Goal: Task Accomplishment & Management: Use online tool/utility

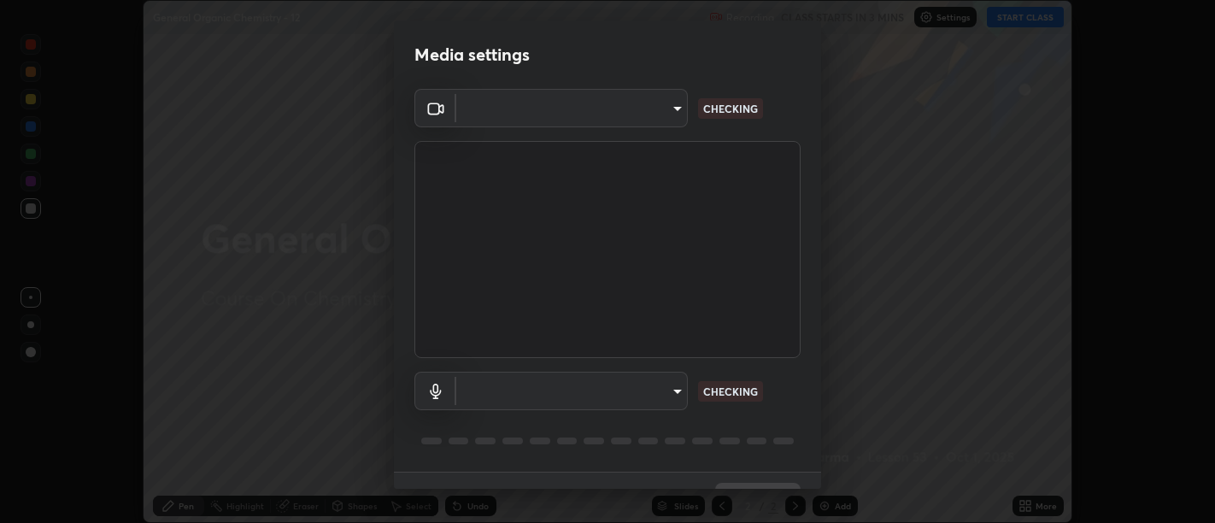
scroll to position [37, 0]
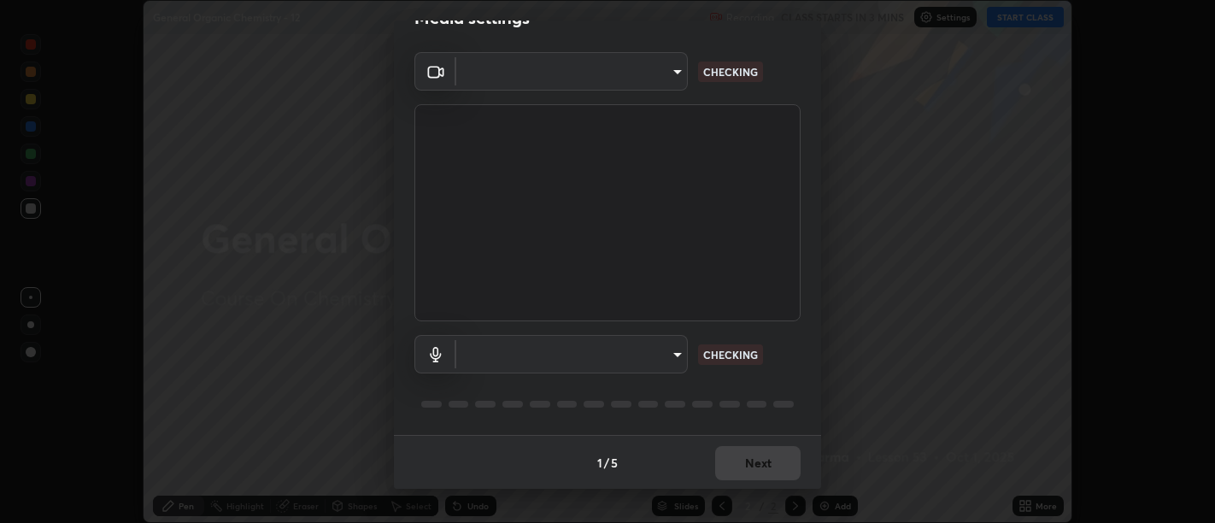
type input "d9b519daceb8a772394af6ea8e45353be5bbf62d8cb1cf3345c472de64055974"
click at [671, 352] on body "Erase all General Organic Chemistry - 12 Recording CLASS STARTS IN 3 MINS Setti…" at bounding box center [607, 261] width 1215 height 523
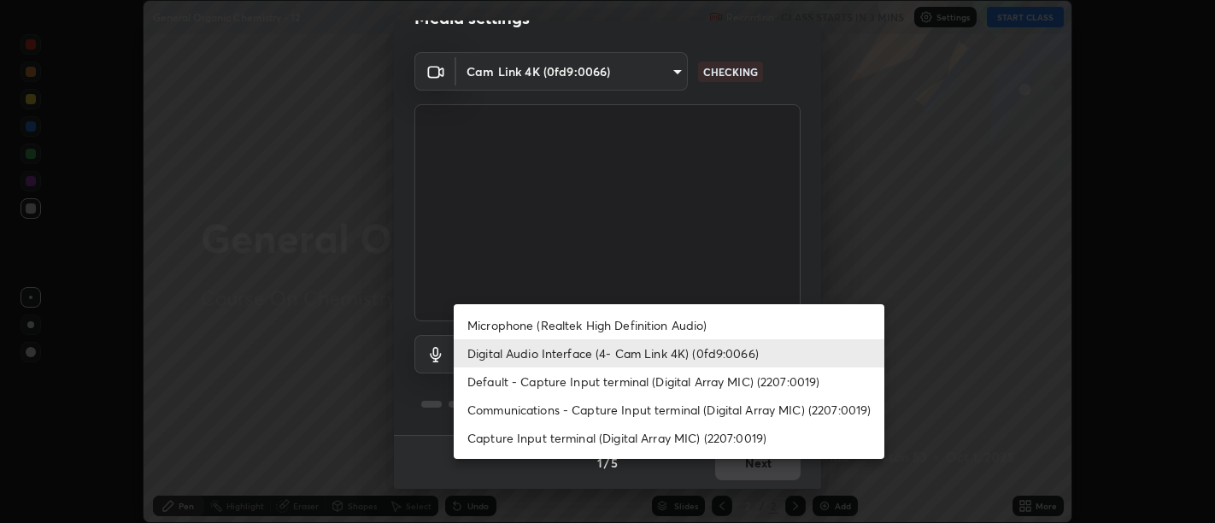
click at [641, 382] on li "Default - Capture Input terminal (Digital Array MIC) (2207:0019)" at bounding box center [669, 381] width 431 height 28
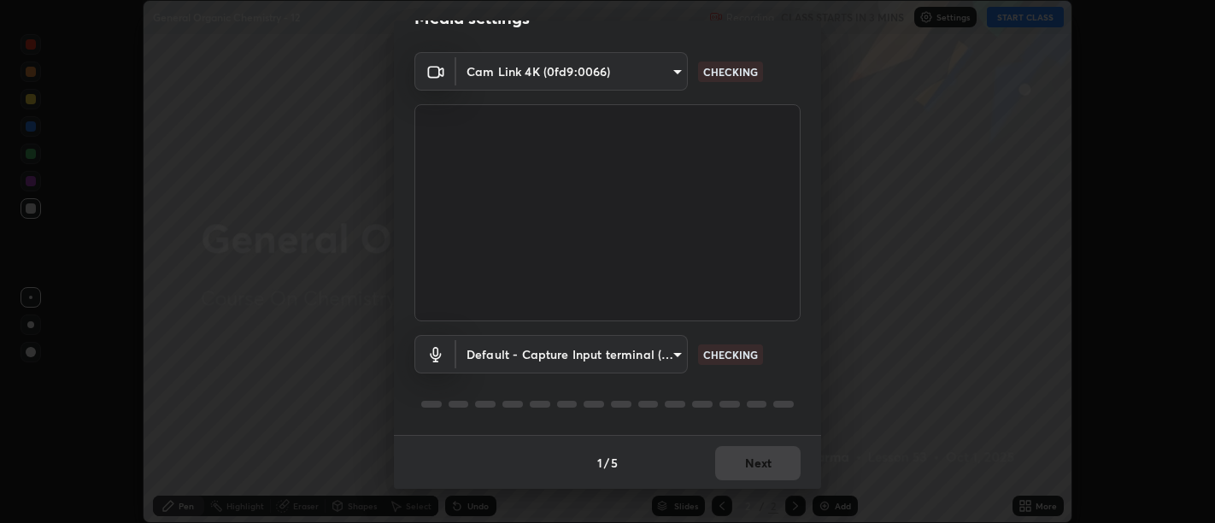
click at [671, 351] on body "Erase all General Organic Chemistry - 12 Recording CLASS STARTS IN 3 MINS Setti…" at bounding box center [607, 261] width 1215 height 523
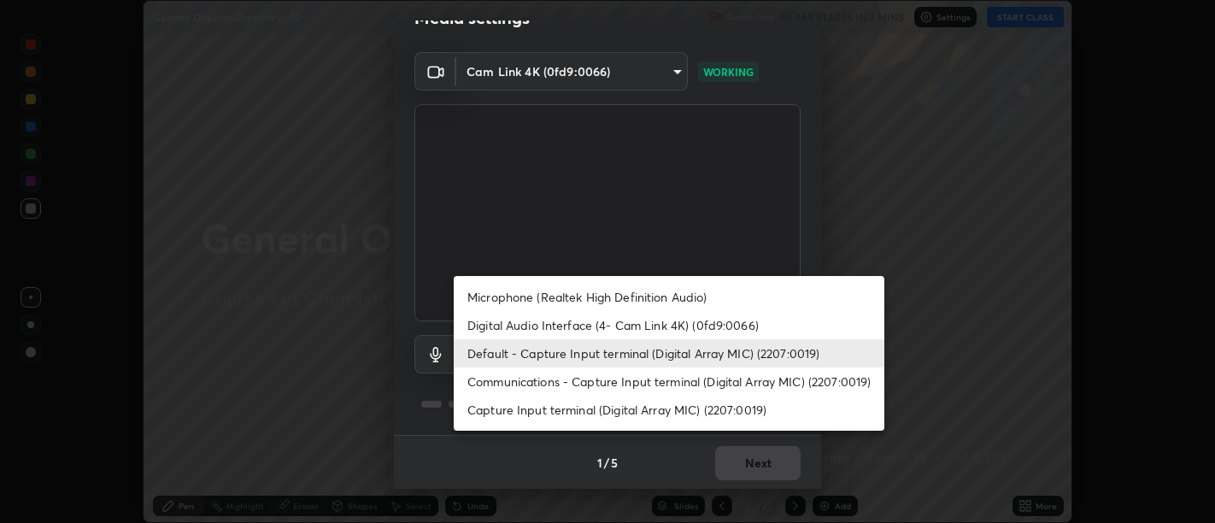
click at [635, 329] on li "Digital Audio Interface (4- Cam Link 4K) (0fd9:0066)" at bounding box center [669, 325] width 431 height 28
type input "58abe51d7fefdb17ba2419723d43872dcdd823d411622da55c3e9c12cc60ef35"
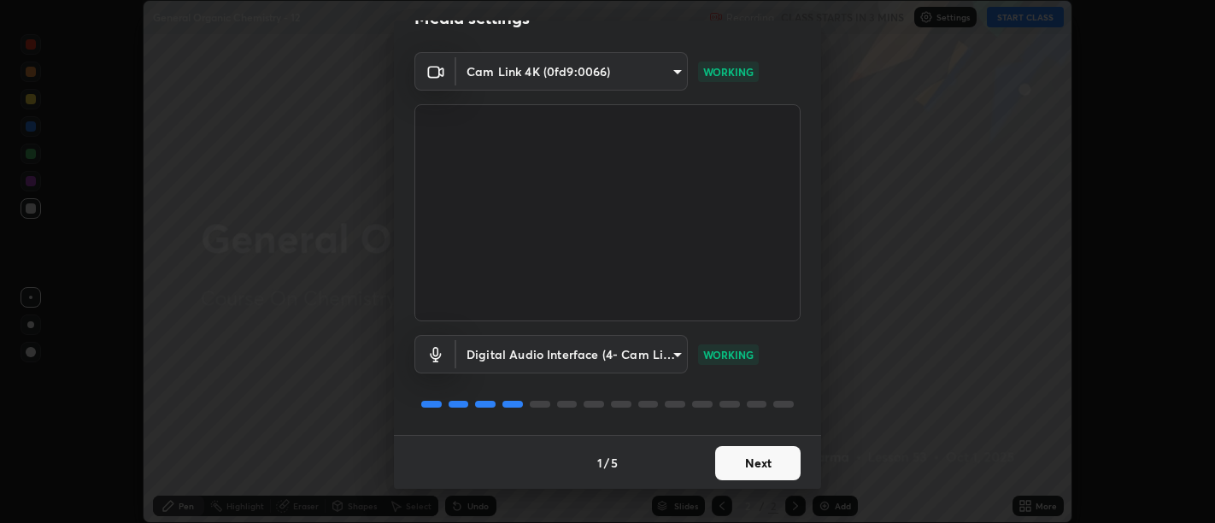
click at [753, 463] on button "Next" at bounding box center [757, 463] width 85 height 34
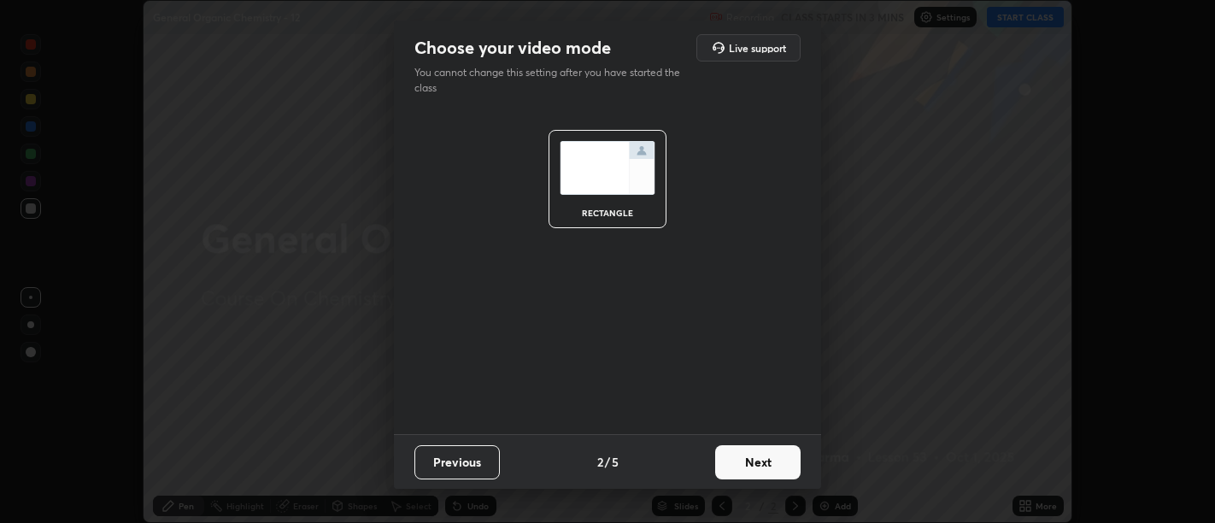
click at [756, 463] on button "Next" at bounding box center [757, 462] width 85 height 34
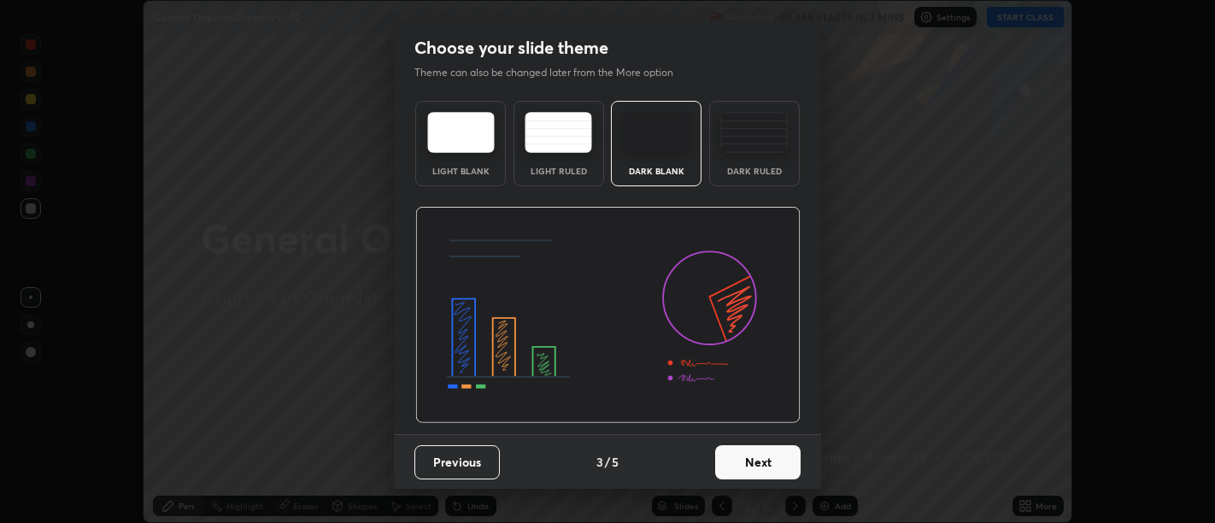
click at [757, 464] on button "Next" at bounding box center [757, 462] width 85 height 34
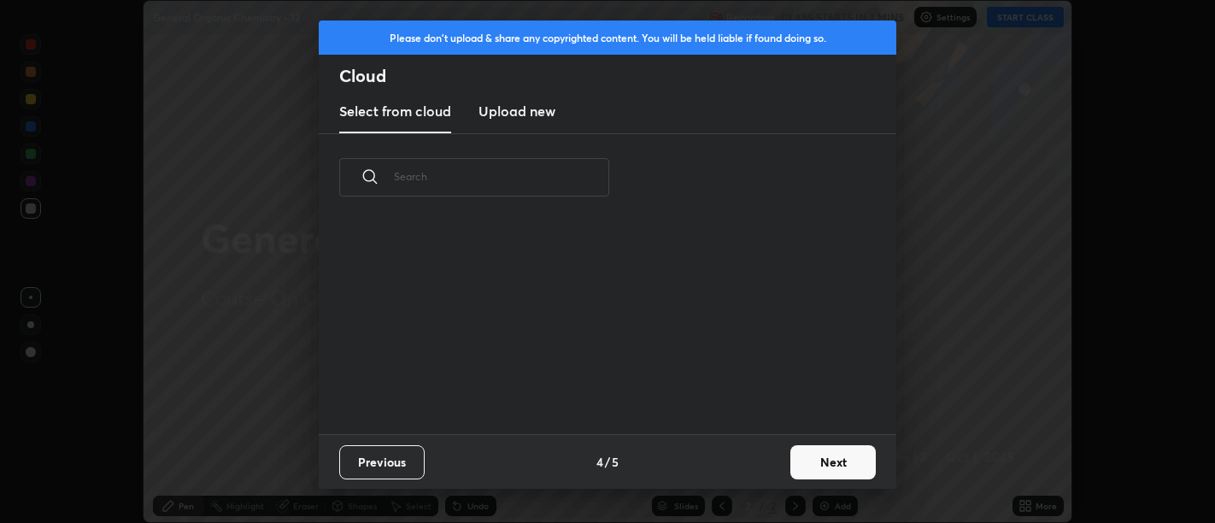
click at [757, 462] on div "Previous 4 / 5 Next" at bounding box center [607, 461] width 577 height 55
click at [807, 459] on button "Next" at bounding box center [832, 462] width 85 height 34
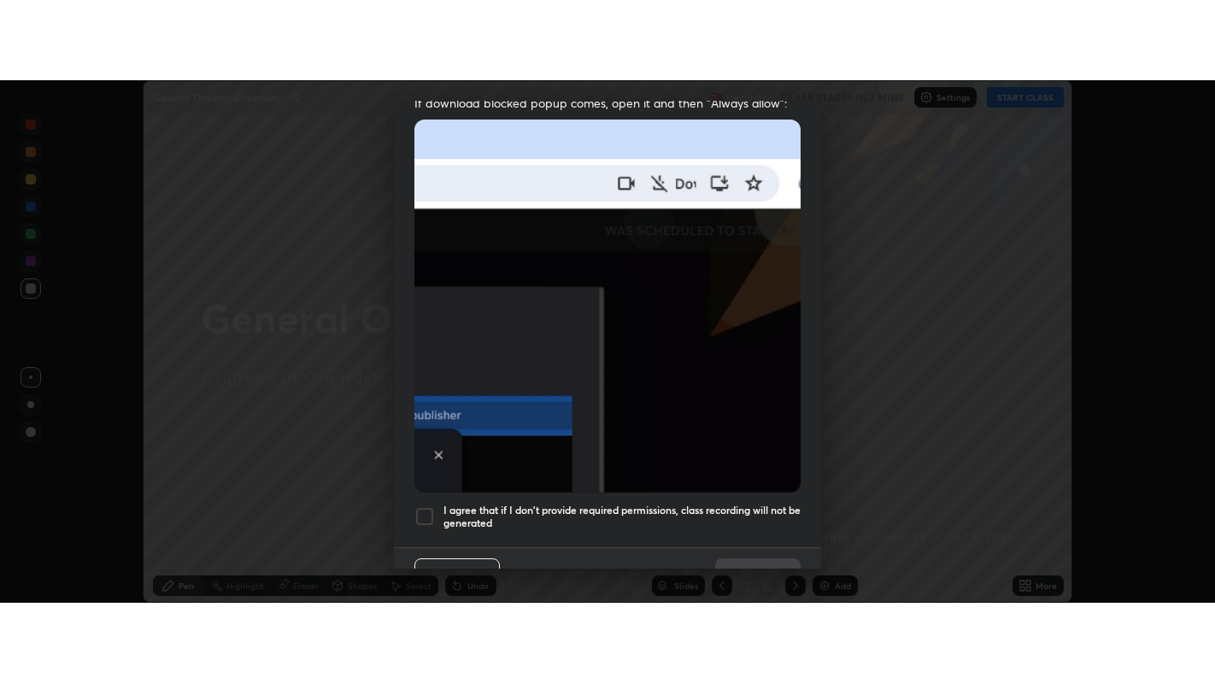
scroll to position [385, 0]
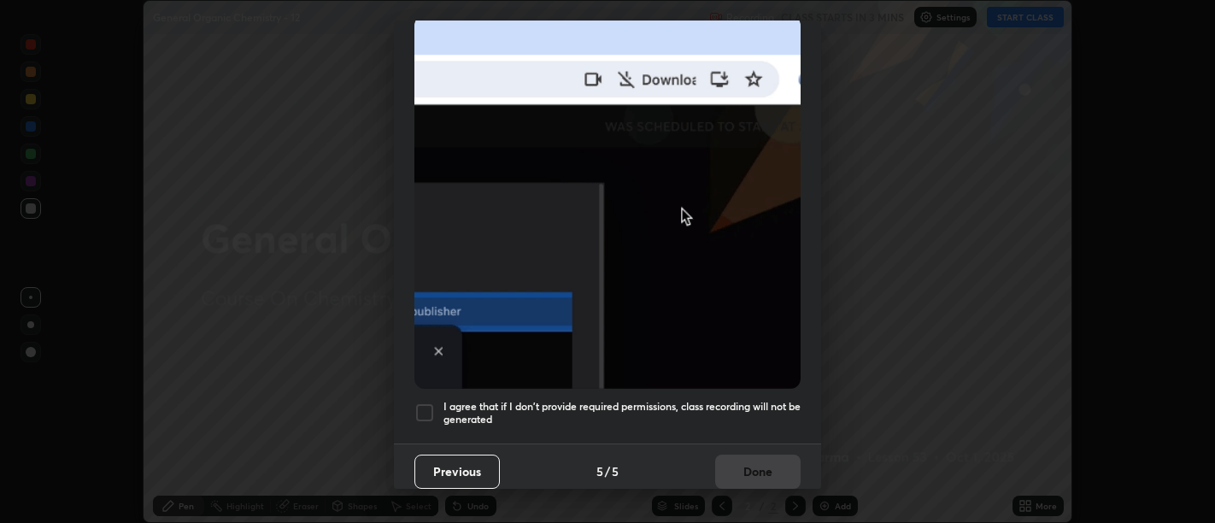
click at [744, 403] on h5 "I agree that if I don't provide required permissions, class recording will not …" at bounding box center [621, 413] width 357 height 26
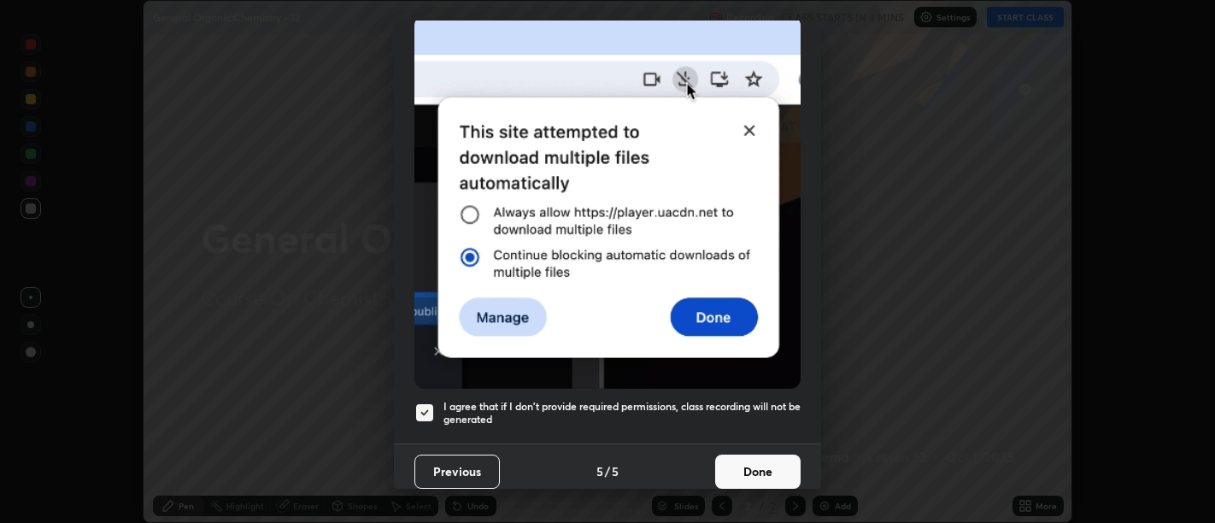
click at [746, 455] on button "Done" at bounding box center [757, 471] width 85 height 34
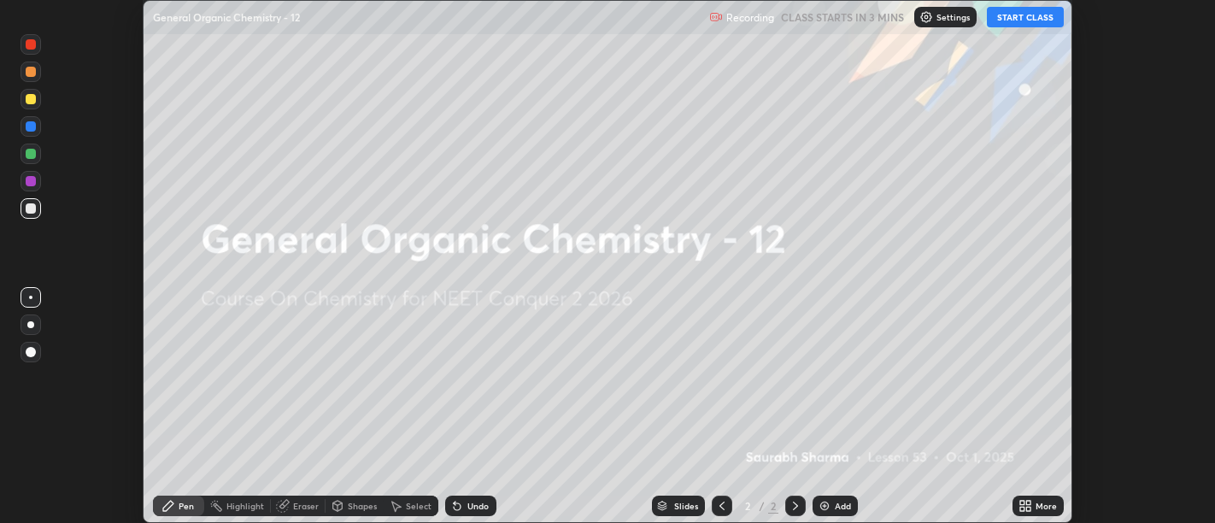
click at [1021, 505] on icon at bounding box center [1022, 503] width 4 height 4
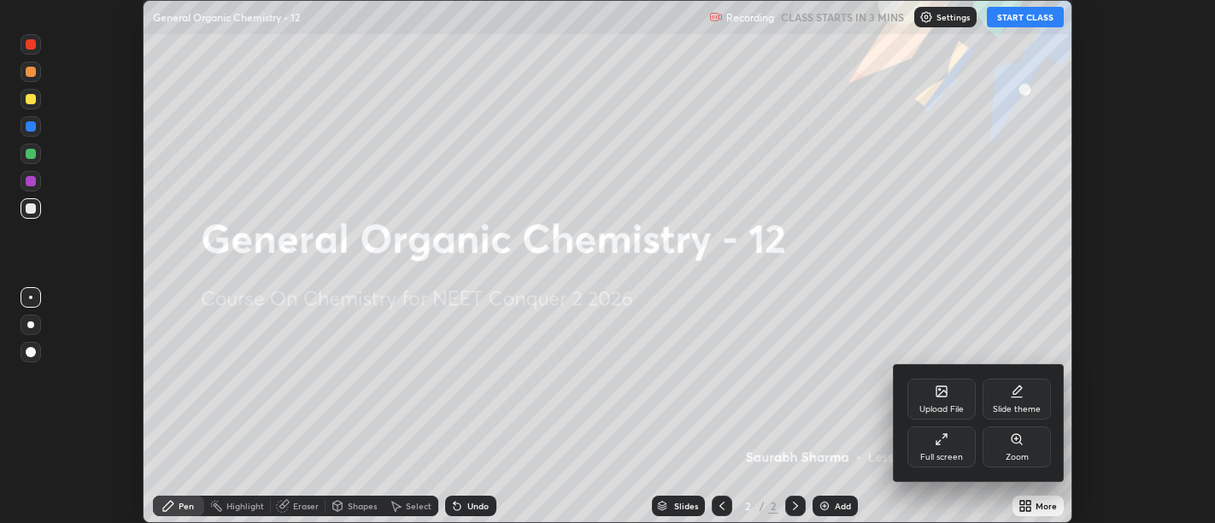
click at [929, 447] on div "Full screen" at bounding box center [941, 446] width 68 height 41
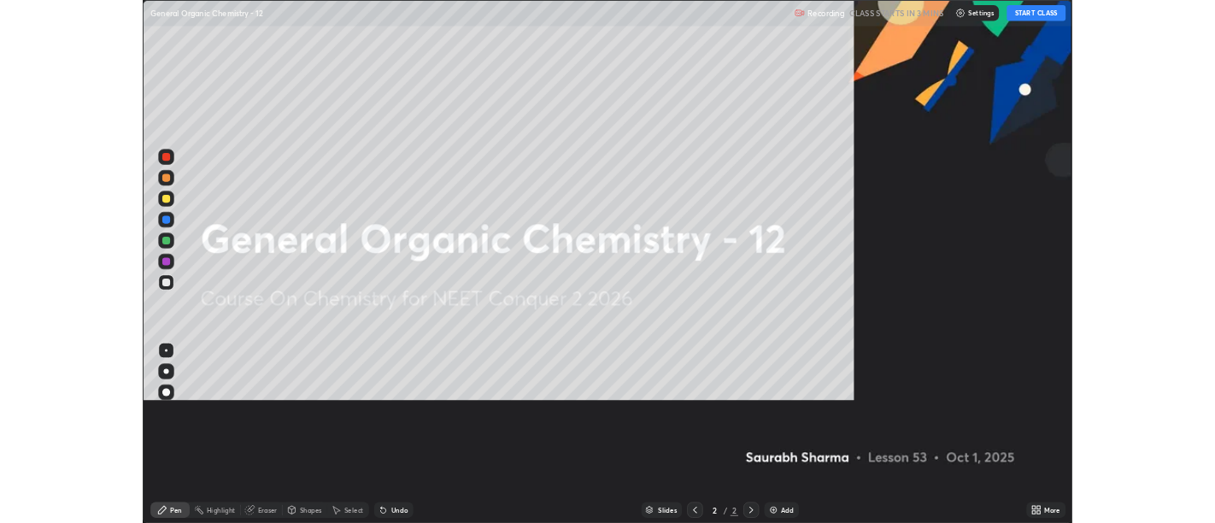
scroll to position [683, 1215]
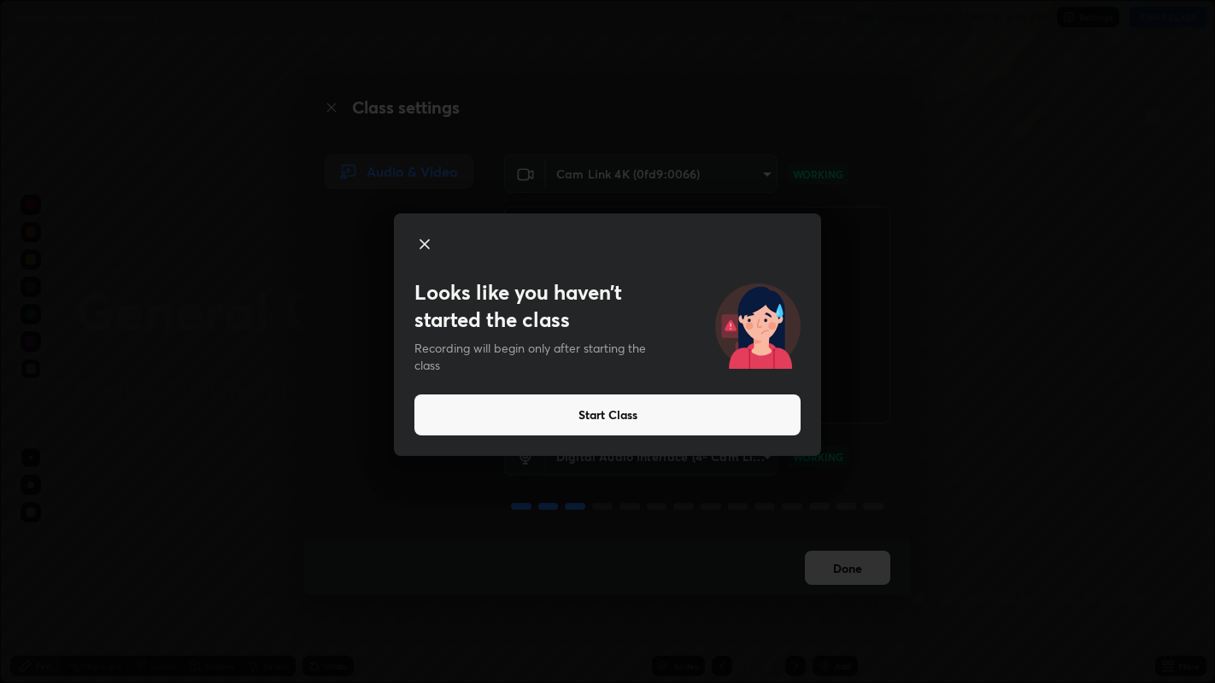
click at [738, 410] on button "Start Class" at bounding box center [607, 415] width 386 height 41
click at [704, 410] on button "Start Class" at bounding box center [607, 415] width 386 height 41
click at [702, 415] on button "Start Class" at bounding box center [607, 415] width 386 height 41
click at [706, 418] on video at bounding box center [697, 315] width 386 height 217
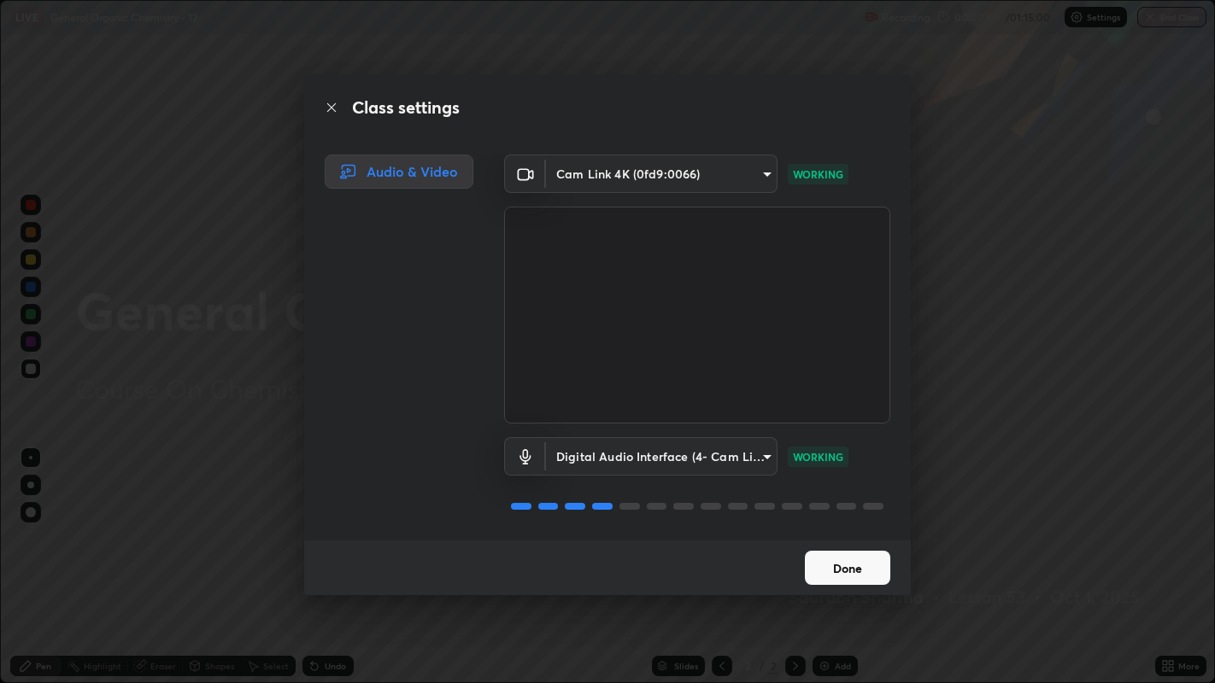
click at [864, 522] on button "Done" at bounding box center [847, 568] width 85 height 34
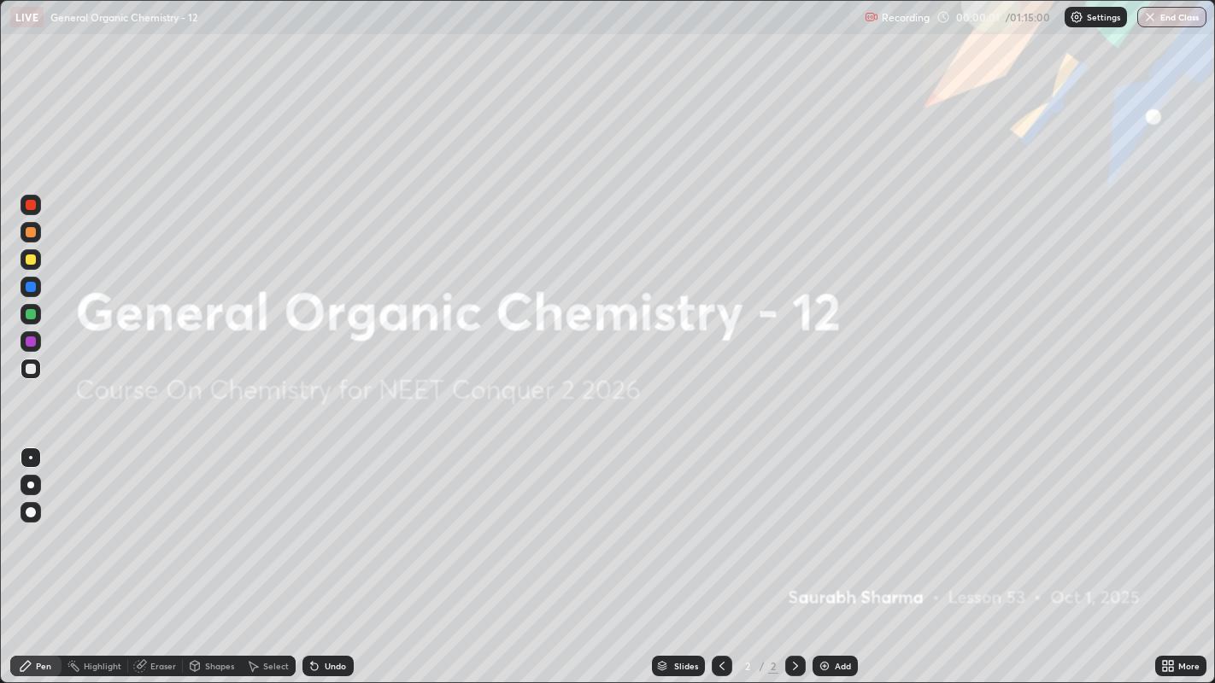
click at [841, 522] on div "Add" at bounding box center [843, 666] width 16 height 9
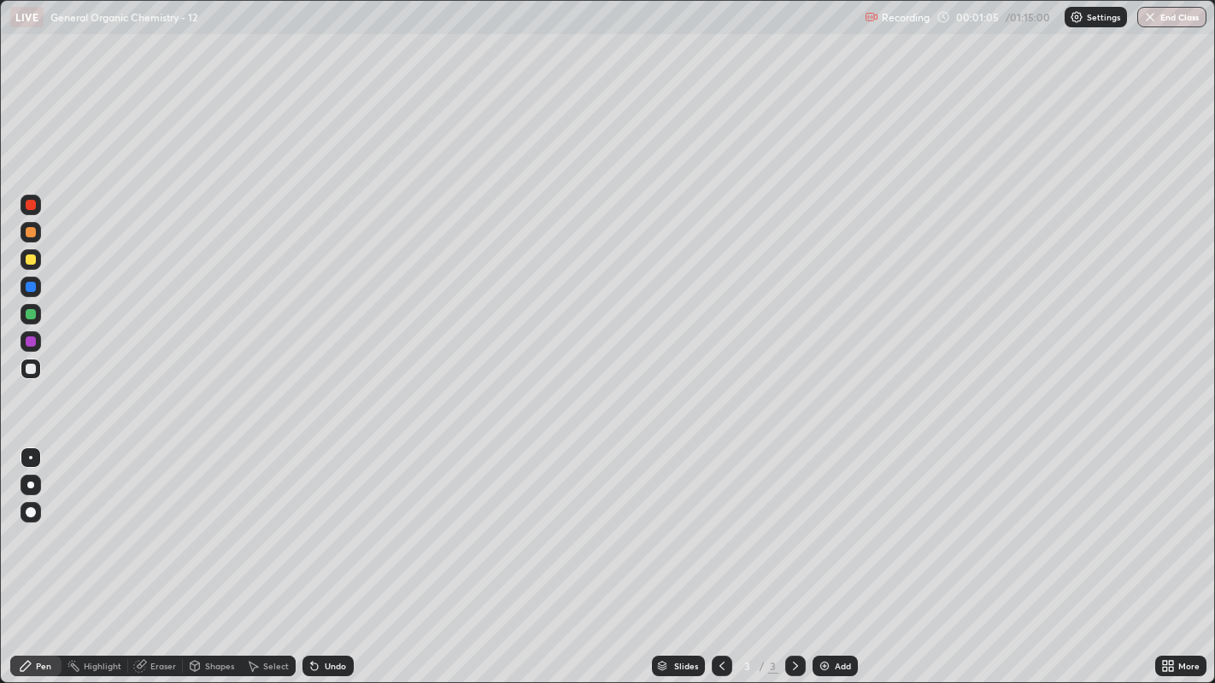
click at [337, 522] on div "Undo" at bounding box center [327, 666] width 51 height 21
click at [30, 258] on div at bounding box center [31, 260] width 10 height 10
click at [237, 522] on div "Shapes" at bounding box center [212, 666] width 58 height 34
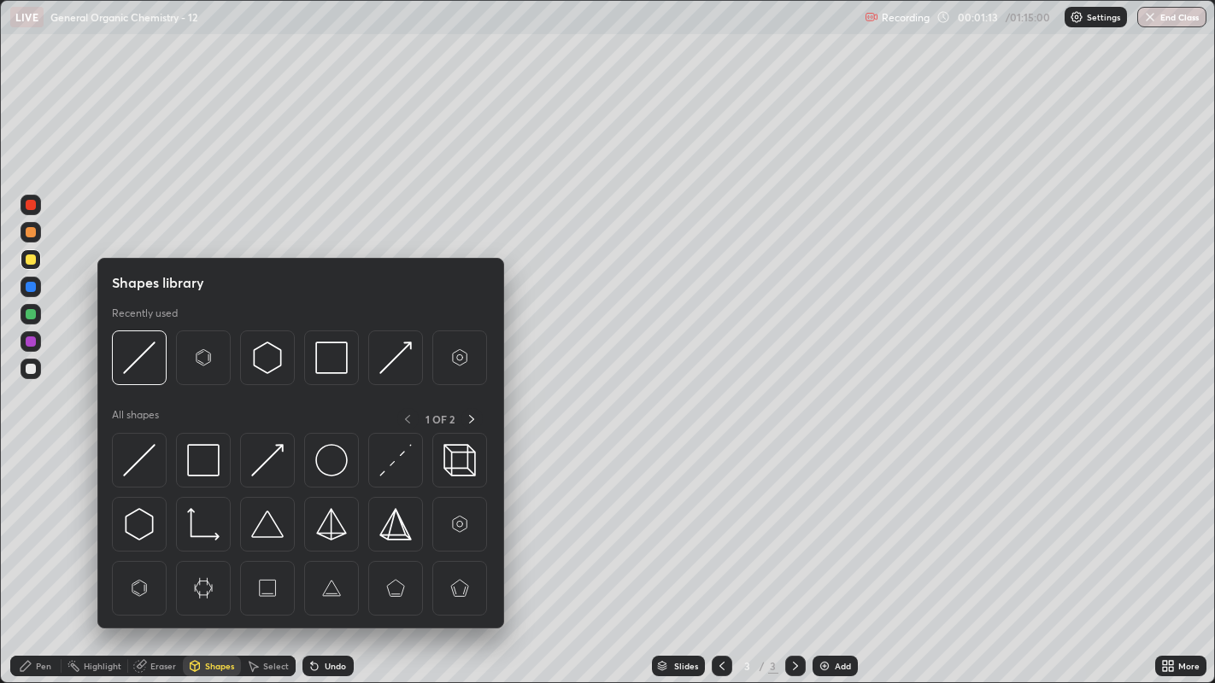
click at [208, 522] on div "Shapes" at bounding box center [219, 666] width 29 height 9
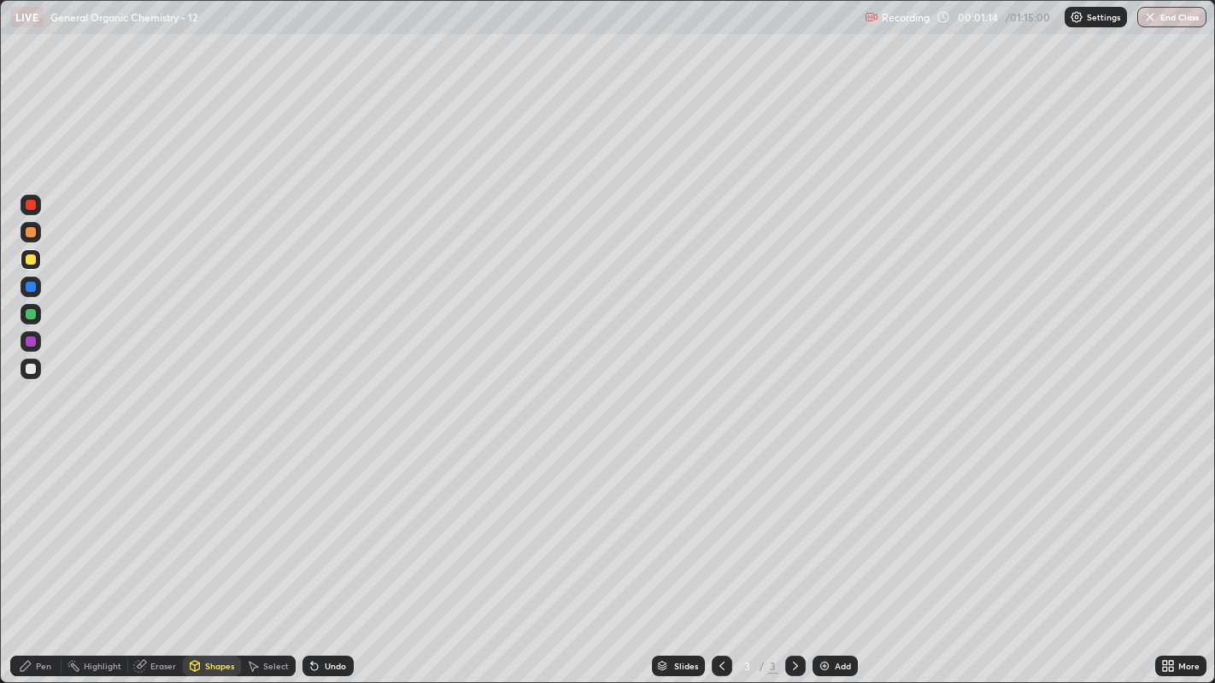
click at [212, 522] on div "Shapes" at bounding box center [212, 666] width 58 height 21
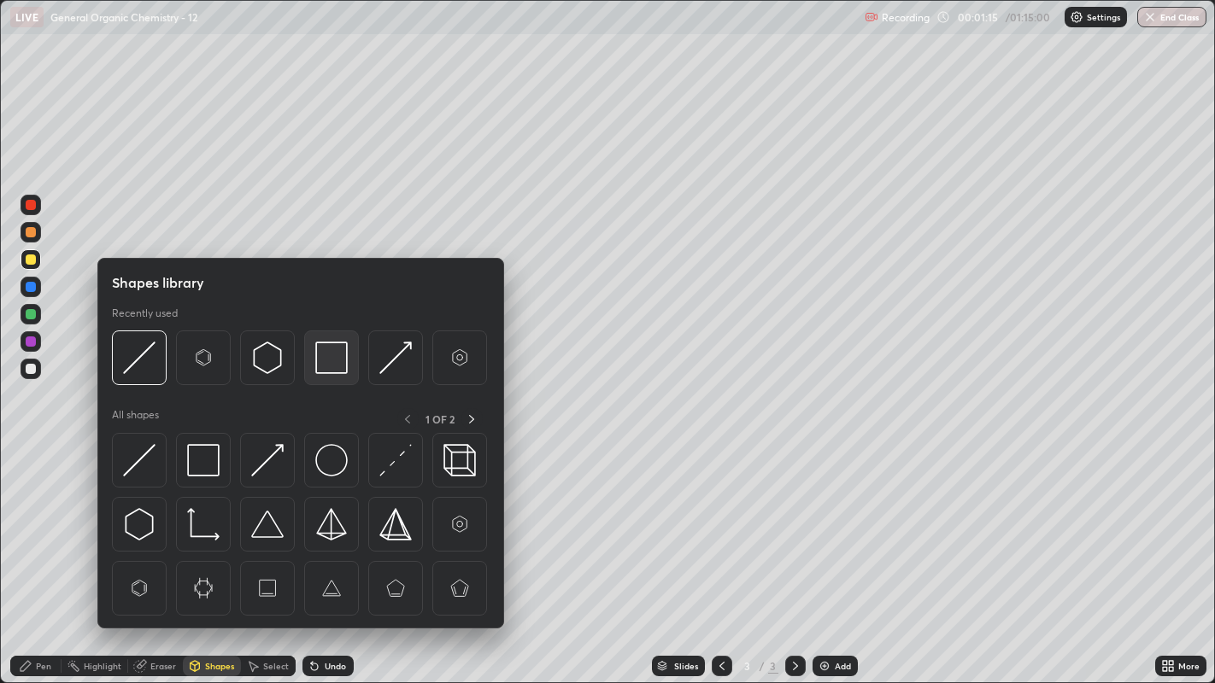
click at [325, 352] on img at bounding box center [331, 358] width 32 height 32
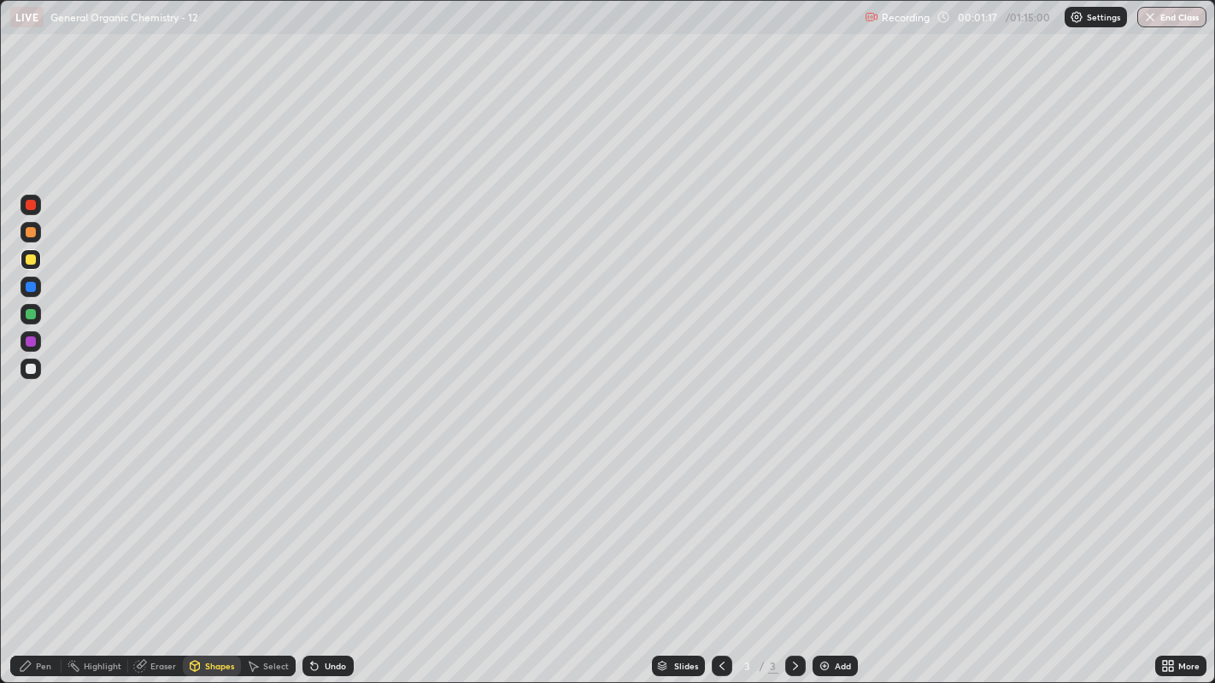
click at [54, 522] on div "Pen" at bounding box center [35, 666] width 51 height 21
click at [35, 360] on div at bounding box center [31, 369] width 21 height 21
click at [29, 258] on div at bounding box center [31, 260] width 10 height 10
click at [200, 522] on icon at bounding box center [195, 666] width 14 height 14
click at [32, 522] on icon at bounding box center [26, 666] width 14 height 14
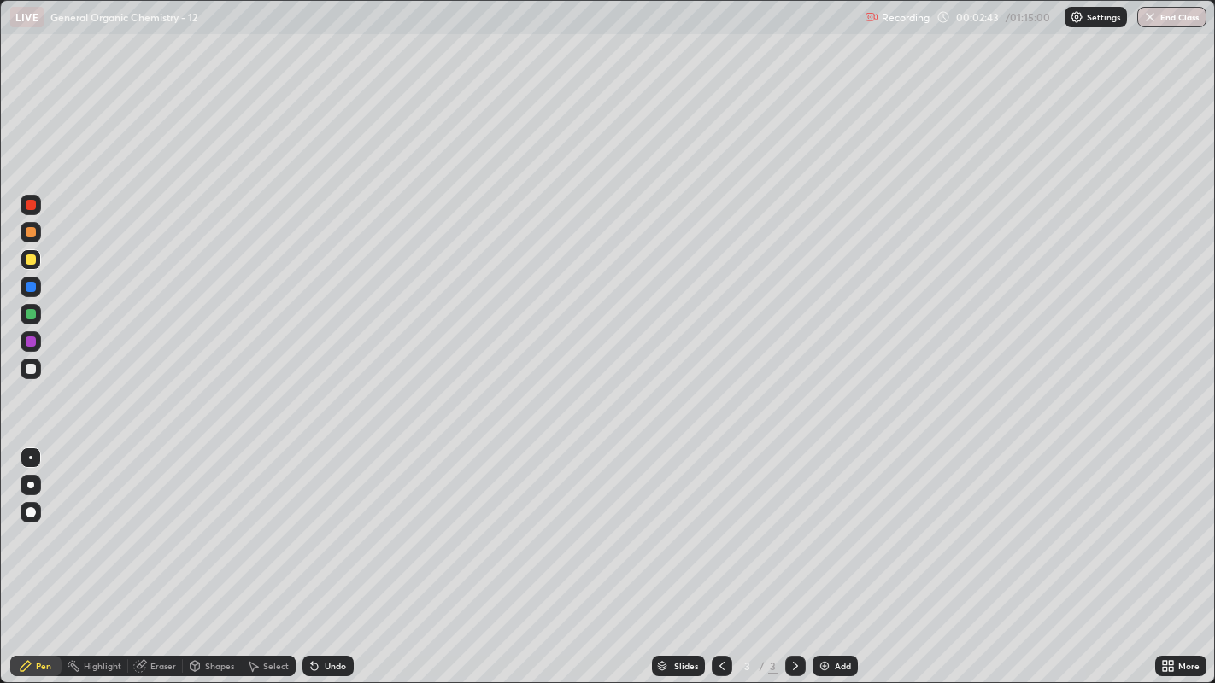
click at [28, 365] on div at bounding box center [31, 369] width 10 height 10
click at [278, 522] on div "Select" at bounding box center [276, 666] width 26 height 9
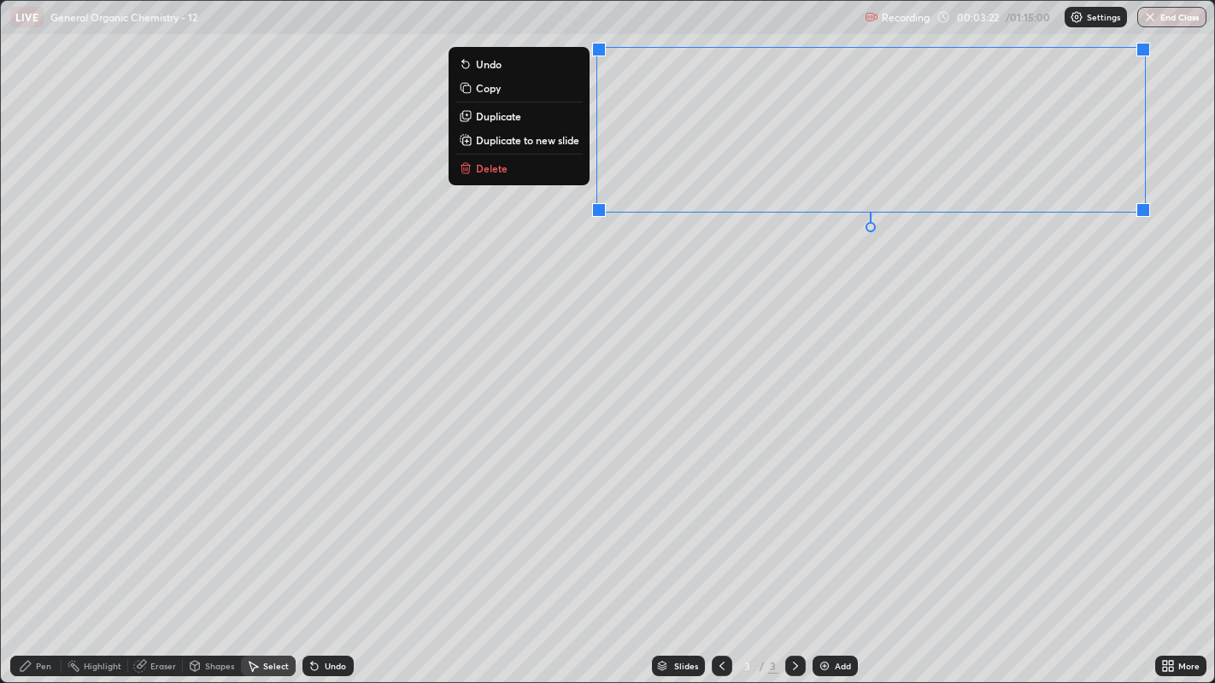
click at [905, 232] on div "0 ° Undo Copy Duplicate Duplicate to new slide Delete" at bounding box center [608, 342] width 1214 height 683
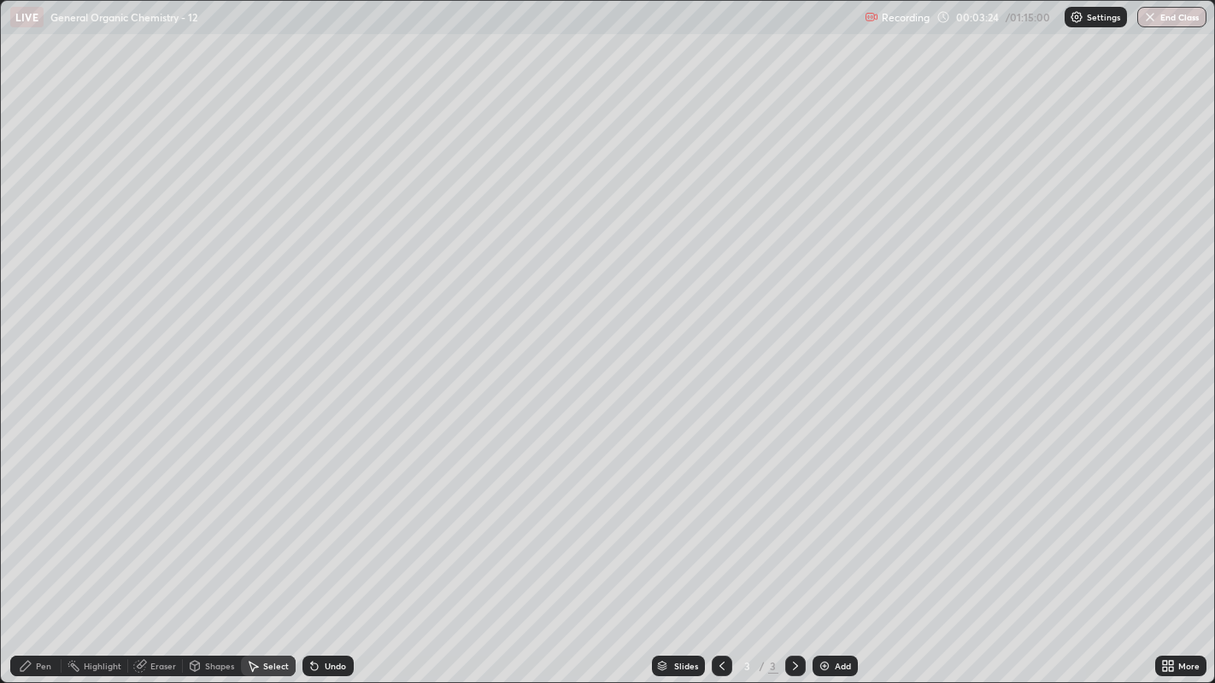
click at [44, 522] on div "Pen" at bounding box center [35, 666] width 51 height 21
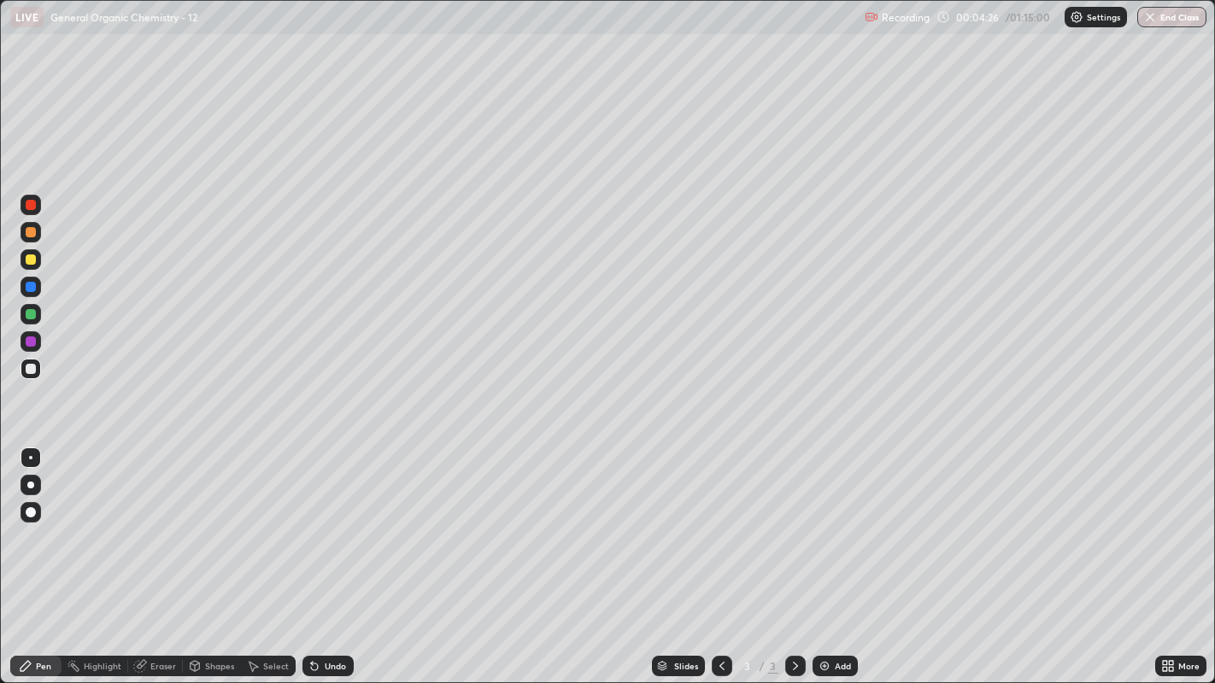
click at [30, 258] on div at bounding box center [31, 260] width 10 height 10
click at [26, 511] on div at bounding box center [31, 512] width 10 height 10
click at [30, 457] on div at bounding box center [30, 457] width 3 height 3
click at [38, 375] on div at bounding box center [31, 369] width 21 height 21
click at [26, 371] on div at bounding box center [31, 369] width 10 height 10
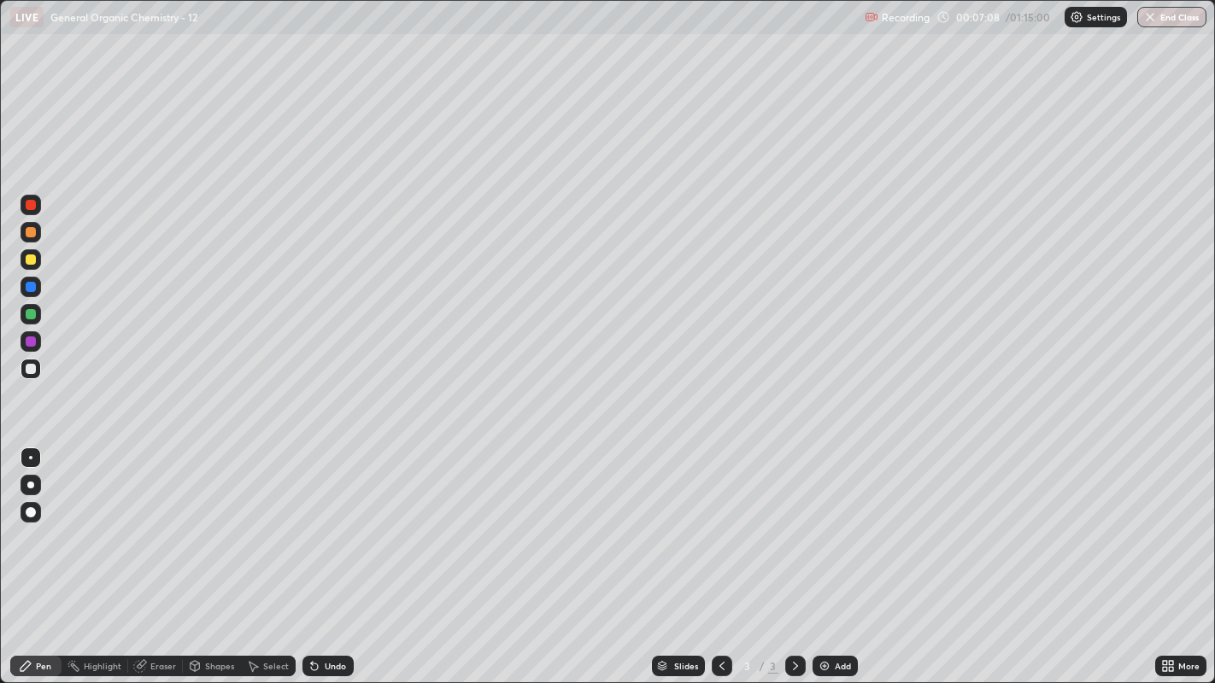
click at [256, 522] on icon at bounding box center [253, 666] width 14 height 14
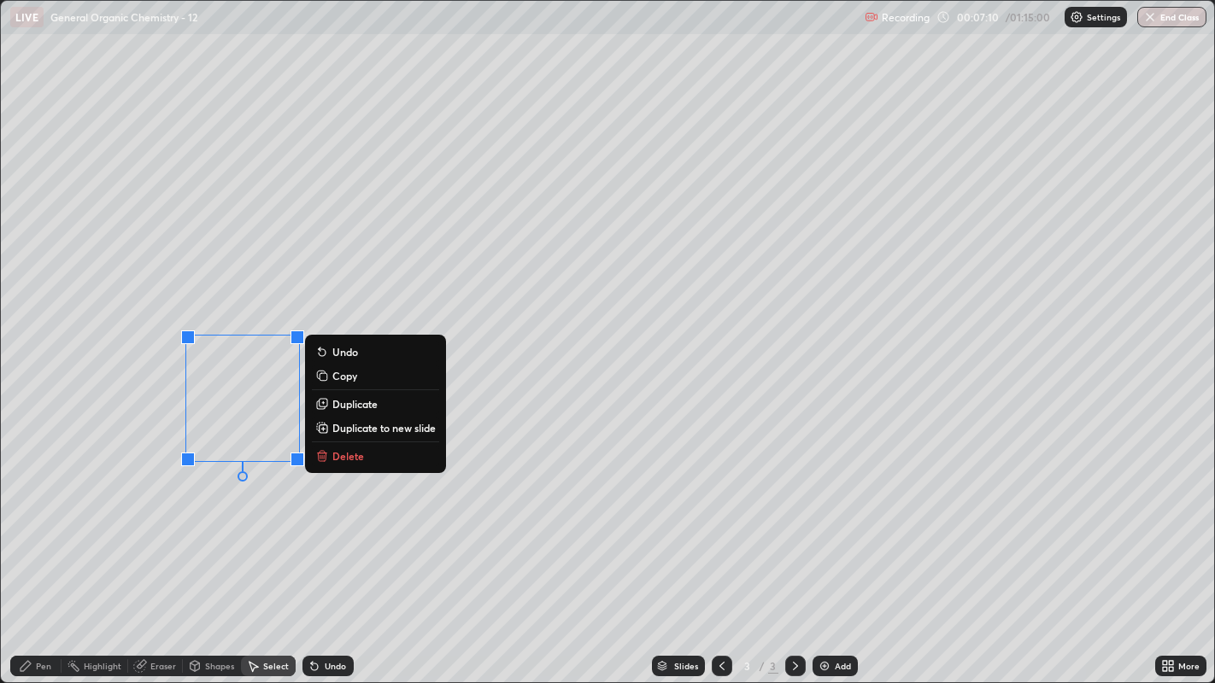
click at [346, 407] on p "Duplicate" at bounding box center [354, 404] width 45 height 14
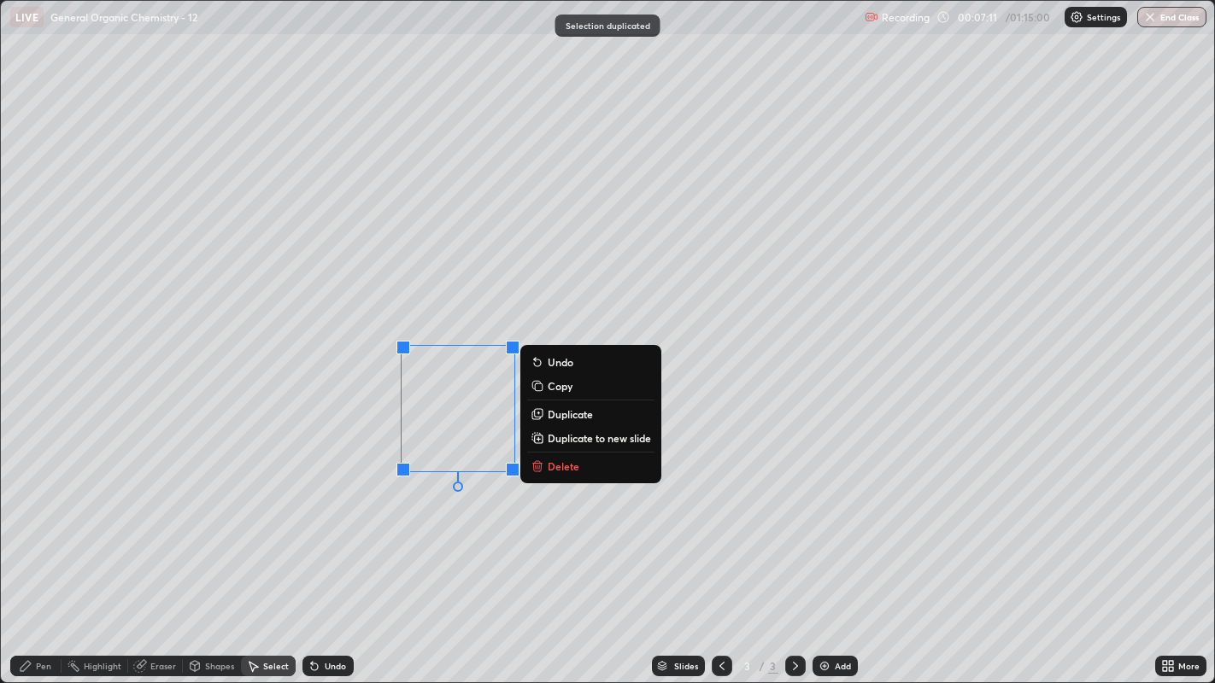
click at [420, 519] on div "0 ° Undo Copy Duplicate Duplicate to new slide Delete" at bounding box center [608, 342] width 1214 height 683
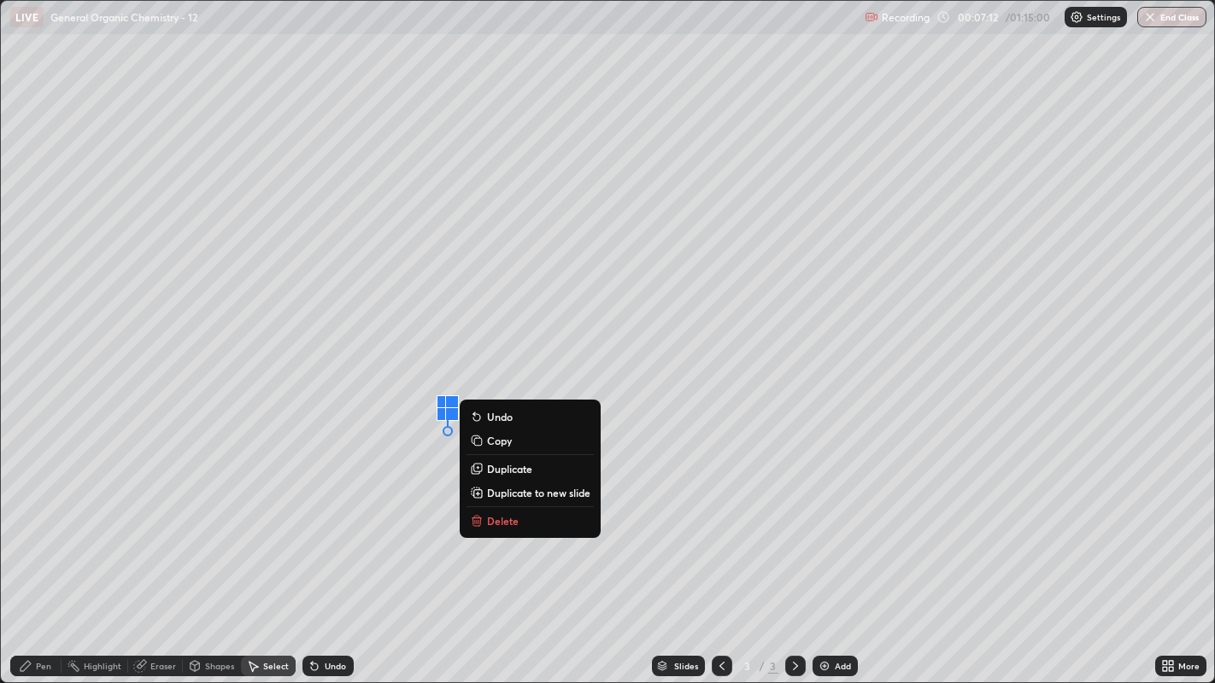
click at [500, 514] on p "Delete" at bounding box center [503, 521] width 32 height 14
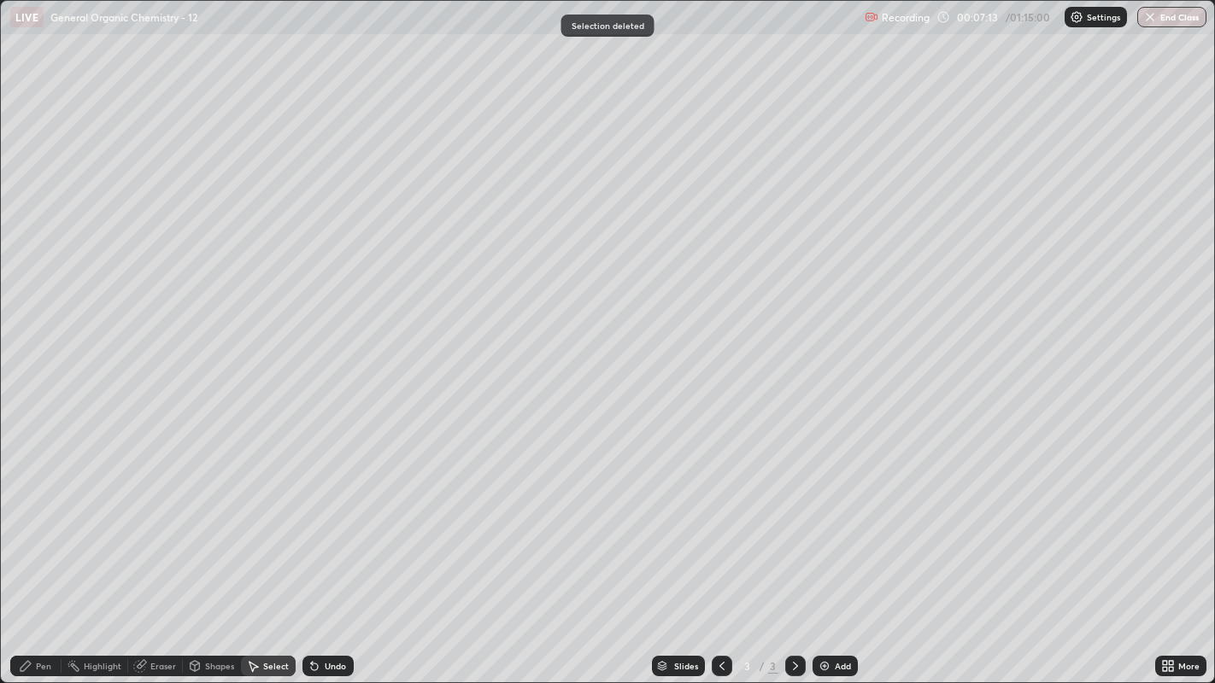
click at [43, 522] on div "Pen" at bounding box center [43, 666] width 15 height 9
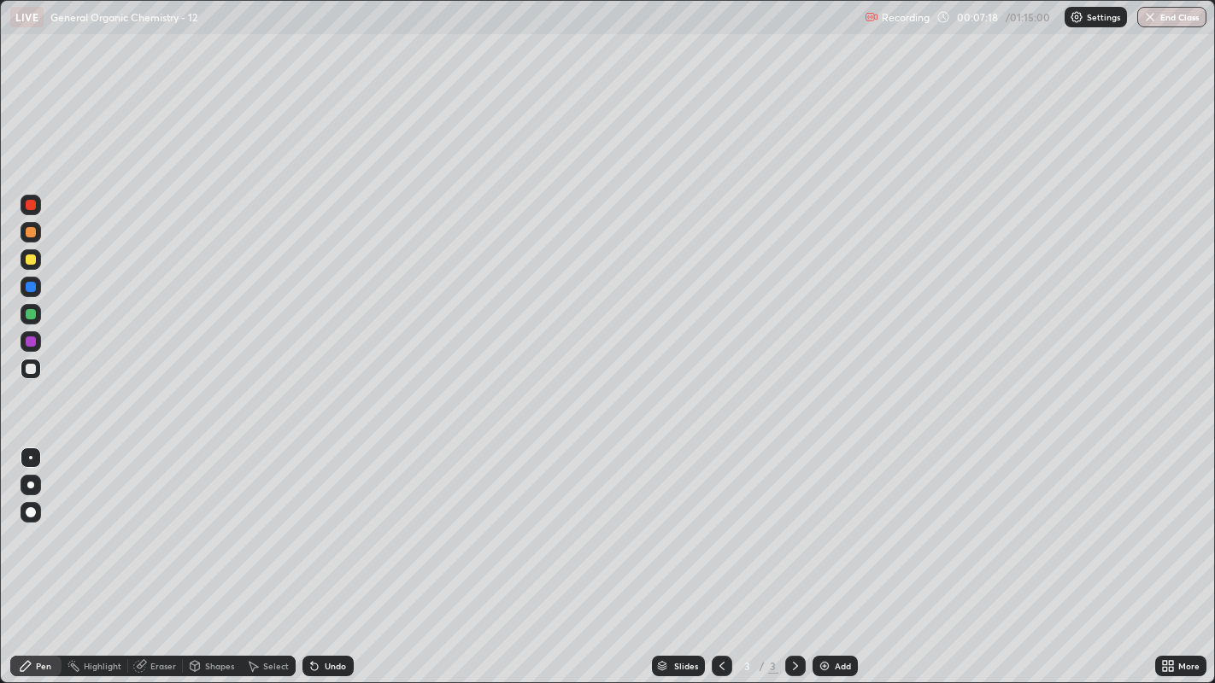
click at [260, 522] on div "Select" at bounding box center [268, 666] width 55 height 21
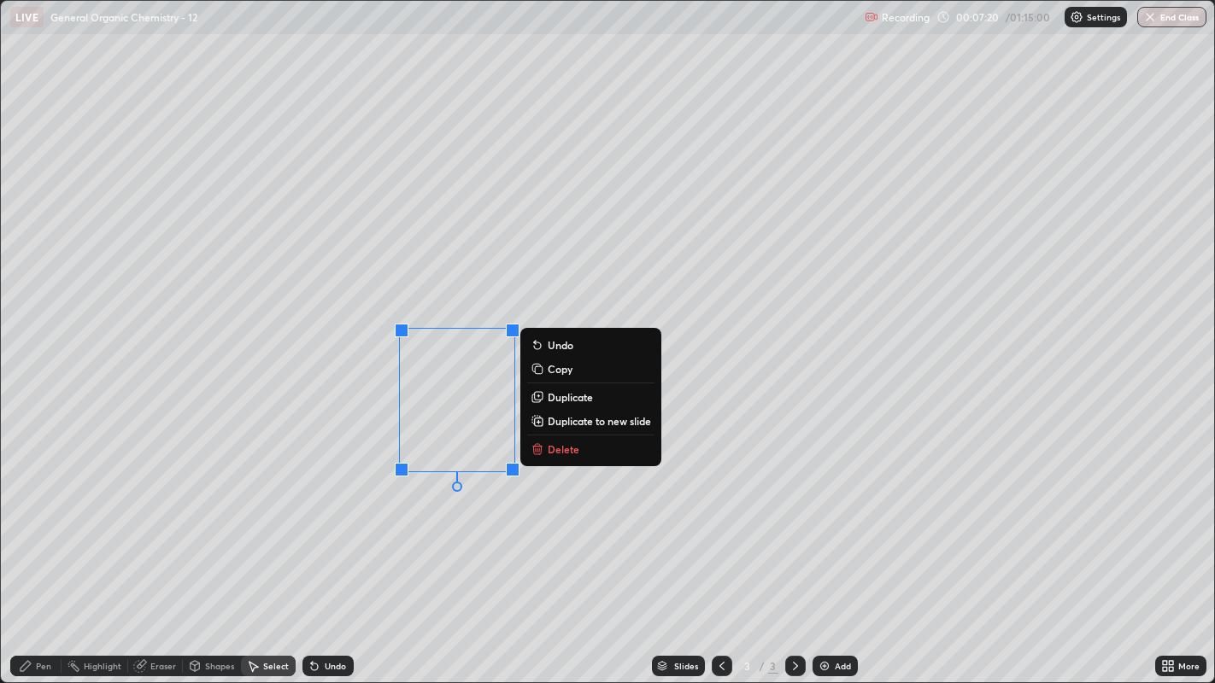
click at [565, 399] on p "Duplicate" at bounding box center [570, 397] width 45 height 14
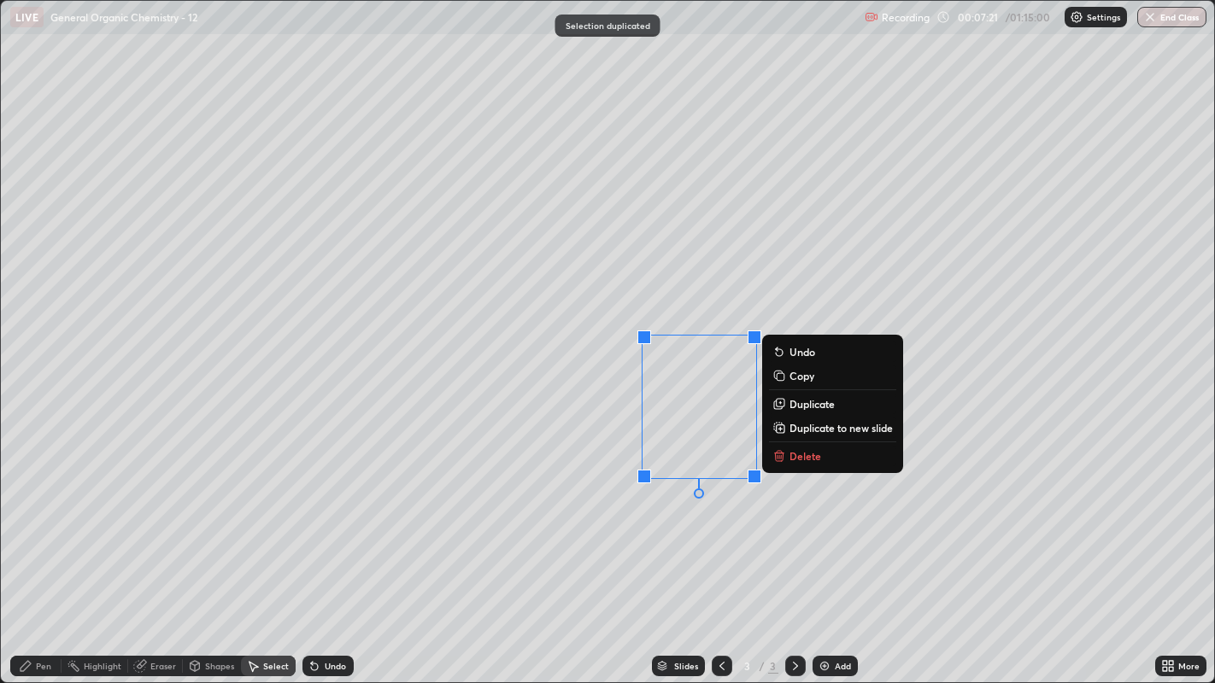
click at [658, 518] on div "0 ° Undo Copy Duplicate Duplicate to new slide Delete" at bounding box center [608, 342] width 1214 height 683
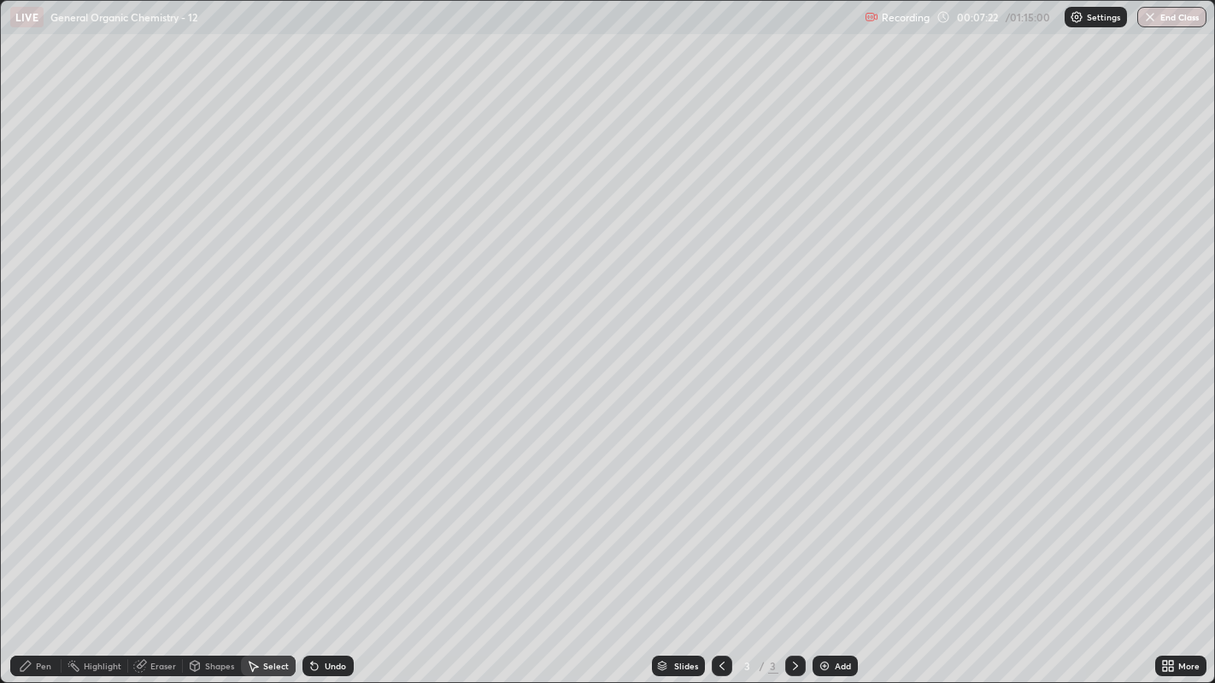
click at [152, 522] on div "Eraser" at bounding box center [163, 666] width 26 height 9
click at [39, 522] on div "Pen" at bounding box center [43, 666] width 15 height 9
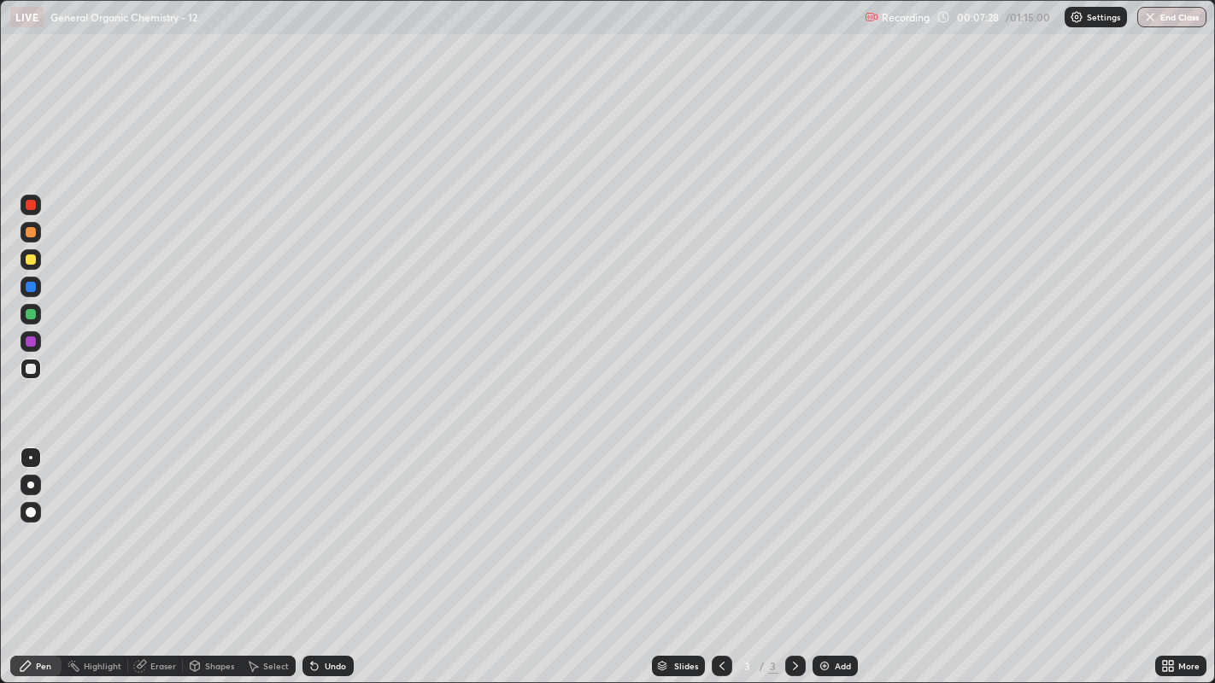
click at [272, 522] on div "Select" at bounding box center [276, 666] width 26 height 9
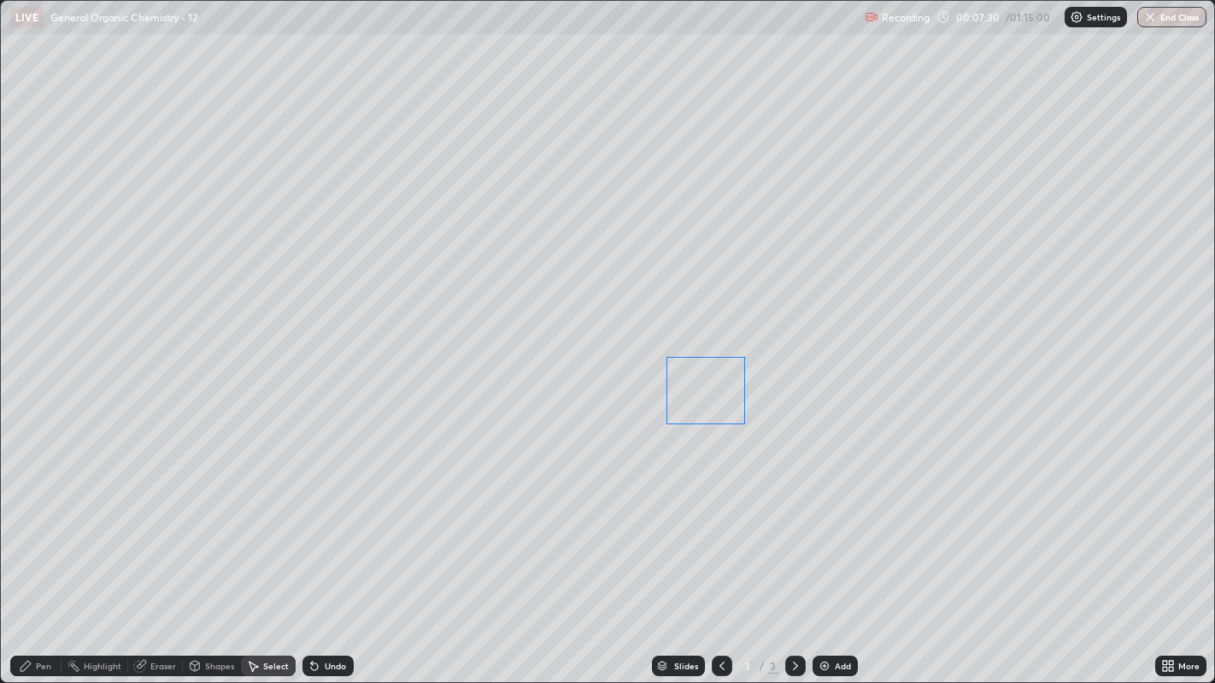
click at [714, 393] on div "0 ° Undo Copy Duplicate Duplicate to new slide Delete" at bounding box center [608, 342] width 1214 height 683
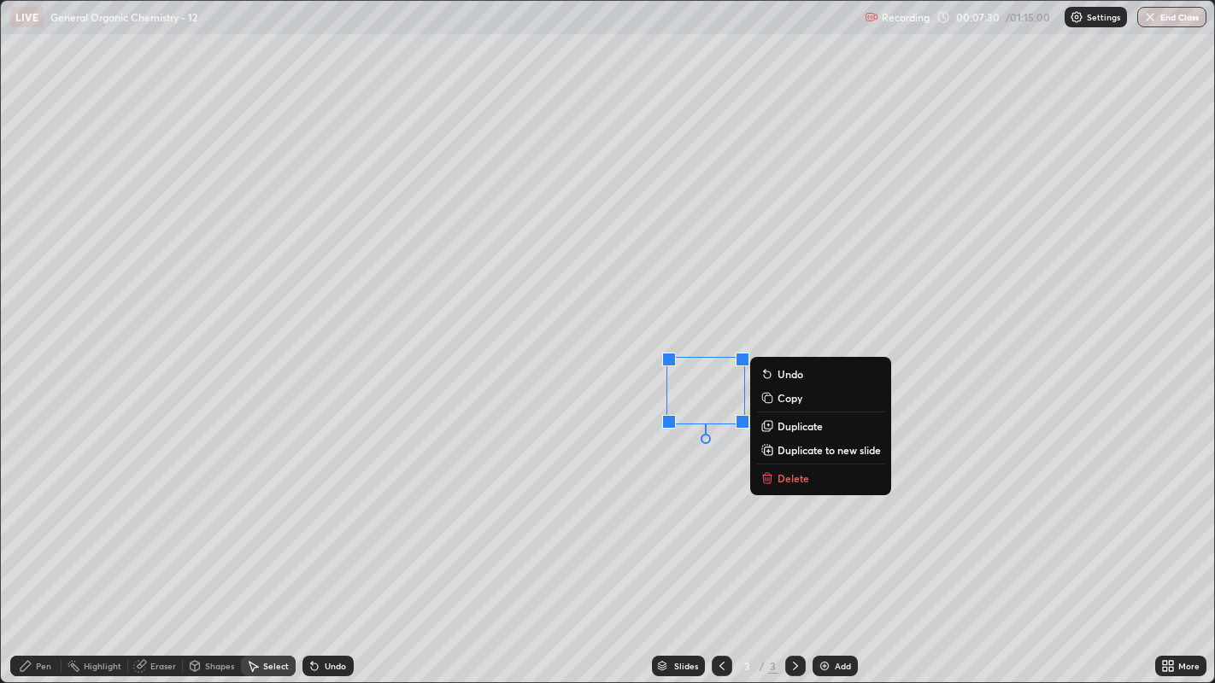
click at [596, 440] on div "0 ° Undo Copy Duplicate Duplicate to new slide Delete" at bounding box center [608, 342] width 1214 height 683
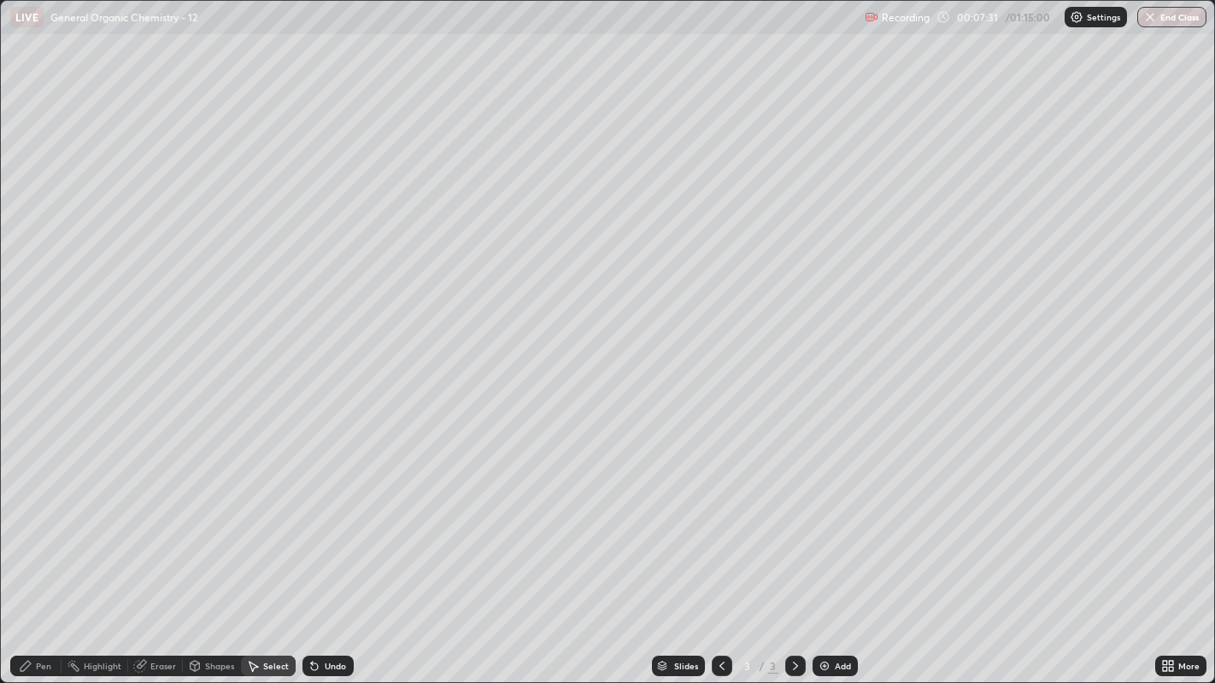
click at [38, 522] on div "Pen" at bounding box center [43, 666] width 15 height 9
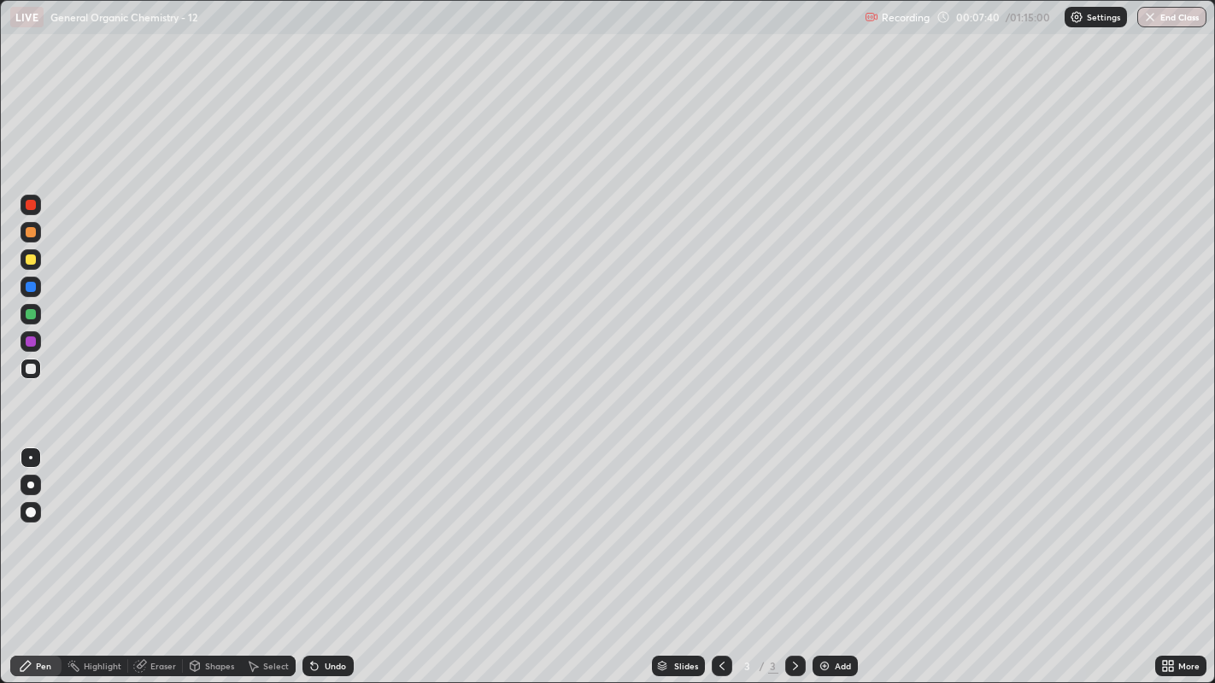
click at [252, 522] on div "Select" at bounding box center [268, 666] width 55 height 21
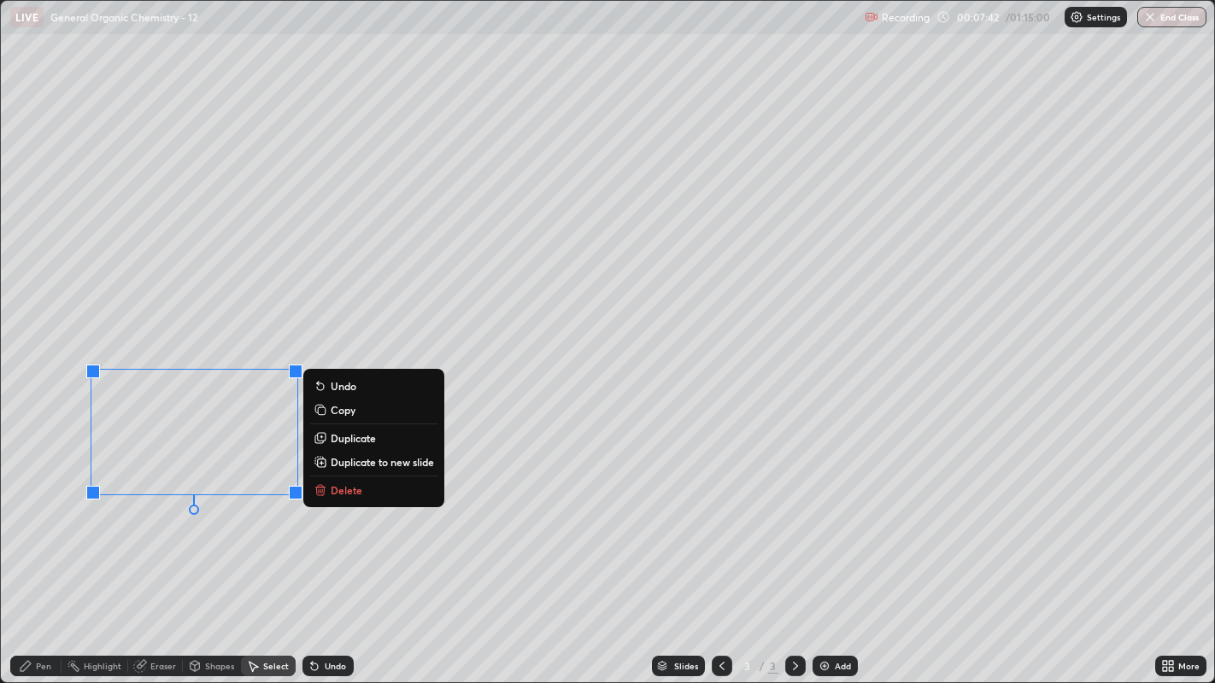
click at [250, 522] on div "0 ° Undo Copy Duplicate Duplicate to new slide Delete" at bounding box center [608, 342] width 1214 height 683
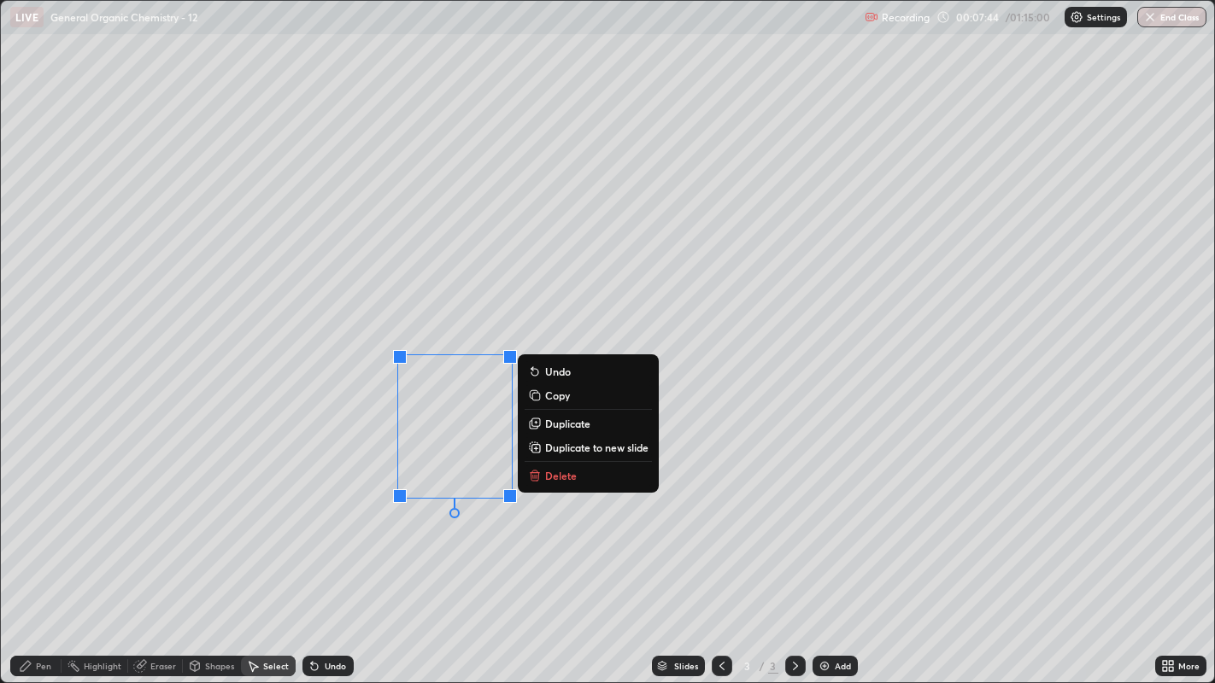
click at [455, 522] on div "0 ° Undo Copy Duplicate Duplicate to new slide Delete" at bounding box center [608, 342] width 1214 height 683
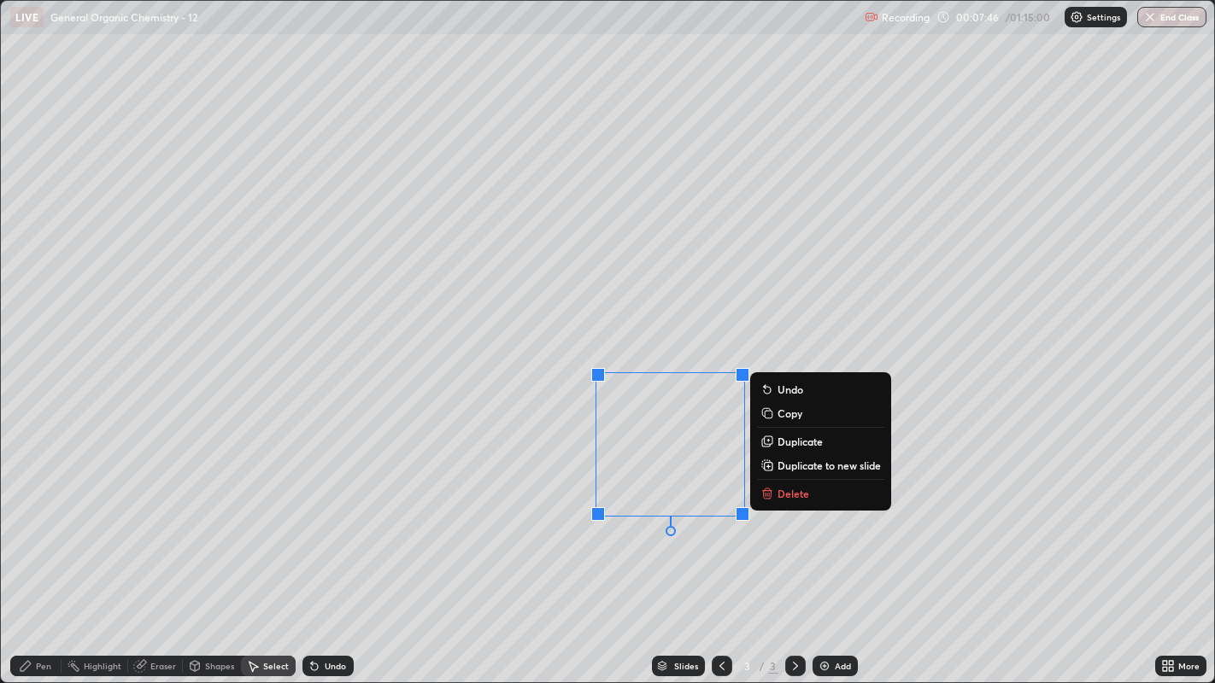
click at [325, 522] on div "0 ° Undo Copy Duplicate Duplicate to new slide Delete" at bounding box center [608, 342] width 1214 height 683
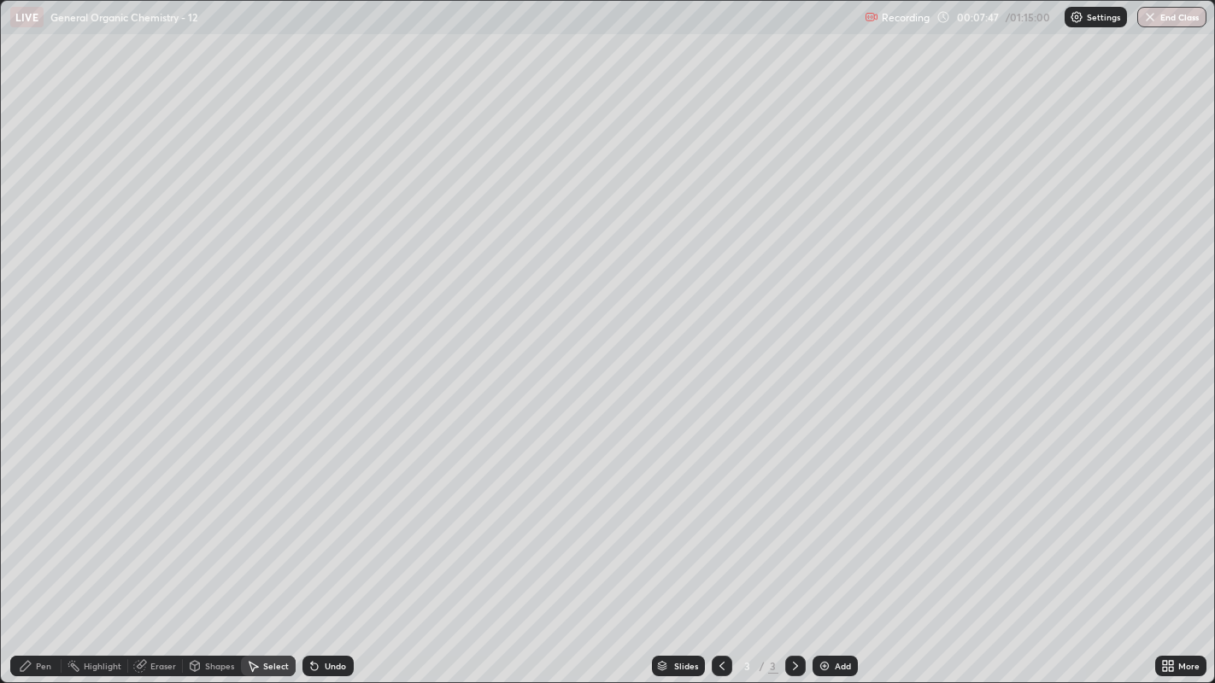
click at [139, 522] on icon at bounding box center [140, 666] width 14 height 14
click at [57, 522] on div "Pen" at bounding box center [35, 666] width 51 height 21
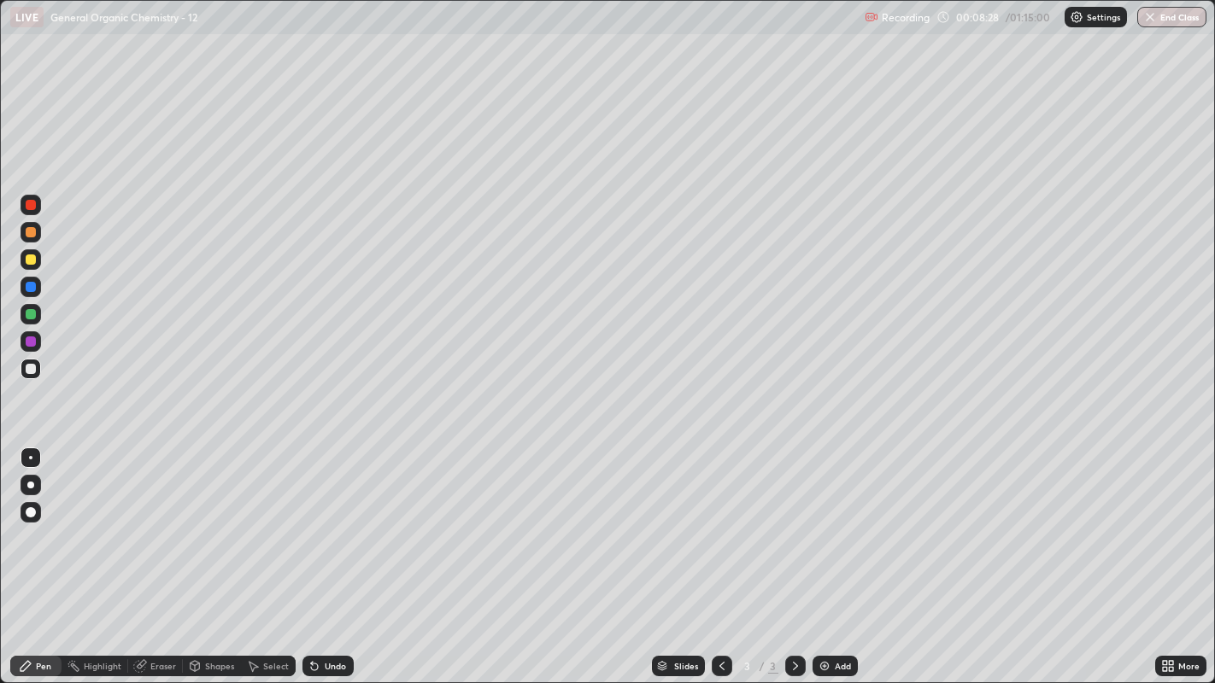
click at [26, 261] on div at bounding box center [31, 260] width 10 height 10
click at [33, 517] on div at bounding box center [31, 512] width 21 height 21
click at [109, 522] on div "Highlight" at bounding box center [103, 666] width 38 height 9
click at [347, 522] on div "Undo" at bounding box center [327, 666] width 51 height 21
click at [346, 522] on div "Undo" at bounding box center [327, 666] width 51 height 21
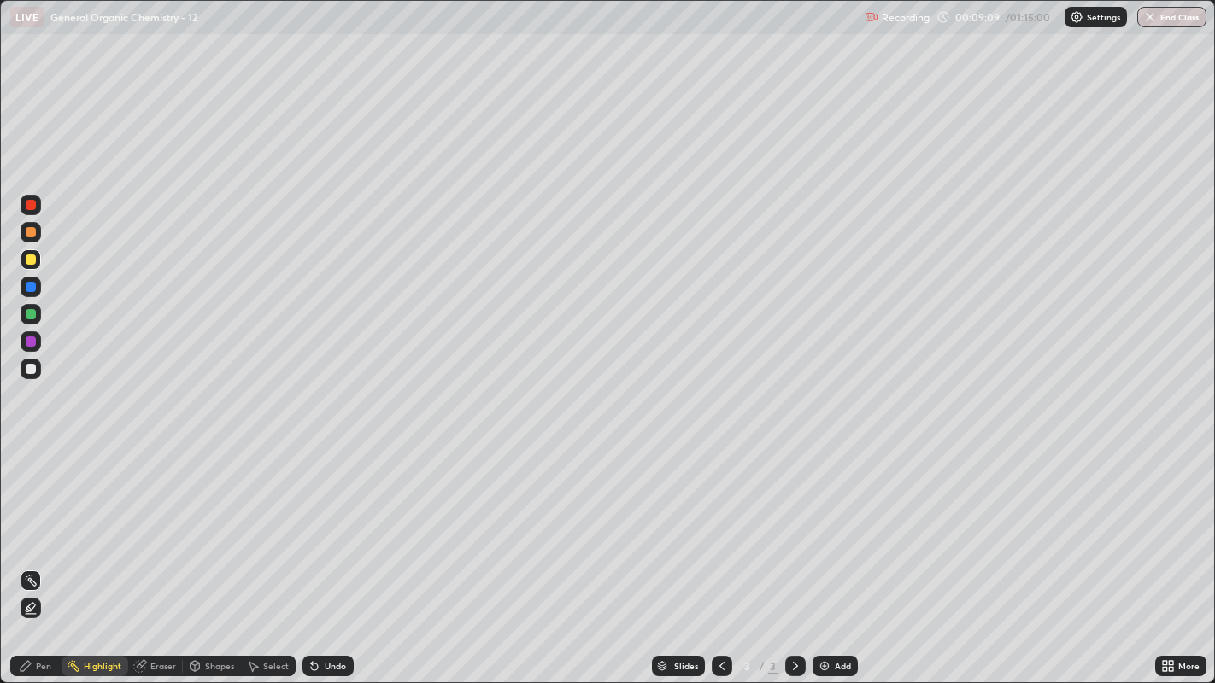
click at [36, 522] on div "Pen" at bounding box center [43, 666] width 15 height 9
click at [30, 457] on div at bounding box center [30, 457] width 3 height 3
click at [21, 372] on div at bounding box center [31, 369] width 21 height 21
click at [824, 522] on div "Add" at bounding box center [834, 666] width 45 height 21
click at [272, 522] on div "Select" at bounding box center [276, 666] width 26 height 9
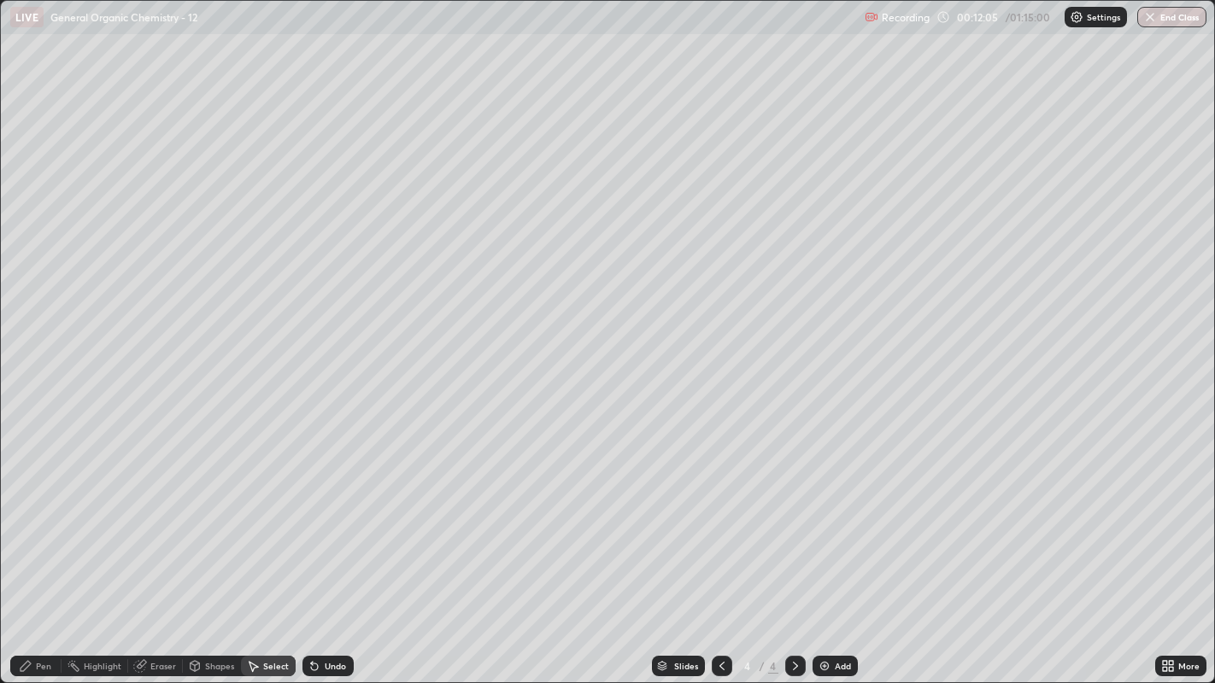
click at [32, 522] on icon at bounding box center [26, 666] width 14 height 14
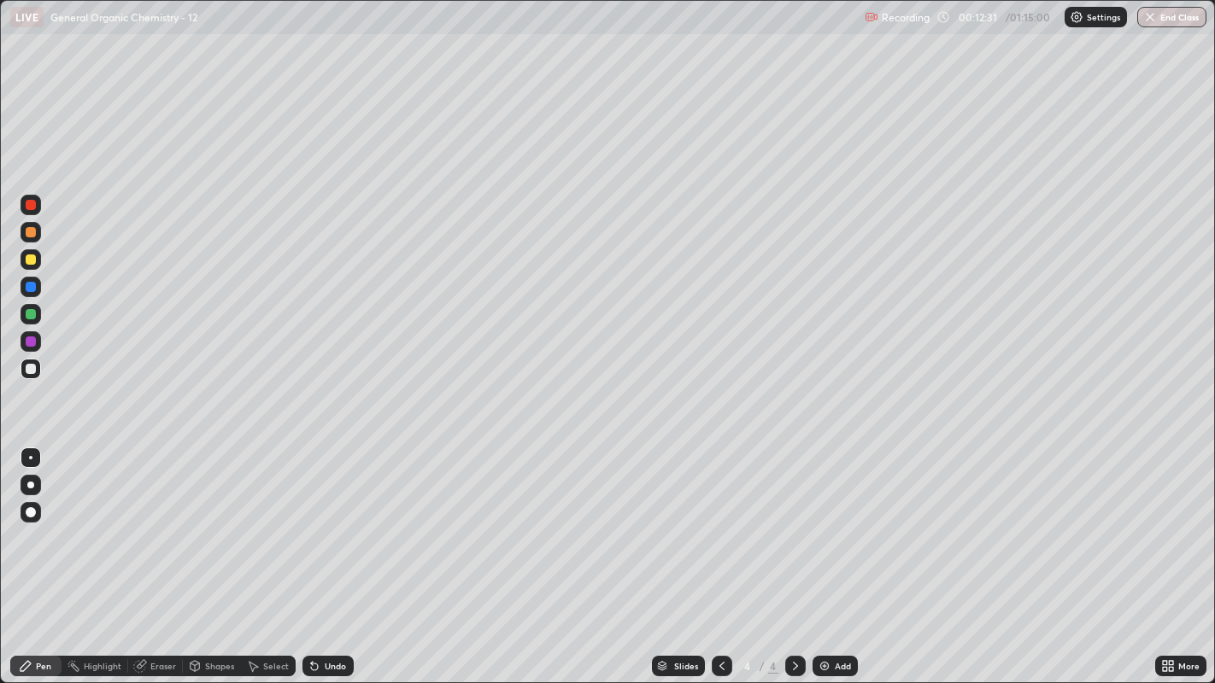
click at [274, 522] on div "Select" at bounding box center [276, 666] width 26 height 9
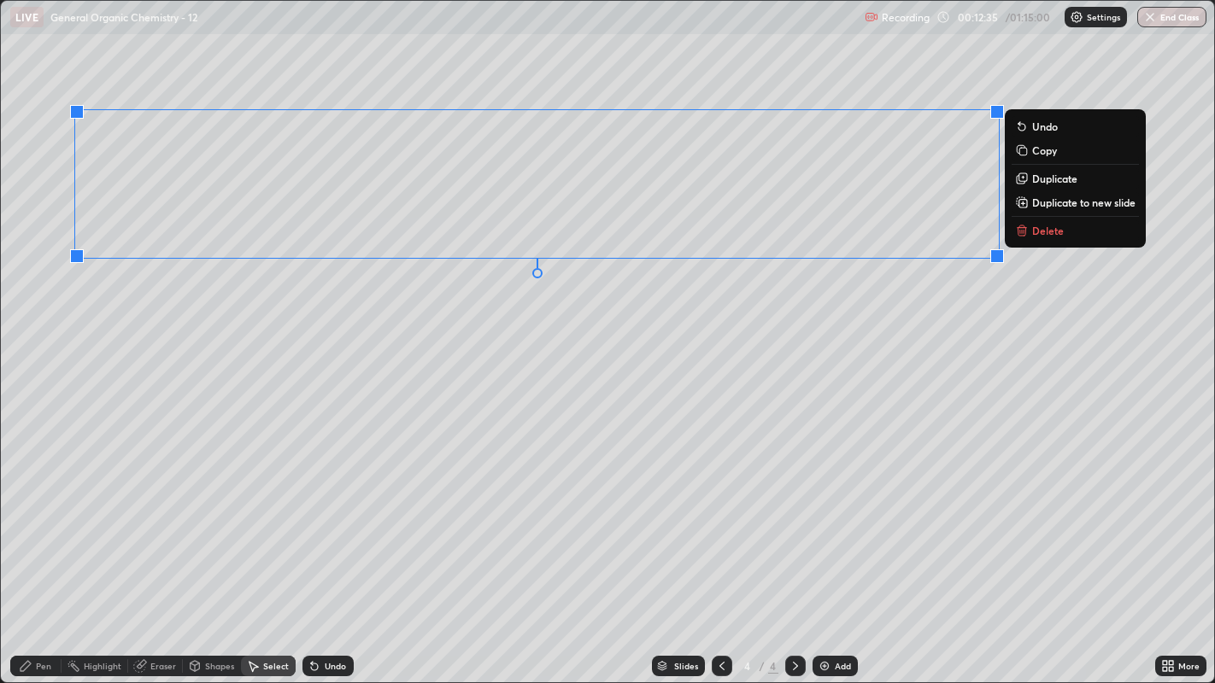
click at [759, 286] on div "0 ° Undo Copy Duplicate Duplicate to new slide Delete" at bounding box center [608, 342] width 1214 height 683
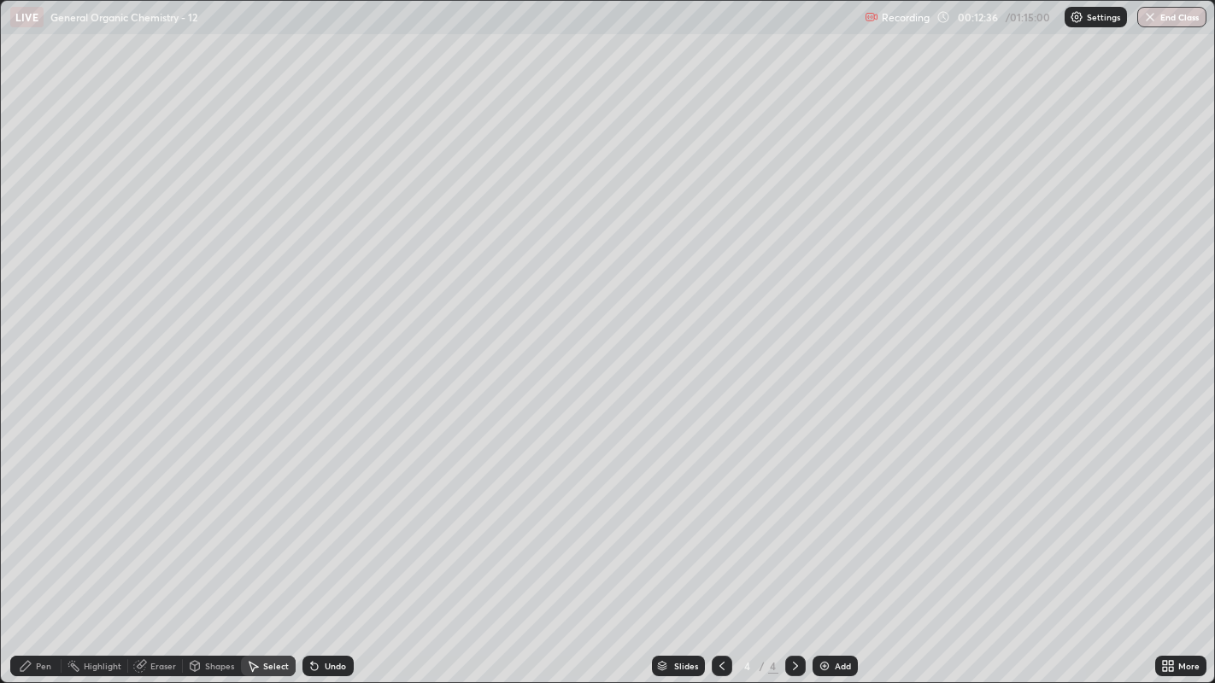
click at [53, 522] on div "Pen" at bounding box center [35, 666] width 51 height 21
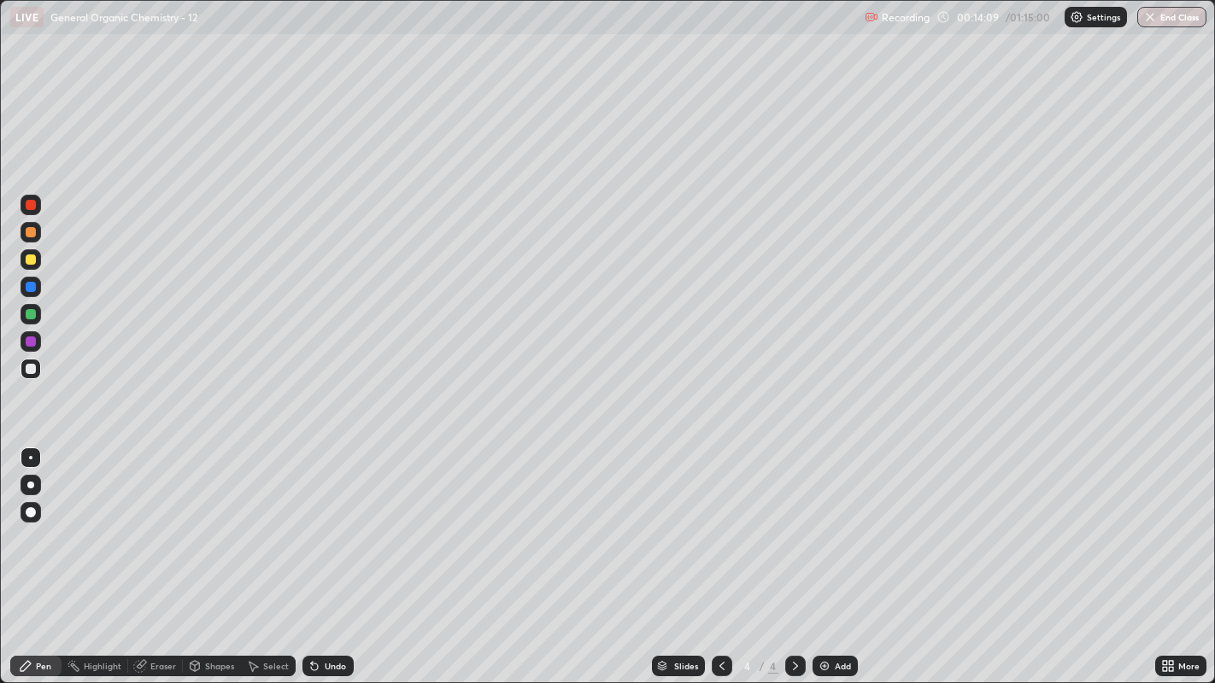
click at [27, 255] on div at bounding box center [31, 260] width 10 height 10
click at [32, 513] on div at bounding box center [31, 512] width 10 height 10
click at [30, 368] on div at bounding box center [31, 369] width 10 height 10
click at [26, 451] on div at bounding box center [31, 458] width 21 height 21
click at [343, 522] on div "Undo" at bounding box center [335, 666] width 21 height 9
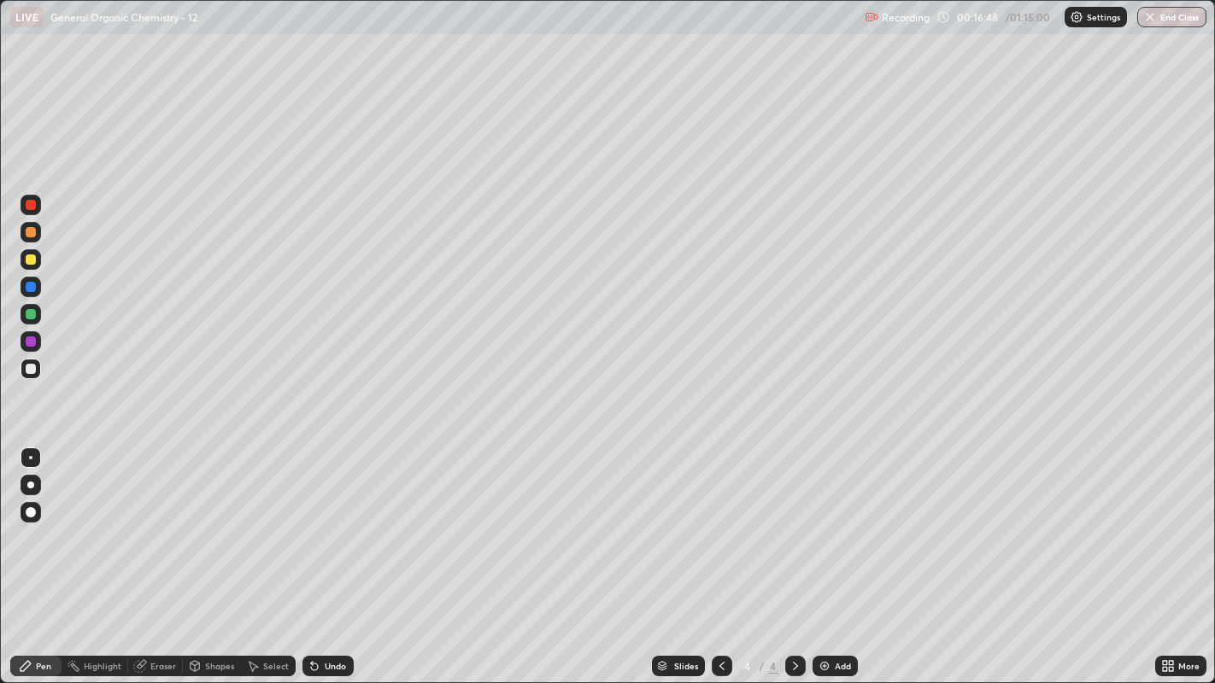
click at [342, 522] on div "Undo" at bounding box center [335, 666] width 21 height 9
click at [329, 522] on div "Undo" at bounding box center [327, 666] width 51 height 21
click at [331, 522] on div "Undo" at bounding box center [327, 666] width 51 height 21
click at [329, 522] on div "Undo" at bounding box center [327, 666] width 51 height 21
click at [331, 522] on div "Undo" at bounding box center [325, 666] width 58 height 34
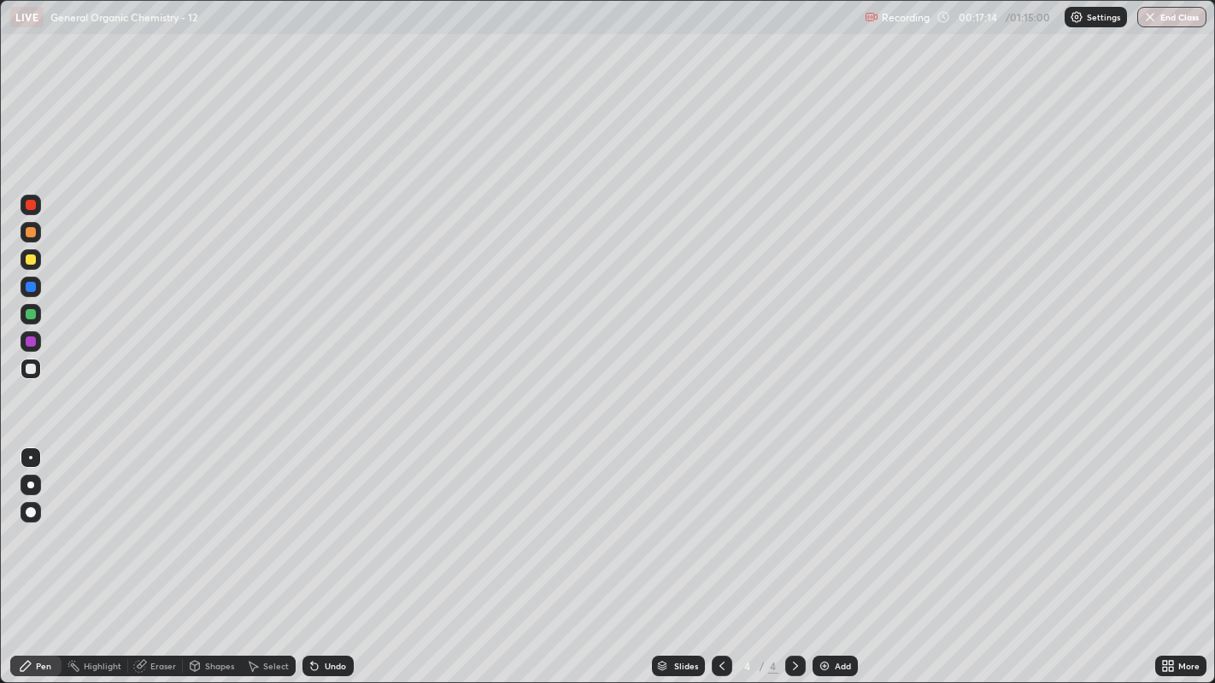
click at [321, 522] on div "Undo" at bounding box center [327, 666] width 51 height 21
click at [325, 522] on div "Undo" at bounding box center [327, 666] width 51 height 21
click at [255, 522] on div "Select" at bounding box center [268, 666] width 55 height 21
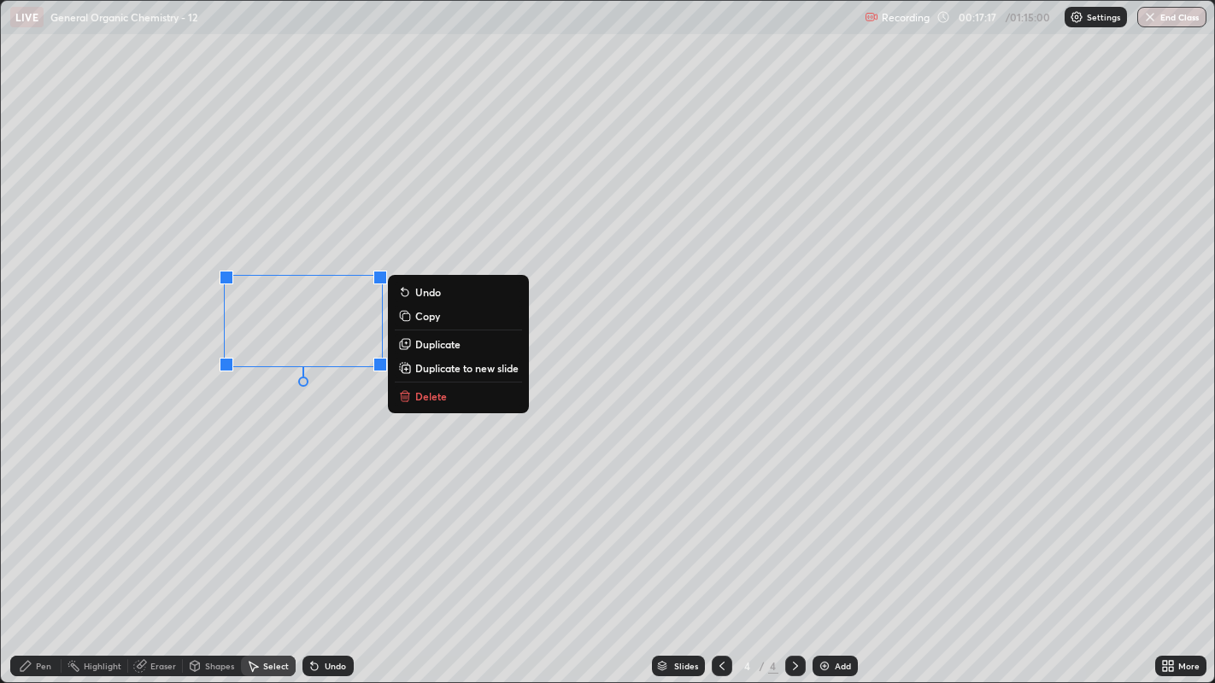
click at [436, 343] on p "Duplicate" at bounding box center [437, 344] width 45 height 14
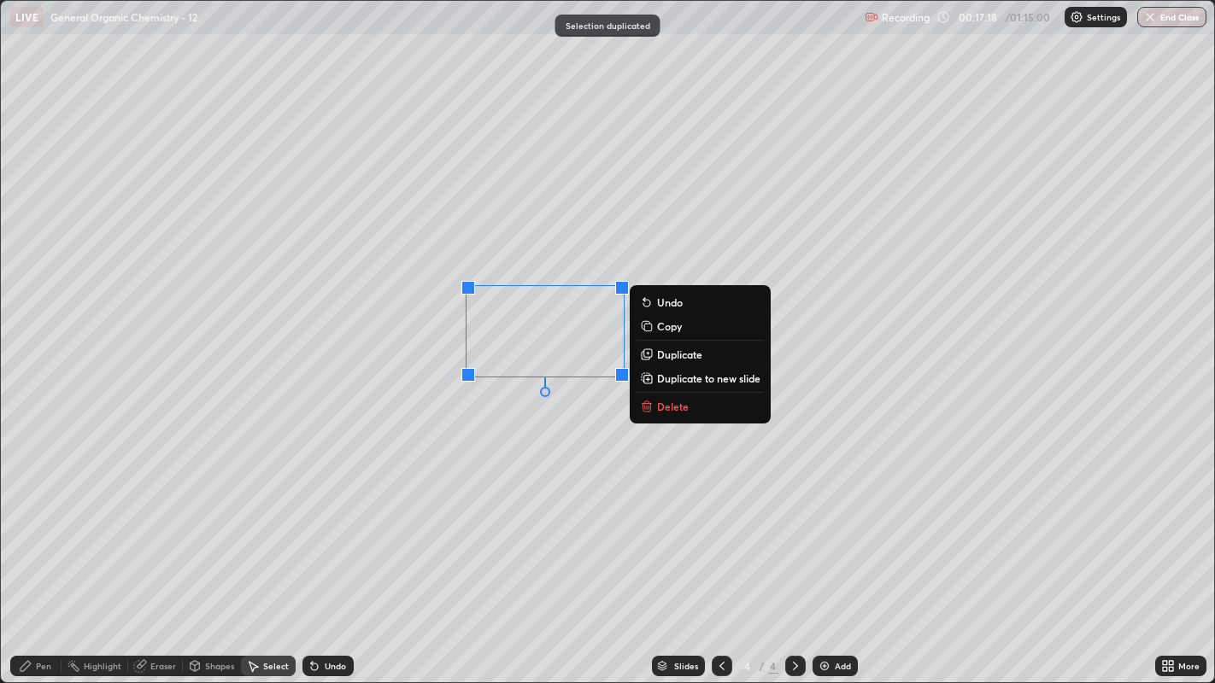
click at [667, 360] on p "Duplicate" at bounding box center [679, 355] width 45 height 14
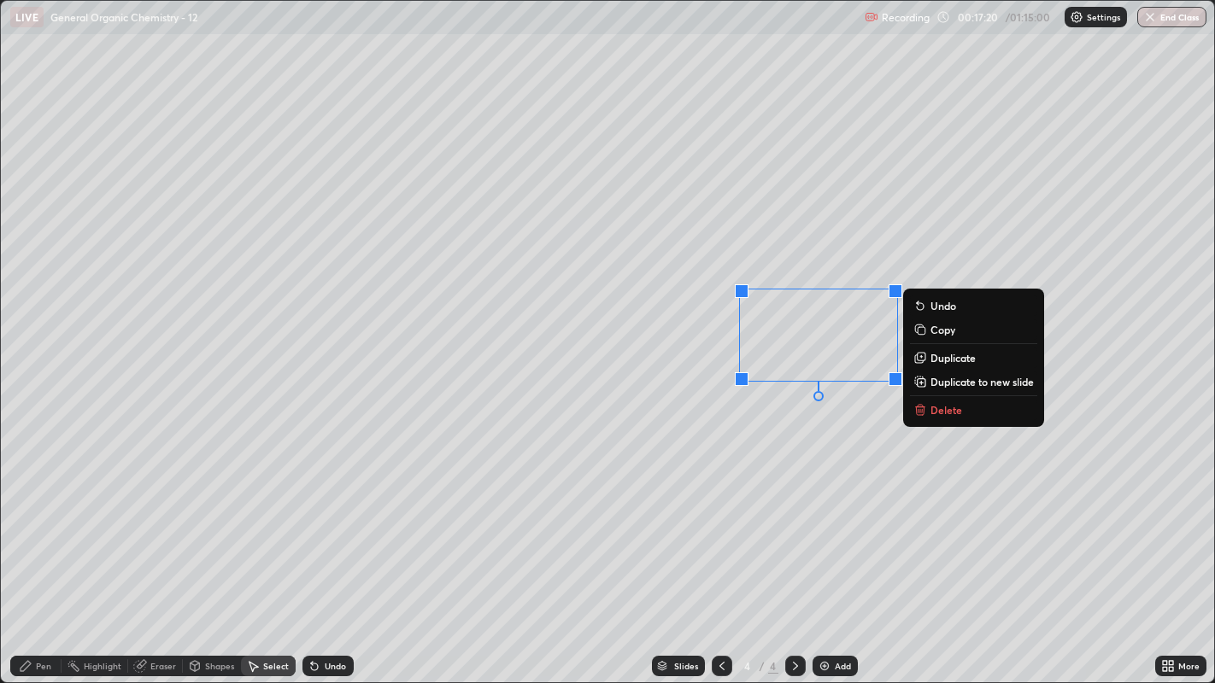
click at [932, 360] on p "Duplicate" at bounding box center [952, 358] width 45 height 14
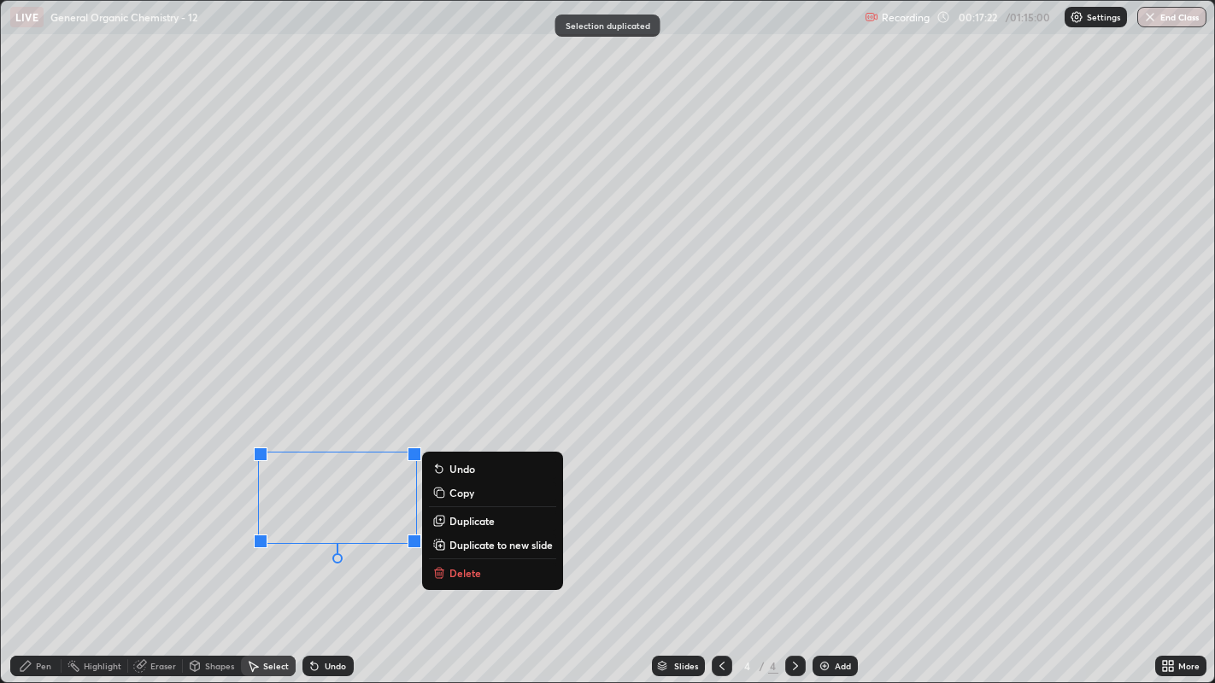
click at [477, 522] on p "Duplicate" at bounding box center [471, 521] width 45 height 14
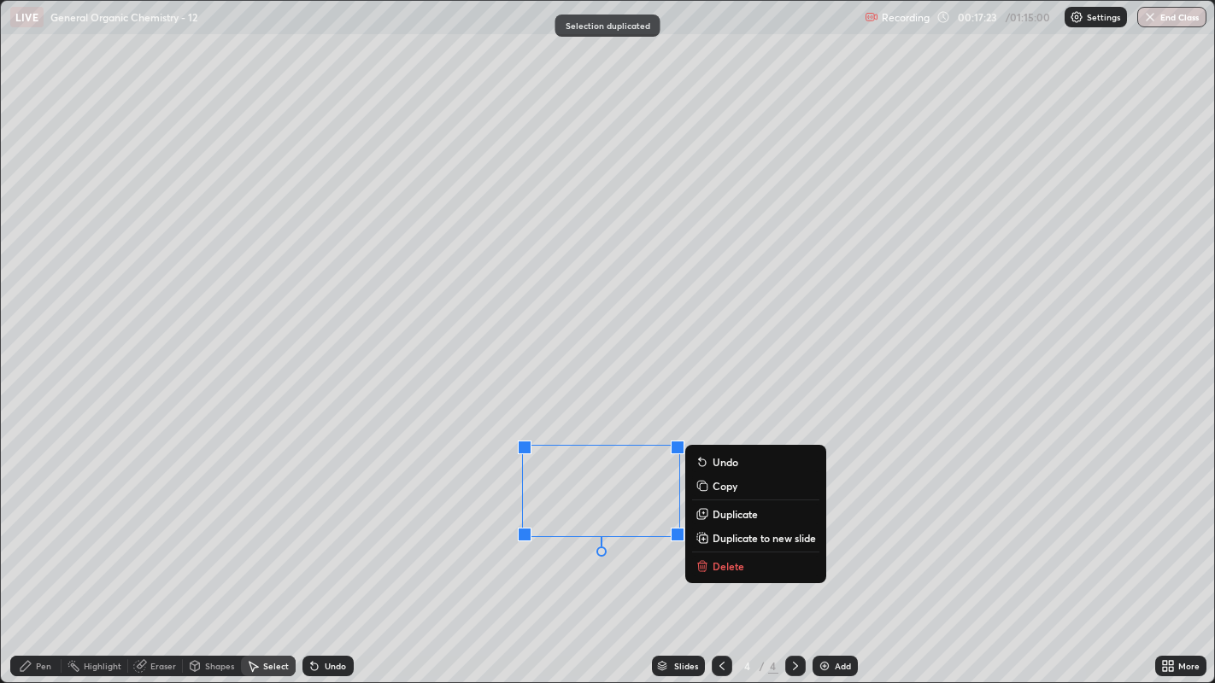
click at [394, 413] on div "0 ° Undo Copy Duplicate Duplicate to new slide Delete" at bounding box center [608, 342] width 1214 height 683
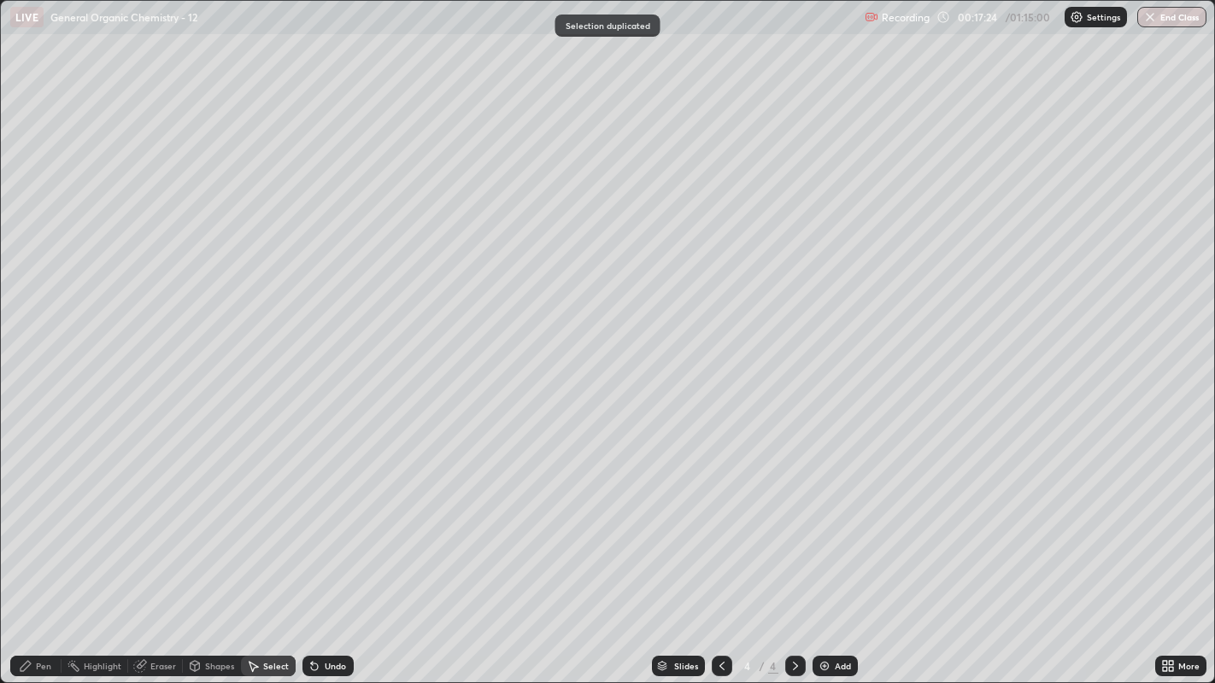
click at [34, 522] on div "Pen" at bounding box center [35, 666] width 51 height 21
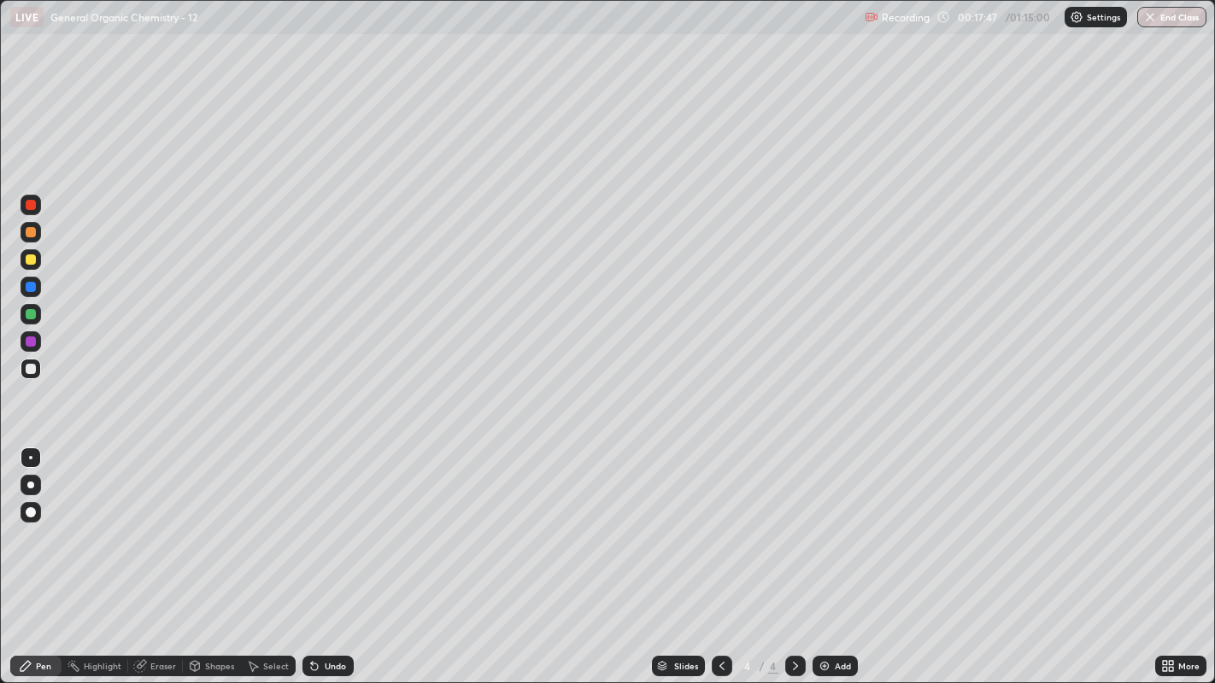
click at [311, 522] on icon at bounding box center [314, 667] width 7 height 7
click at [269, 522] on div "Select" at bounding box center [276, 666] width 26 height 9
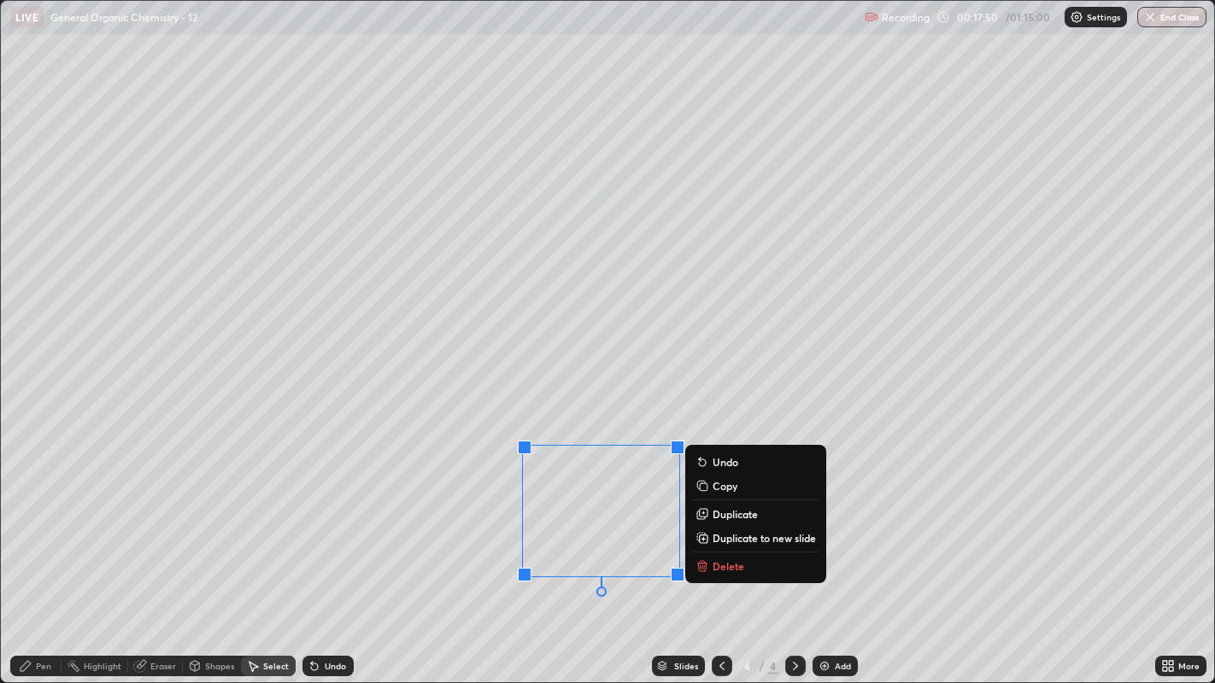
click at [741, 514] on p "Duplicate" at bounding box center [734, 514] width 45 height 14
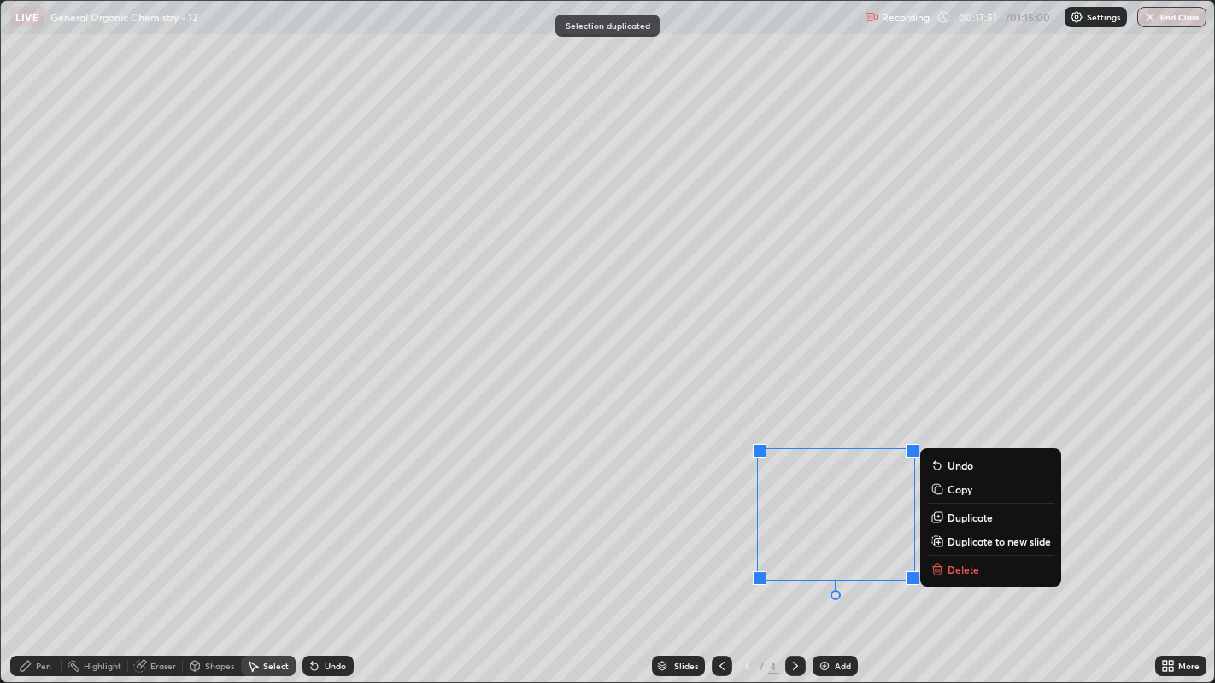
click at [735, 409] on div "0 ° Undo Copy Duplicate Duplicate to new slide Delete" at bounding box center [608, 342] width 1214 height 683
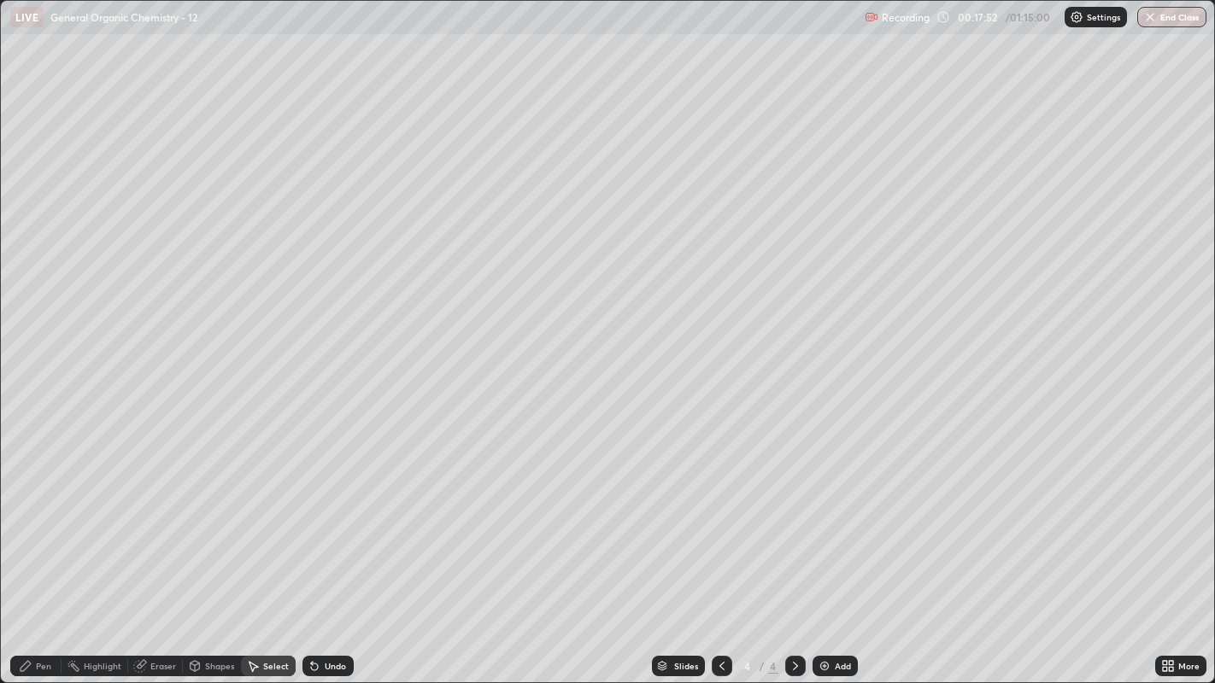
click at [134, 522] on icon at bounding box center [139, 666] width 11 height 11
click at [26, 522] on icon at bounding box center [26, 666] width 14 height 14
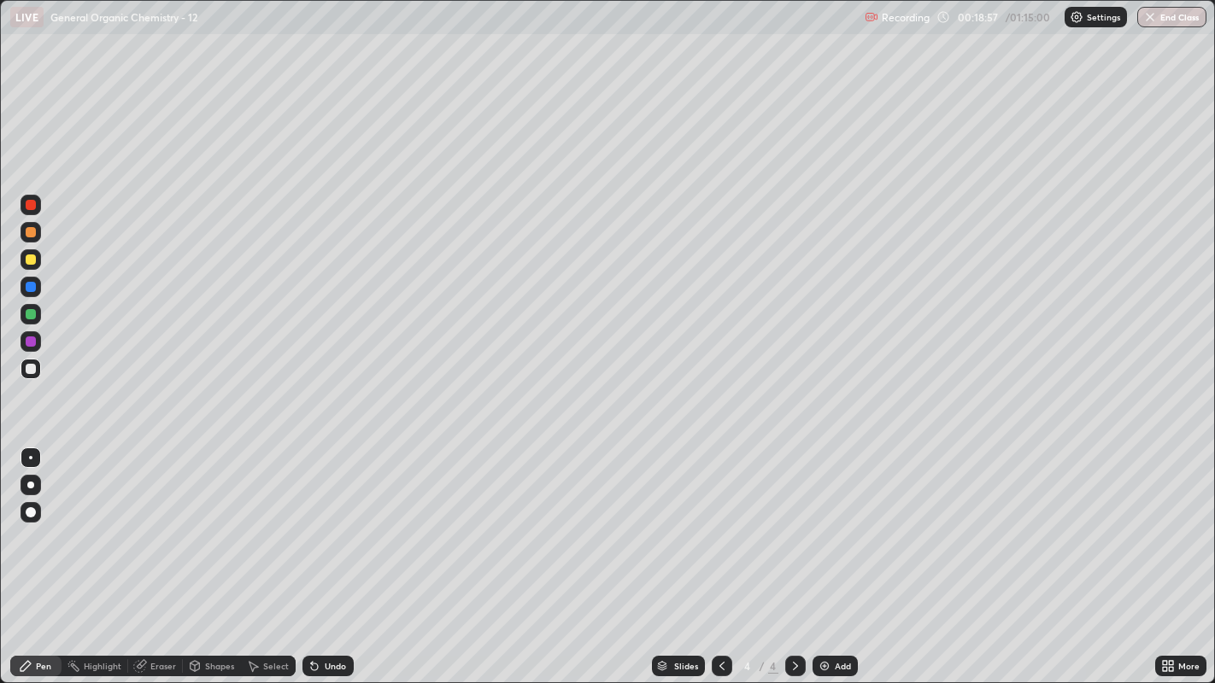
click at [34, 261] on div at bounding box center [31, 260] width 10 height 10
click at [32, 513] on div at bounding box center [31, 512] width 10 height 10
click at [252, 522] on icon at bounding box center [253, 667] width 9 height 10
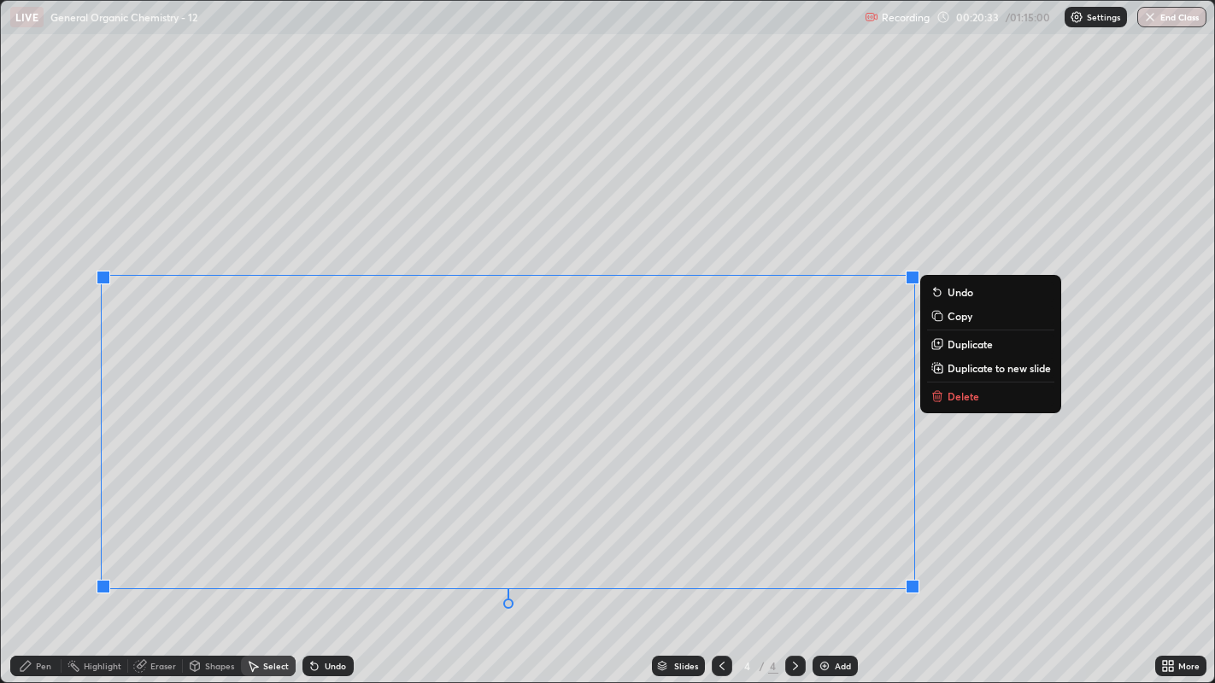
click at [993, 366] on p "Duplicate to new slide" at bounding box center [998, 368] width 103 height 14
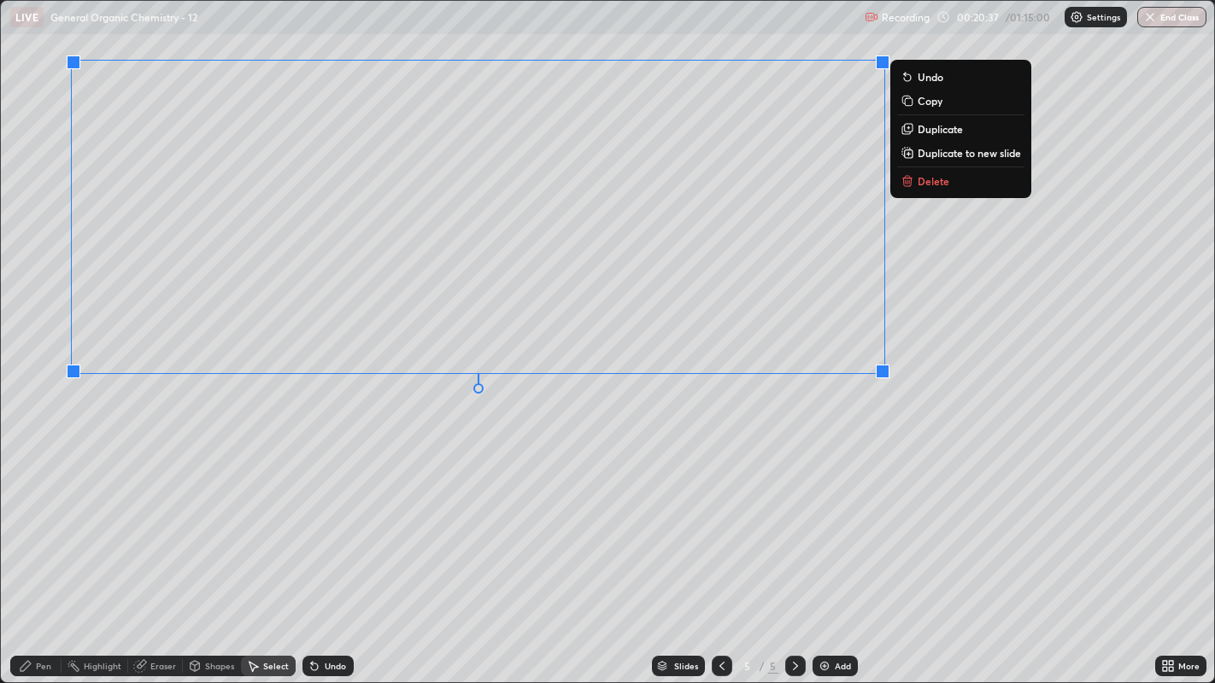
click at [504, 453] on div "0 ° Undo Copy Duplicate Duplicate to new slide Delete" at bounding box center [608, 342] width 1214 height 683
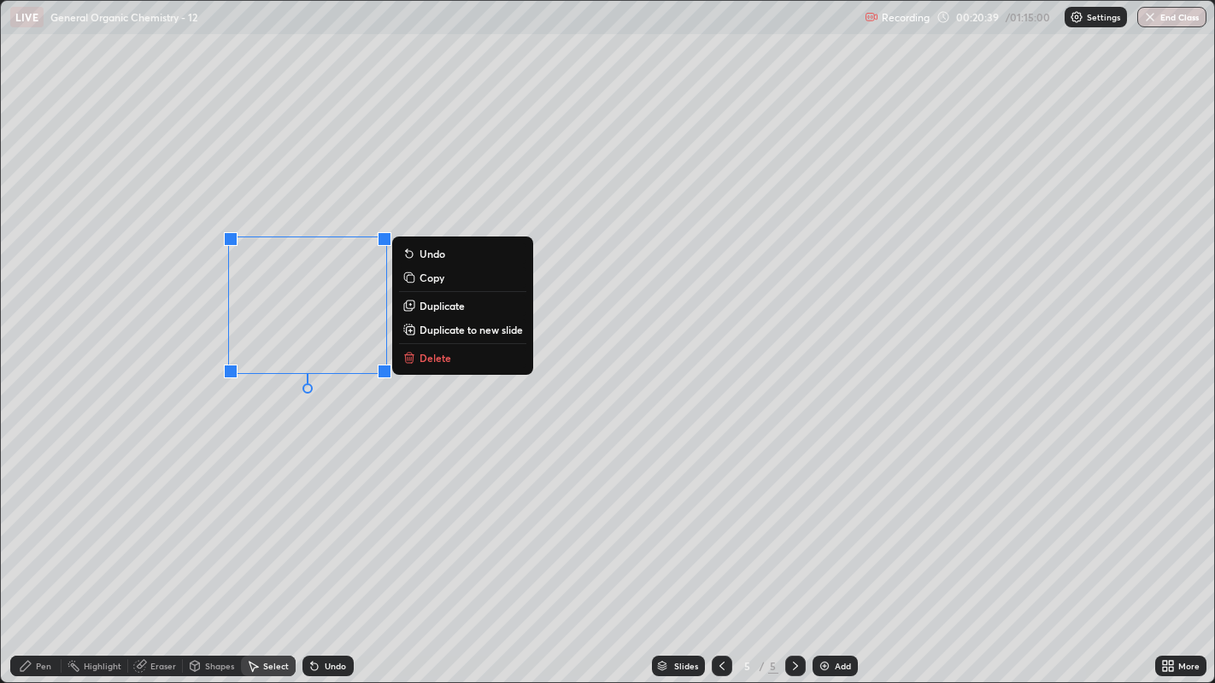
click at [497, 444] on div "0 ° Undo Copy Duplicate Duplicate to new slide Delete" at bounding box center [608, 342] width 1214 height 683
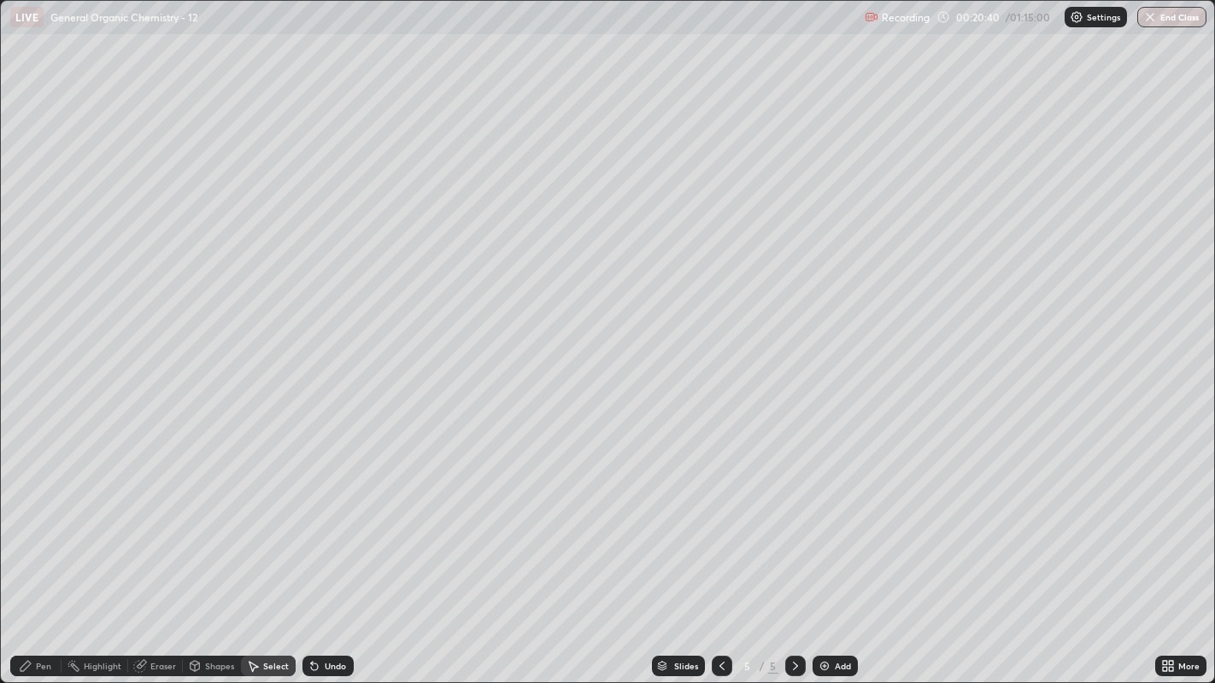
click at [32, 522] on icon at bounding box center [26, 666] width 14 height 14
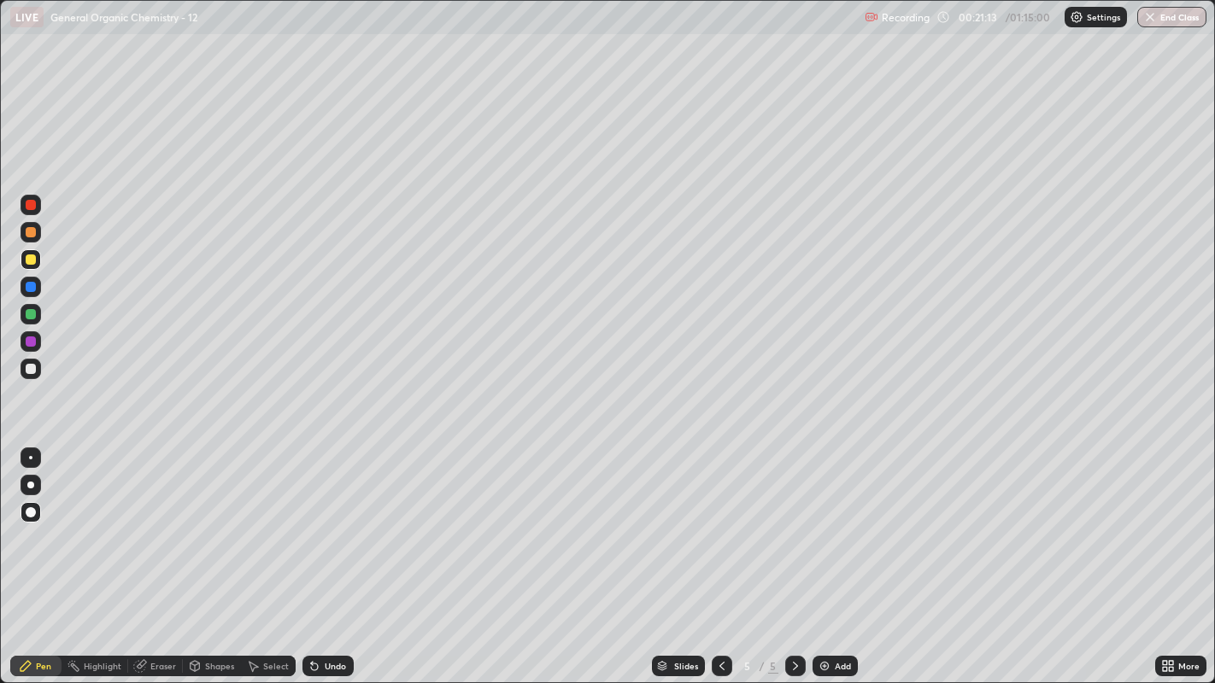
click at [321, 522] on div "Undo" at bounding box center [327, 666] width 51 height 21
click at [35, 364] on div at bounding box center [31, 369] width 21 height 21
click at [30, 457] on div at bounding box center [30, 457] width 3 height 3
click at [834, 522] on div "Add" at bounding box center [834, 666] width 45 height 21
click at [719, 522] on icon at bounding box center [722, 666] width 14 height 14
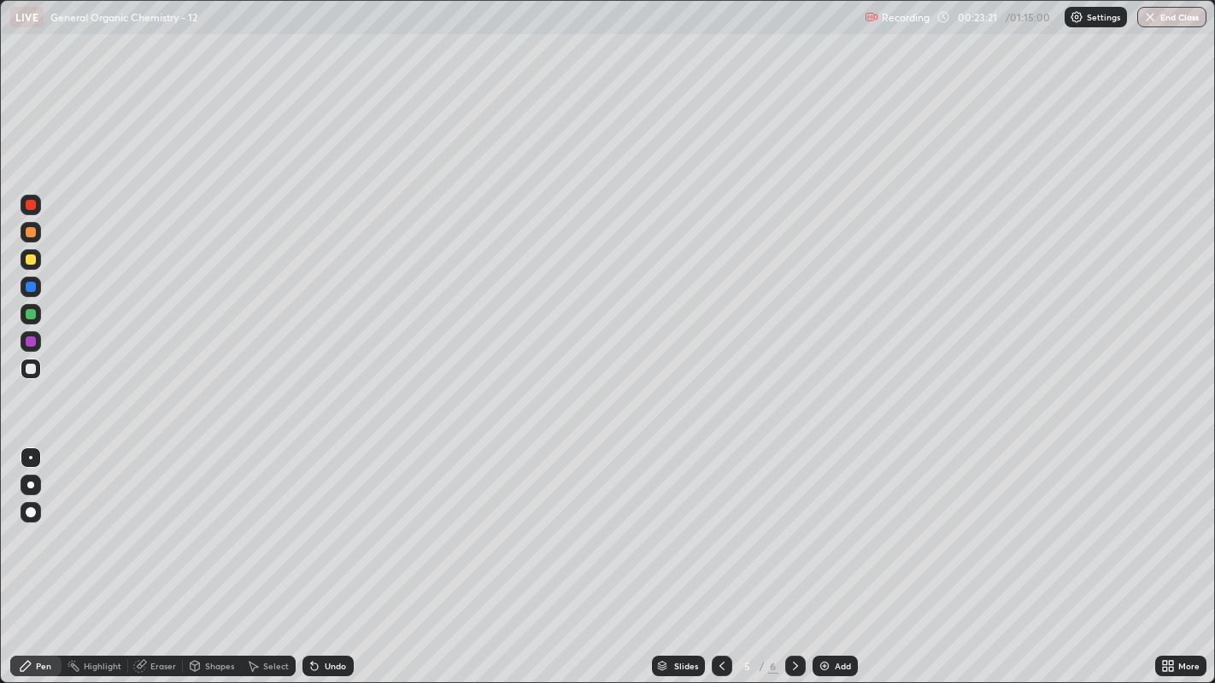
click at [793, 522] on icon at bounding box center [795, 666] width 14 height 14
click at [254, 522] on icon at bounding box center [253, 666] width 14 height 14
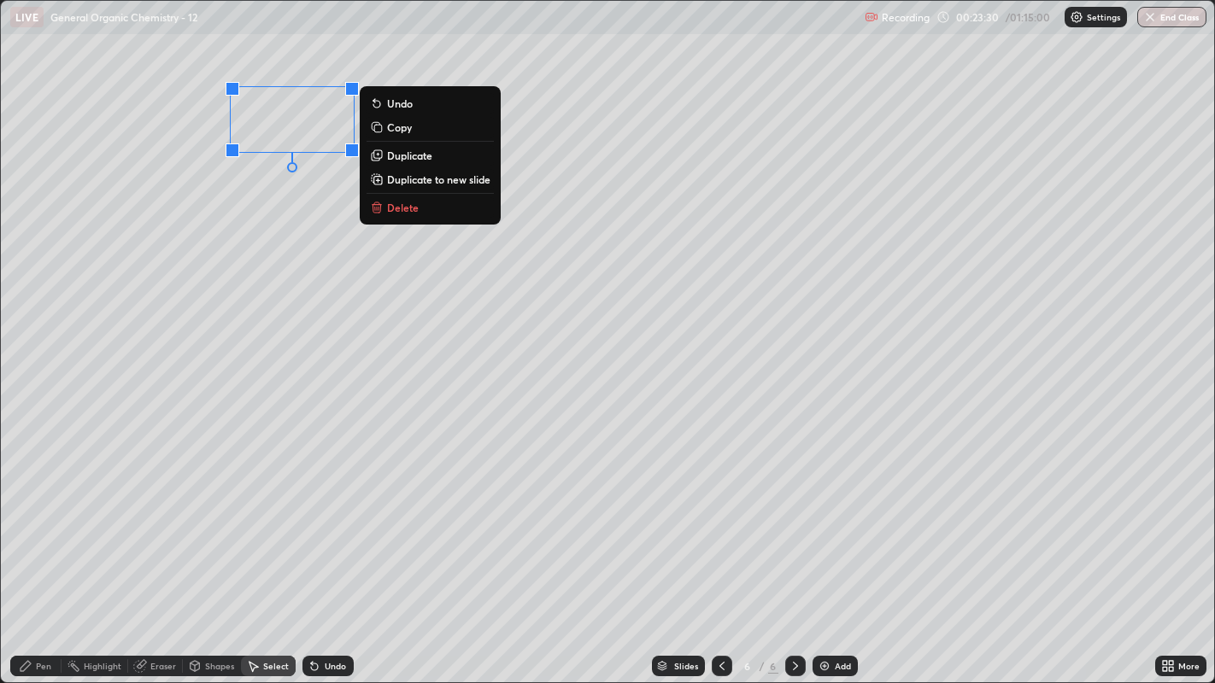
click at [439, 161] on button "Duplicate" at bounding box center [429, 155] width 127 height 21
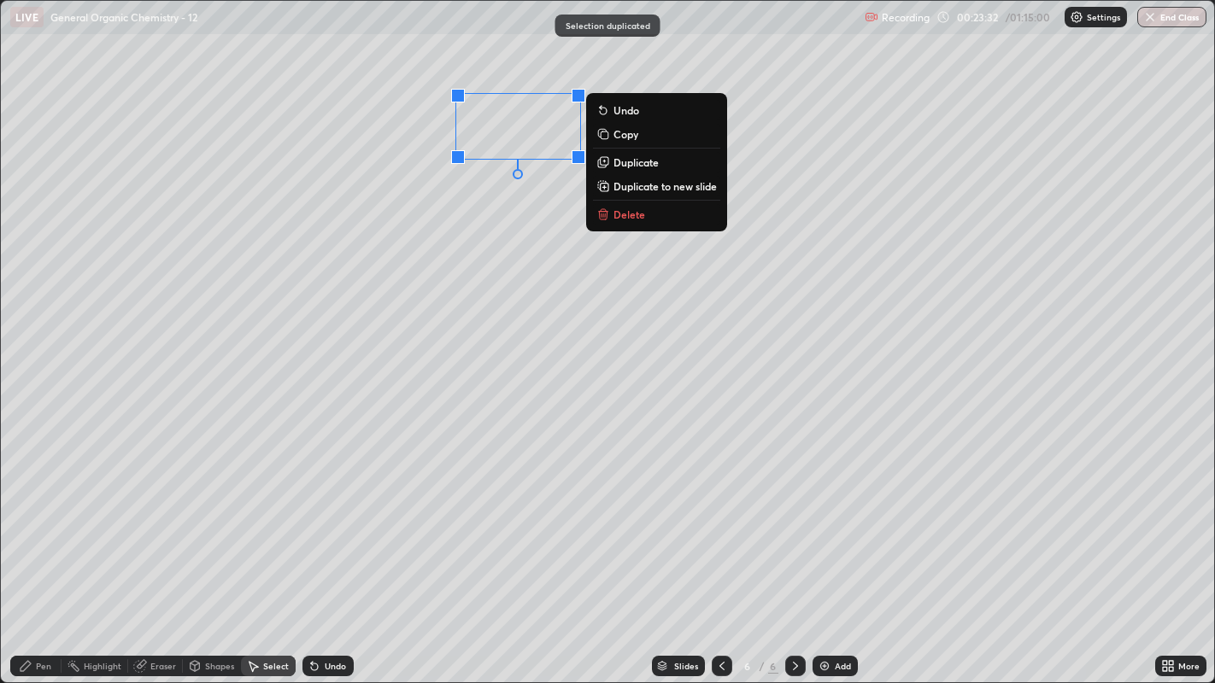
click at [638, 163] on p "Duplicate" at bounding box center [635, 162] width 45 height 14
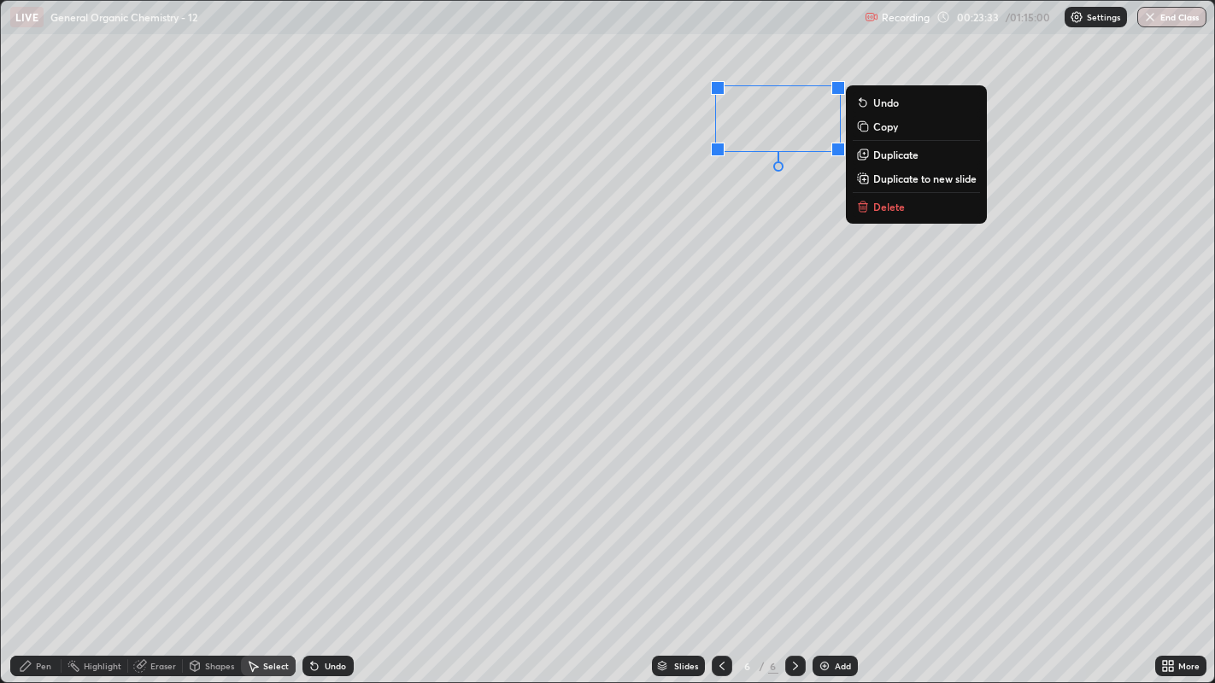
click at [697, 205] on div "0 ° Undo Copy Duplicate Duplicate to new slide Delete" at bounding box center [608, 342] width 1214 height 683
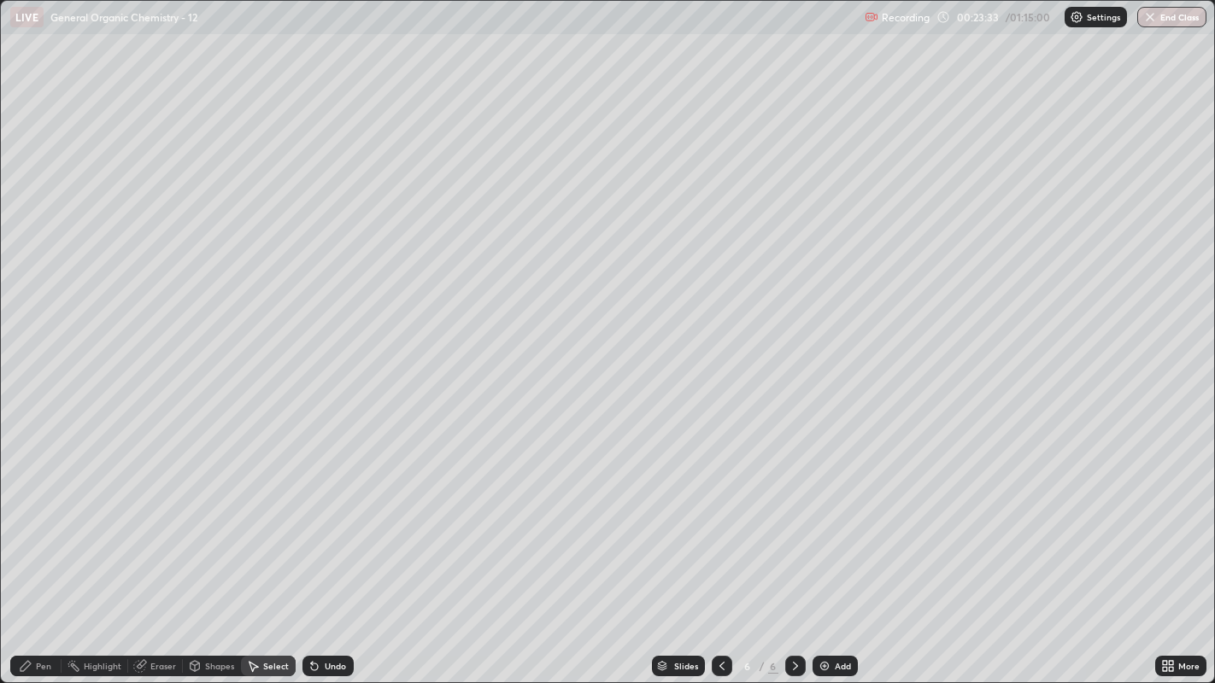
click at [31, 522] on icon at bounding box center [26, 666] width 14 height 14
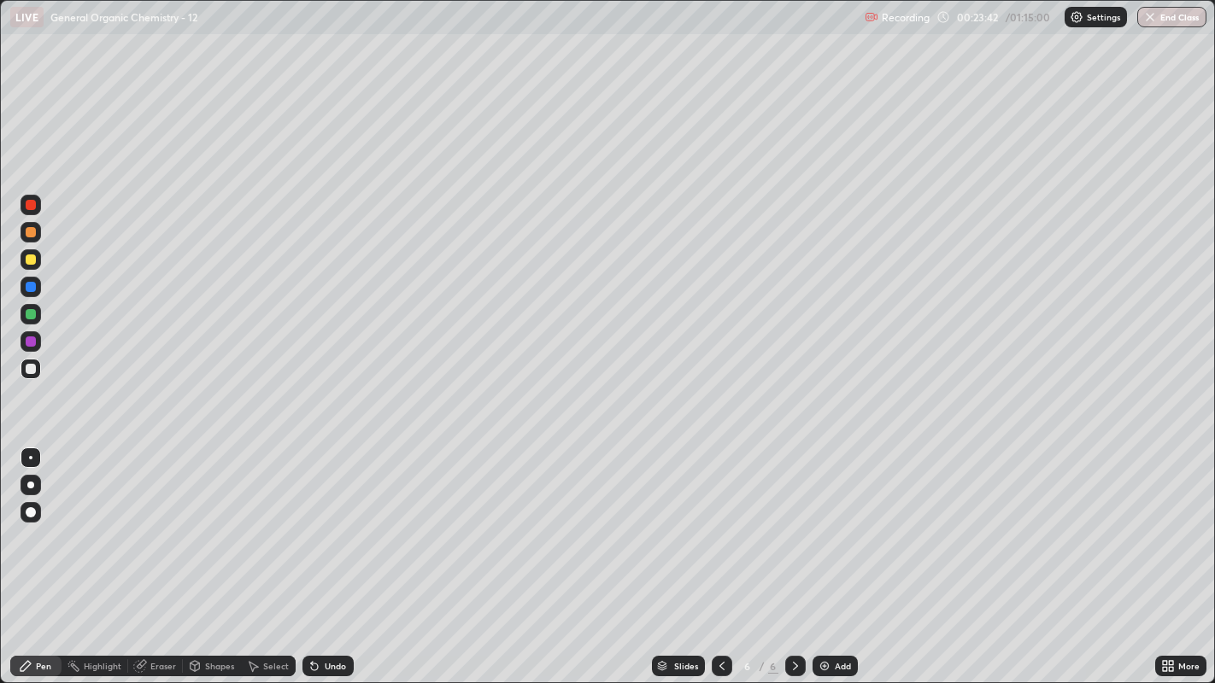
click at [267, 522] on div "Select" at bounding box center [276, 666] width 26 height 9
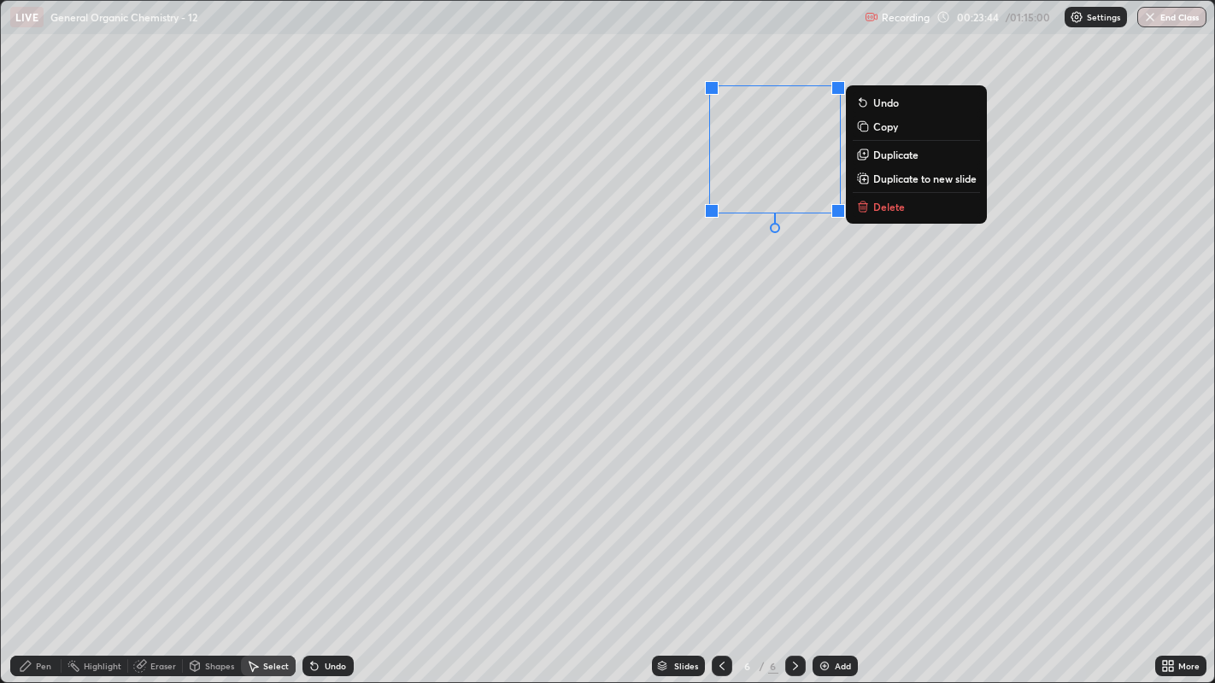
click at [901, 156] on p "Duplicate" at bounding box center [895, 155] width 45 height 14
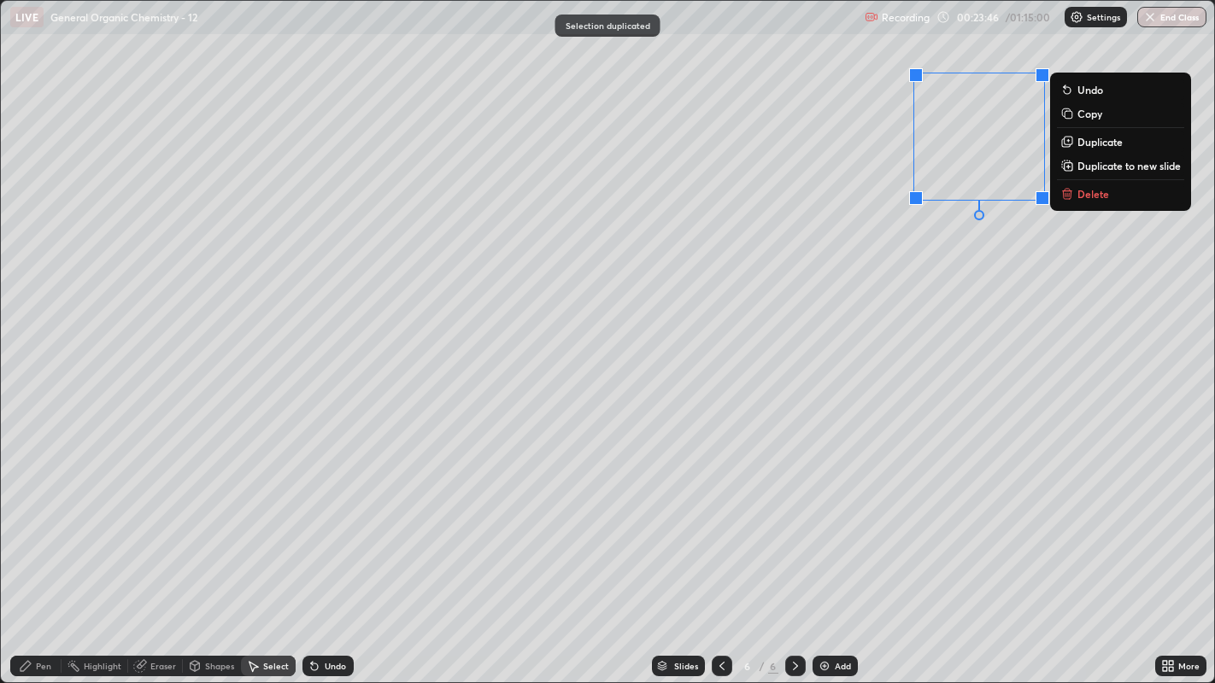
click at [959, 253] on div "0 ° Undo Copy Duplicate Duplicate to new slide Delete" at bounding box center [608, 342] width 1214 height 683
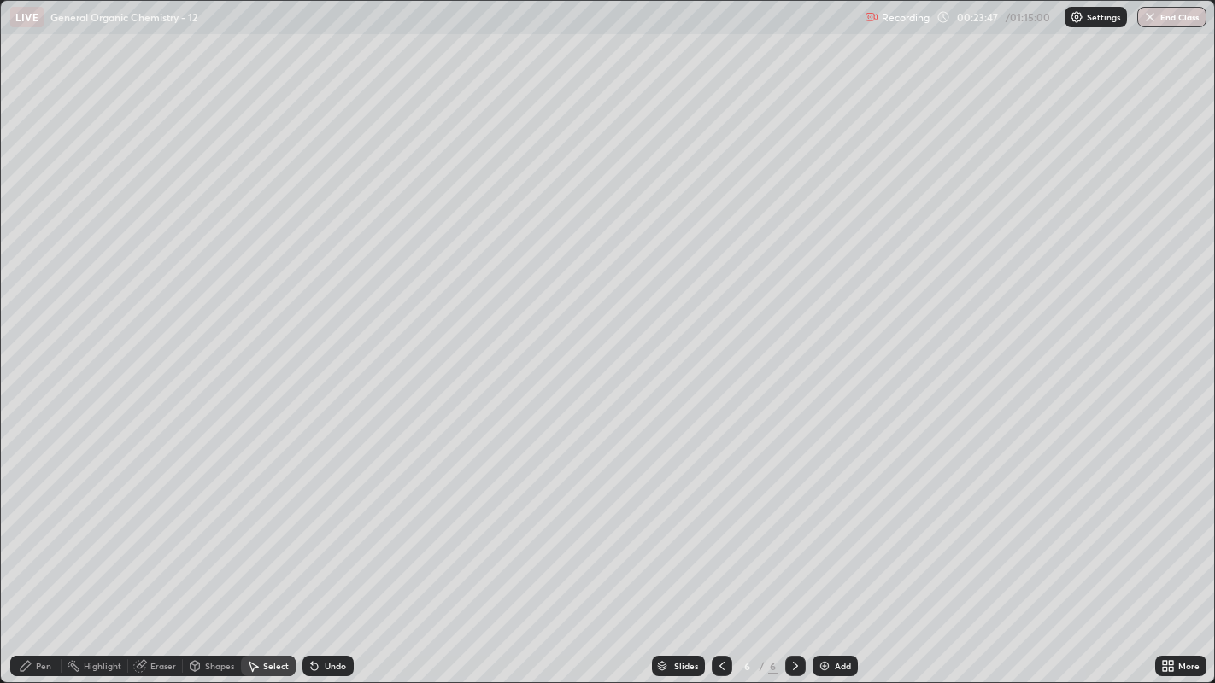
click at [158, 522] on div "Eraser" at bounding box center [163, 666] width 26 height 9
click at [38, 522] on div "Pen" at bounding box center [35, 666] width 51 height 21
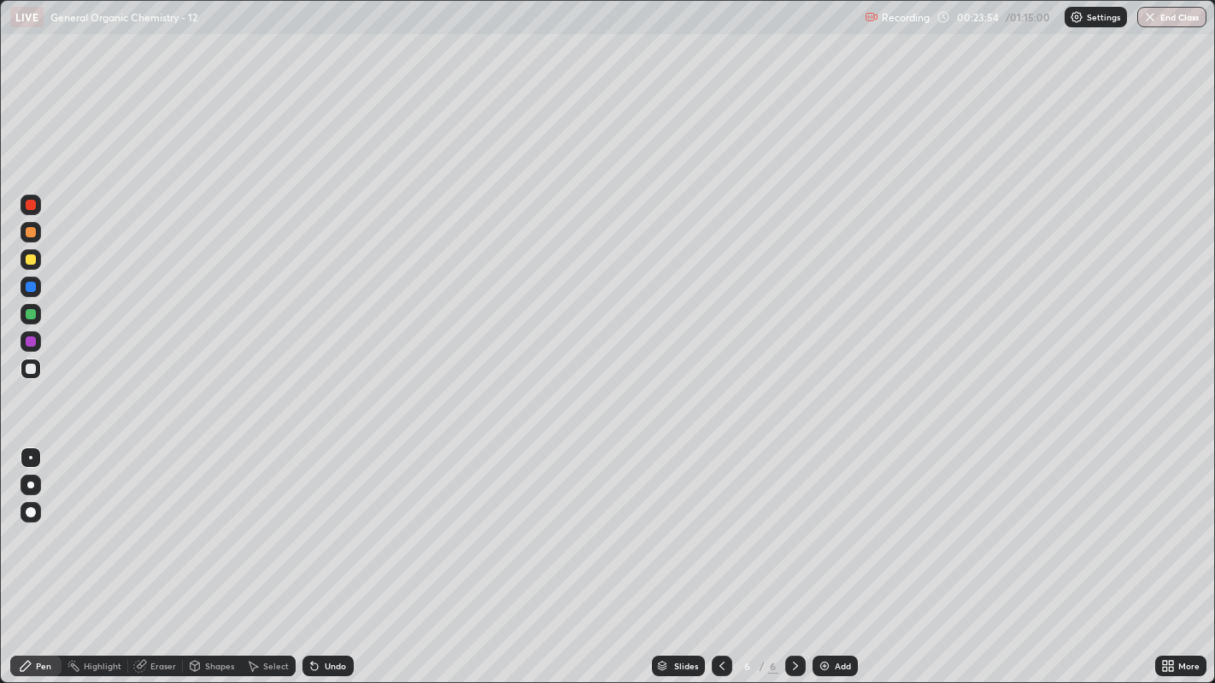
click at [268, 522] on div "Select" at bounding box center [268, 666] width 55 height 21
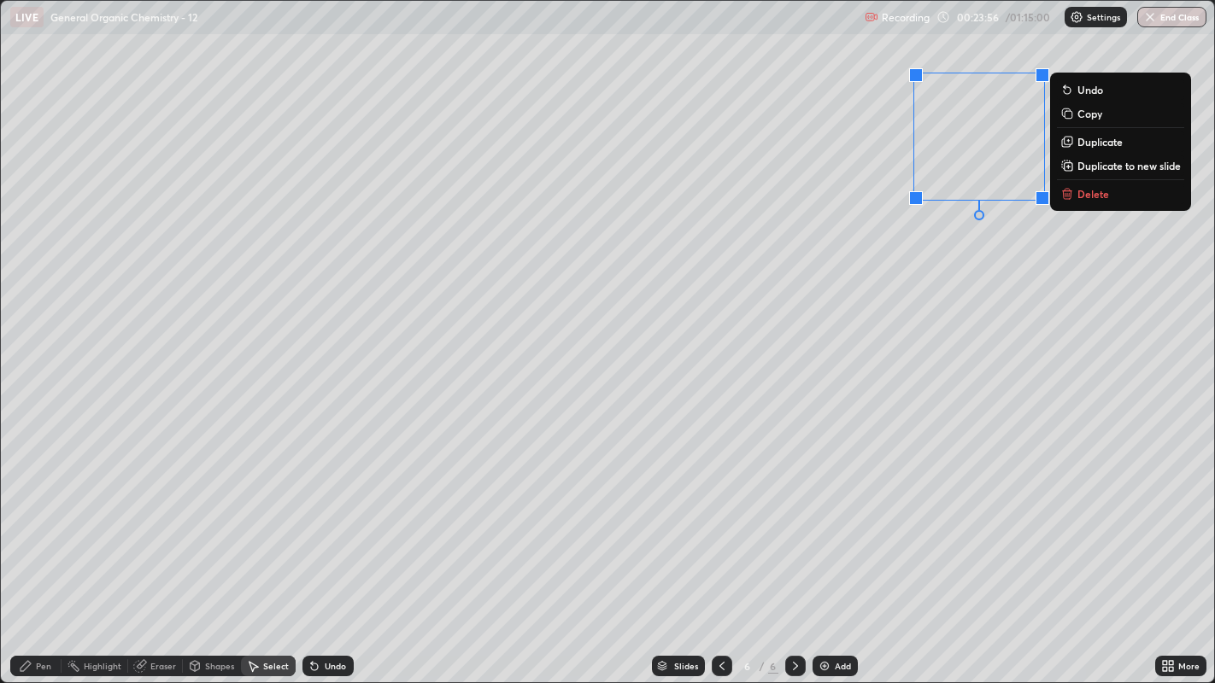
click at [1118, 193] on button "Delete" at bounding box center [1120, 194] width 127 height 21
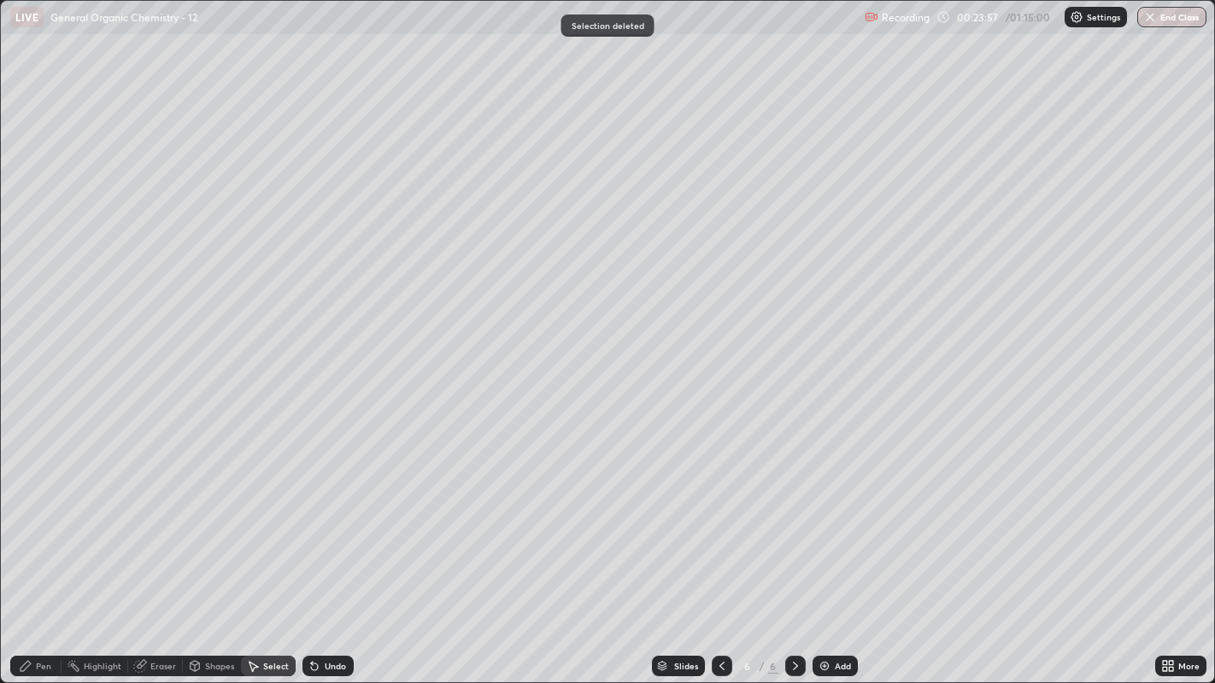
click at [41, 522] on div "Pen" at bounding box center [35, 666] width 51 height 21
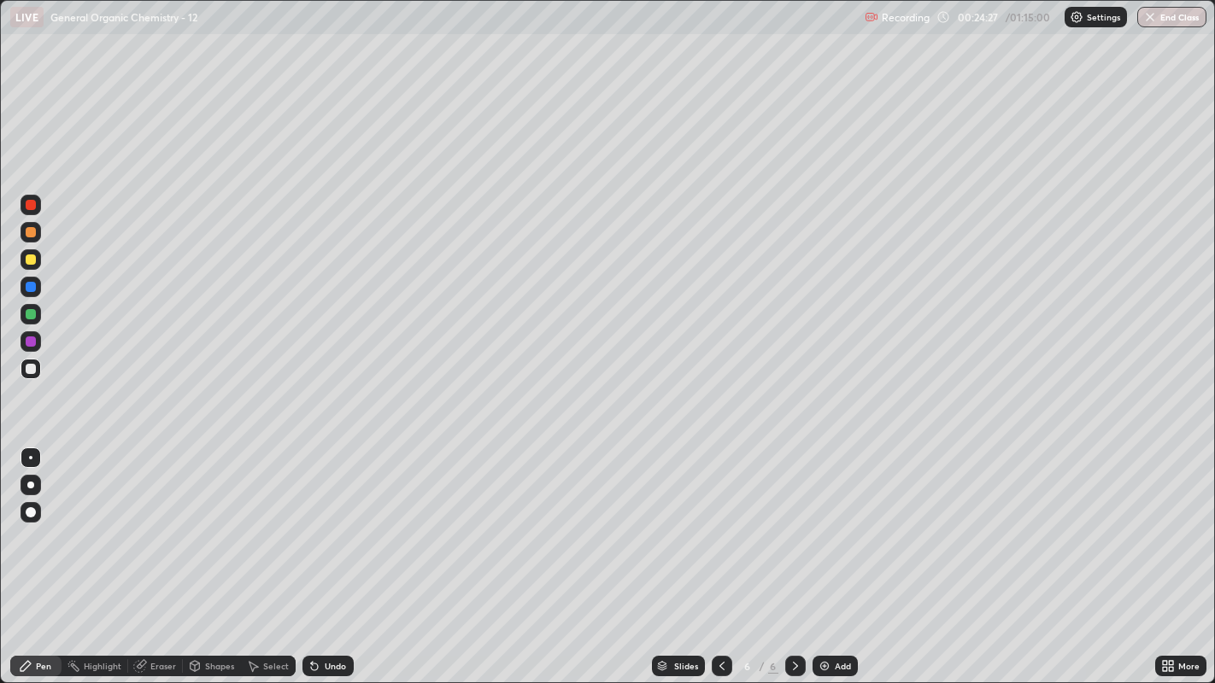
click at [97, 522] on div "Highlight" at bounding box center [103, 666] width 38 height 9
click at [43, 522] on div "Pen" at bounding box center [43, 666] width 15 height 9
click at [32, 263] on div at bounding box center [31, 260] width 10 height 10
click at [28, 520] on div at bounding box center [31, 512] width 21 height 21
click at [30, 457] on div at bounding box center [30, 457] width 3 height 3
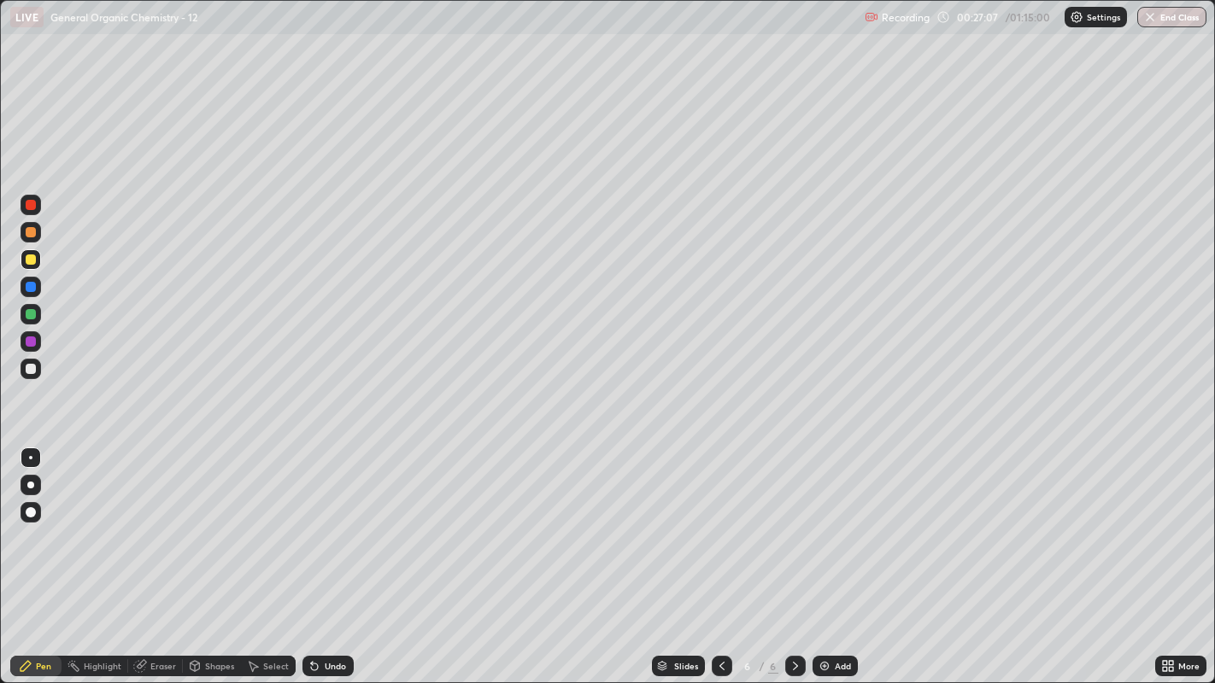
click at [340, 522] on div "Undo" at bounding box center [327, 666] width 51 height 21
click at [29, 364] on div at bounding box center [31, 369] width 10 height 10
click at [258, 522] on div "Select" at bounding box center [268, 666] width 55 height 21
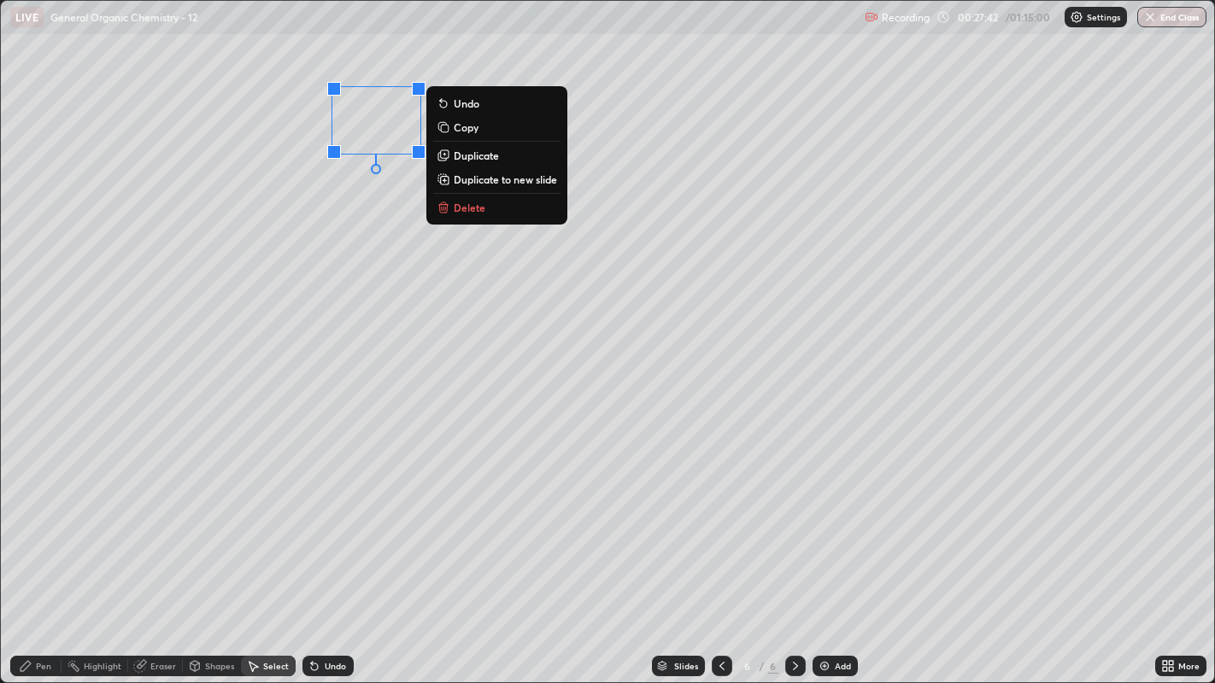
click at [383, 356] on div "0 ° Undo Copy Duplicate Duplicate to new slide Delete" at bounding box center [608, 342] width 1214 height 683
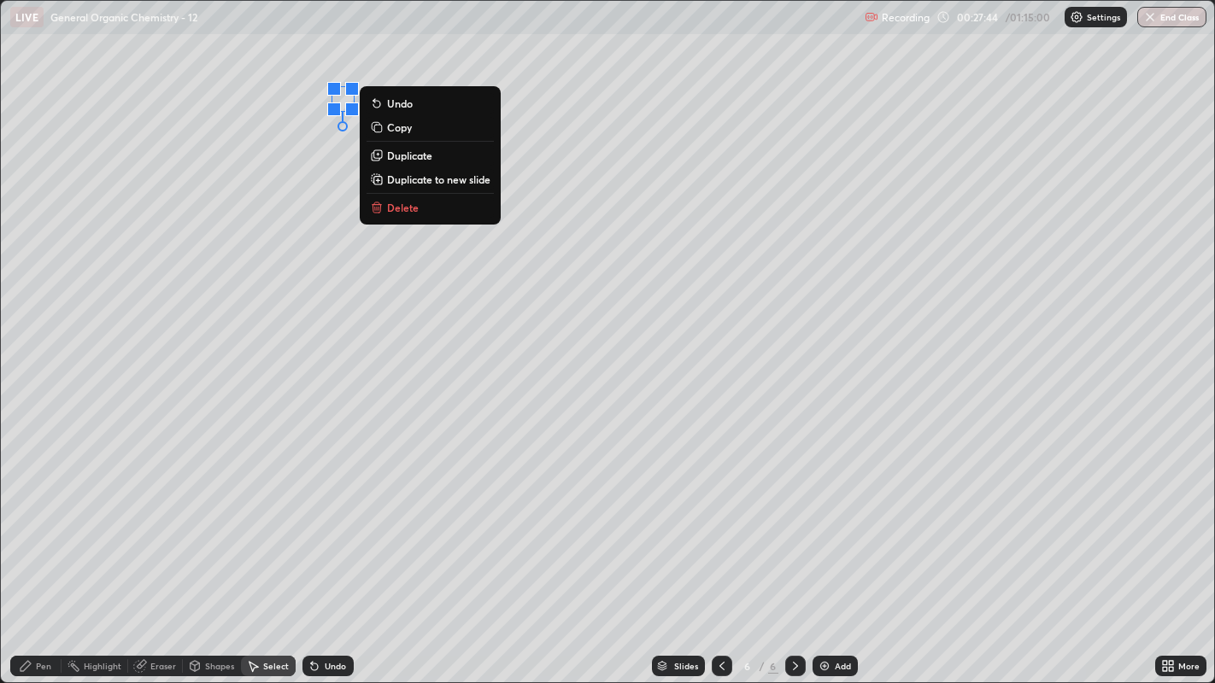
click at [425, 209] on button "Delete" at bounding box center [429, 207] width 127 height 21
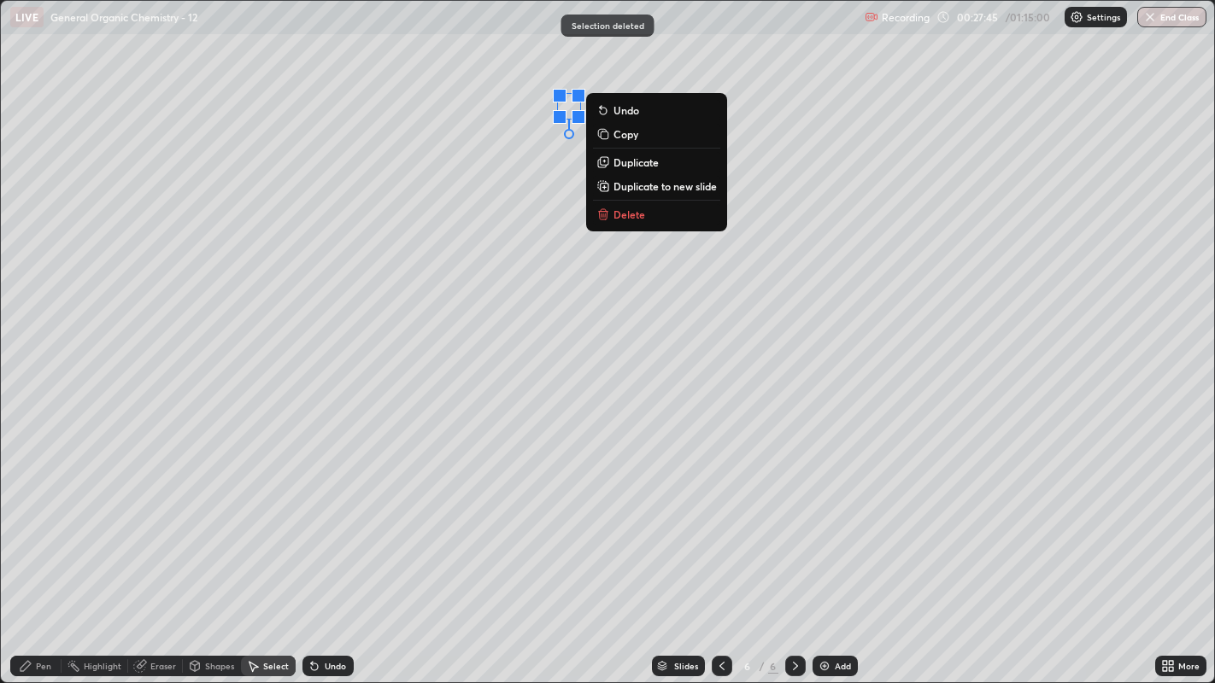
click at [627, 214] on p "Delete" at bounding box center [629, 215] width 32 height 14
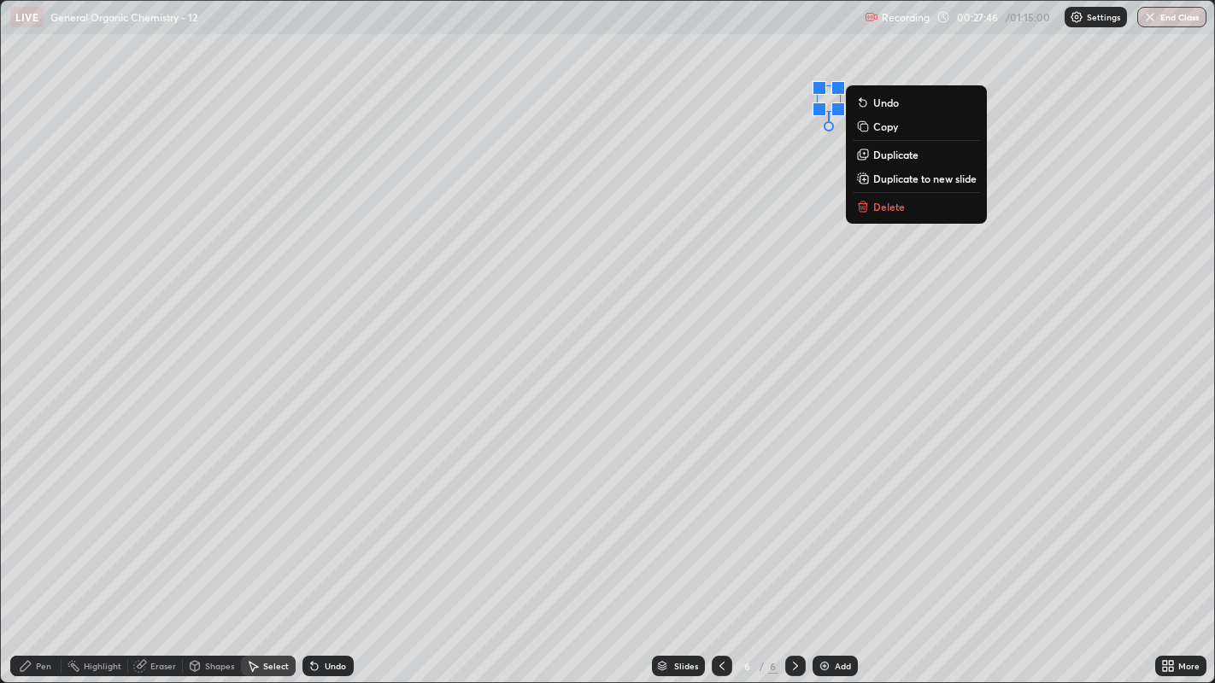
click at [882, 207] on p "Delete" at bounding box center [889, 207] width 32 height 14
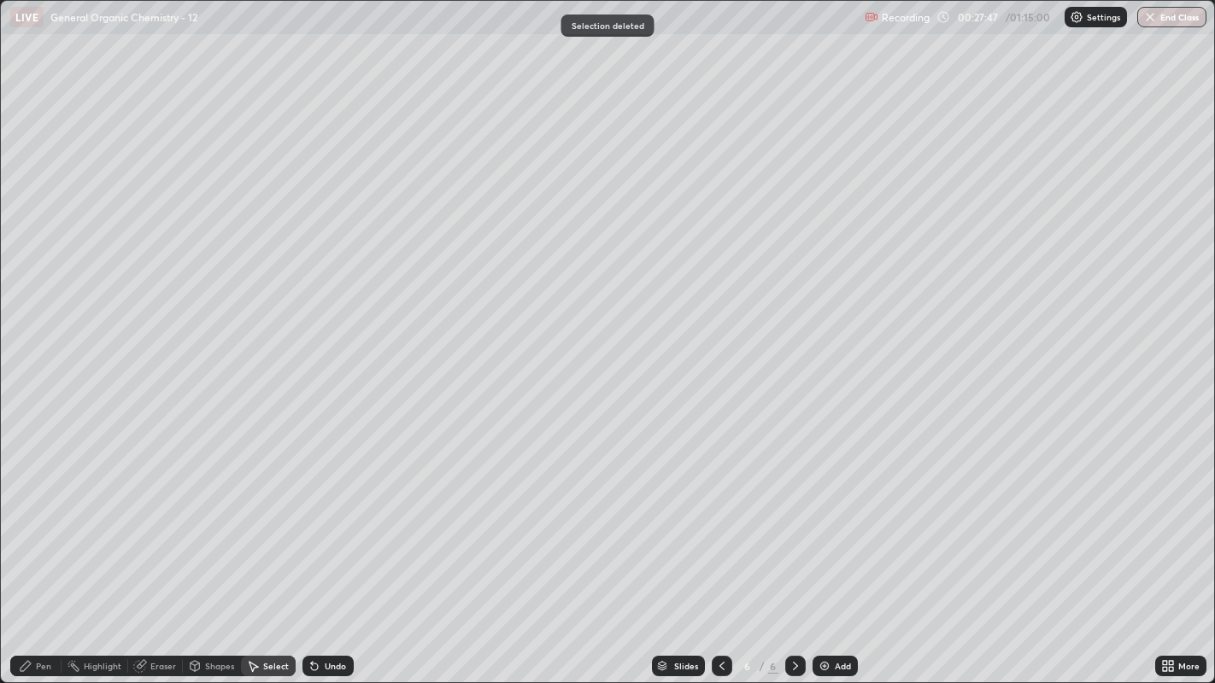
click at [32, 522] on icon at bounding box center [26, 666] width 14 height 14
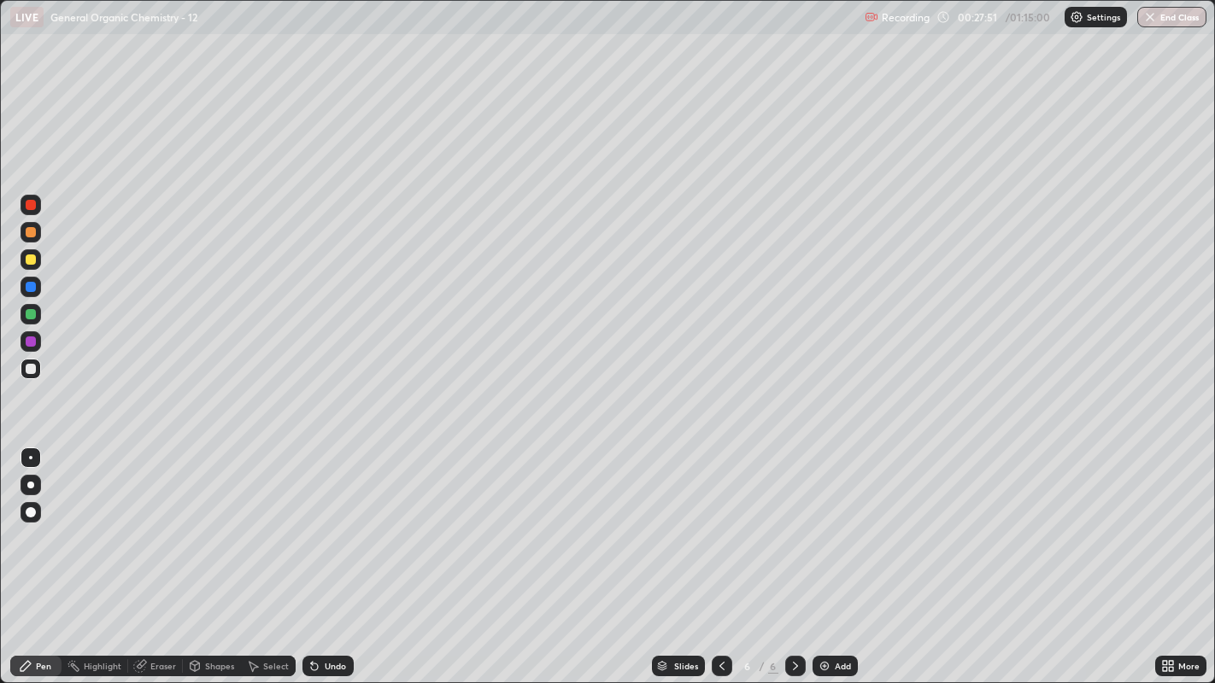
click at [337, 522] on div "Undo" at bounding box center [335, 666] width 21 height 9
click at [334, 522] on div "Undo" at bounding box center [335, 666] width 21 height 9
click at [333, 522] on div "Undo" at bounding box center [335, 666] width 21 height 9
click at [327, 522] on div "Undo" at bounding box center [335, 666] width 21 height 9
click at [328, 522] on div "Undo" at bounding box center [335, 666] width 21 height 9
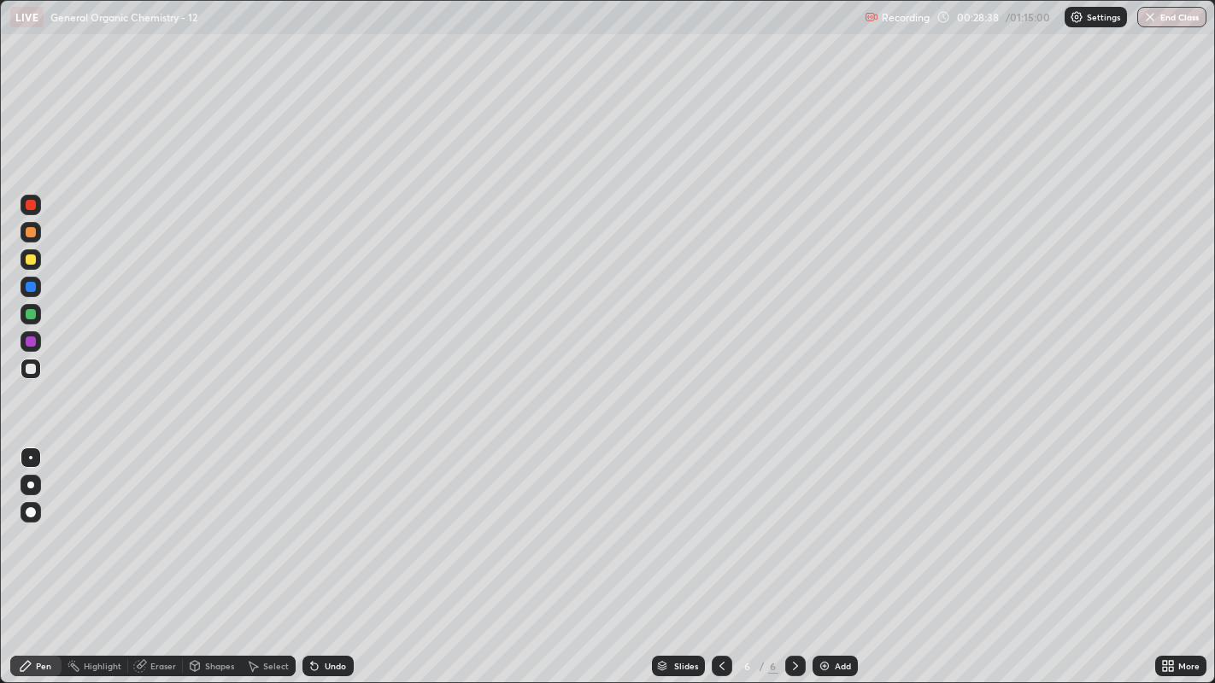
click at [328, 522] on div "Undo" at bounding box center [335, 666] width 21 height 9
click at [326, 522] on div "Undo" at bounding box center [335, 666] width 21 height 9
click at [342, 522] on div "Undo" at bounding box center [327, 666] width 51 height 21
click at [264, 522] on div "Select" at bounding box center [276, 666] width 26 height 9
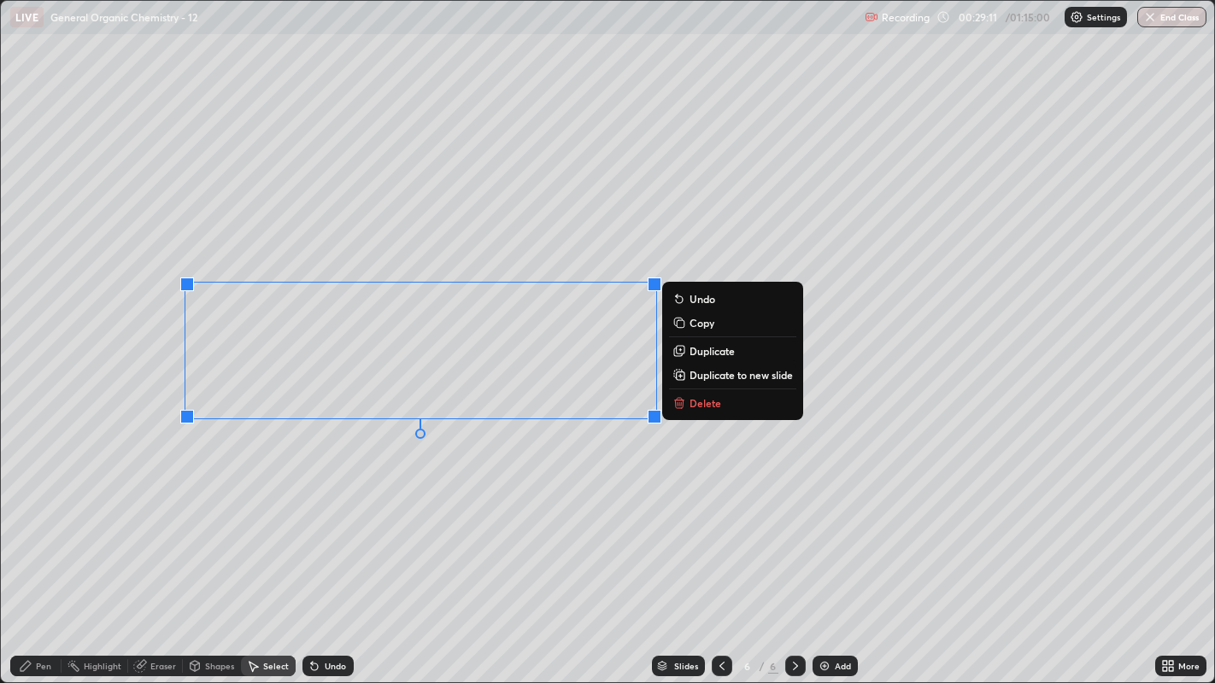
click at [699, 402] on p "Delete" at bounding box center [705, 403] width 32 height 14
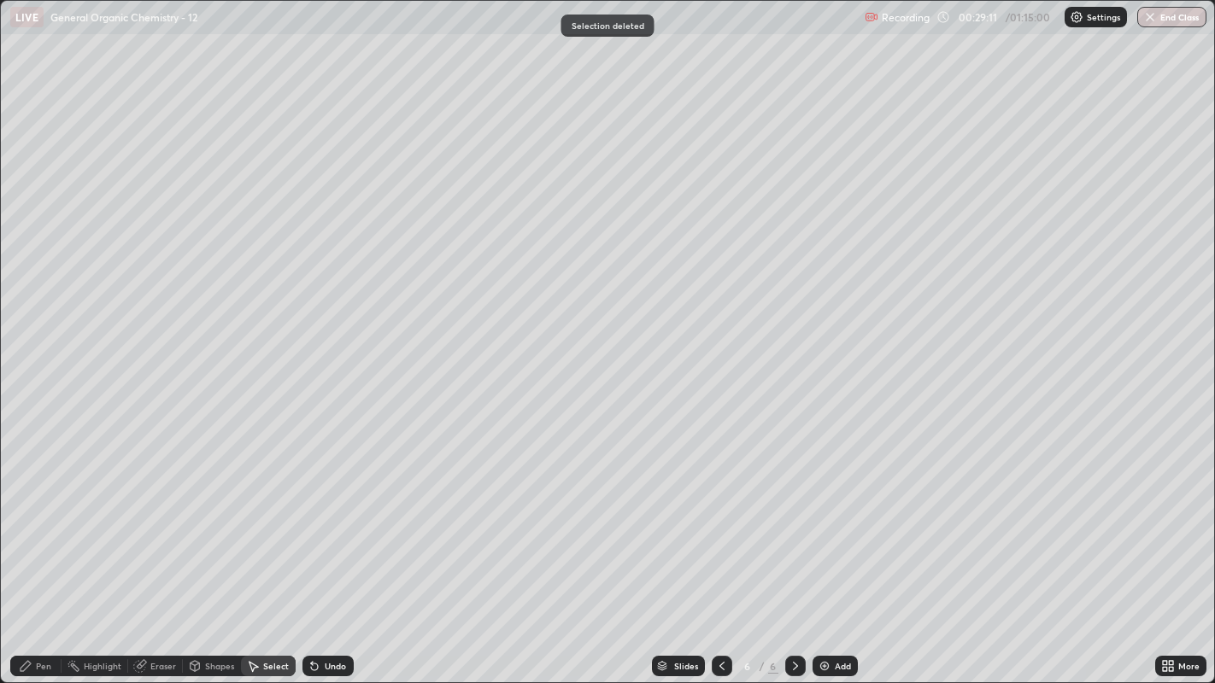
click at [26, 522] on icon at bounding box center [26, 666] width 10 height 10
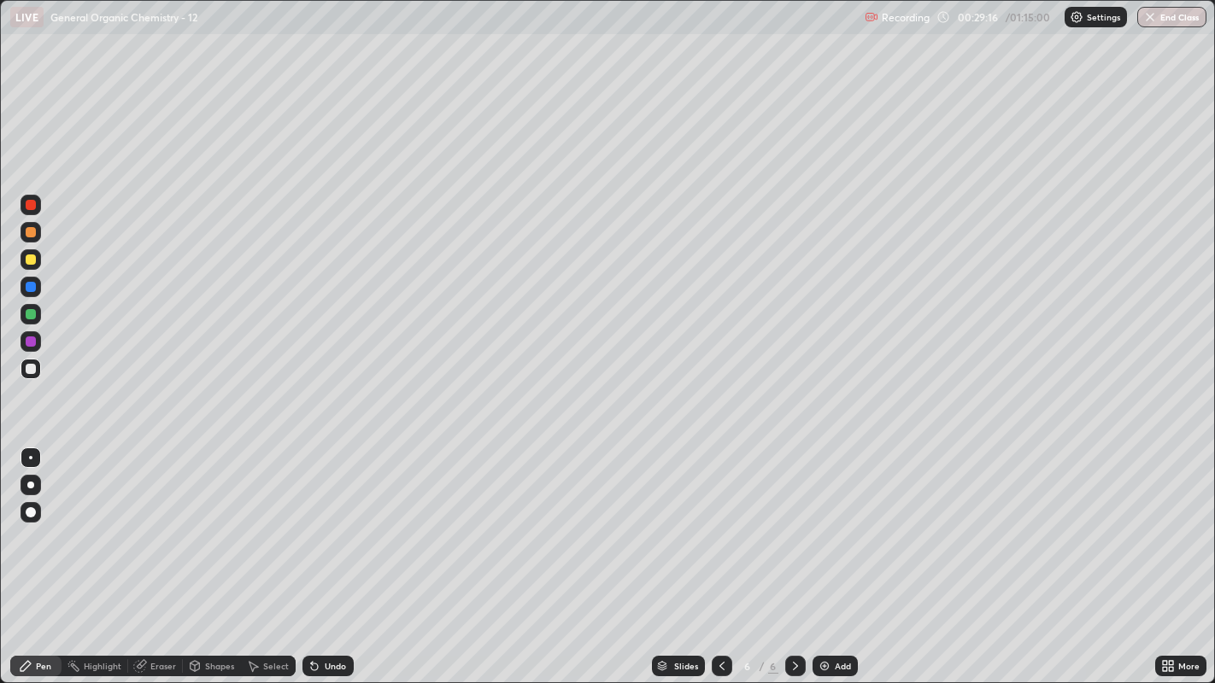
click at [830, 522] on div "Add" at bounding box center [834, 666] width 45 height 21
click at [326, 522] on div "Undo" at bounding box center [327, 666] width 51 height 21
click at [325, 522] on div "Undo" at bounding box center [335, 666] width 21 height 9
click at [319, 522] on div "Undo" at bounding box center [327, 666] width 51 height 21
click at [322, 522] on div "Undo" at bounding box center [327, 666] width 51 height 21
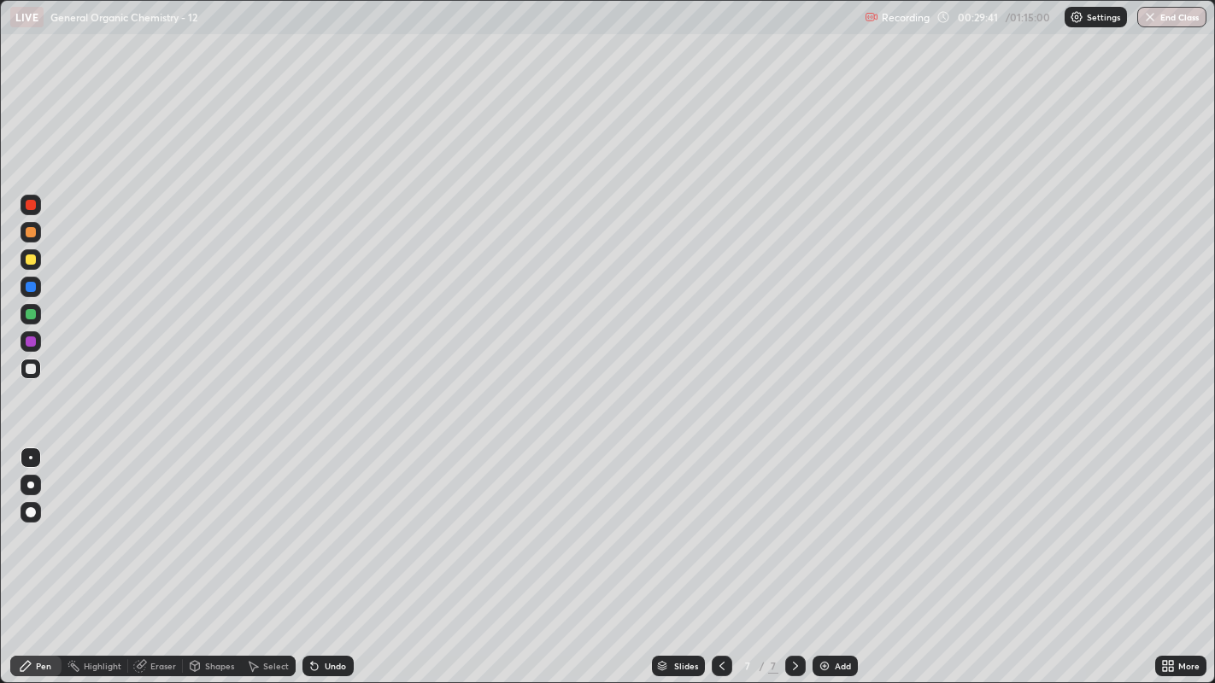
click at [155, 522] on div "Eraser" at bounding box center [163, 666] width 26 height 9
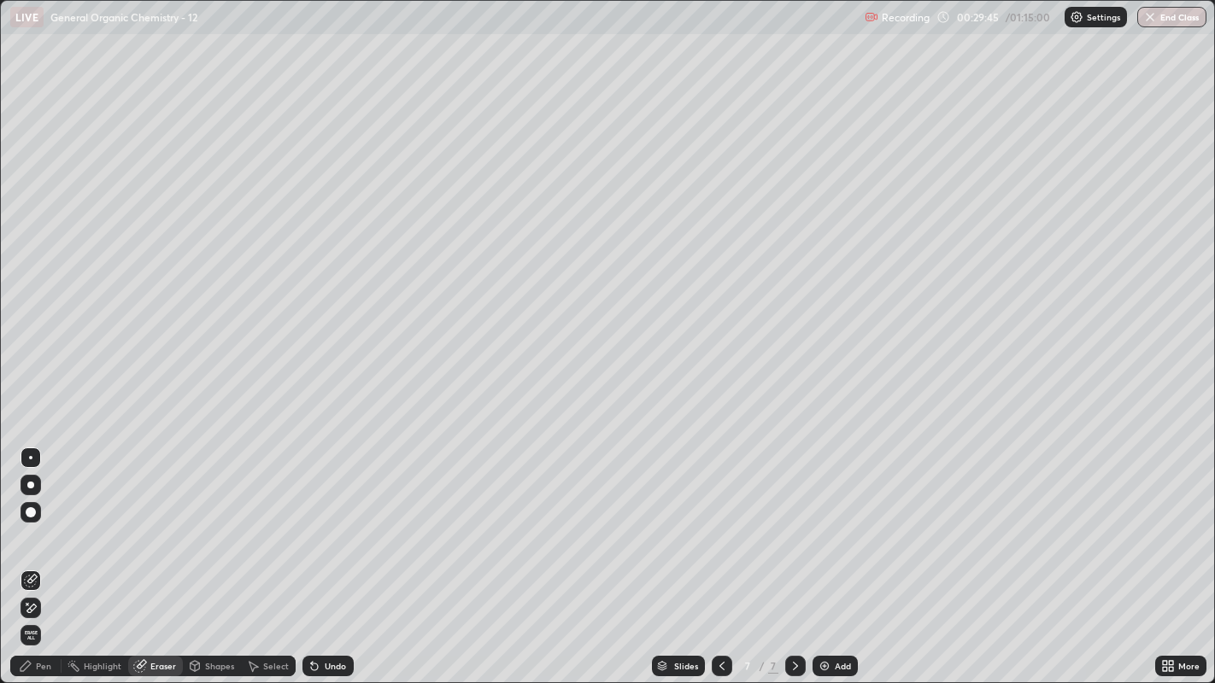
click at [268, 522] on div "Select" at bounding box center [268, 666] width 55 height 21
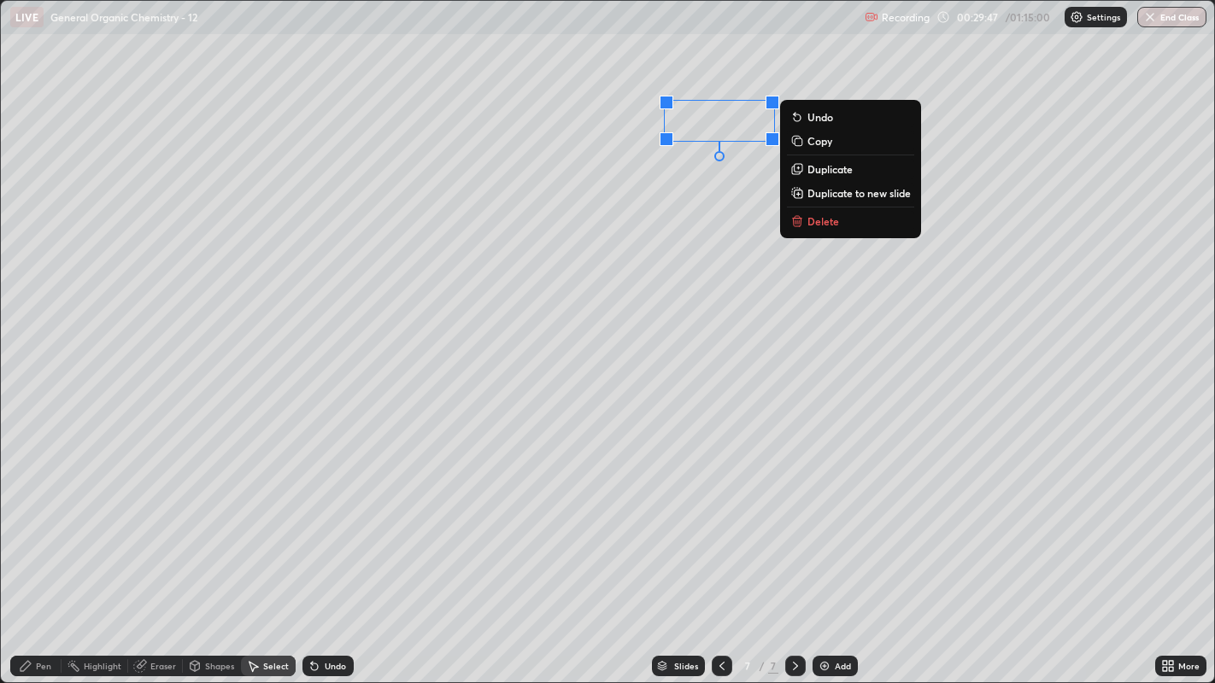
click at [671, 185] on div "0 ° Undo Copy Duplicate Duplicate to new slide Delete" at bounding box center [608, 342] width 1214 height 683
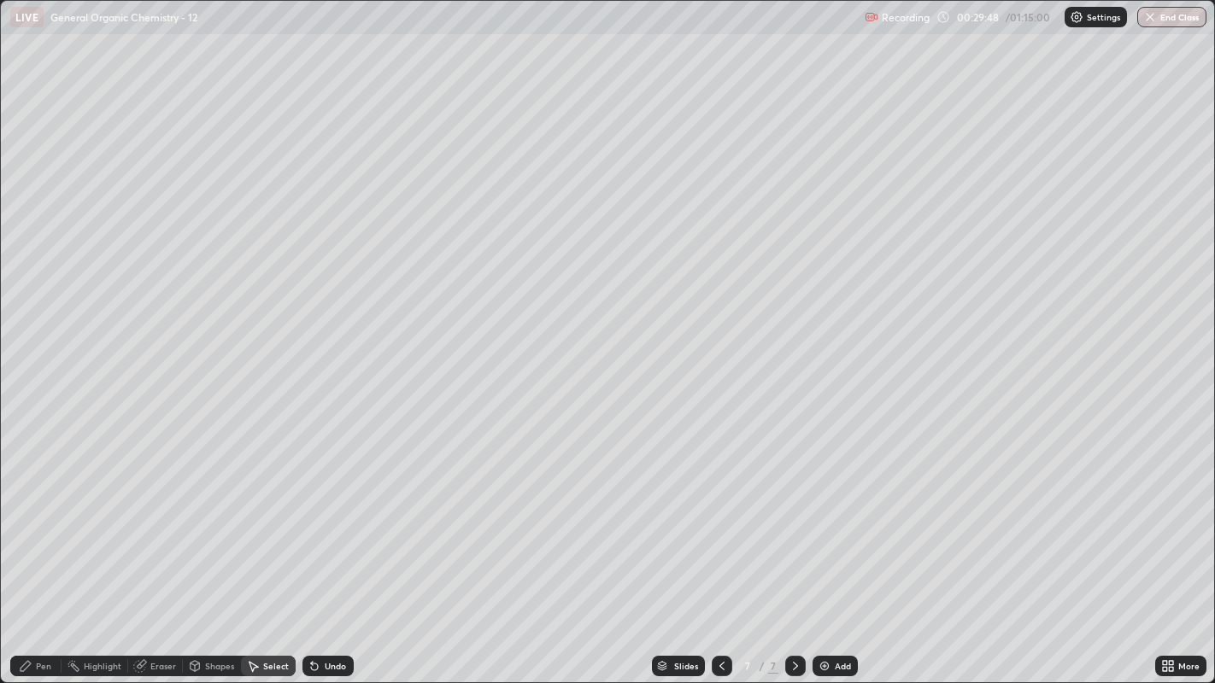
click at [40, 522] on div "Pen" at bounding box center [43, 666] width 15 height 9
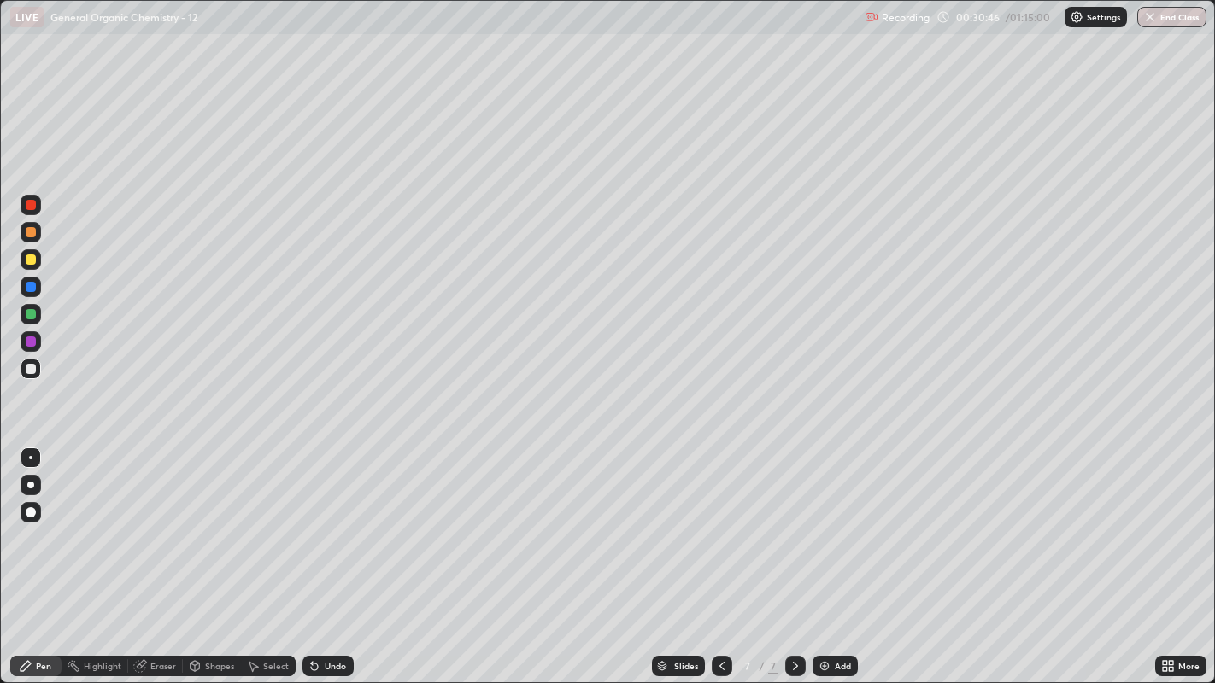
click at [33, 256] on div at bounding box center [31, 260] width 10 height 10
click at [27, 366] on div at bounding box center [31, 369] width 10 height 10
click at [267, 522] on div "Select" at bounding box center [276, 666] width 26 height 9
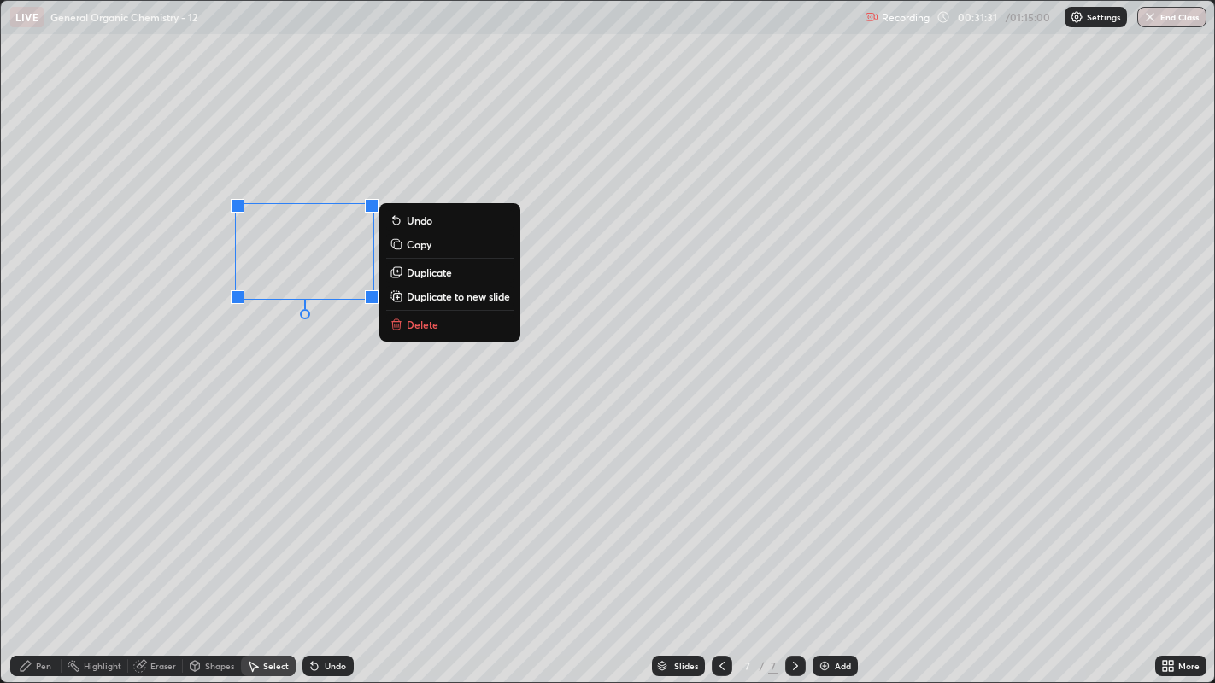
click at [447, 273] on p "Duplicate" at bounding box center [429, 273] width 45 height 14
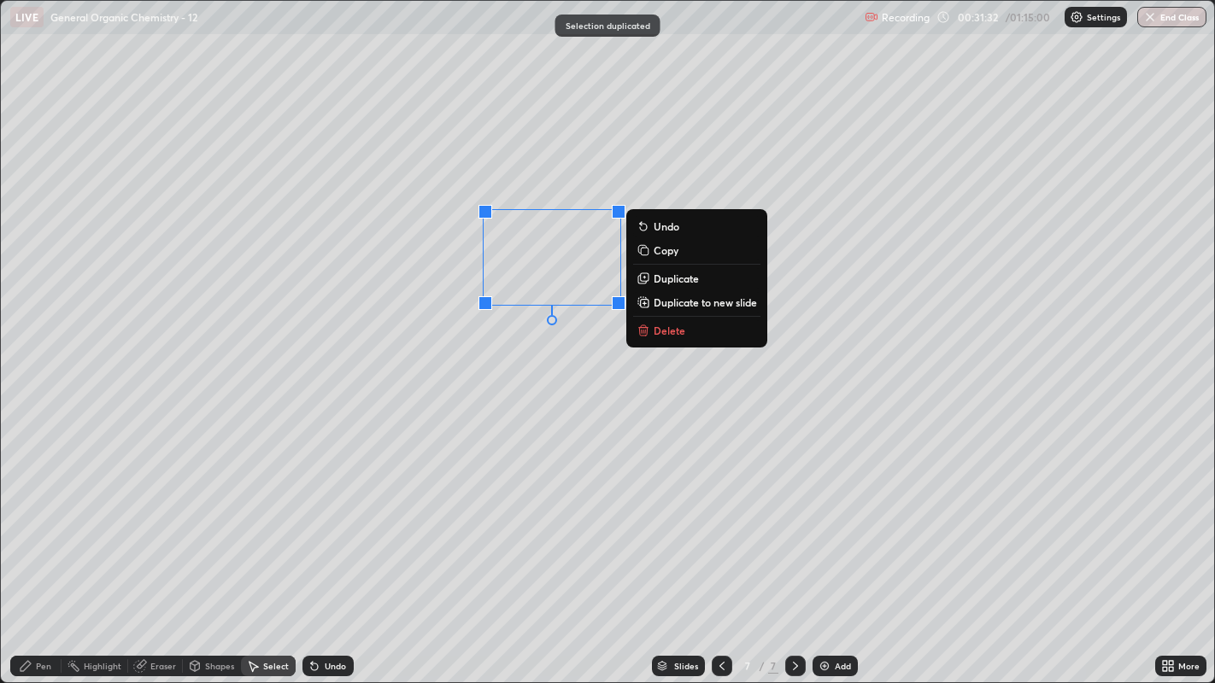
click at [477, 349] on div "0 ° Undo Copy Duplicate Duplicate to new slide Delete" at bounding box center [608, 342] width 1214 height 683
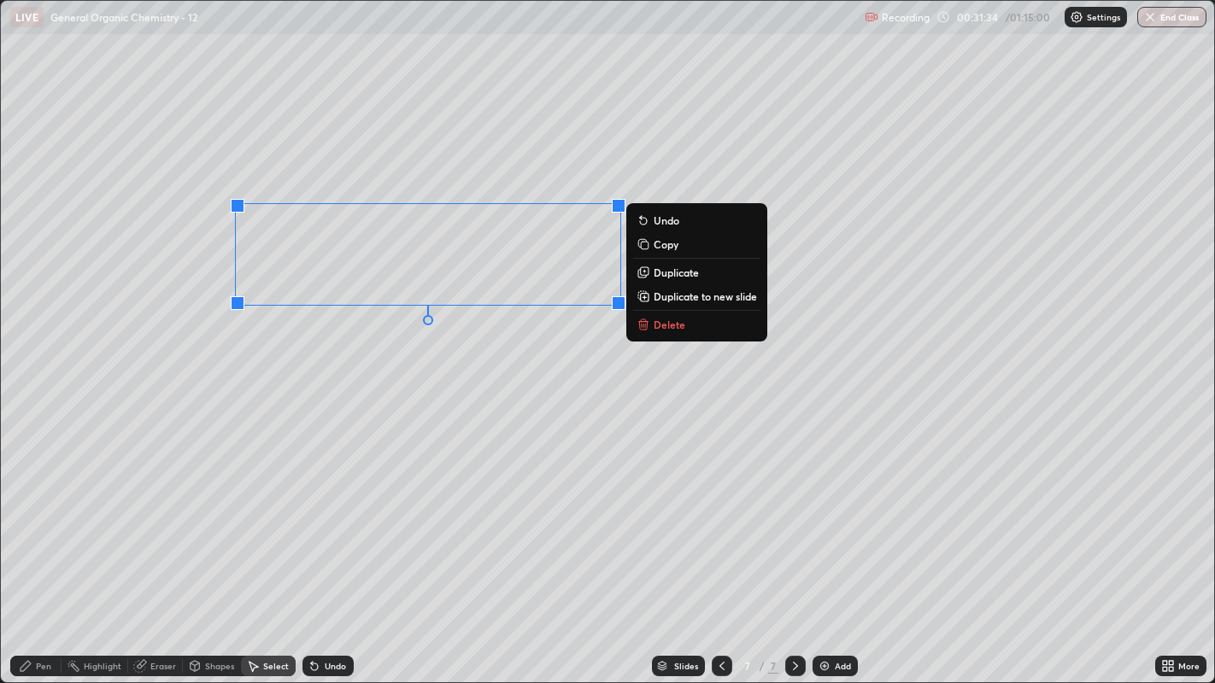
click at [689, 277] on p "Duplicate" at bounding box center [675, 273] width 45 height 14
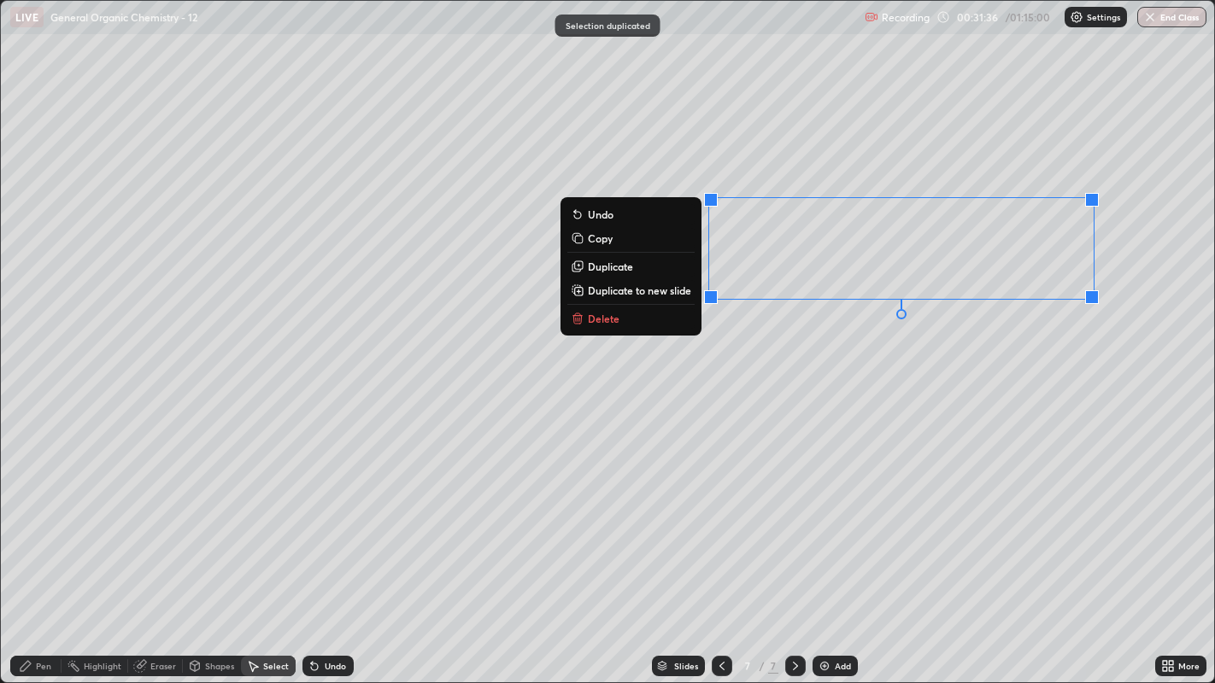
click at [630, 262] on p "Duplicate" at bounding box center [610, 267] width 45 height 14
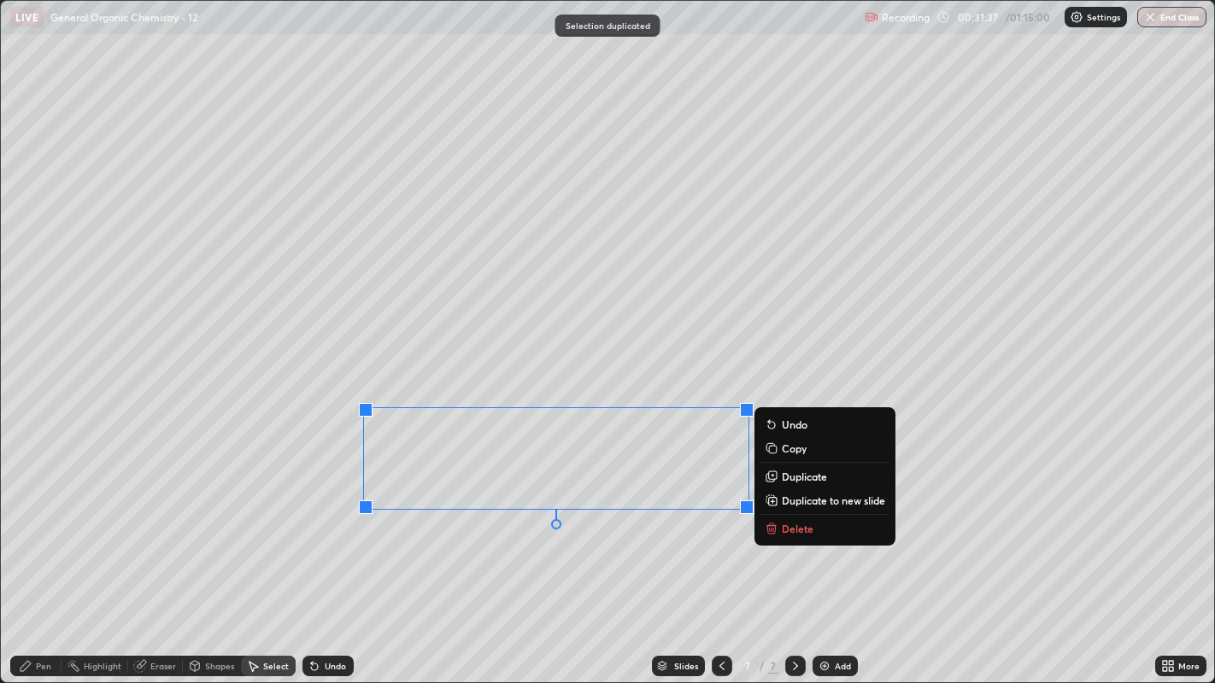
click at [489, 522] on div "0 ° Undo Copy Duplicate Duplicate to new slide Delete" at bounding box center [608, 342] width 1214 height 683
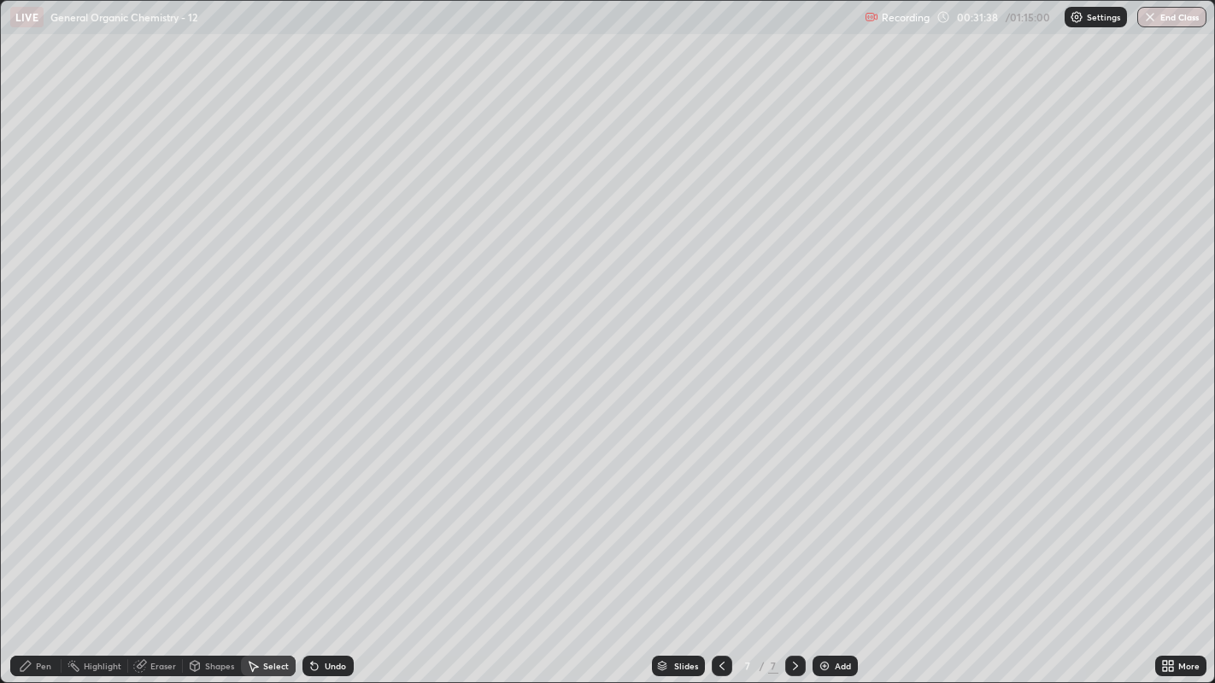
click at [38, 522] on div "Pen" at bounding box center [35, 666] width 51 height 21
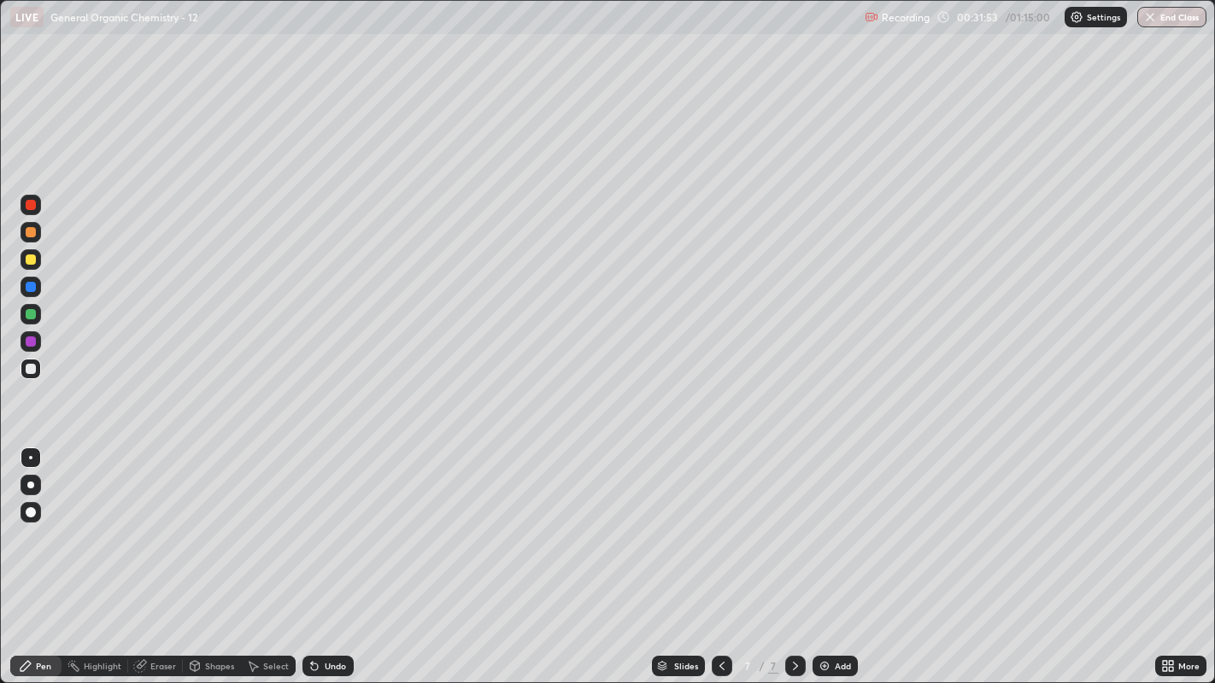
click at [141, 522] on icon at bounding box center [140, 666] width 14 height 14
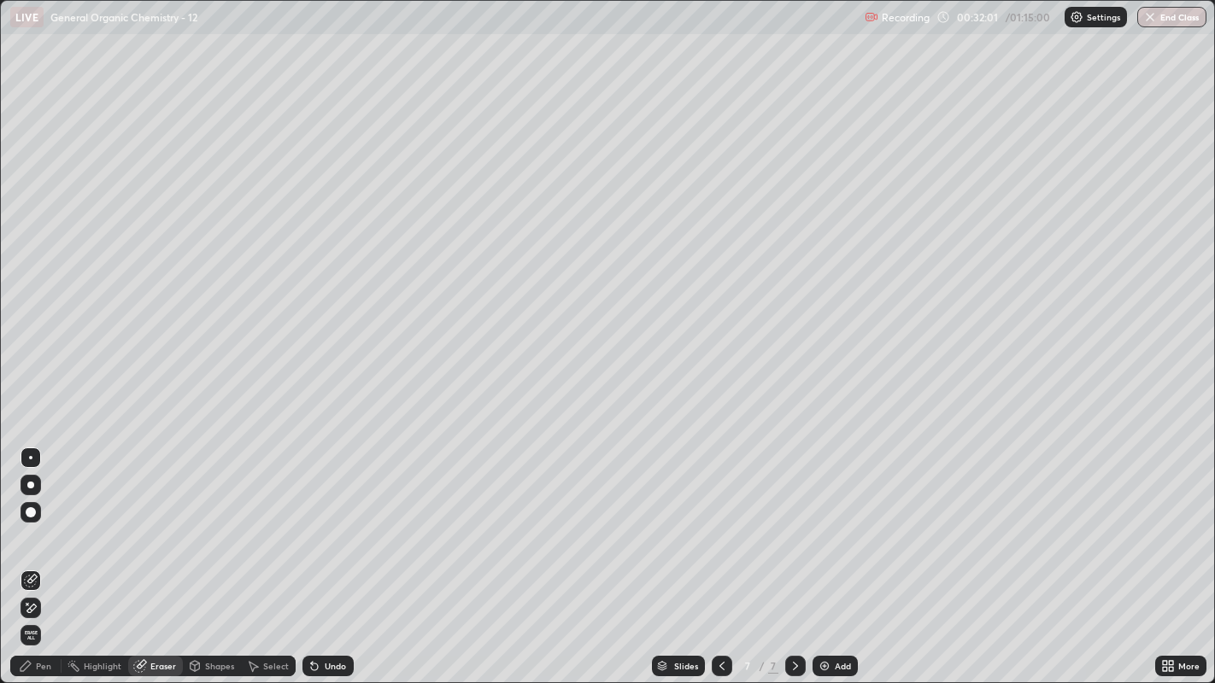
click at [38, 522] on div "Pen" at bounding box center [43, 666] width 15 height 9
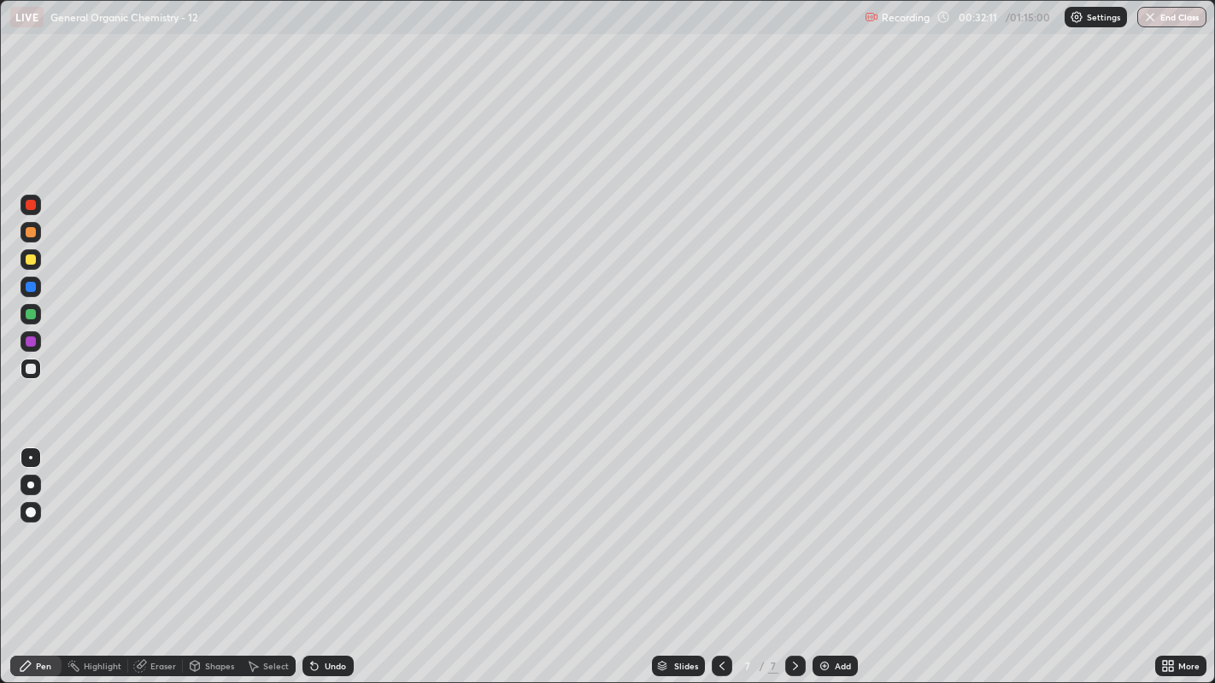
click at [268, 522] on div "Select" at bounding box center [276, 666] width 26 height 9
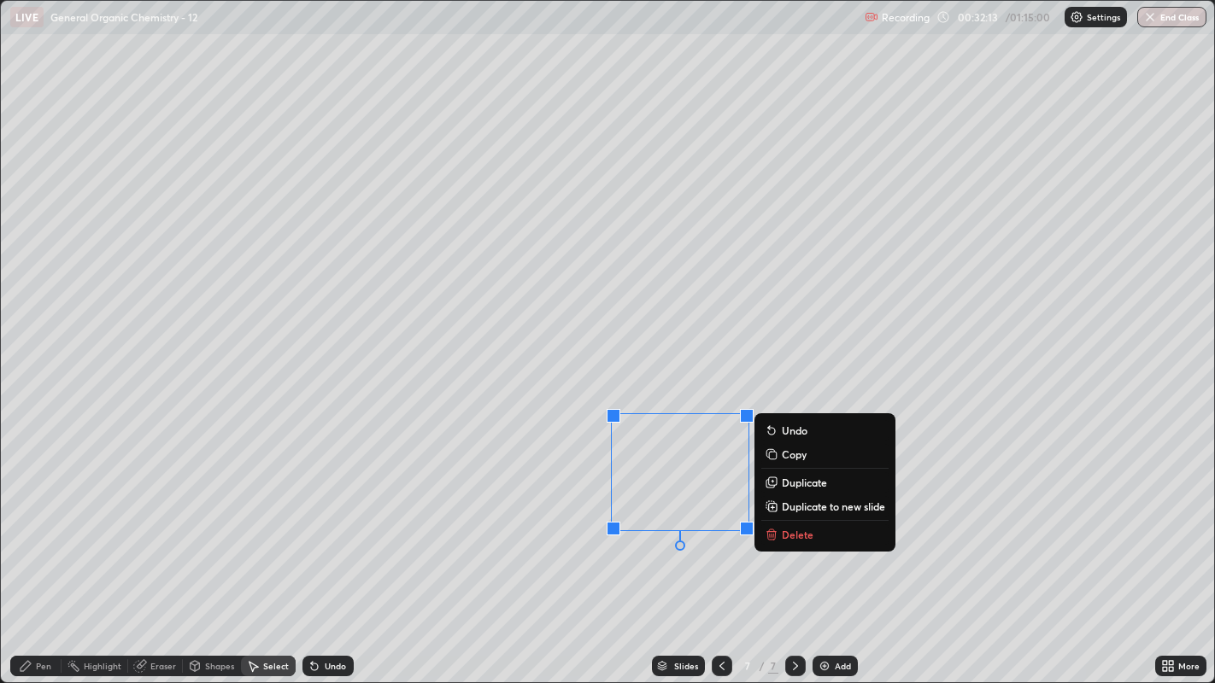
click at [811, 485] on p "Duplicate" at bounding box center [804, 483] width 45 height 14
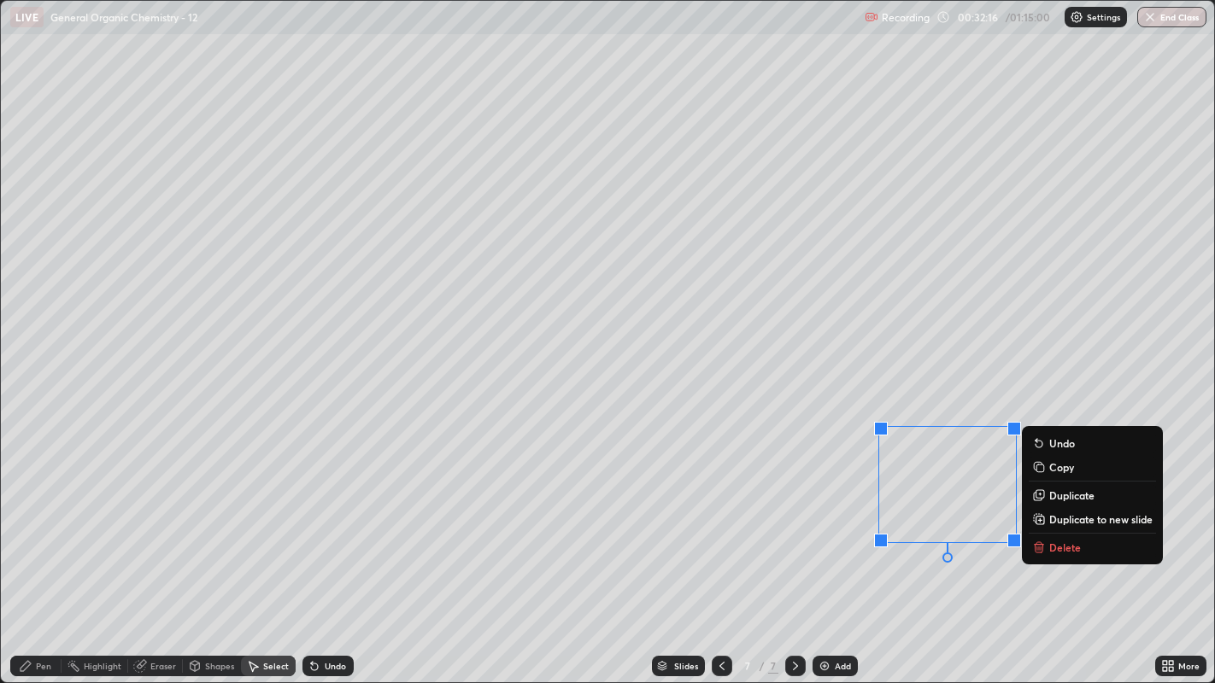
click at [968, 522] on div "0 ° Undo Copy Duplicate Duplicate to new slide Delete" at bounding box center [608, 342] width 1214 height 683
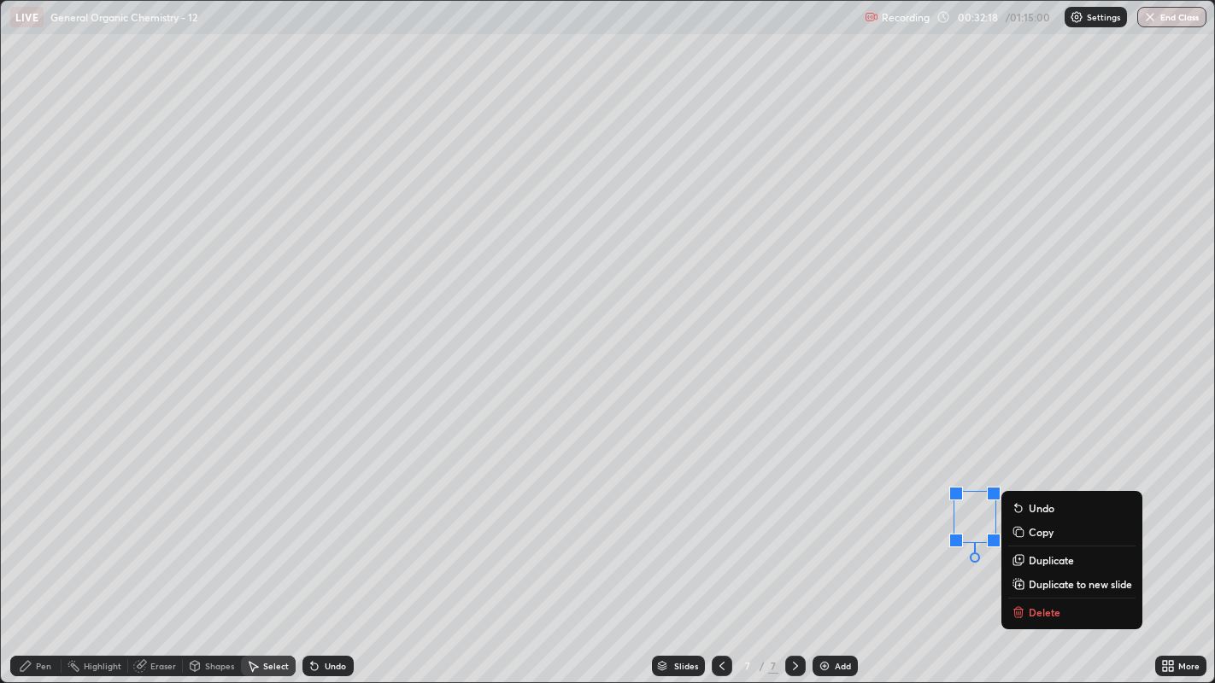
click at [1040, 522] on p "Delete" at bounding box center [1044, 613] width 32 height 14
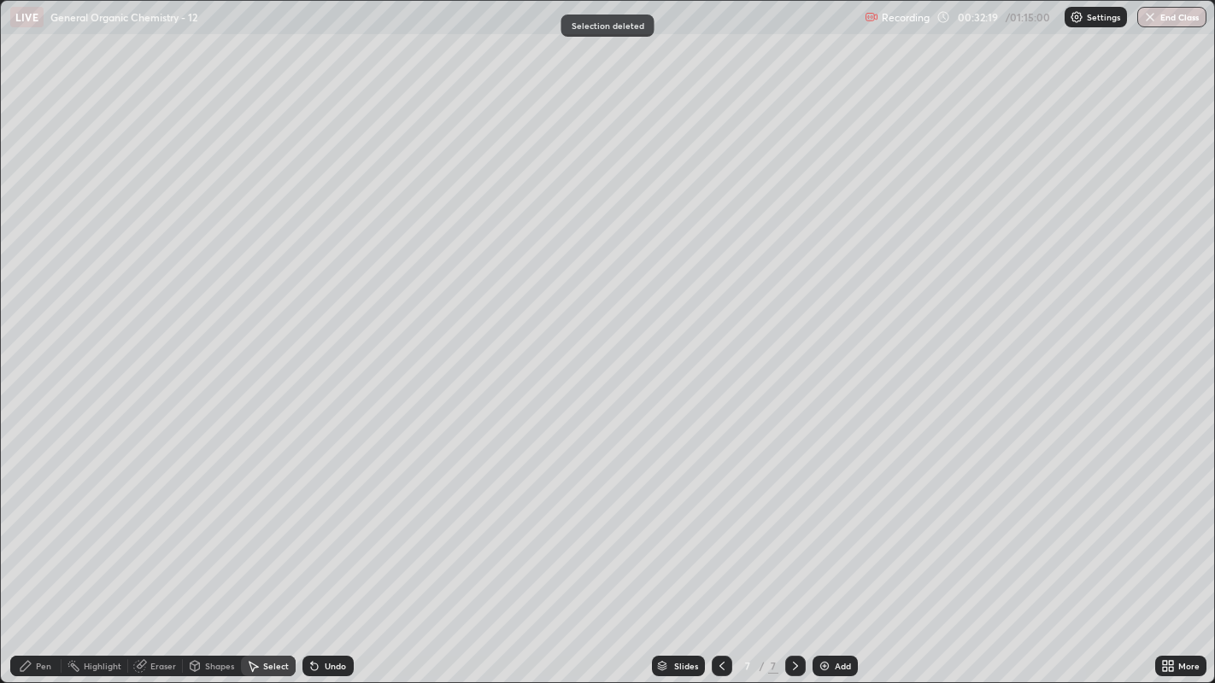
click at [32, 522] on icon at bounding box center [26, 666] width 14 height 14
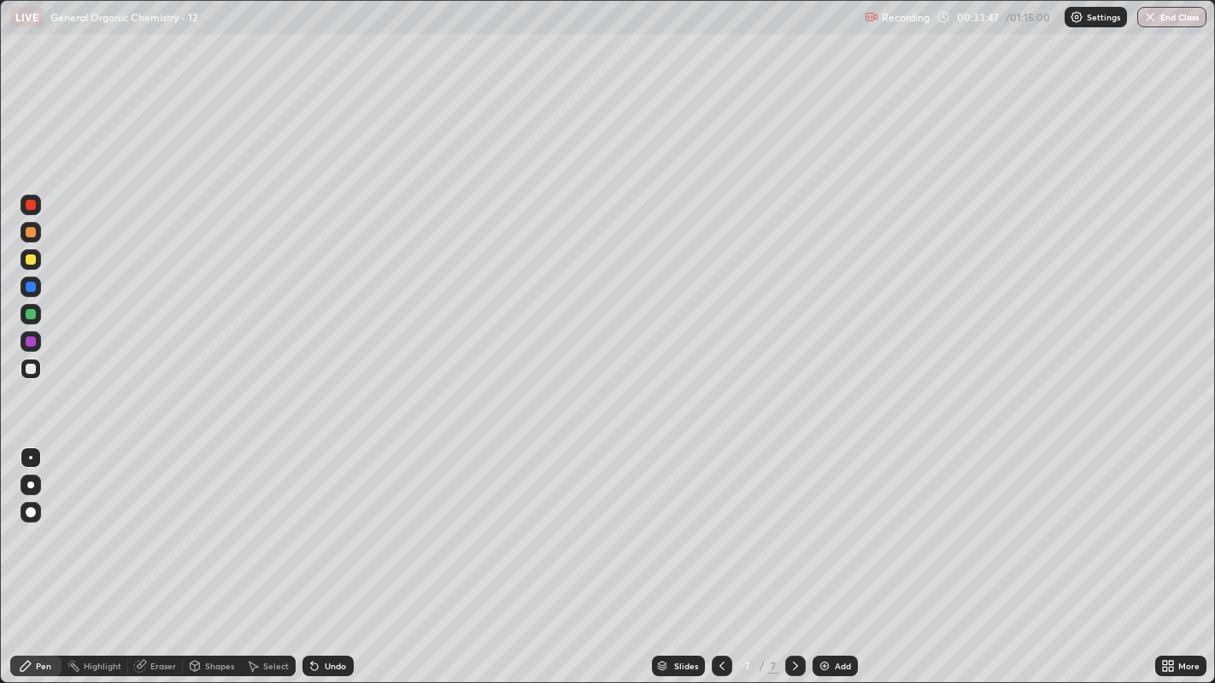
click at [32, 258] on div at bounding box center [31, 260] width 10 height 10
click at [30, 513] on div at bounding box center [31, 512] width 10 height 10
click at [333, 522] on div "Undo" at bounding box center [327, 666] width 51 height 21
click at [332, 522] on div "Undo" at bounding box center [335, 666] width 21 height 9
click at [326, 522] on div "Undo" at bounding box center [327, 666] width 51 height 21
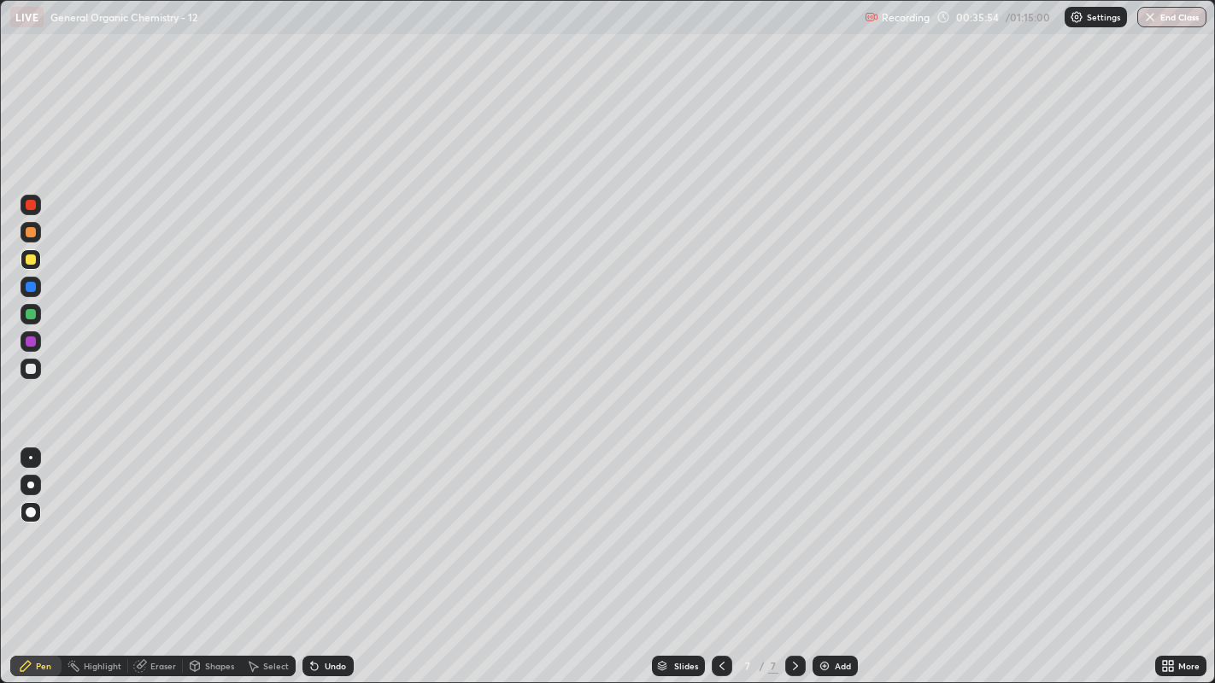
click at [27, 359] on div at bounding box center [31, 369] width 21 height 21
click at [32, 444] on div at bounding box center [31, 457] width 21 height 27
click at [95, 522] on div "Highlight" at bounding box center [103, 666] width 38 height 9
click at [34, 522] on div "Pen" at bounding box center [35, 666] width 51 height 21
click at [831, 522] on div "Add" at bounding box center [834, 666] width 45 height 21
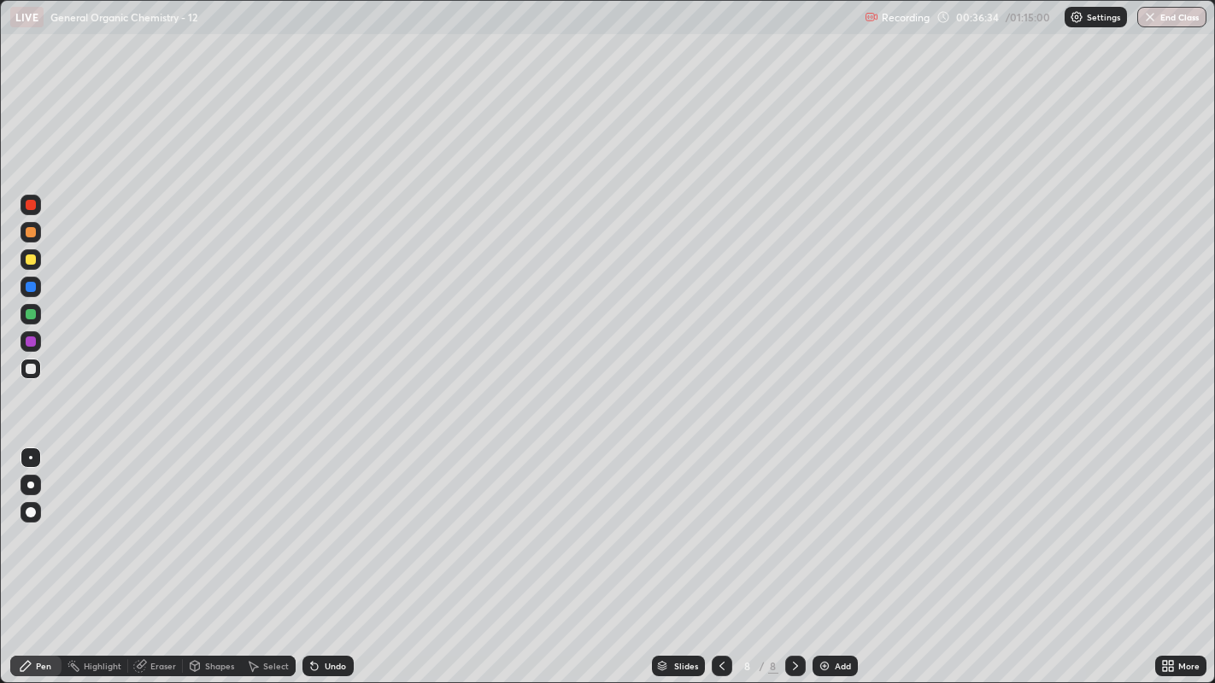
click at [30, 457] on div at bounding box center [30, 457] width 3 height 3
click at [31, 262] on div at bounding box center [31, 260] width 10 height 10
click at [326, 522] on div "Undo" at bounding box center [327, 666] width 51 height 21
click at [334, 522] on div "Undo" at bounding box center [335, 666] width 21 height 9
click at [337, 522] on div "Undo" at bounding box center [335, 666] width 21 height 9
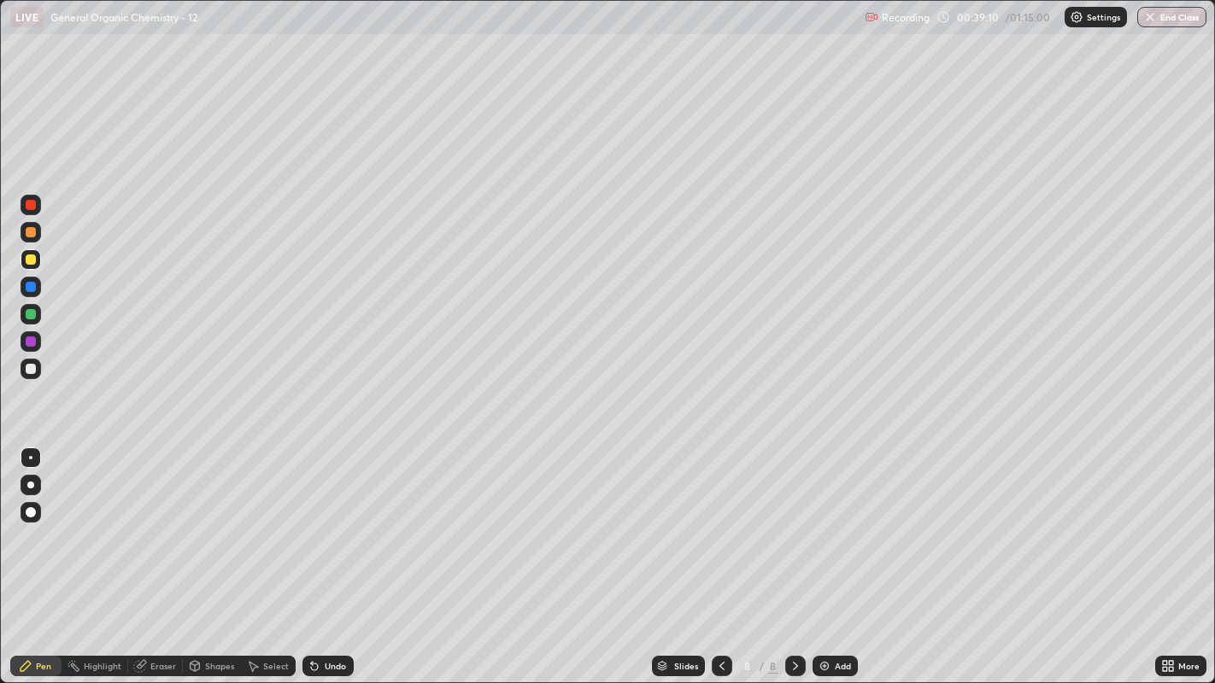
click at [32, 518] on div at bounding box center [31, 512] width 21 height 21
click at [26, 448] on div at bounding box center [31, 458] width 21 height 21
click at [269, 522] on div "Select" at bounding box center [276, 666] width 26 height 9
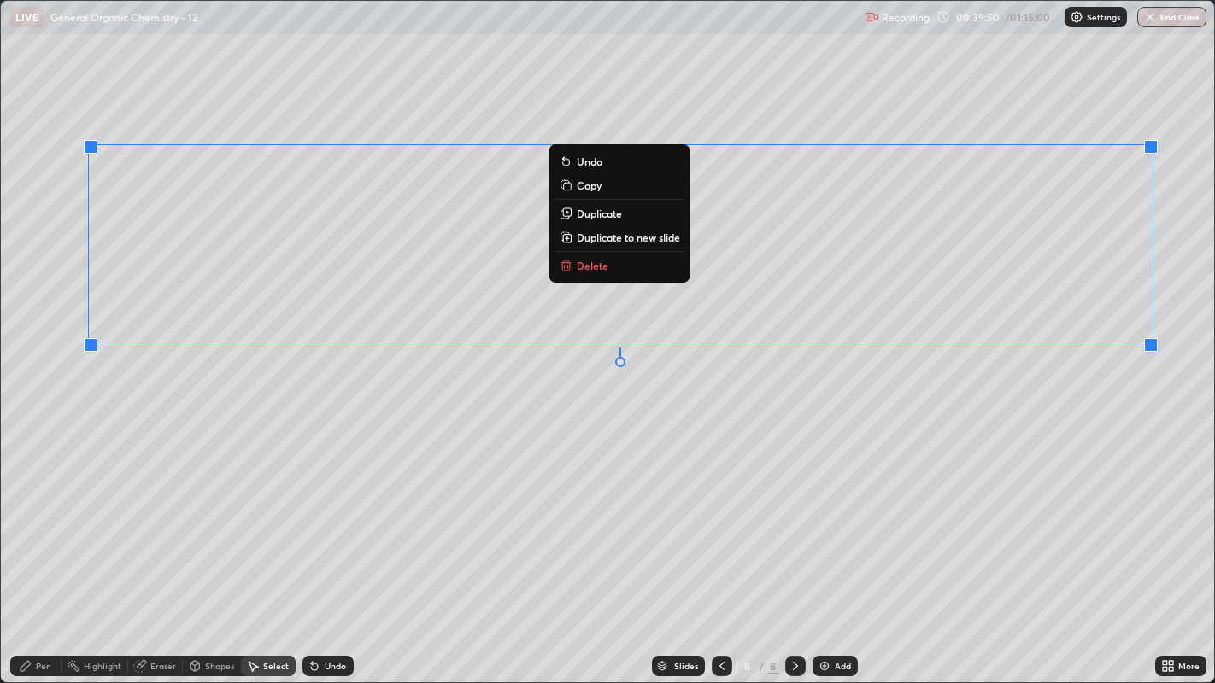
click at [903, 389] on div "0 ° Undo Copy Duplicate Duplicate to new slide Delete" at bounding box center [608, 342] width 1214 height 683
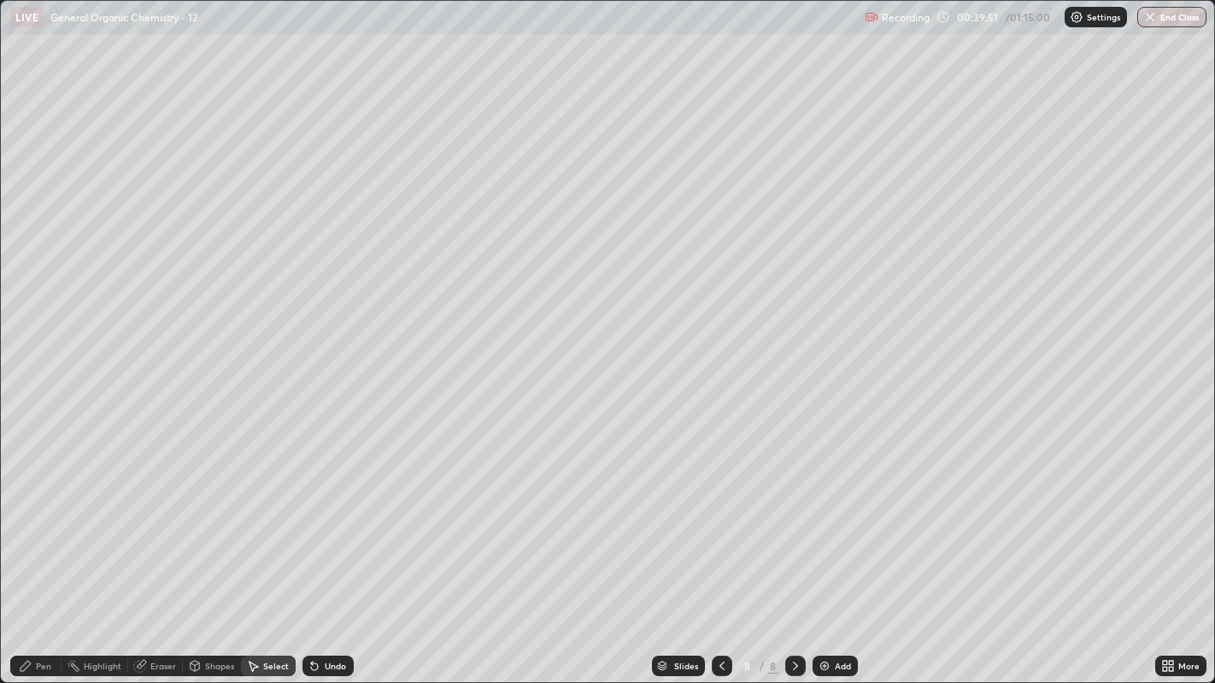
click at [37, 522] on div "Pen" at bounding box center [43, 666] width 15 height 9
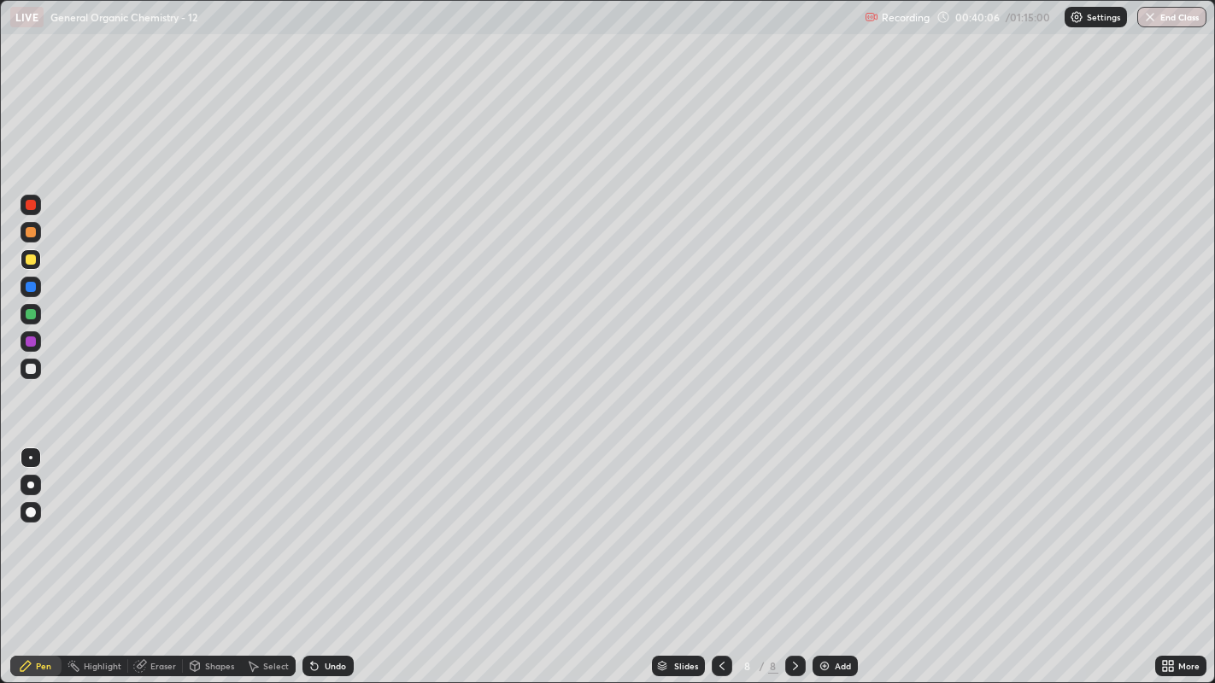
click at [325, 522] on div "Undo" at bounding box center [335, 666] width 21 height 9
click at [31, 365] on div at bounding box center [31, 369] width 10 height 10
click at [34, 373] on div at bounding box center [31, 369] width 10 height 10
click at [835, 522] on div "Add" at bounding box center [834, 666] width 45 height 21
click at [208, 522] on div "Shapes" at bounding box center [219, 666] width 29 height 9
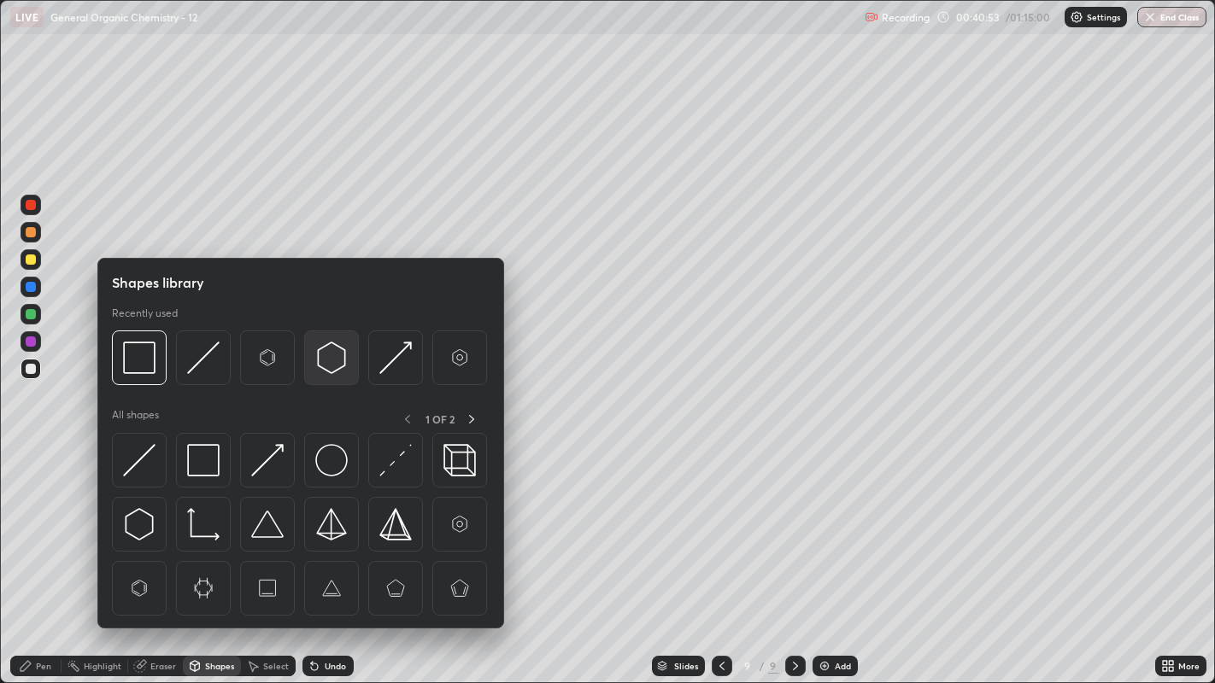
click at [325, 355] on img at bounding box center [331, 358] width 32 height 32
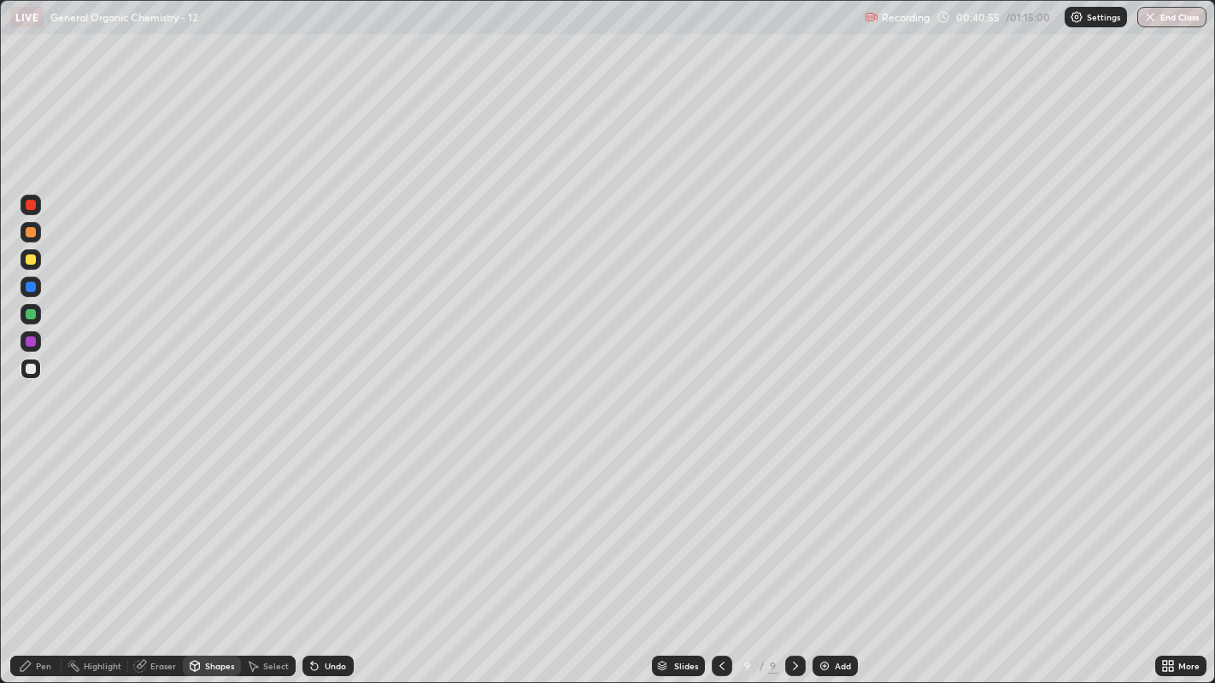
click at [267, 522] on div "Select" at bounding box center [268, 666] width 55 height 21
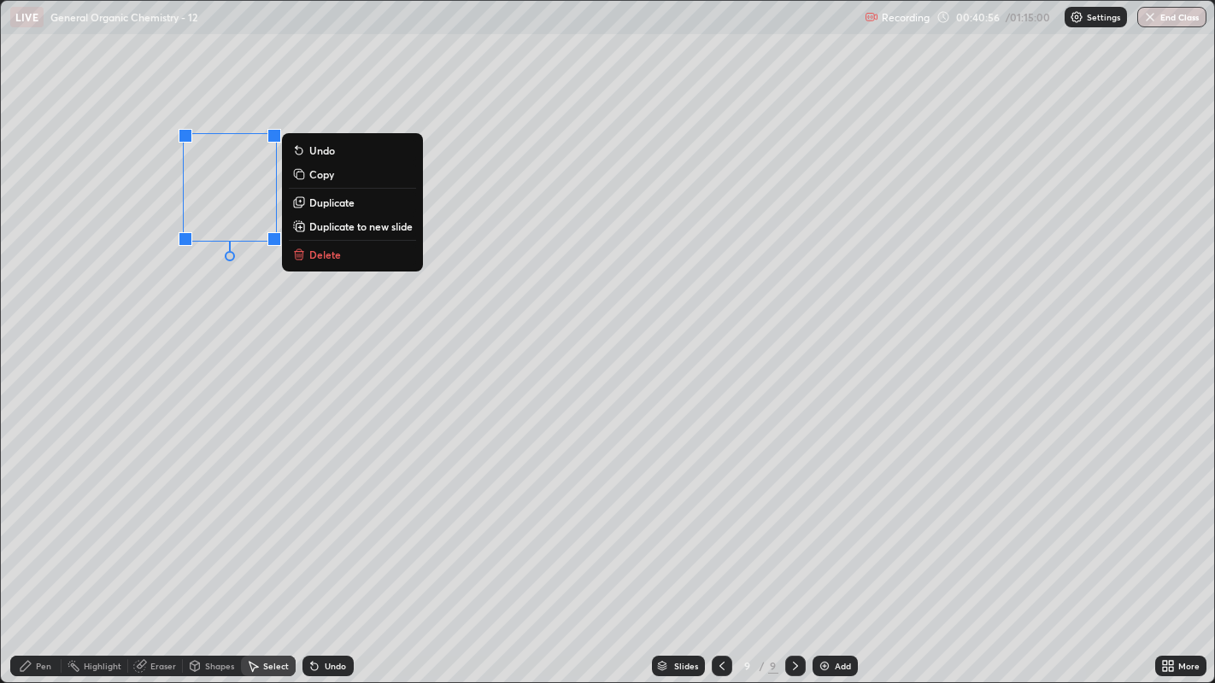
click at [347, 202] on p "Duplicate" at bounding box center [331, 203] width 45 height 14
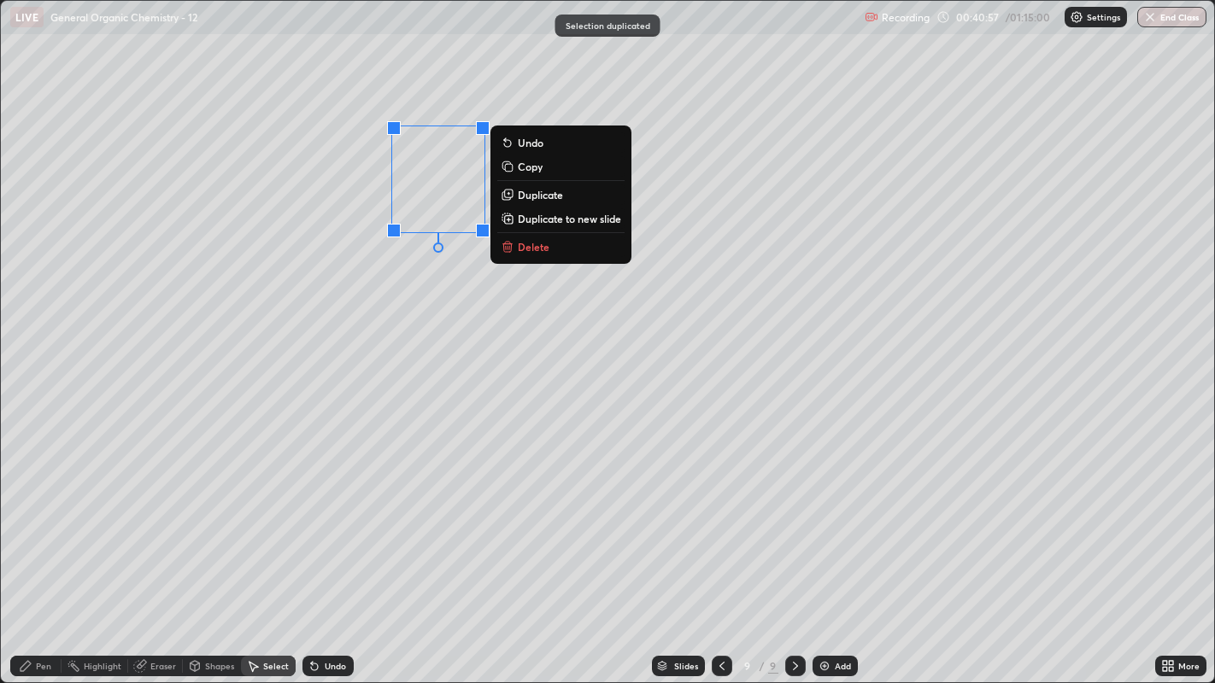
click at [557, 195] on p "Duplicate" at bounding box center [540, 195] width 45 height 14
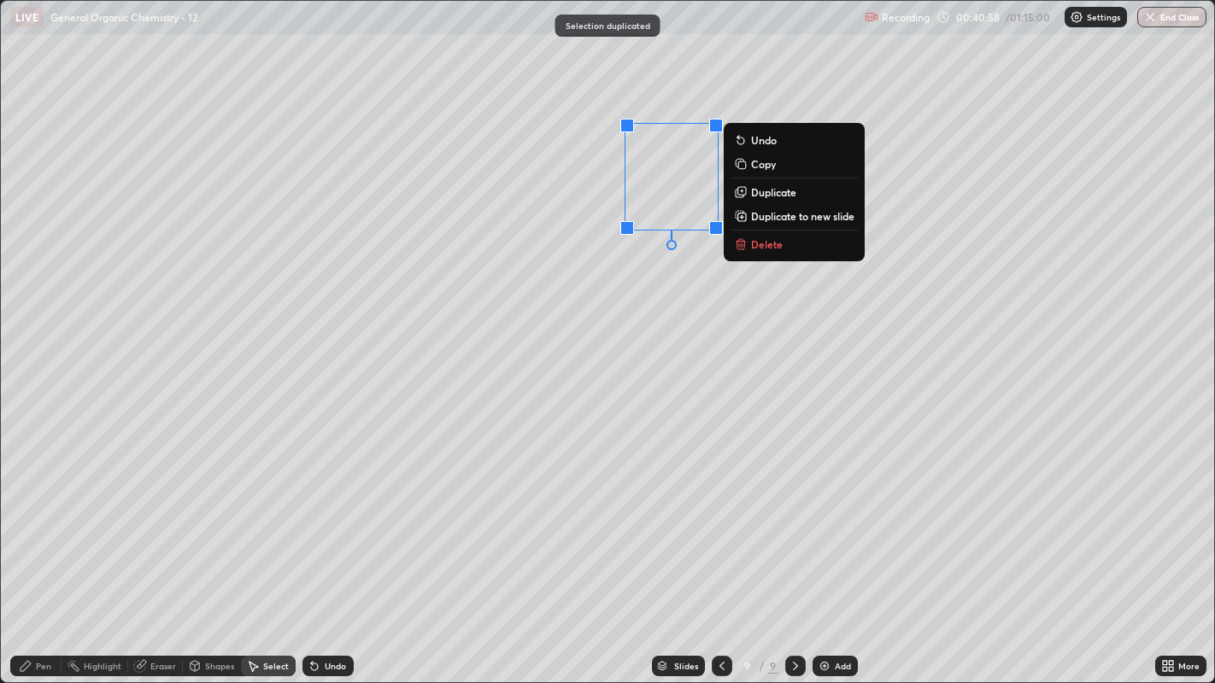
click at [770, 189] on p "Duplicate" at bounding box center [773, 192] width 45 height 14
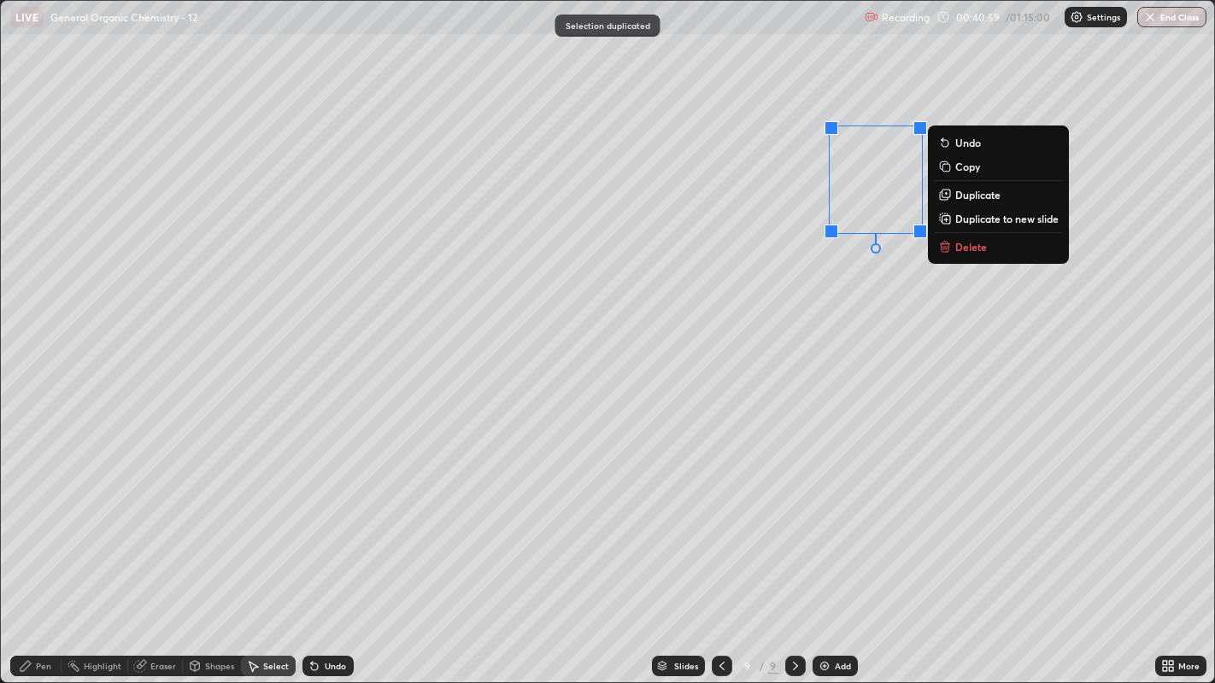
click at [981, 192] on p "Duplicate" at bounding box center [977, 195] width 45 height 14
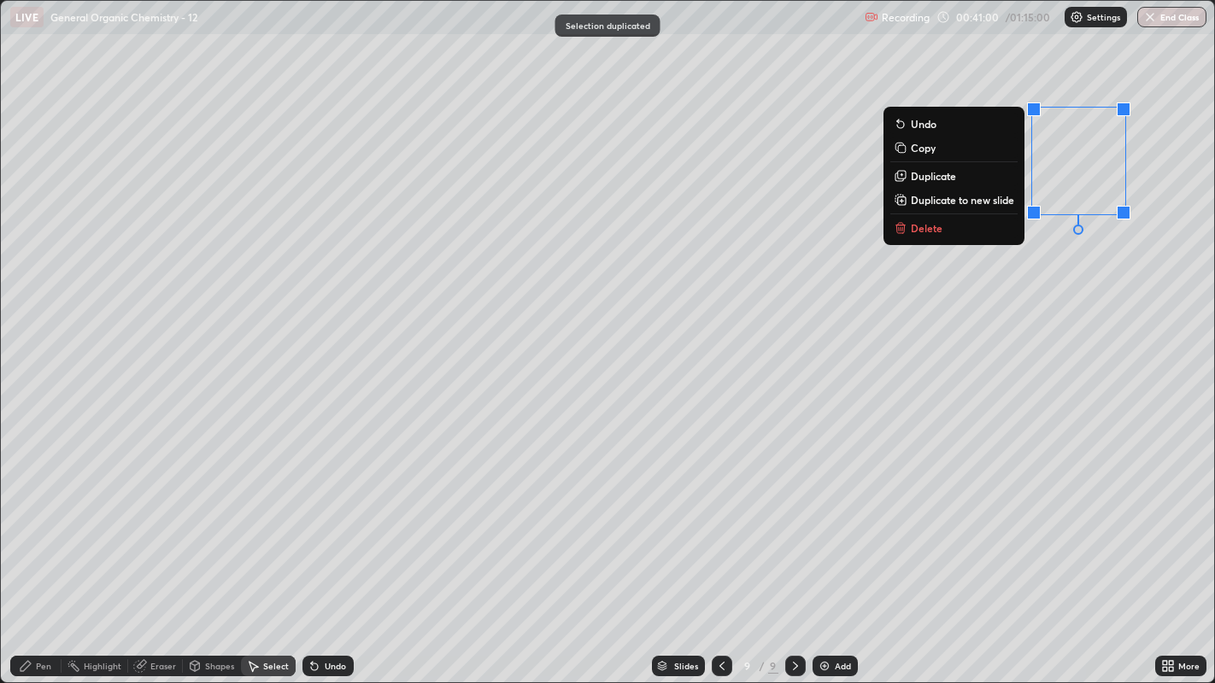
click at [943, 325] on div "0 ° Undo Copy Duplicate Duplicate to new slide Delete" at bounding box center [608, 342] width 1214 height 683
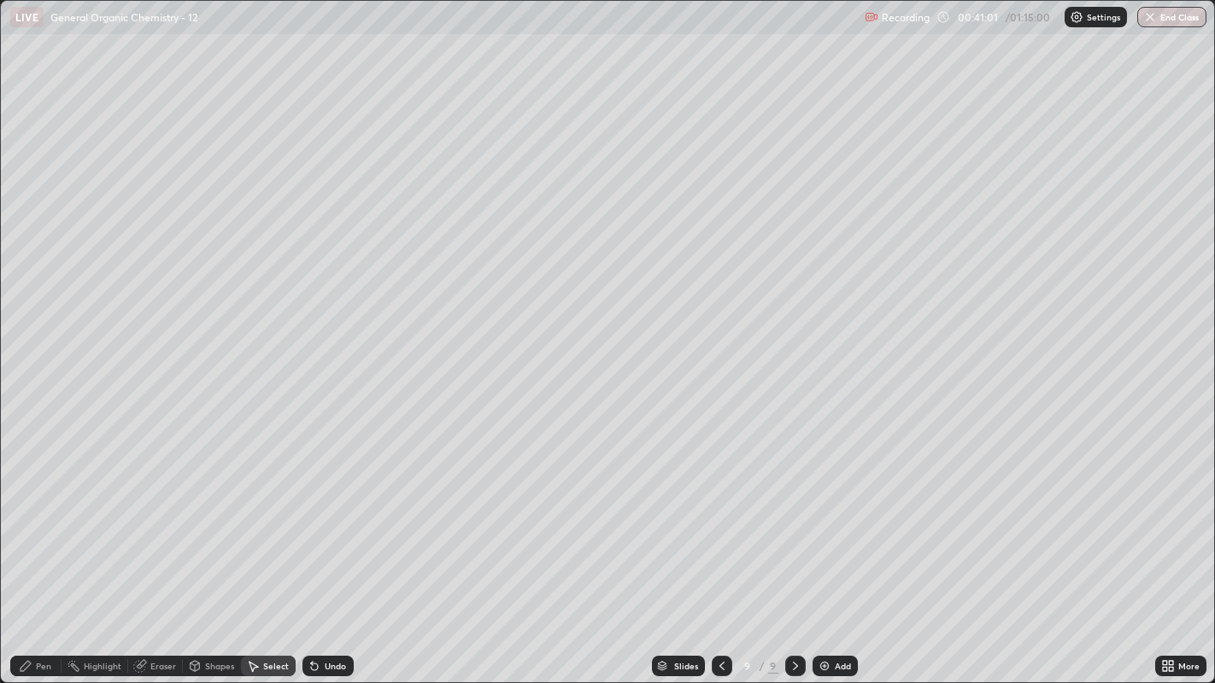
click at [99, 522] on div "Highlight" at bounding box center [103, 666] width 38 height 9
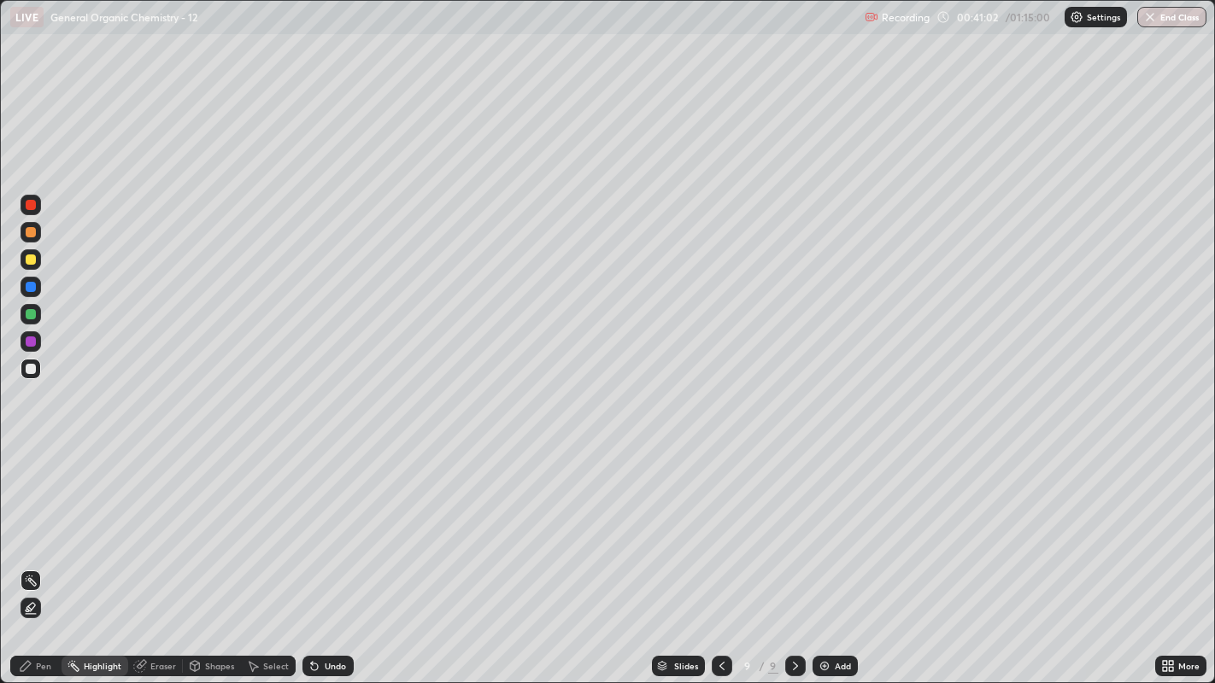
click at [31, 522] on div "Pen" at bounding box center [35, 666] width 51 height 21
click at [160, 522] on div "Eraser" at bounding box center [163, 666] width 26 height 9
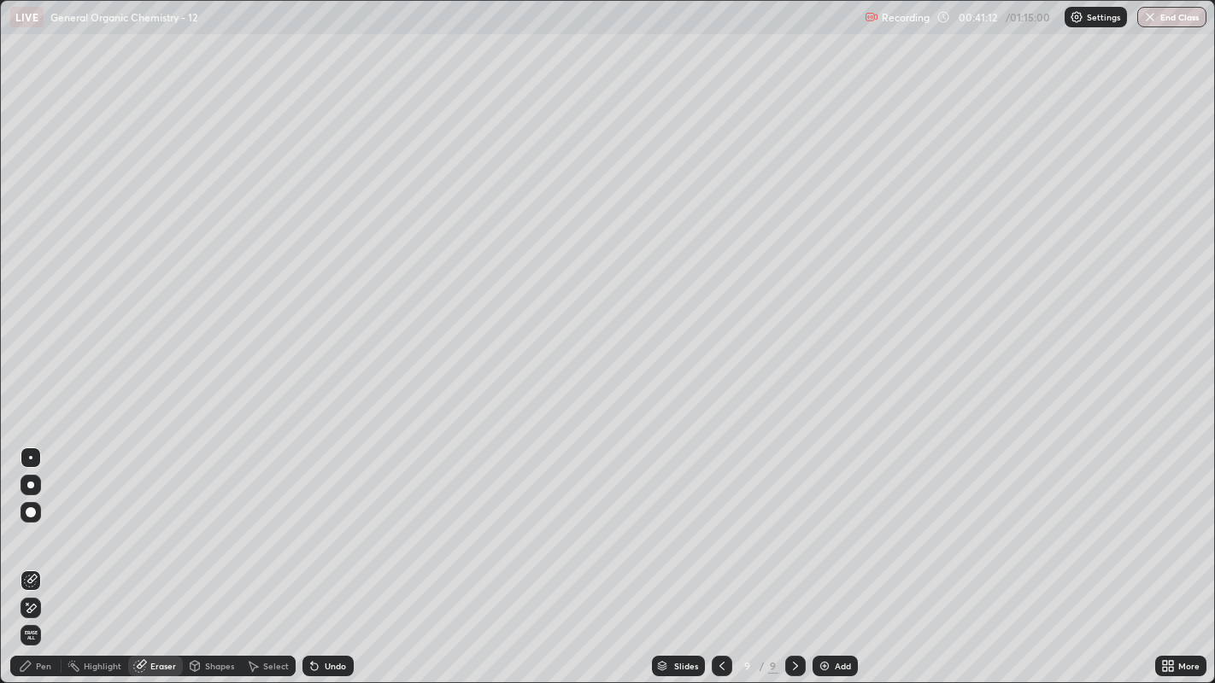
click at [47, 522] on div "Pen" at bounding box center [43, 666] width 15 height 9
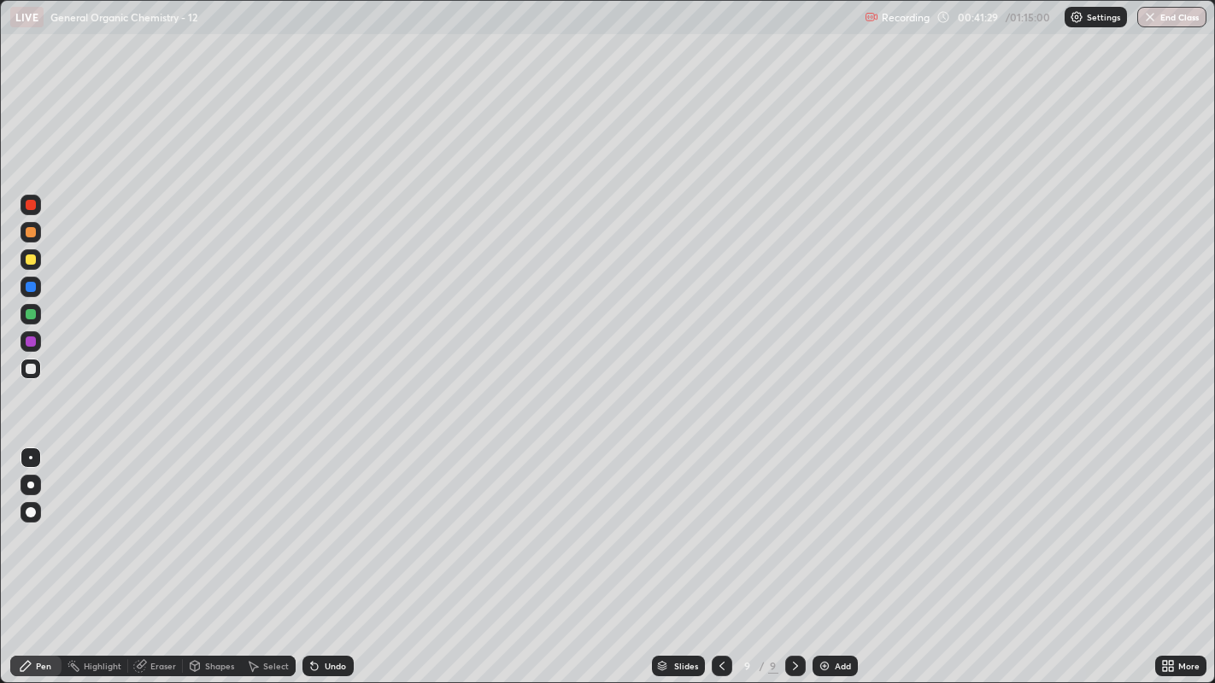
click at [151, 522] on div "Eraser" at bounding box center [163, 666] width 26 height 9
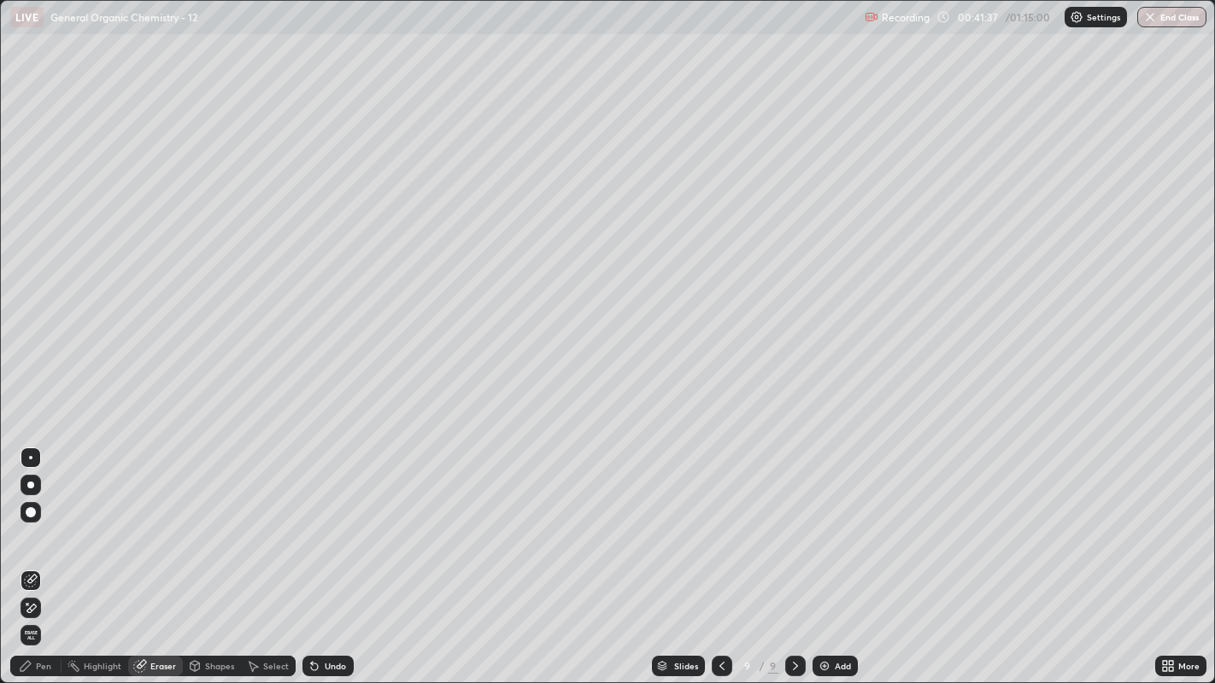
click at [55, 522] on div "Pen" at bounding box center [35, 666] width 51 height 21
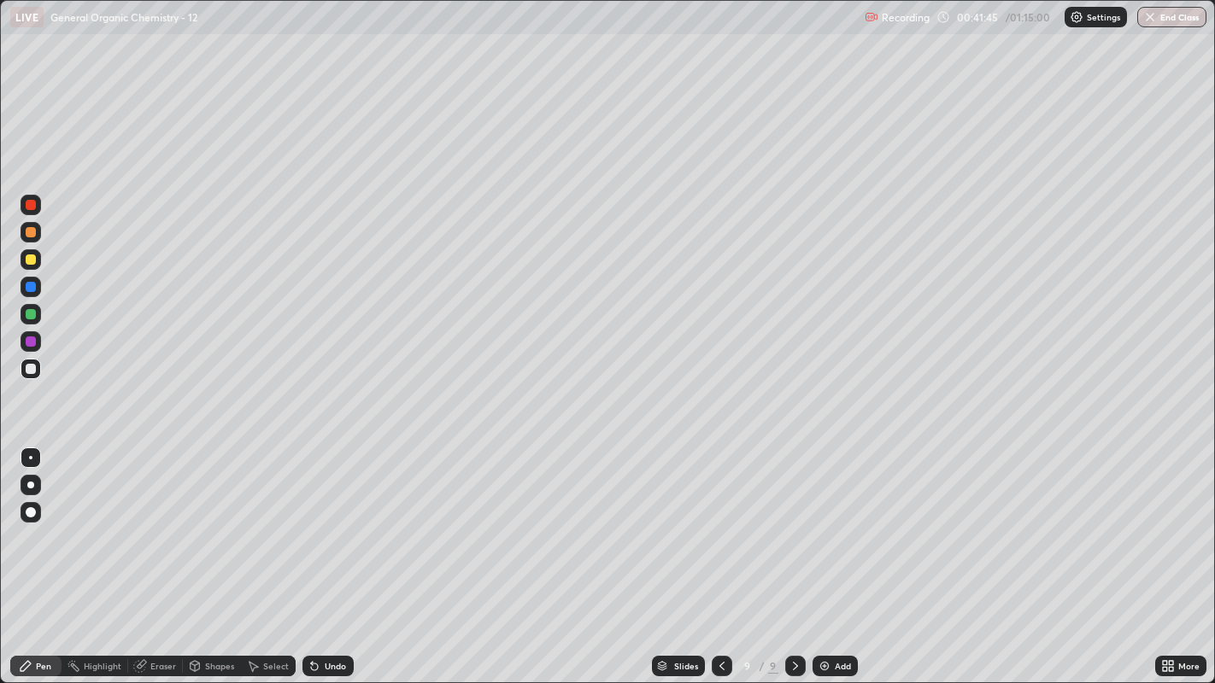
click at [343, 522] on div "Undo" at bounding box center [327, 666] width 51 height 21
click at [33, 262] on div at bounding box center [31, 260] width 10 height 10
click at [322, 522] on div "Undo" at bounding box center [327, 666] width 51 height 21
click at [325, 522] on div "Undo" at bounding box center [335, 666] width 21 height 9
click at [30, 511] on div at bounding box center [31, 512] width 10 height 10
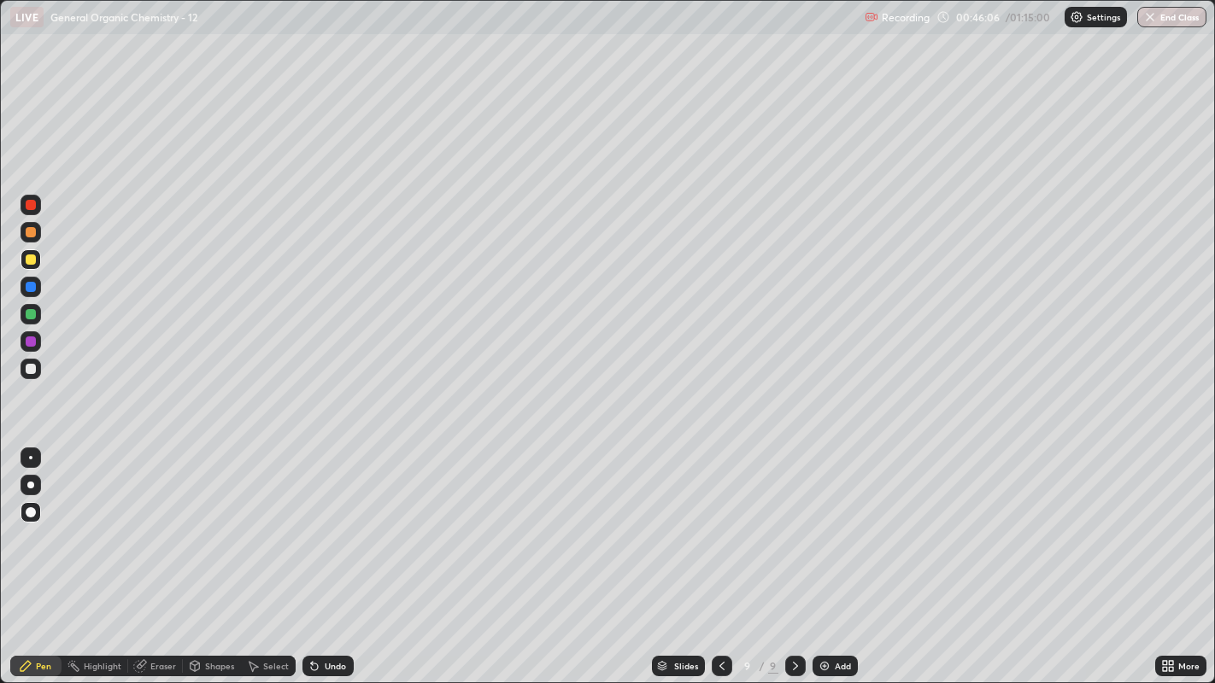
click at [40, 515] on div at bounding box center [31, 512] width 21 height 21
click at [333, 522] on div "Undo" at bounding box center [335, 666] width 21 height 9
click at [334, 522] on div "Undo" at bounding box center [335, 666] width 21 height 9
click at [23, 373] on div at bounding box center [31, 369] width 21 height 21
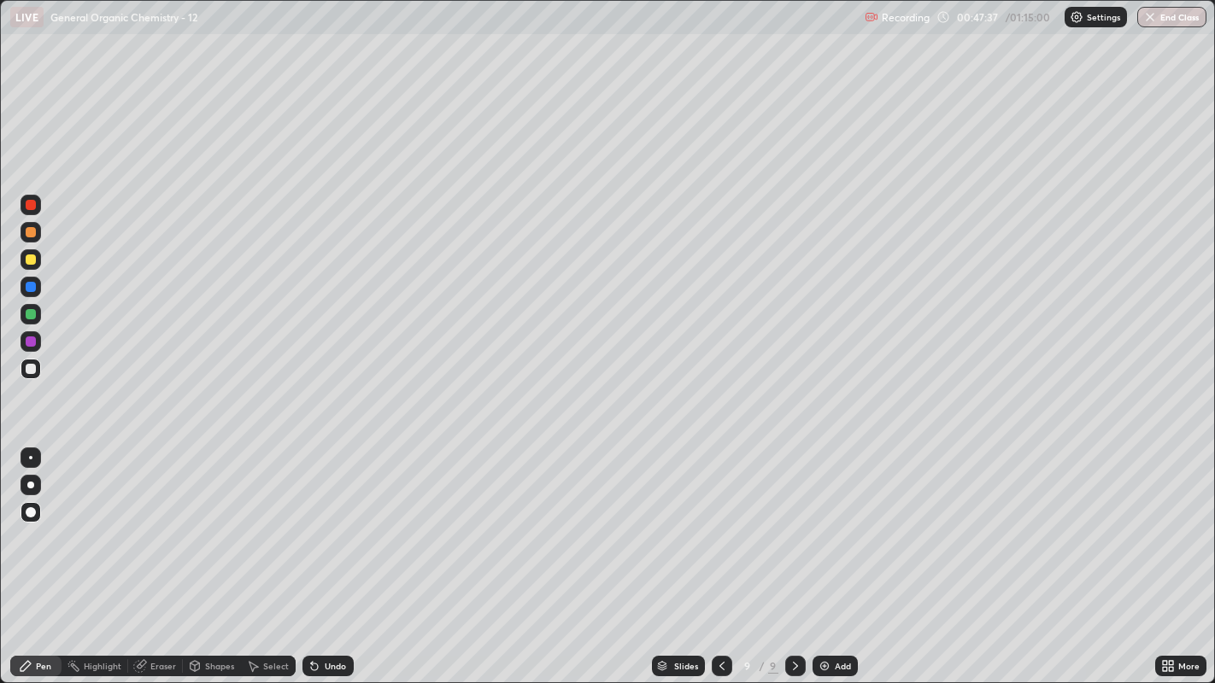
click at [30, 368] on div at bounding box center [31, 369] width 10 height 10
click at [32, 456] on div at bounding box center [30, 457] width 3 height 3
click at [311, 522] on icon at bounding box center [312, 663] width 2 height 2
click at [312, 522] on icon at bounding box center [314, 667] width 7 height 7
click at [202, 522] on div "Shapes" at bounding box center [212, 666] width 58 height 21
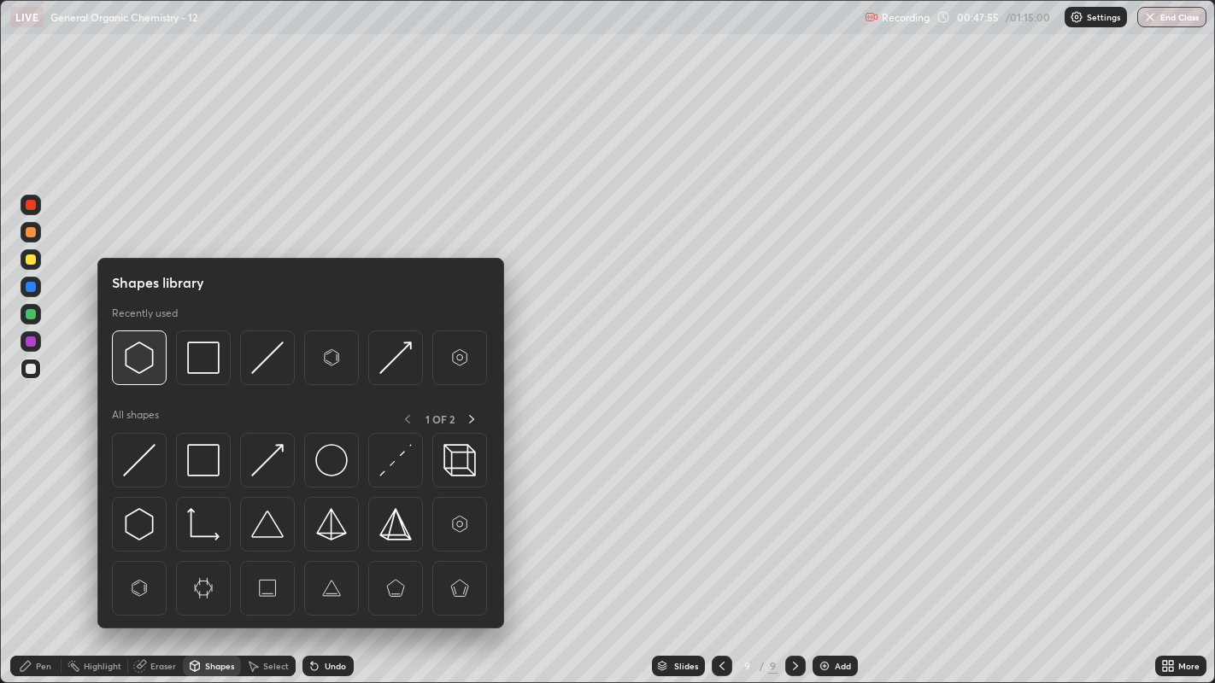
click at [136, 365] on img at bounding box center [139, 358] width 32 height 32
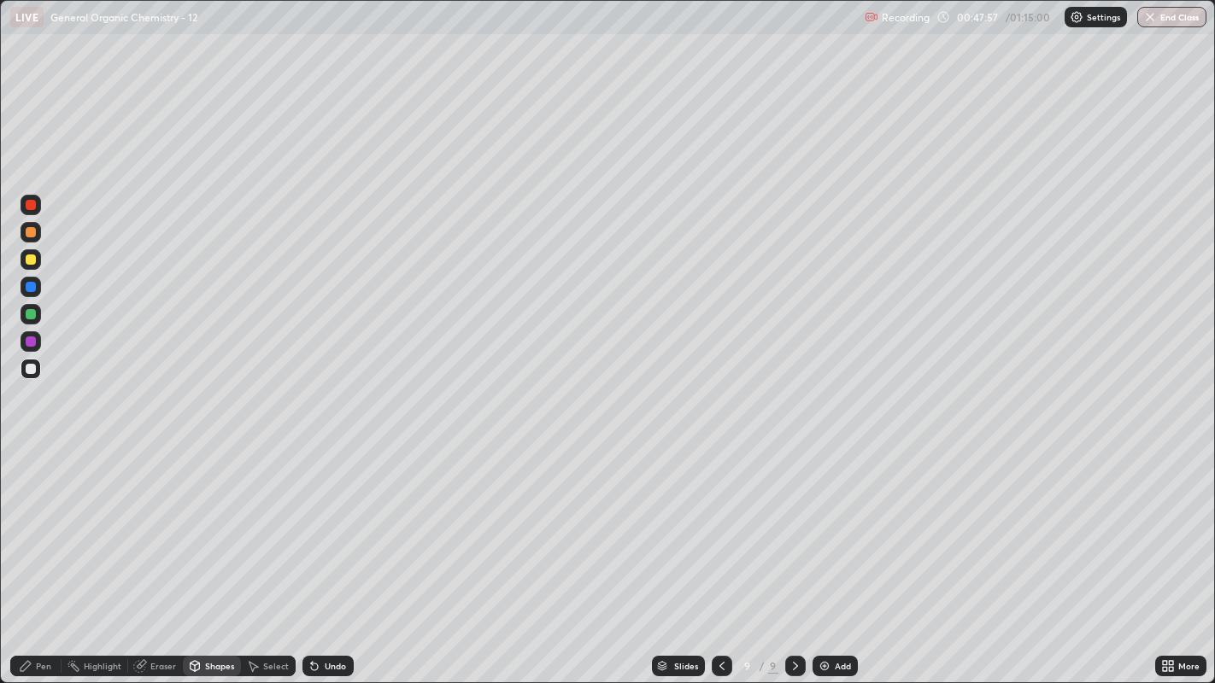
click at [44, 522] on div "Pen" at bounding box center [43, 666] width 15 height 9
click at [269, 522] on div "Select" at bounding box center [268, 666] width 55 height 21
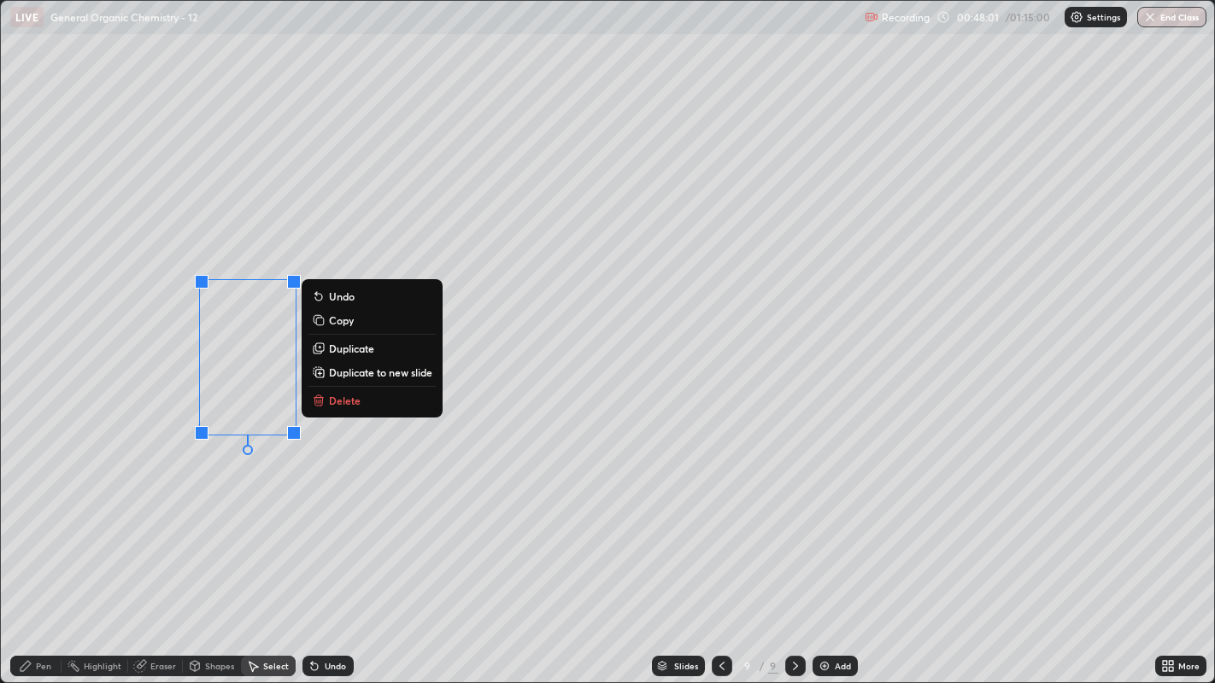
click at [367, 350] on p "Duplicate" at bounding box center [351, 349] width 45 height 14
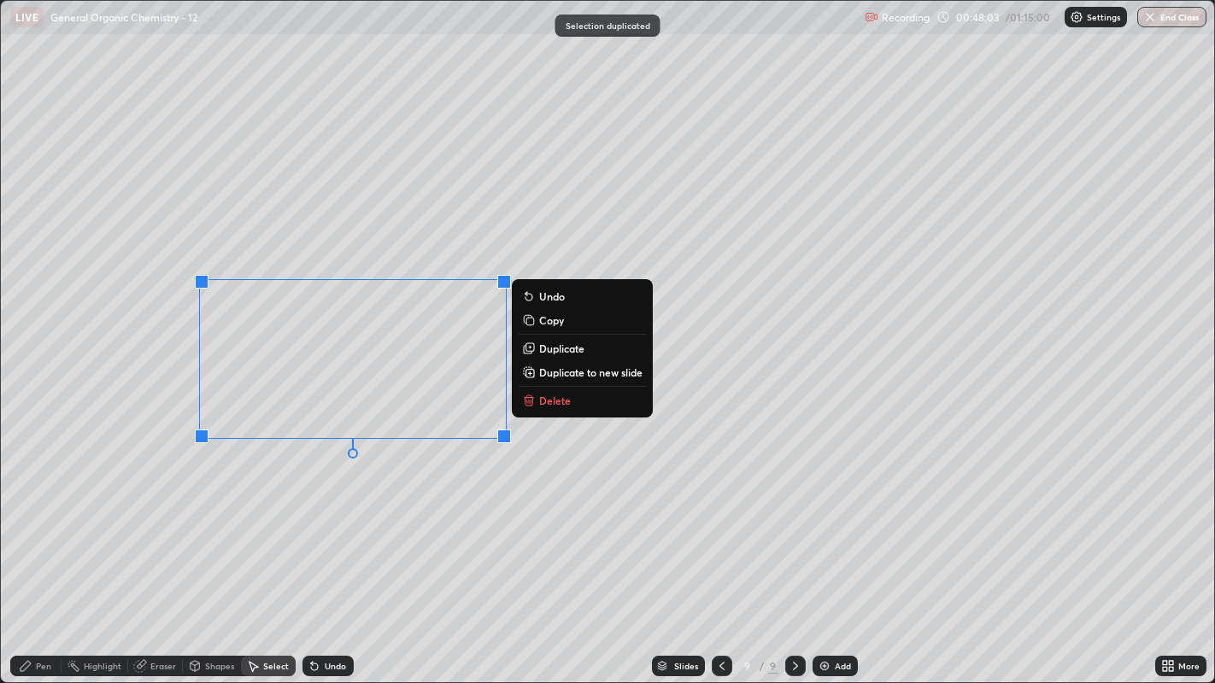
click at [554, 347] on p "Duplicate" at bounding box center [561, 349] width 45 height 14
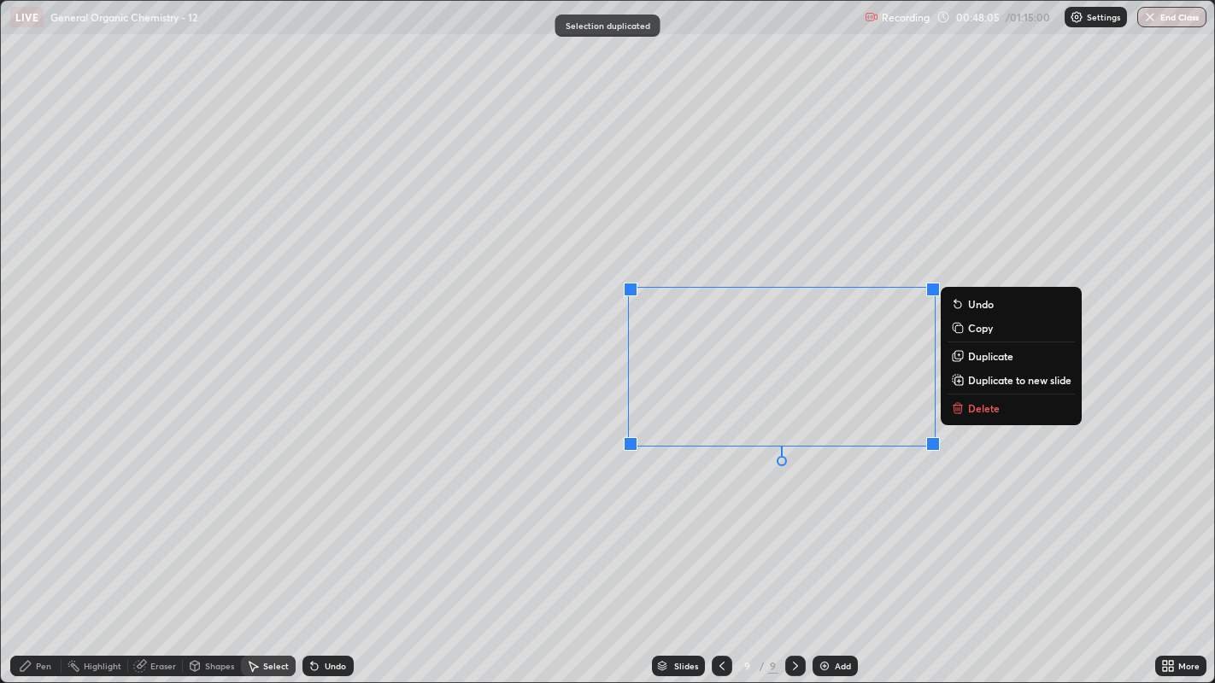
click at [739, 508] on div "0 ° Undo Copy Duplicate Duplicate to new slide Delete" at bounding box center [608, 342] width 1214 height 683
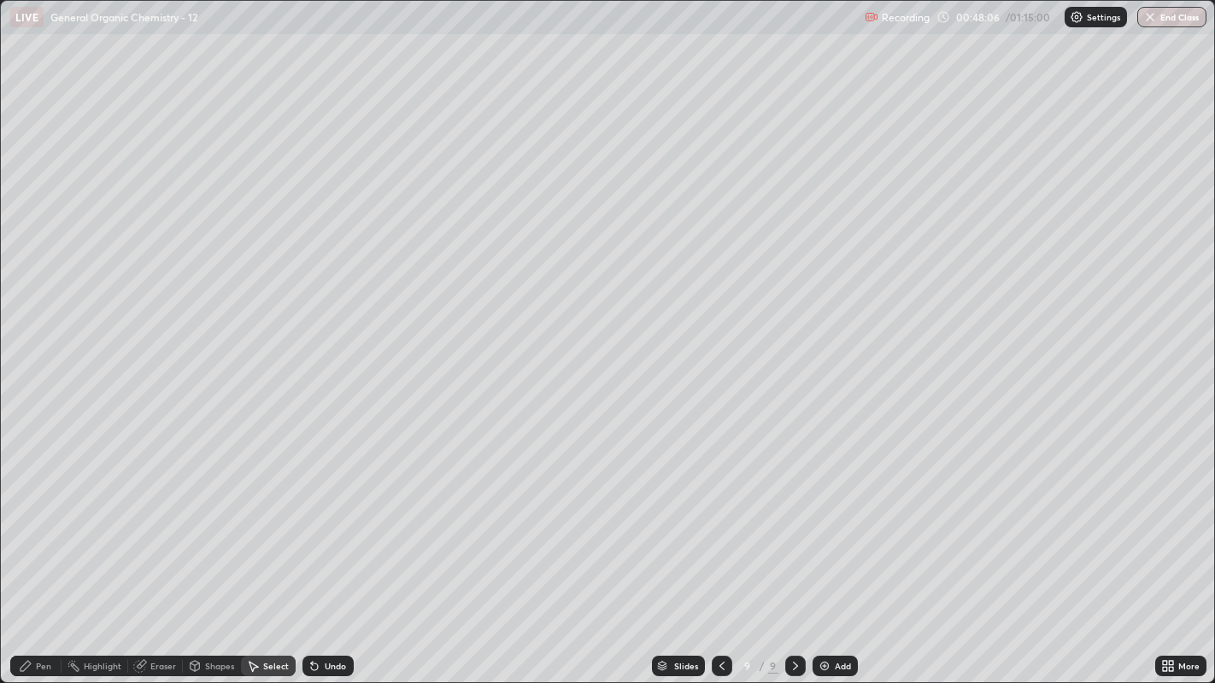
click at [53, 522] on div "Pen" at bounding box center [35, 666] width 51 height 21
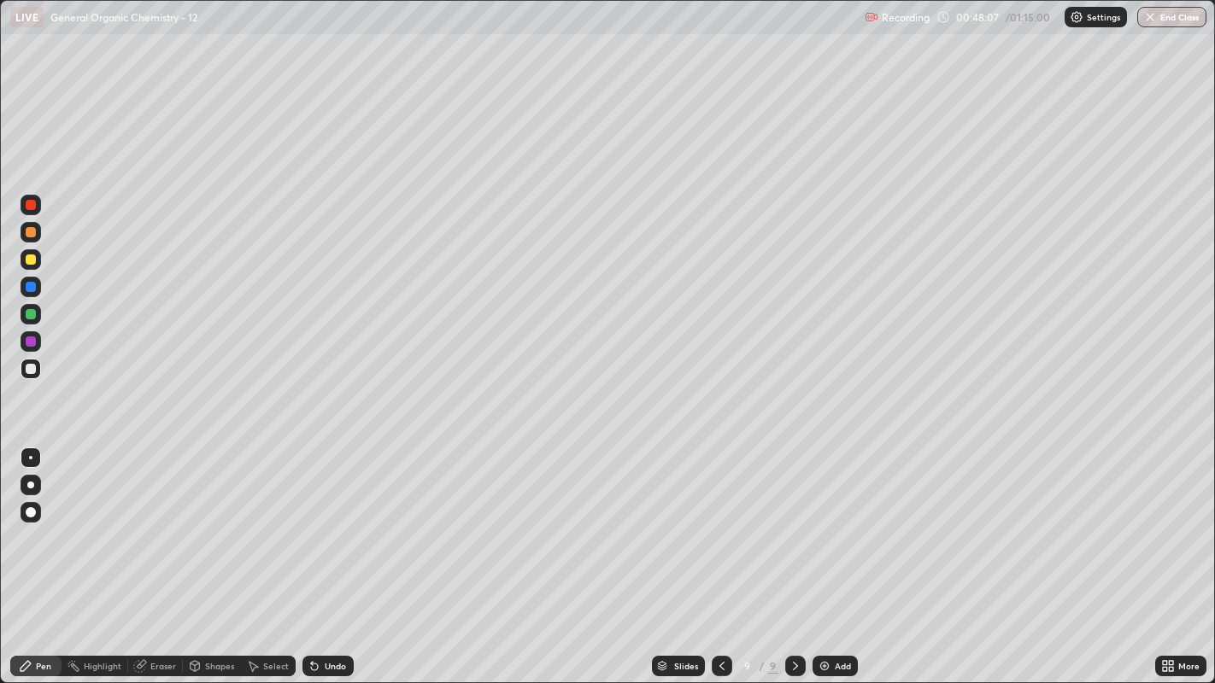
click at [41, 522] on div "Pen" at bounding box center [43, 666] width 15 height 9
click at [210, 522] on div "Shapes" at bounding box center [219, 666] width 29 height 9
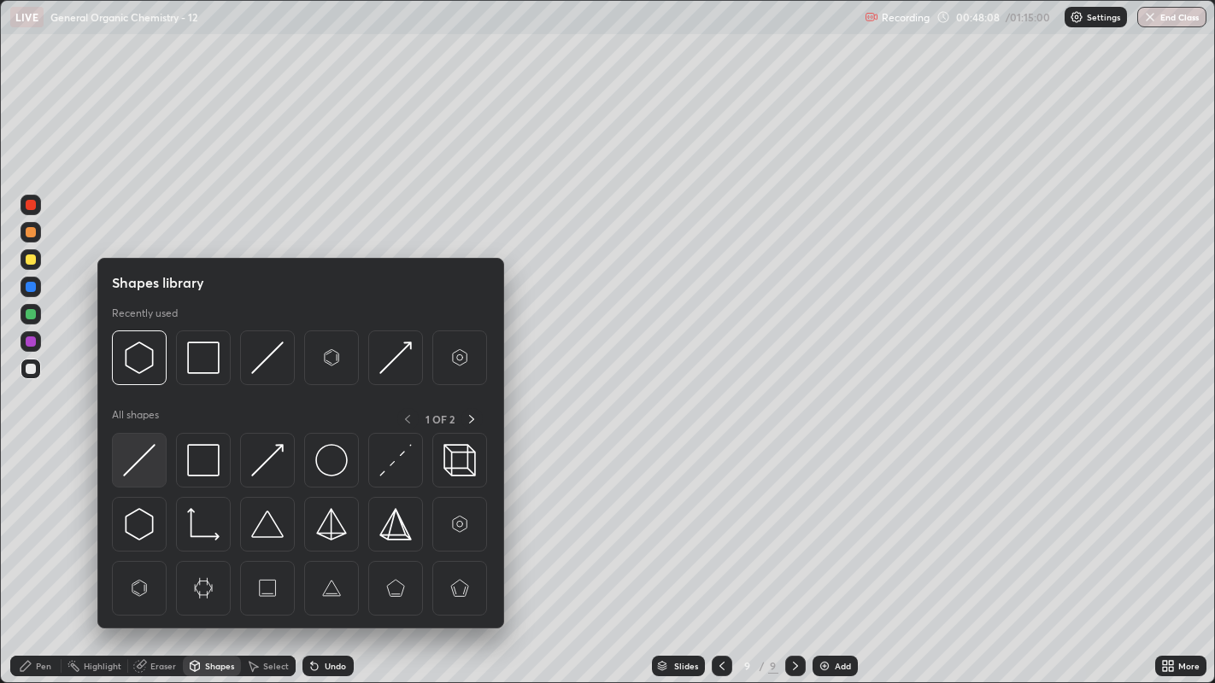
click at [143, 448] on img at bounding box center [139, 460] width 32 height 32
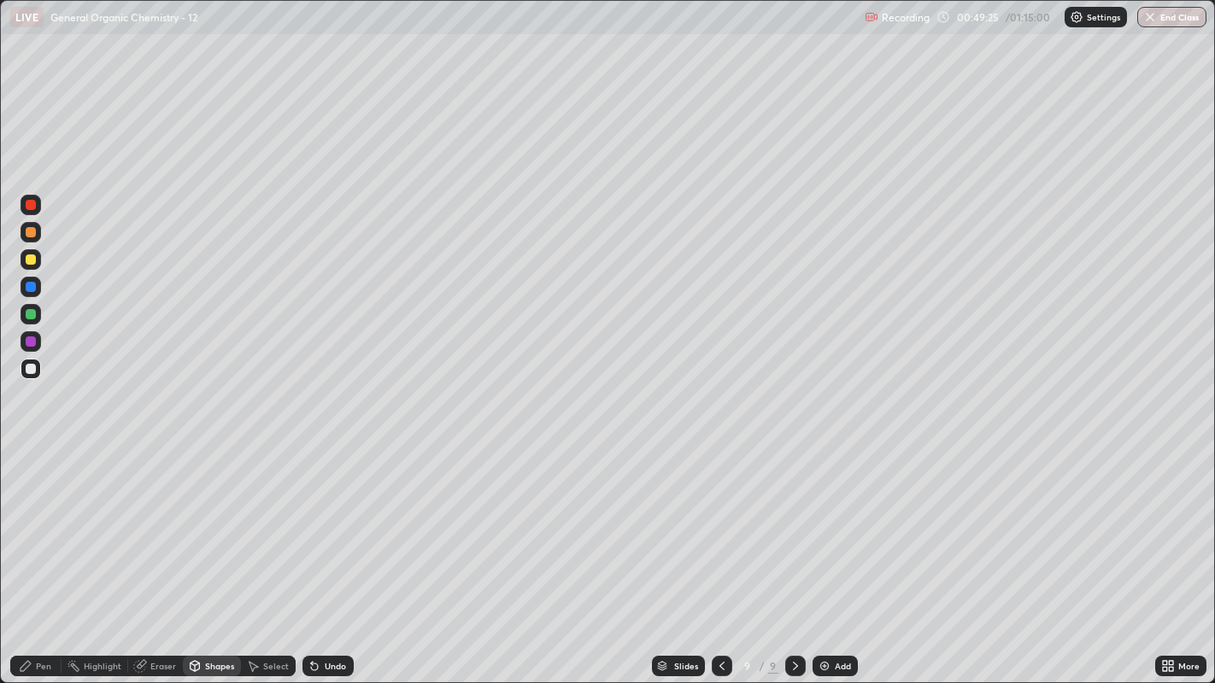
click at [39, 522] on div "Pen" at bounding box center [43, 666] width 15 height 9
click at [31, 260] on div at bounding box center [31, 260] width 10 height 10
click at [30, 507] on div at bounding box center [31, 512] width 10 height 10
click at [30, 457] on div at bounding box center [30, 457] width 3 height 3
click at [814, 522] on div "Add" at bounding box center [834, 666] width 45 height 21
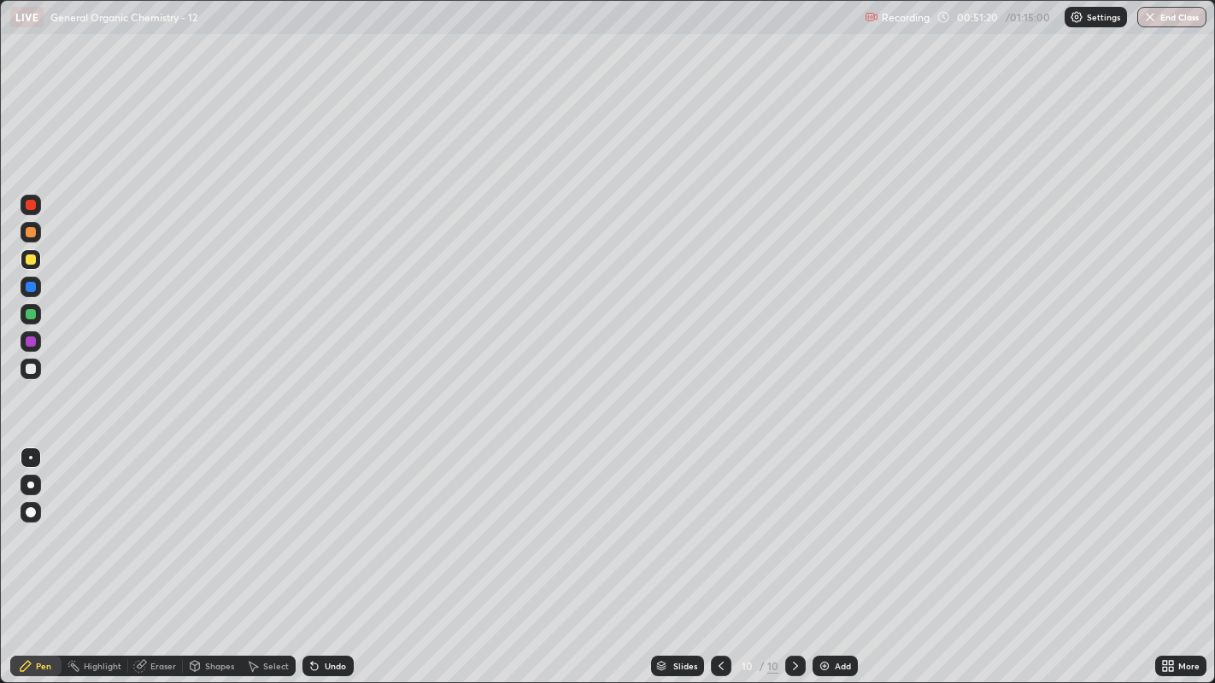
click at [719, 522] on icon at bounding box center [721, 666] width 14 height 14
click at [31, 519] on div at bounding box center [31, 512] width 21 height 21
click at [30, 457] on div at bounding box center [30, 457] width 3 height 3
click at [312, 522] on div "Undo" at bounding box center [327, 666] width 51 height 21
click at [102, 522] on div "Highlight" at bounding box center [103, 666] width 38 height 9
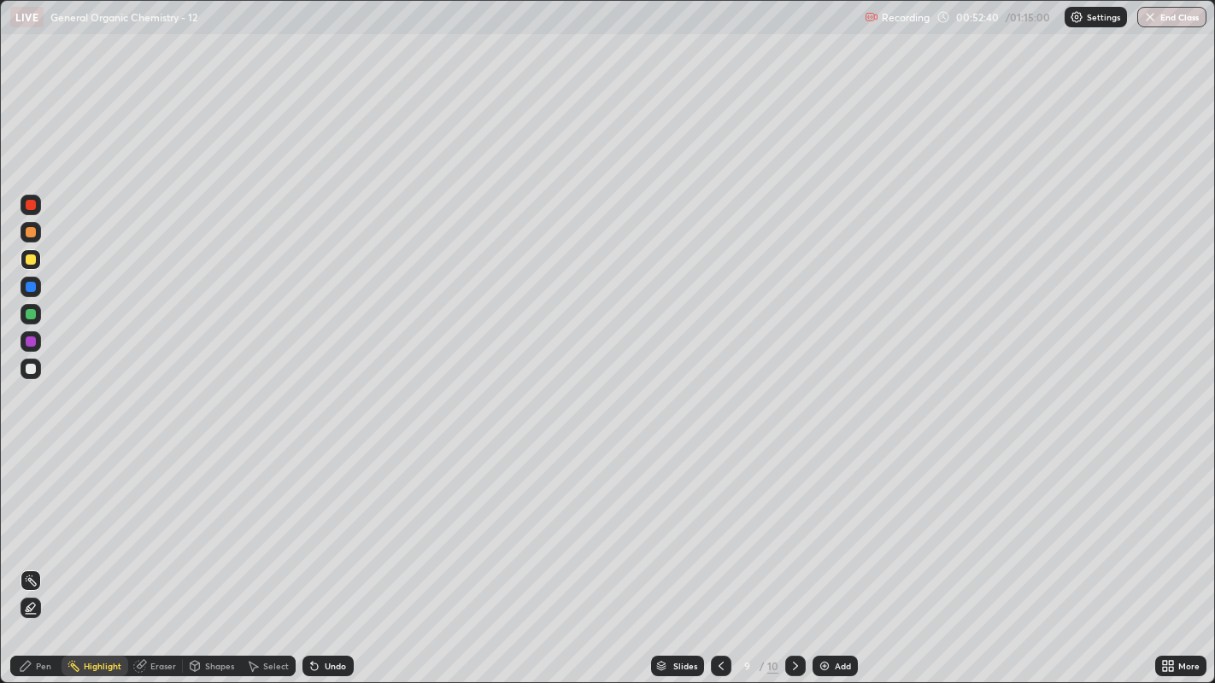
click at [111, 522] on div "Highlight" at bounding box center [95, 666] width 67 height 21
click at [29, 207] on div at bounding box center [31, 205] width 10 height 10
click at [30, 522] on icon at bounding box center [31, 614] width 10 height 0
click at [718, 522] on icon at bounding box center [721, 666] width 14 height 14
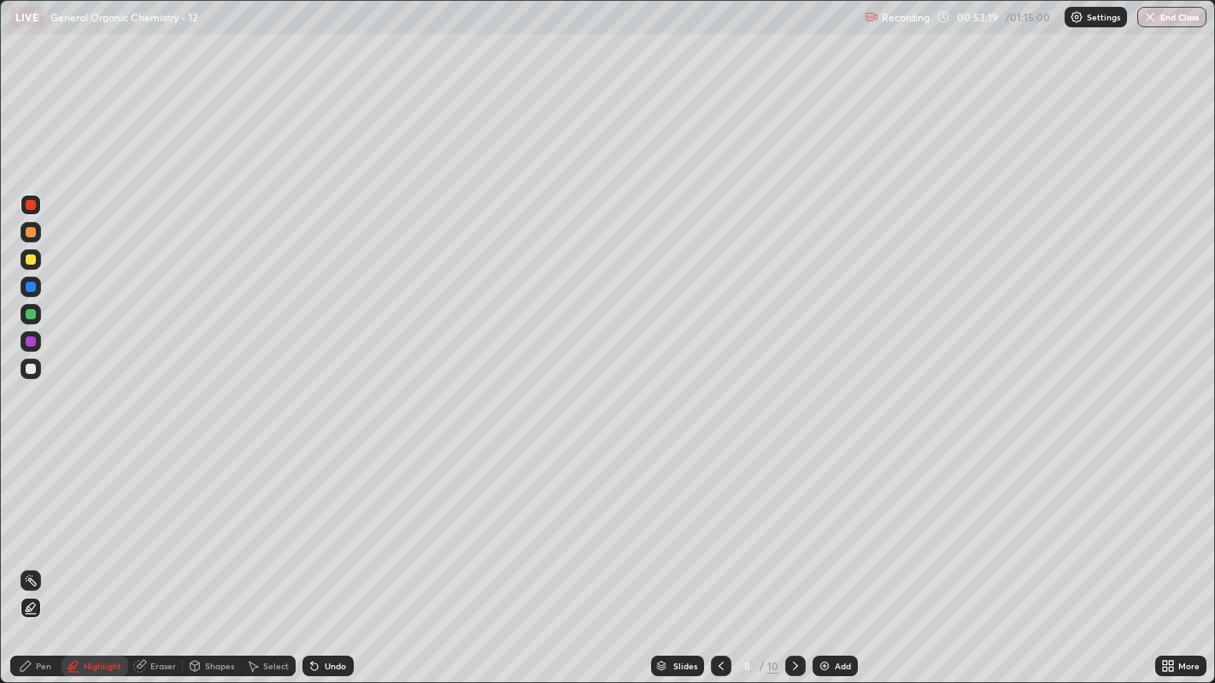
click at [718, 522] on icon at bounding box center [720, 666] width 5 height 9
click at [719, 522] on icon at bounding box center [721, 666] width 14 height 14
click at [722, 522] on icon at bounding box center [721, 666] width 14 height 14
click at [718, 522] on icon at bounding box center [721, 666] width 14 height 14
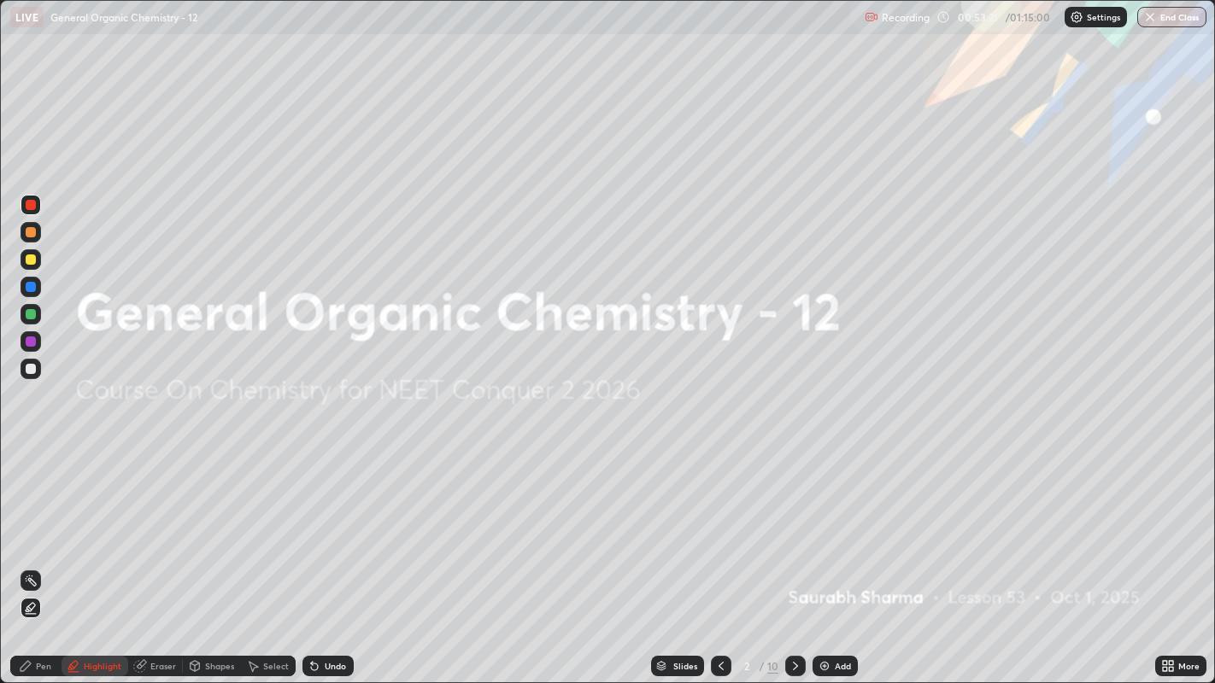
click at [794, 522] on icon at bounding box center [795, 666] width 14 height 14
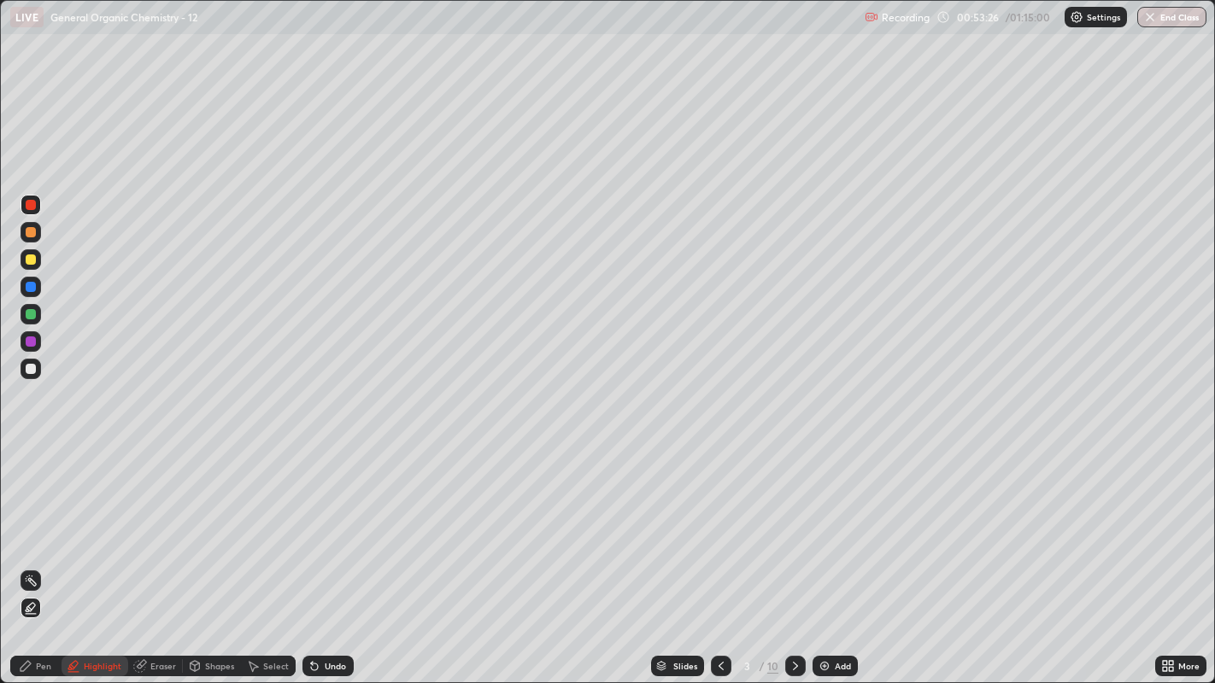
click at [320, 522] on div "Undo" at bounding box center [327, 666] width 51 height 21
click at [794, 522] on icon at bounding box center [795, 666] width 14 height 14
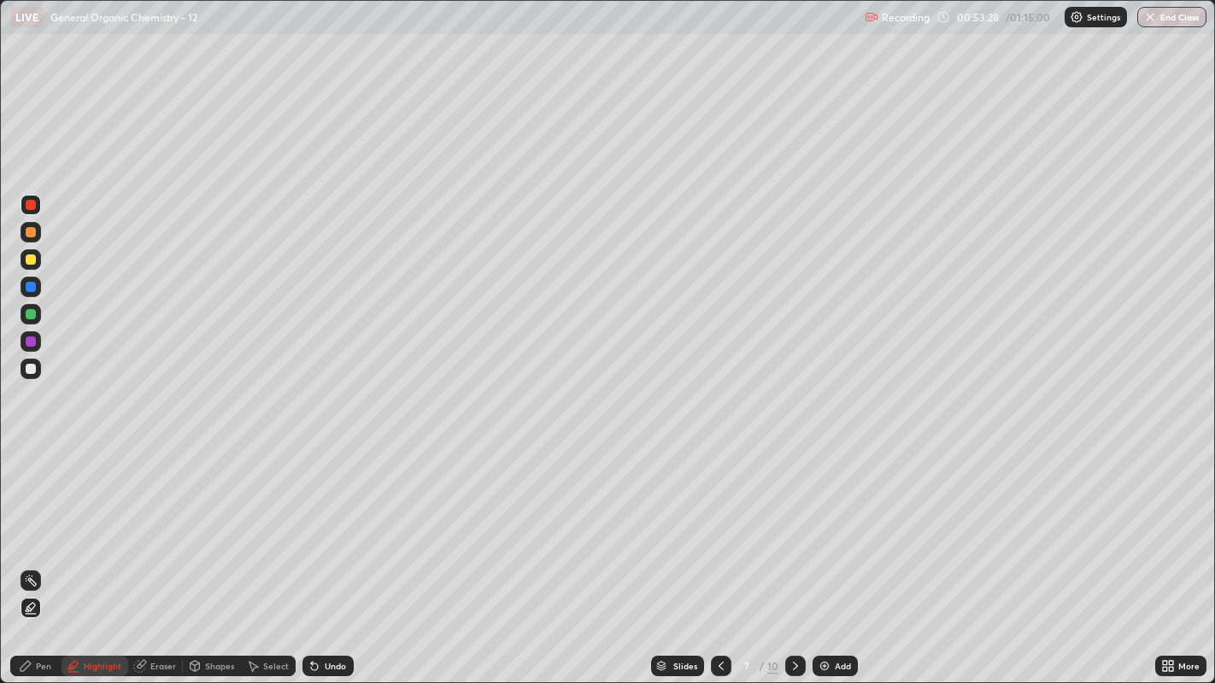
click at [795, 522] on icon at bounding box center [795, 666] width 14 height 14
click at [794, 522] on icon at bounding box center [795, 666] width 14 height 14
click at [795, 522] on icon at bounding box center [795, 666] width 5 height 9
click at [794, 522] on icon at bounding box center [795, 666] width 14 height 14
click at [724, 522] on div at bounding box center [721, 666] width 21 height 21
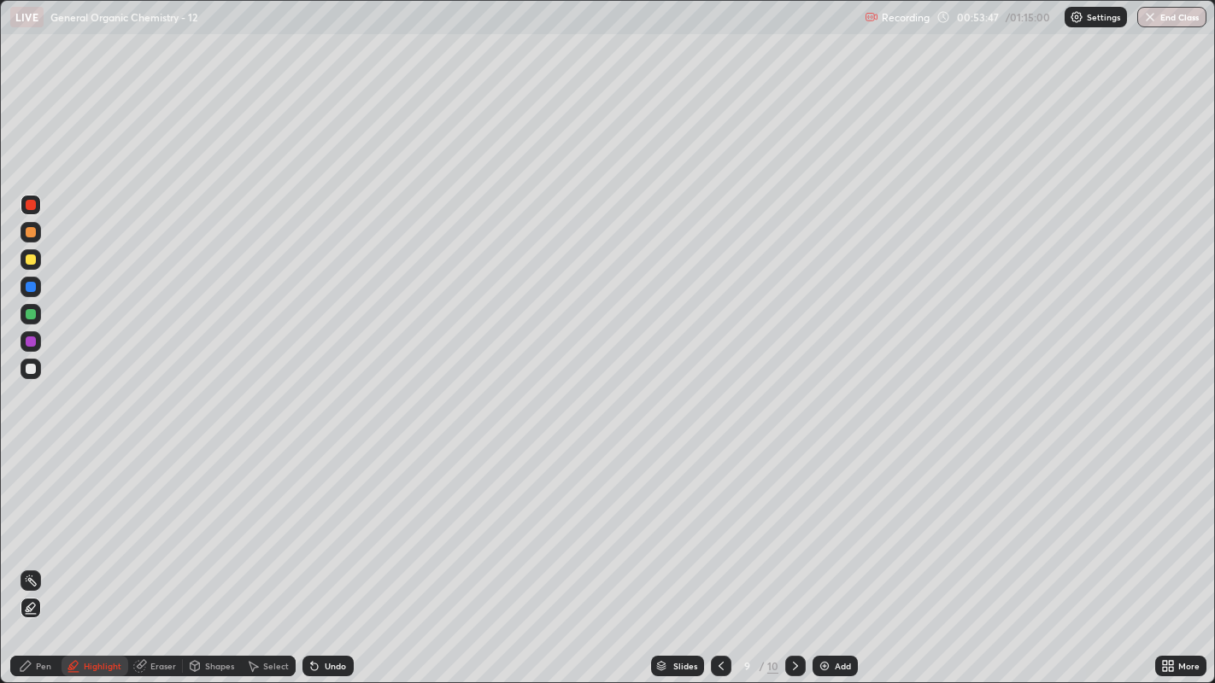
click at [342, 522] on div "Undo" at bounding box center [335, 666] width 21 height 9
click at [334, 522] on div "Undo" at bounding box center [335, 666] width 21 height 9
click at [85, 522] on div "Highlight" at bounding box center [103, 666] width 38 height 9
click at [26, 522] on icon at bounding box center [31, 608] width 14 height 14
click at [32, 522] on circle at bounding box center [32, 577] width 2 height 2
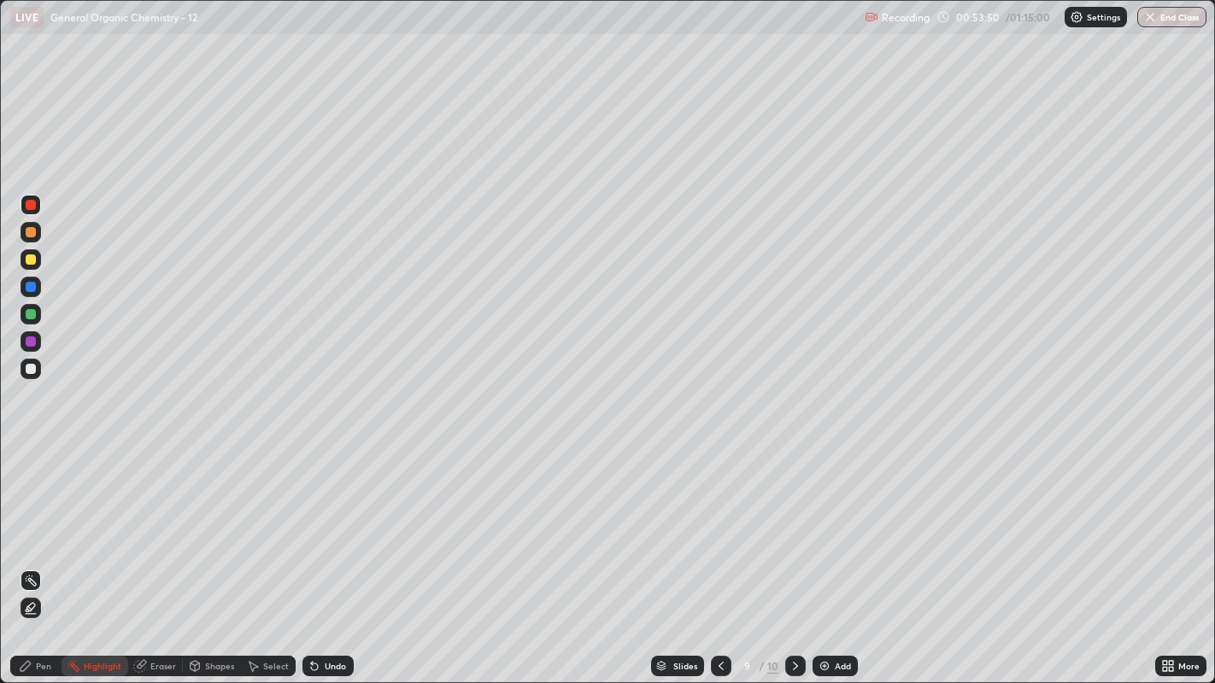
click at [25, 522] on div "Pen" at bounding box center [35, 666] width 51 height 21
click at [24, 255] on div at bounding box center [31, 259] width 21 height 21
click at [30, 368] on div at bounding box center [31, 369] width 10 height 10
click at [796, 522] on icon at bounding box center [795, 666] width 5 height 9
click at [146, 522] on div "Eraser" at bounding box center [155, 666] width 55 height 21
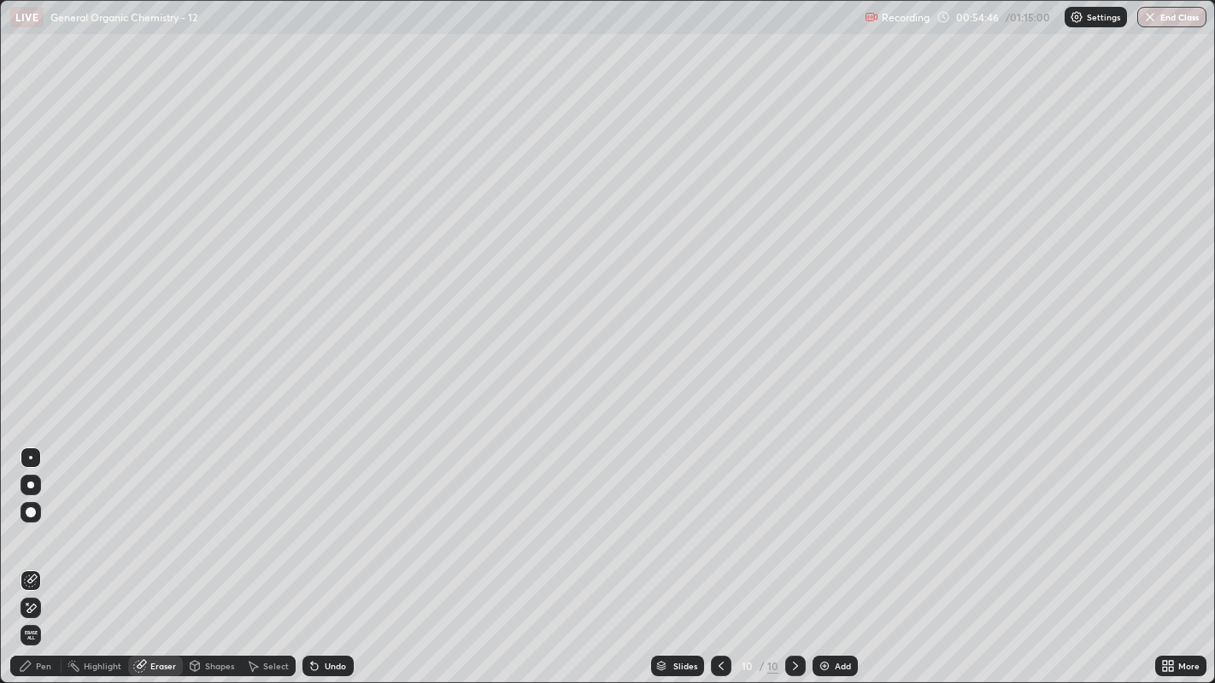
click at [32, 522] on span "Erase all" at bounding box center [30, 635] width 19 height 10
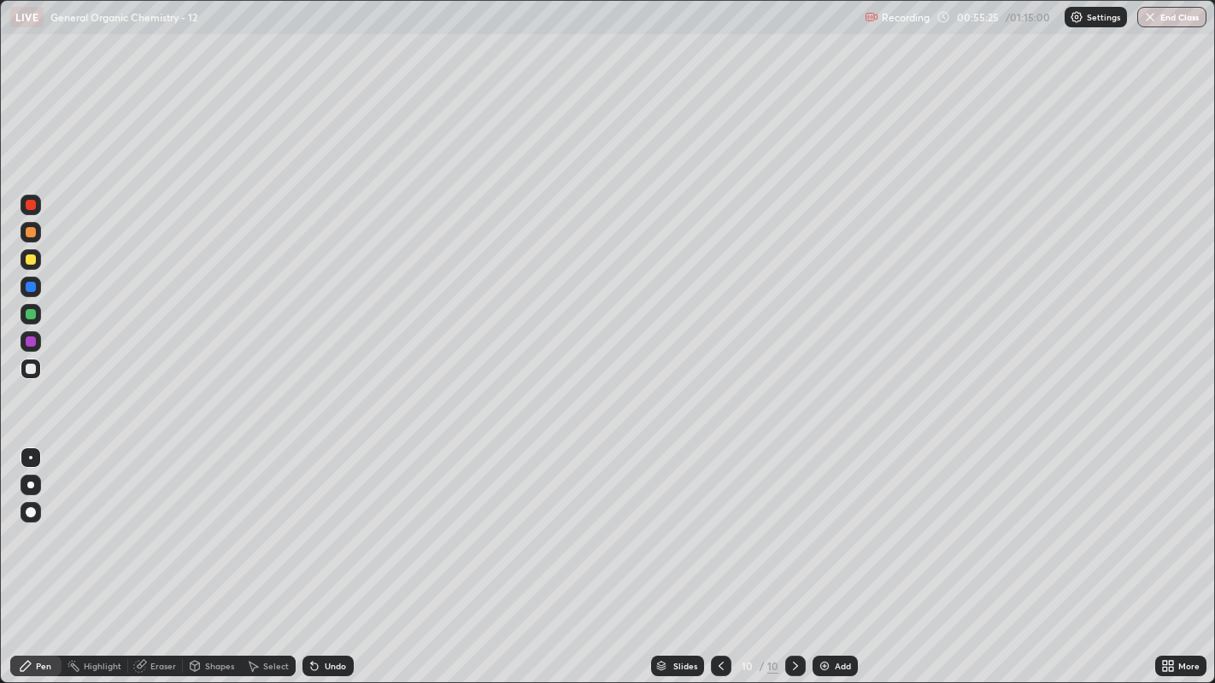
click at [276, 522] on div "Select" at bounding box center [276, 666] width 26 height 9
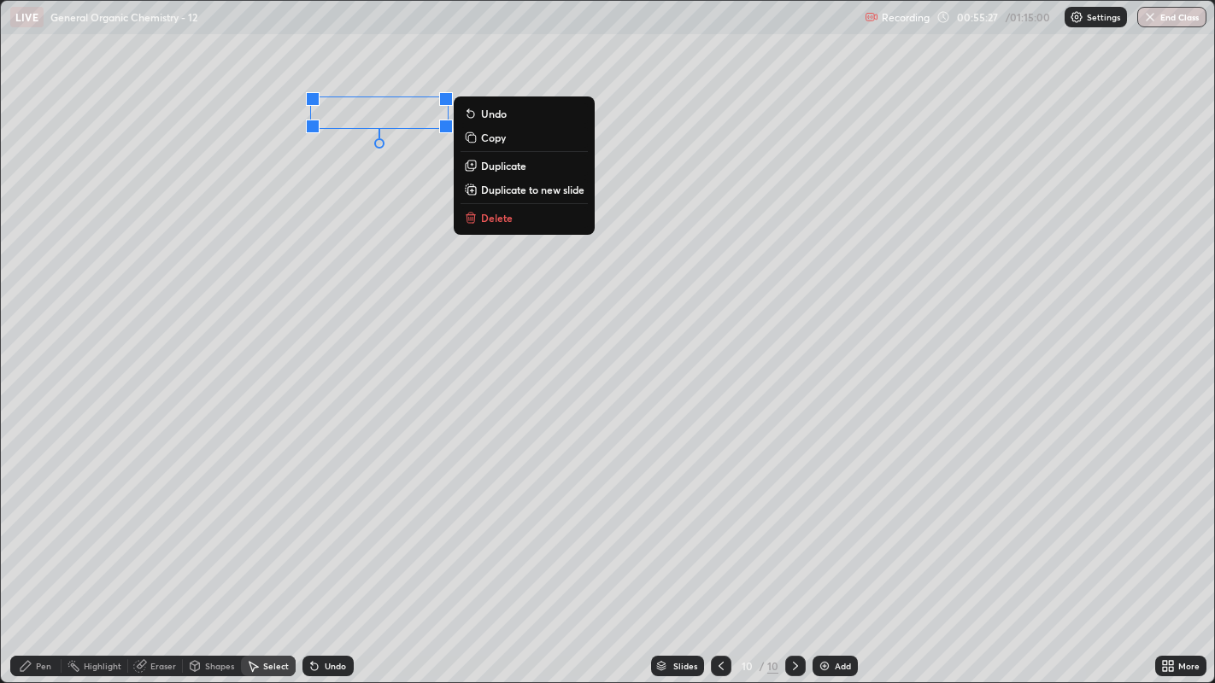
click at [501, 166] on p "Duplicate" at bounding box center [503, 166] width 45 height 14
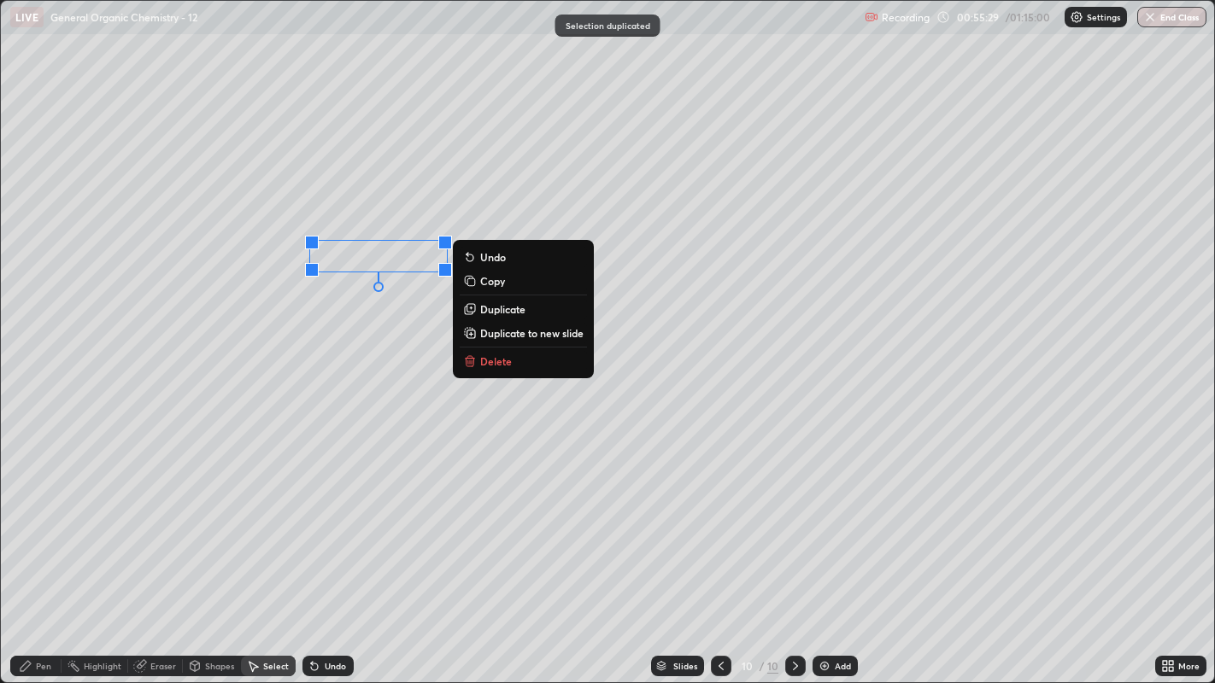
click at [342, 312] on div "0 ° Undo Copy Duplicate Duplicate to new slide Delete" at bounding box center [608, 342] width 1214 height 683
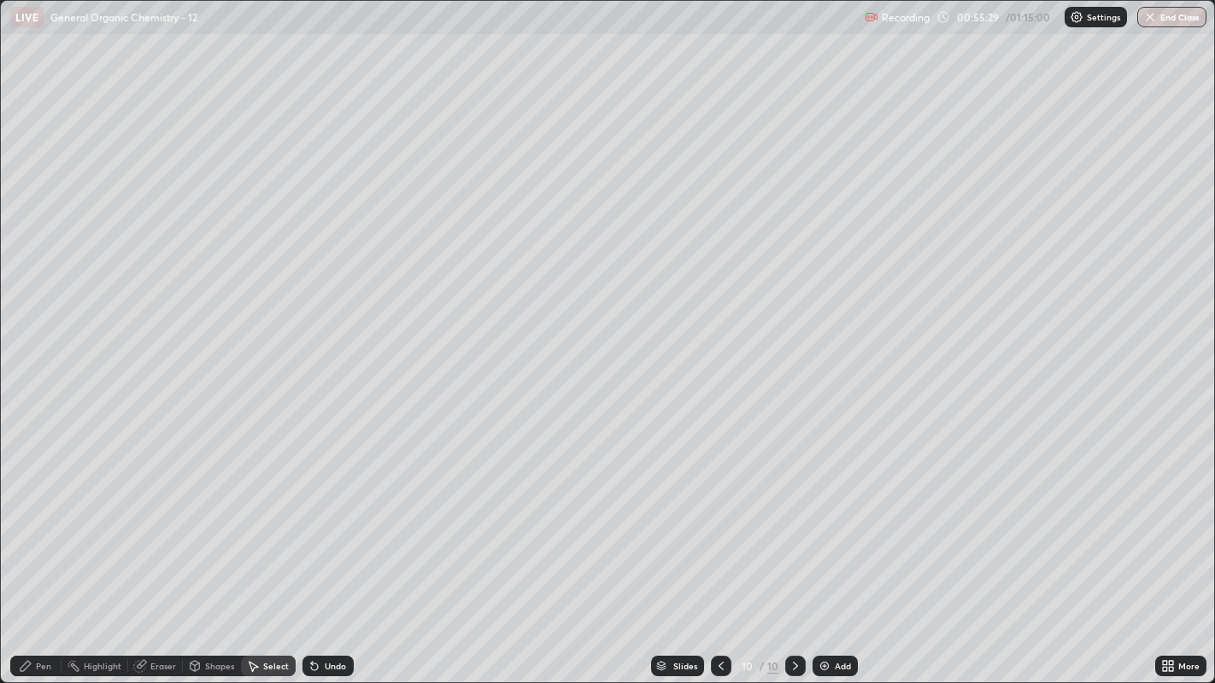
click at [49, 522] on div "Pen" at bounding box center [35, 666] width 51 height 21
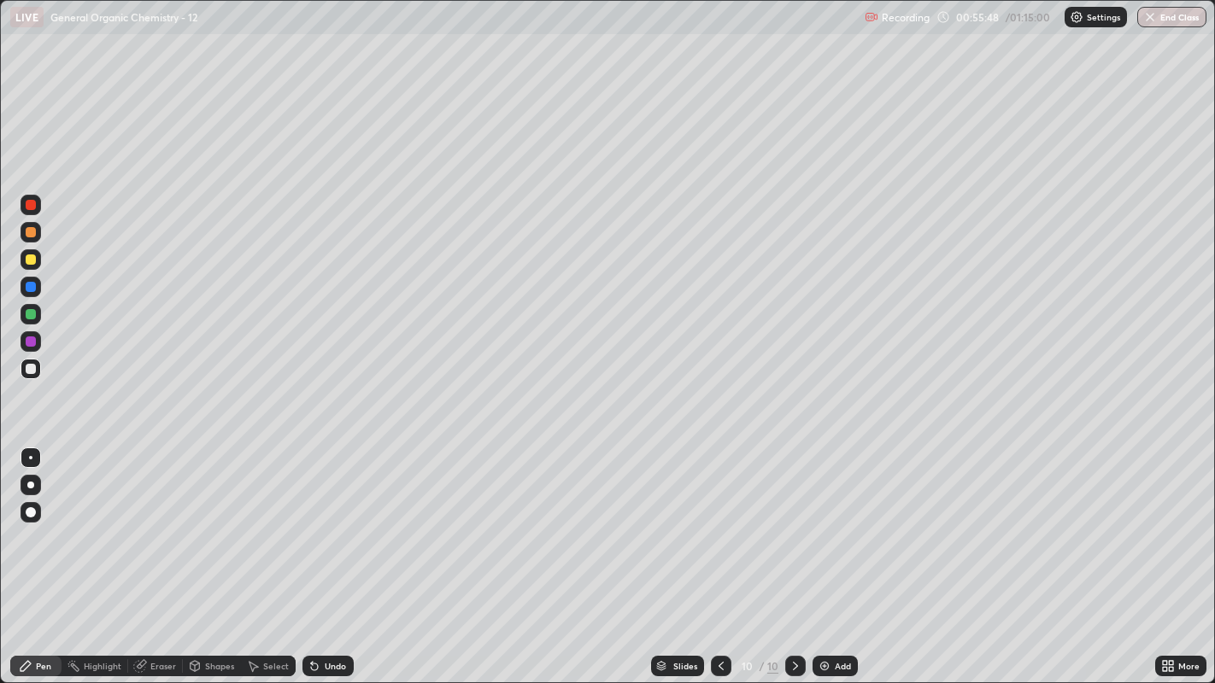
click at [32, 258] on div at bounding box center [31, 260] width 10 height 10
click at [205, 522] on div "Shapes" at bounding box center [219, 666] width 29 height 9
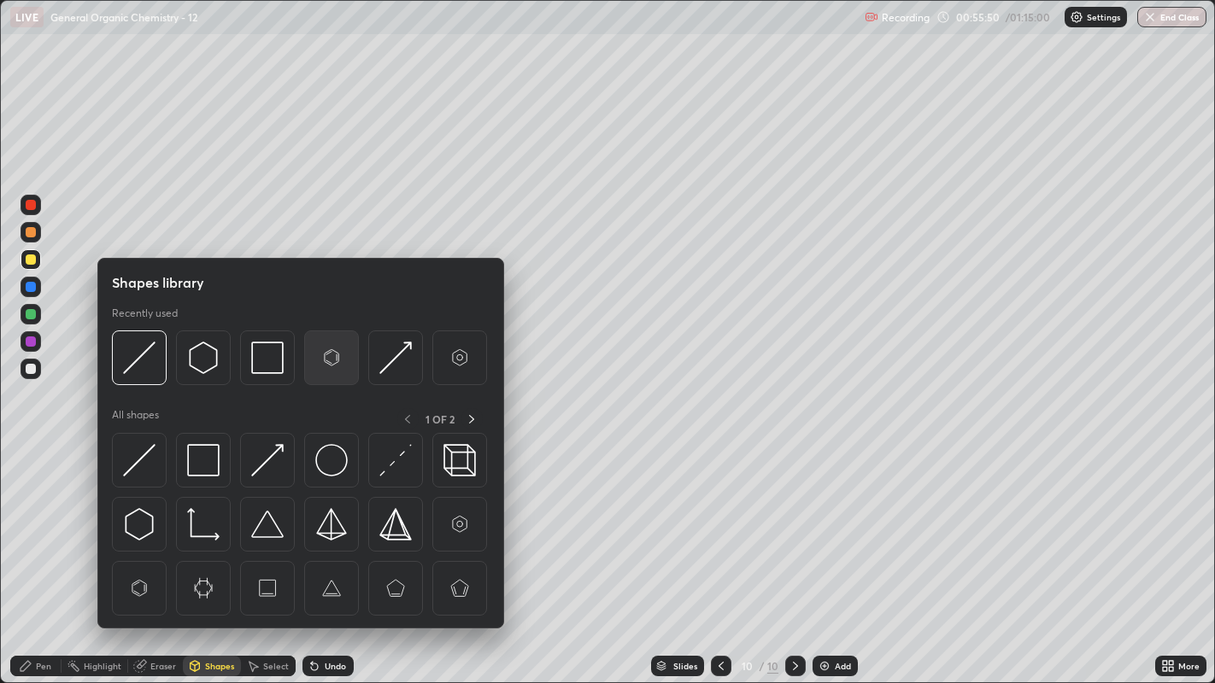
click at [316, 360] on img at bounding box center [331, 358] width 32 height 32
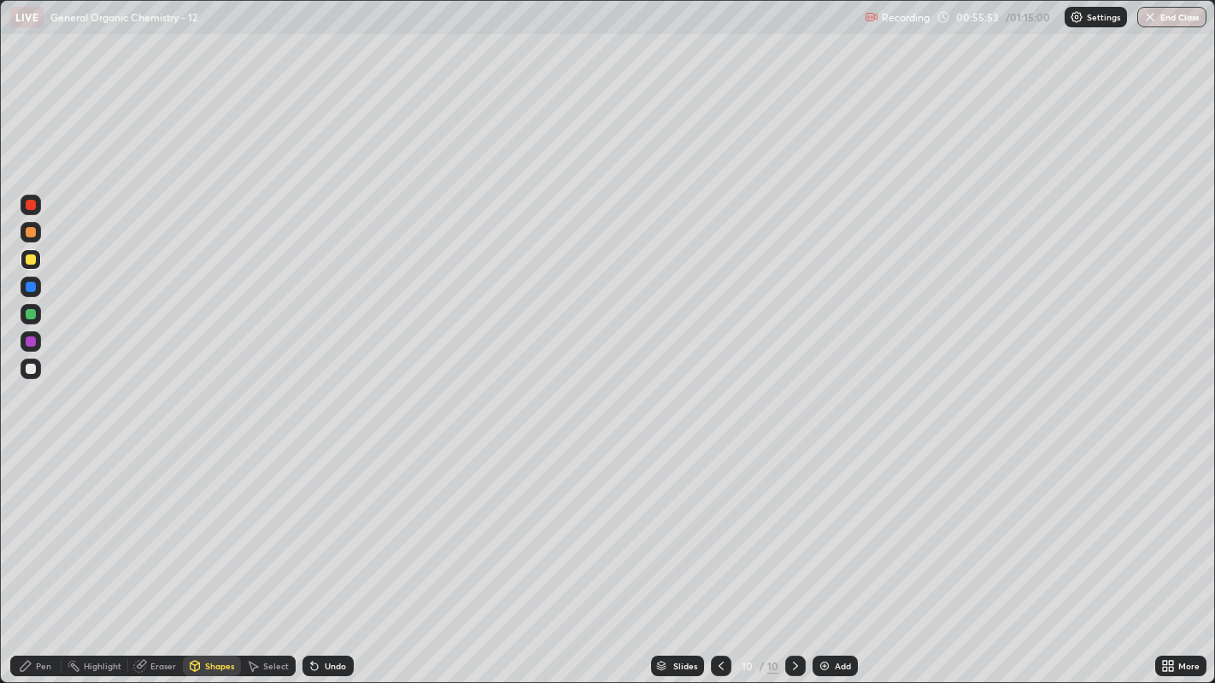
click at [252, 522] on div "Select" at bounding box center [268, 666] width 55 height 21
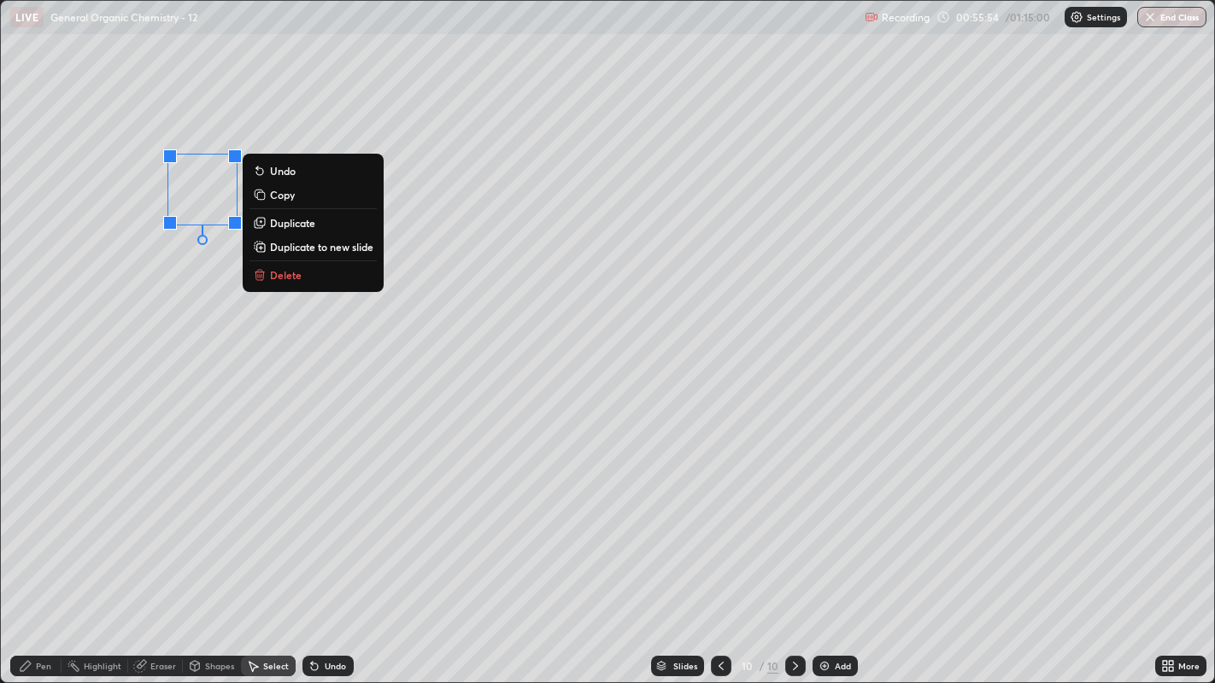
click at [290, 225] on p "Duplicate" at bounding box center [292, 223] width 45 height 14
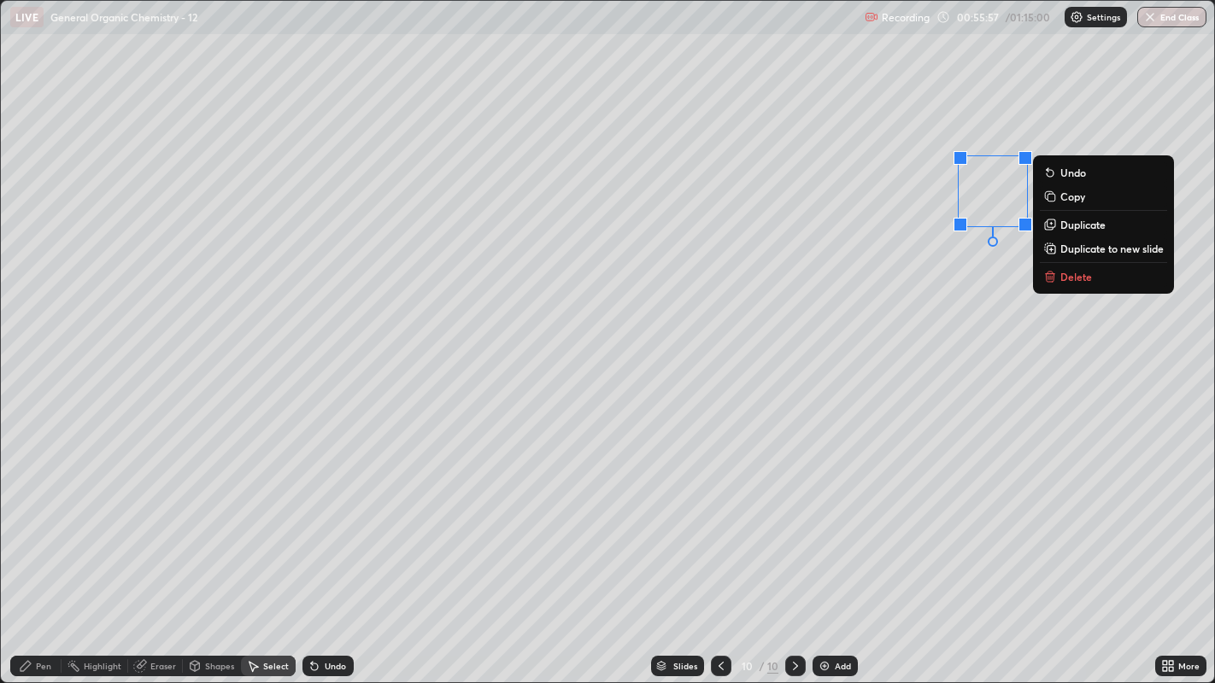
click at [891, 293] on div "0 ° Undo Copy Duplicate Duplicate to new slide Delete" at bounding box center [608, 342] width 1214 height 683
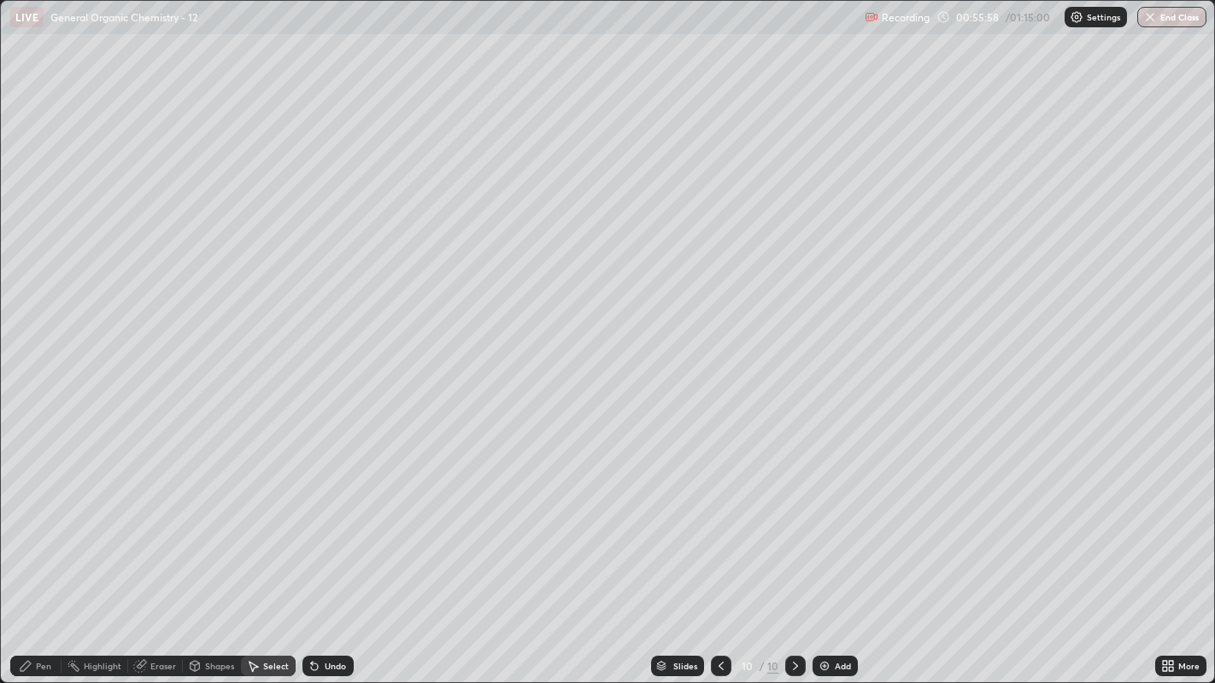
click at [264, 522] on div "Select" at bounding box center [276, 666] width 26 height 9
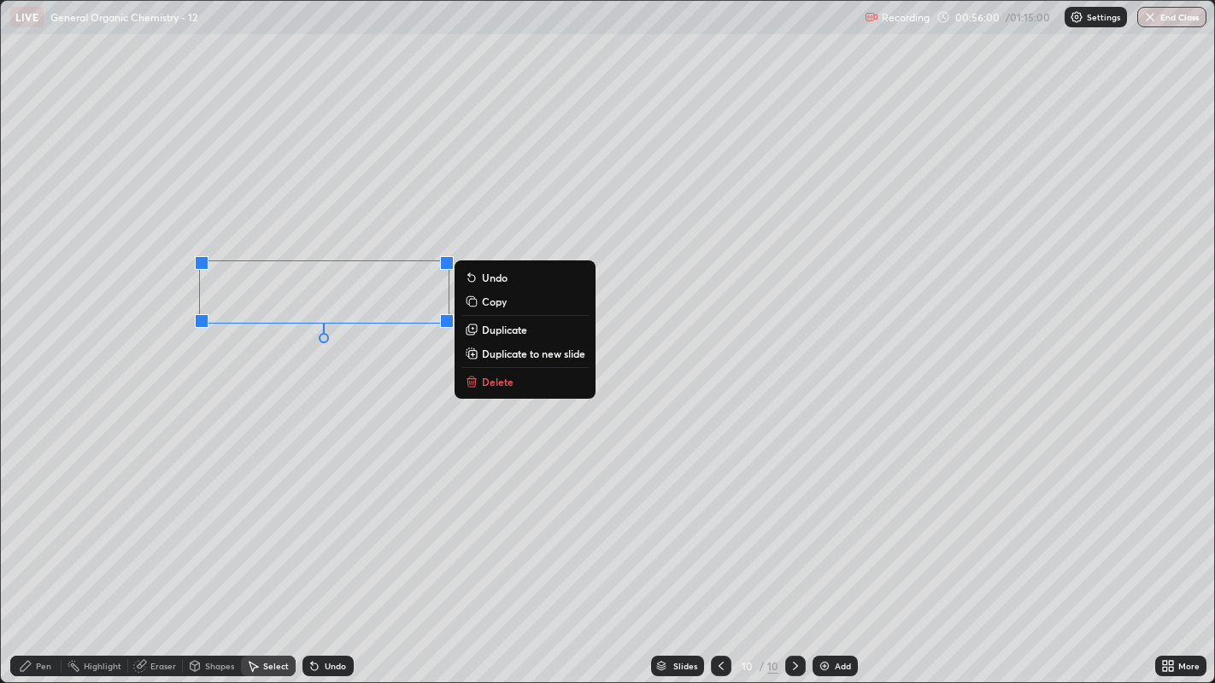
click at [314, 388] on div "0 ° Undo Copy Duplicate Duplicate to new slide Delete" at bounding box center [608, 342] width 1214 height 683
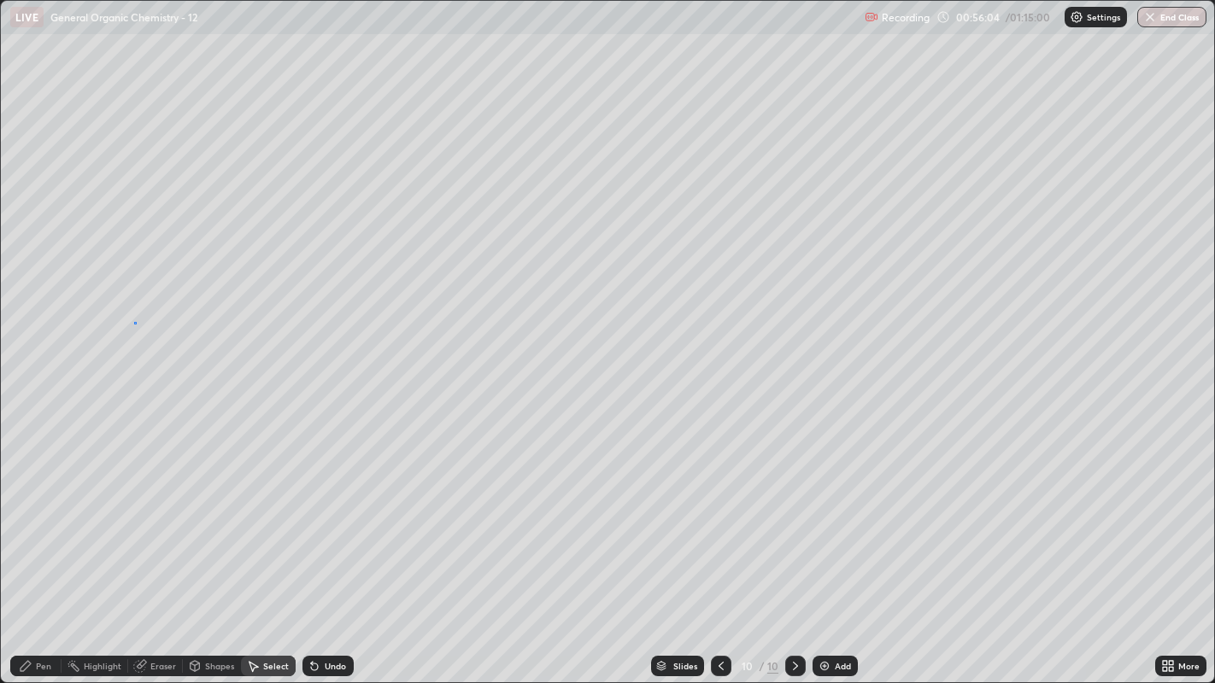
click at [134, 322] on div "0 ° Undo Copy Duplicate Duplicate to new slide Delete" at bounding box center [608, 342] width 1214 height 683
click at [42, 522] on div "Pen" at bounding box center [43, 666] width 15 height 9
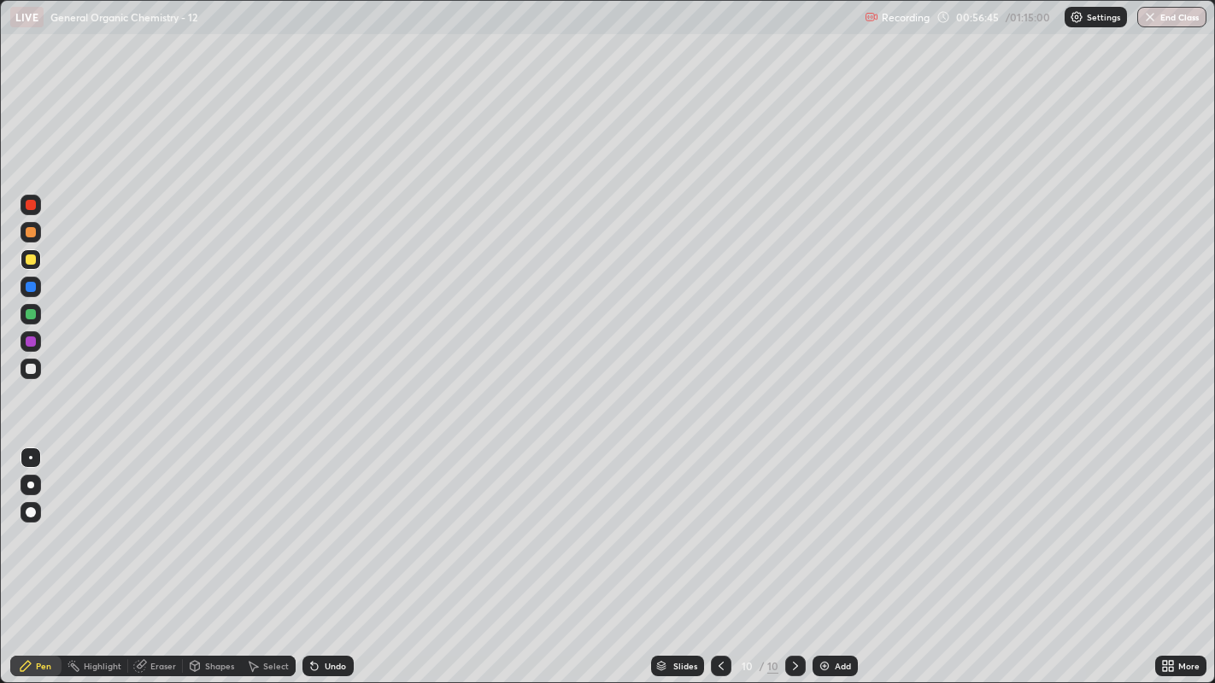
click at [334, 522] on div "Undo" at bounding box center [335, 666] width 21 height 9
click at [268, 522] on div "Select" at bounding box center [268, 666] width 55 height 21
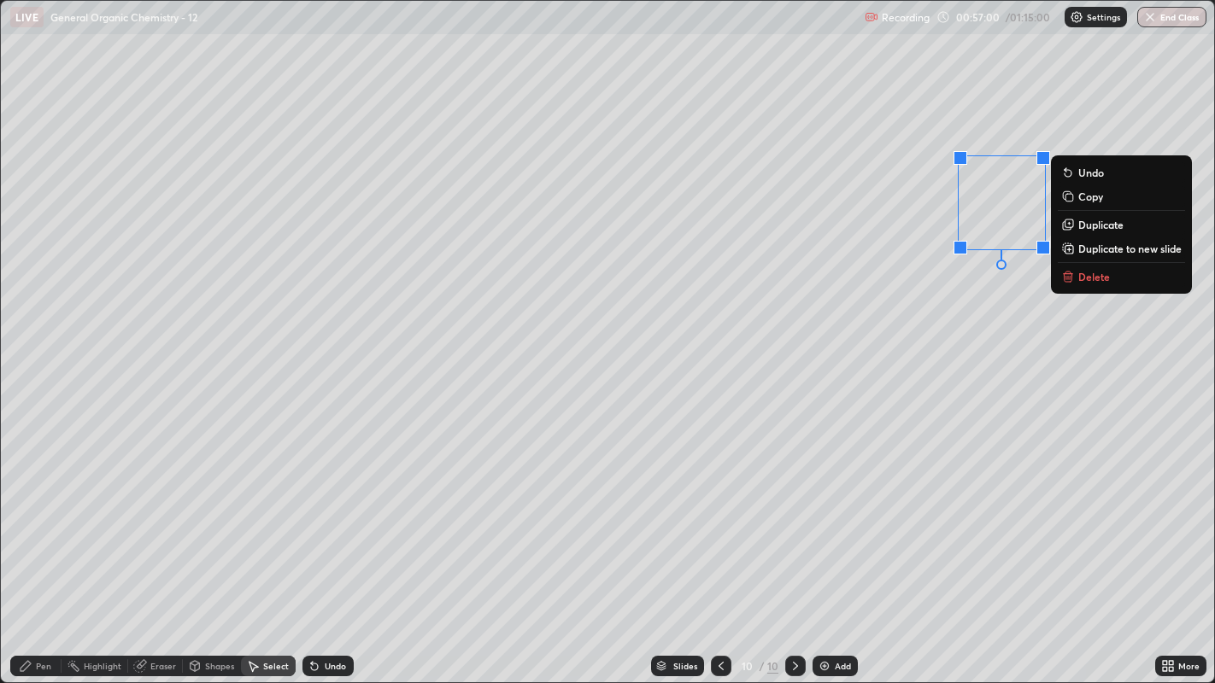
click at [1013, 300] on div "0 ° Undo Copy Duplicate Duplicate to new slide Delete" at bounding box center [608, 342] width 1214 height 683
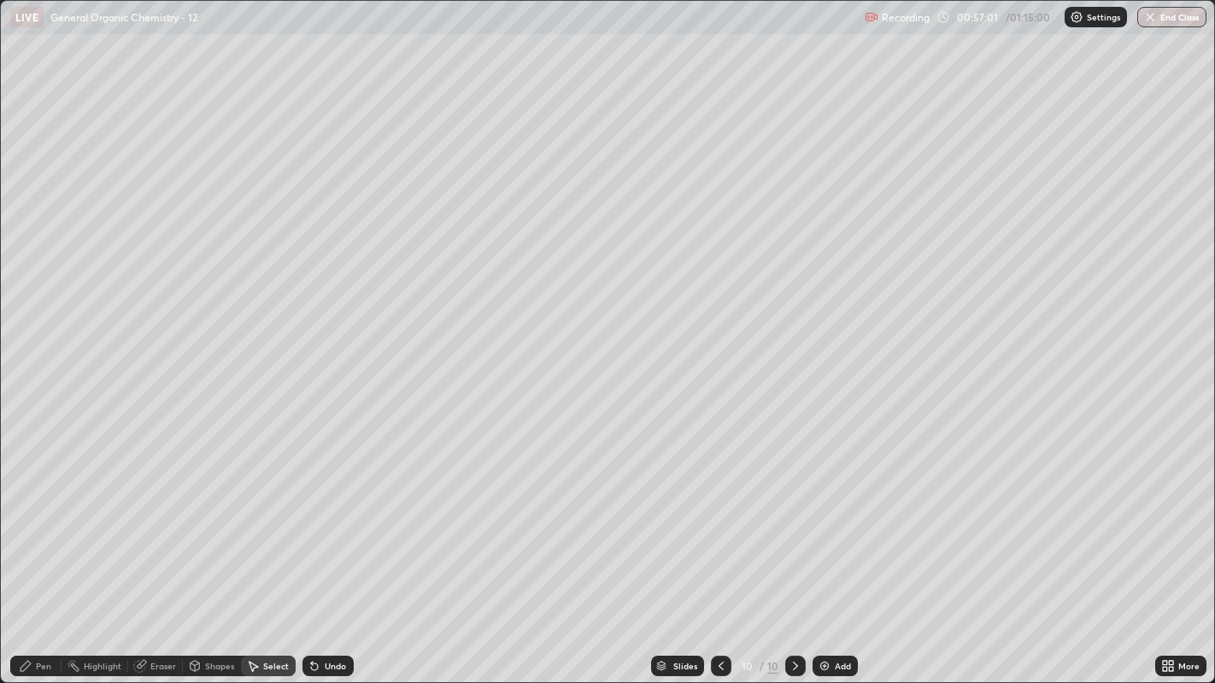
click at [26, 522] on icon at bounding box center [26, 666] width 10 height 10
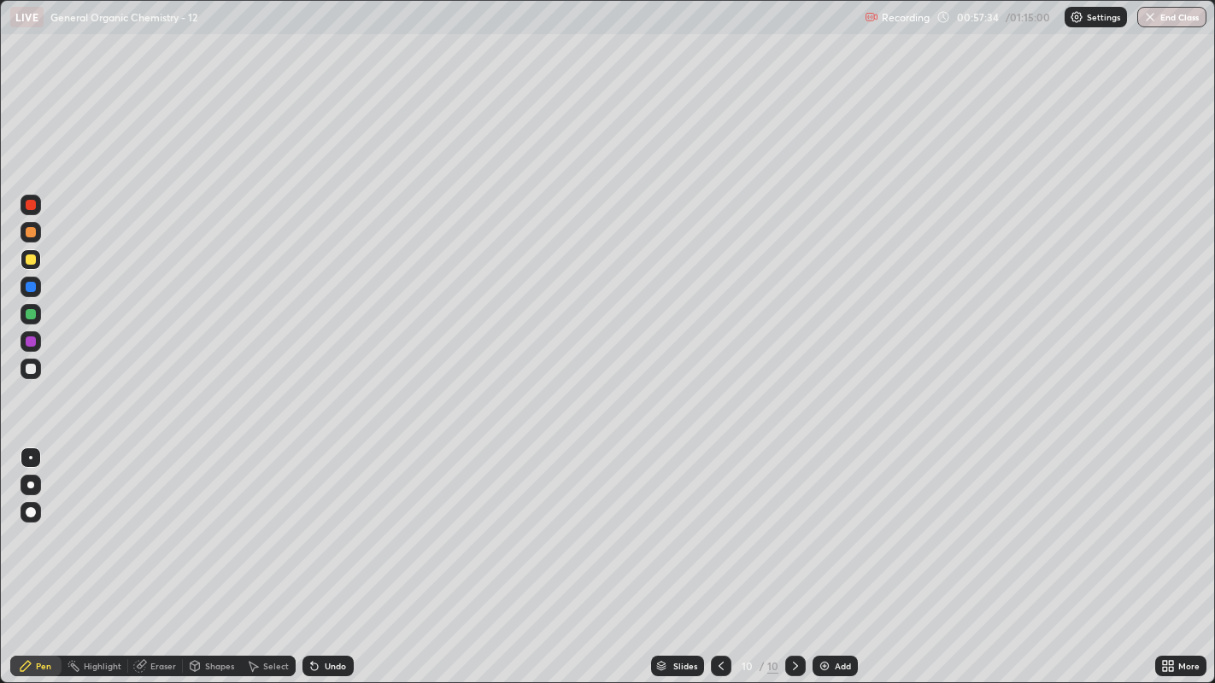
click at [33, 516] on div at bounding box center [31, 512] width 10 height 10
click at [339, 522] on div "Undo" at bounding box center [335, 666] width 21 height 9
click at [272, 522] on div "Select" at bounding box center [276, 666] width 26 height 9
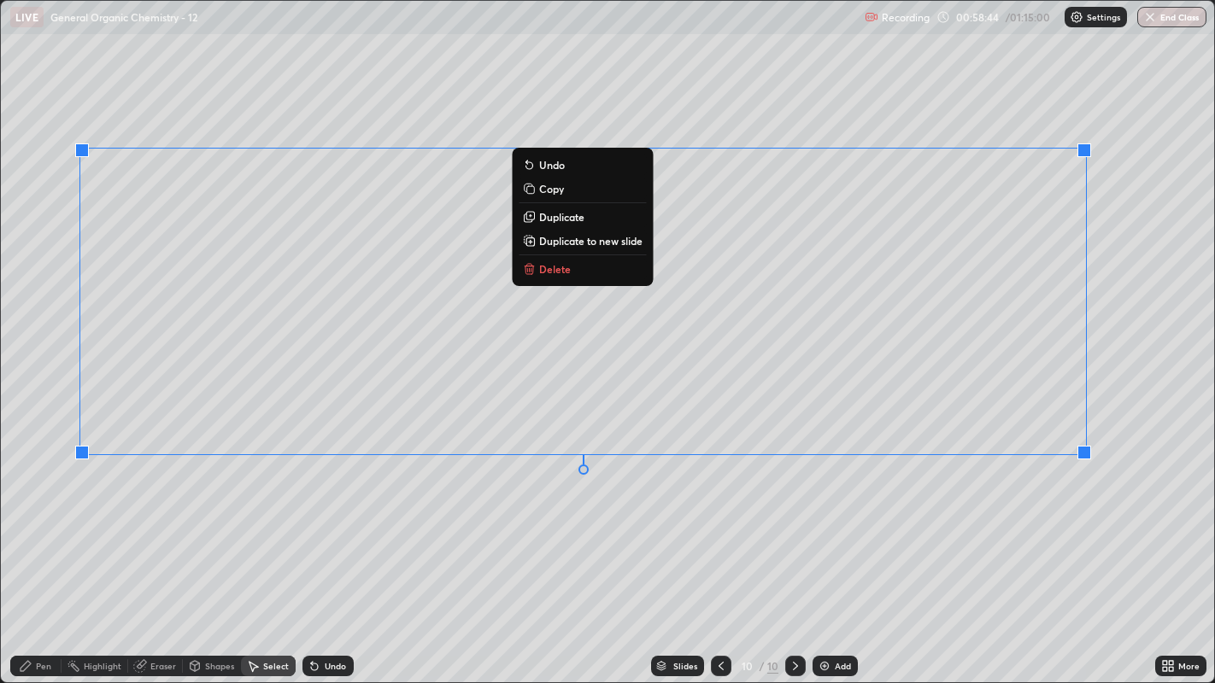
click at [674, 506] on div "0 ° Undo Copy Duplicate Duplicate to new slide Delete" at bounding box center [608, 342] width 1214 height 683
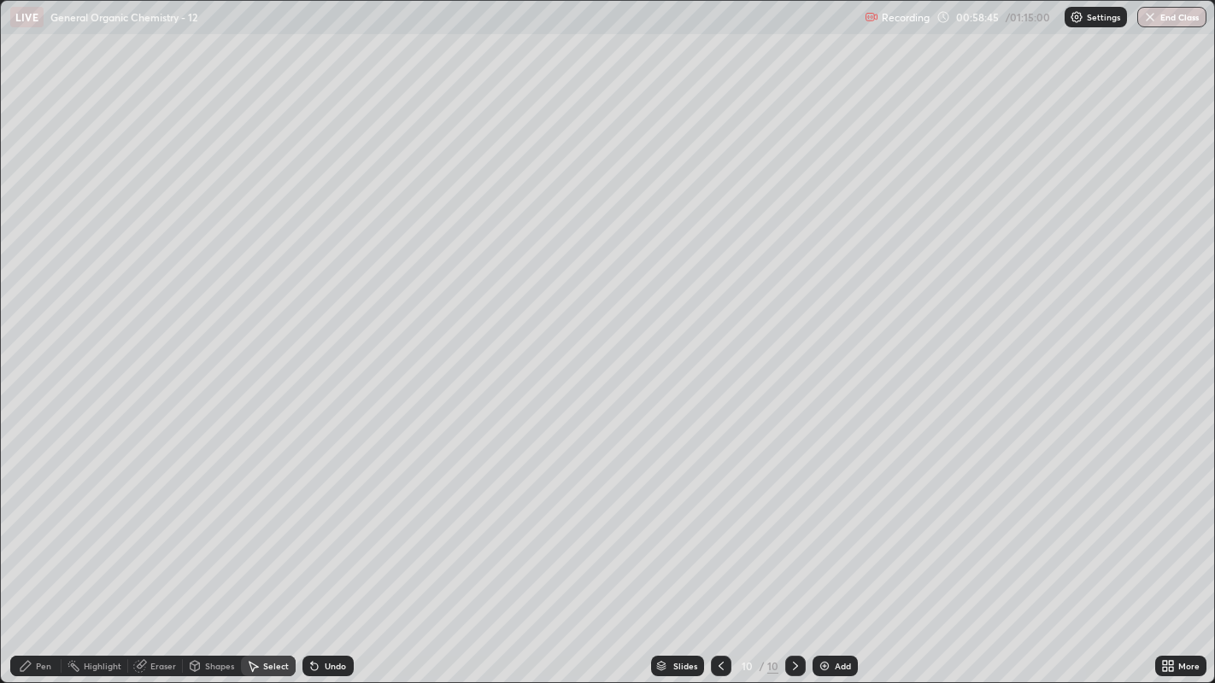
click at [40, 522] on div "Pen" at bounding box center [35, 666] width 51 height 21
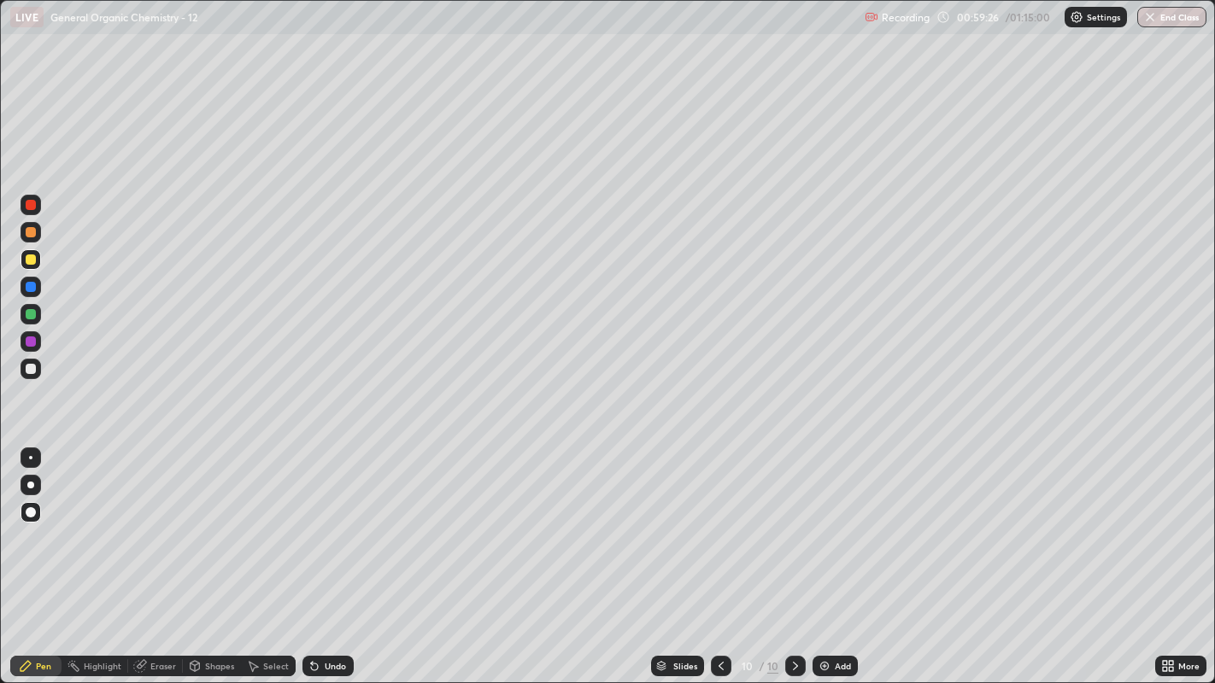
click at [31, 368] on div at bounding box center [31, 369] width 10 height 10
click at [32, 457] on div at bounding box center [30, 457] width 3 height 3
click at [835, 522] on div "Add" at bounding box center [843, 666] width 16 height 9
click at [719, 522] on icon at bounding box center [722, 666] width 14 height 14
click at [793, 522] on icon at bounding box center [795, 666] width 14 height 14
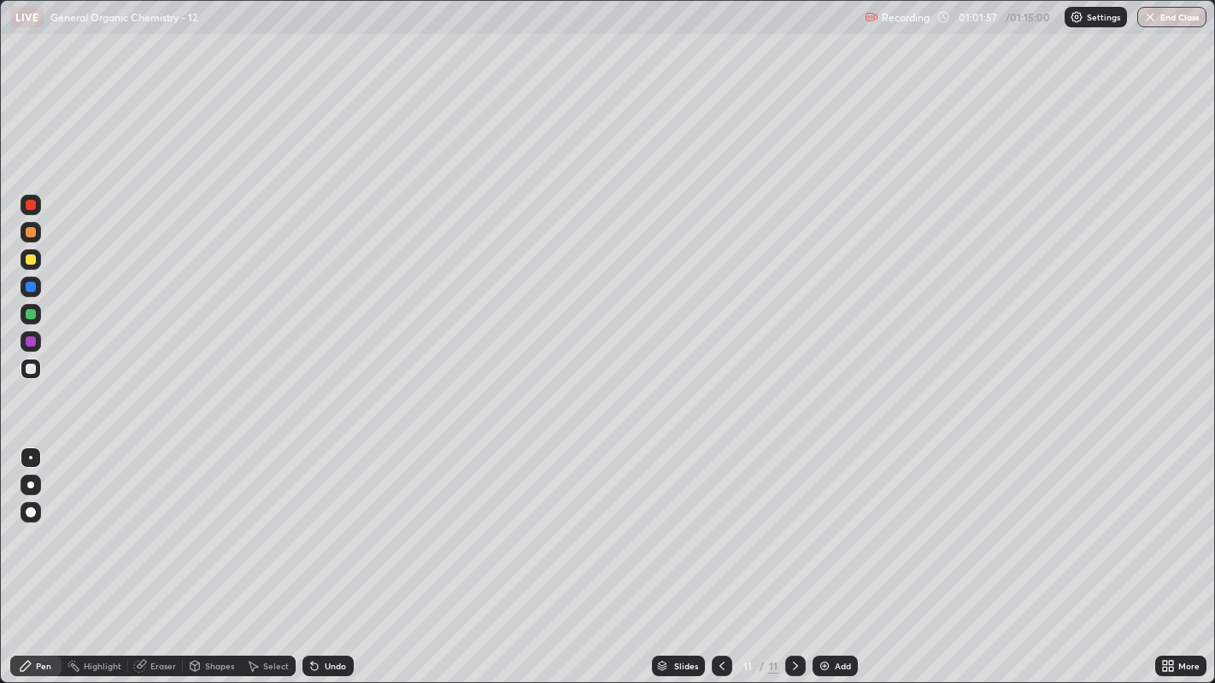
click at [27, 272] on div at bounding box center [31, 259] width 21 height 27
click at [39, 364] on div at bounding box center [31, 369] width 21 height 21
click at [719, 522] on icon at bounding box center [722, 666] width 14 height 14
click at [34, 207] on div at bounding box center [31, 205] width 10 height 10
click at [140, 522] on icon at bounding box center [141, 664] width 9 height 9
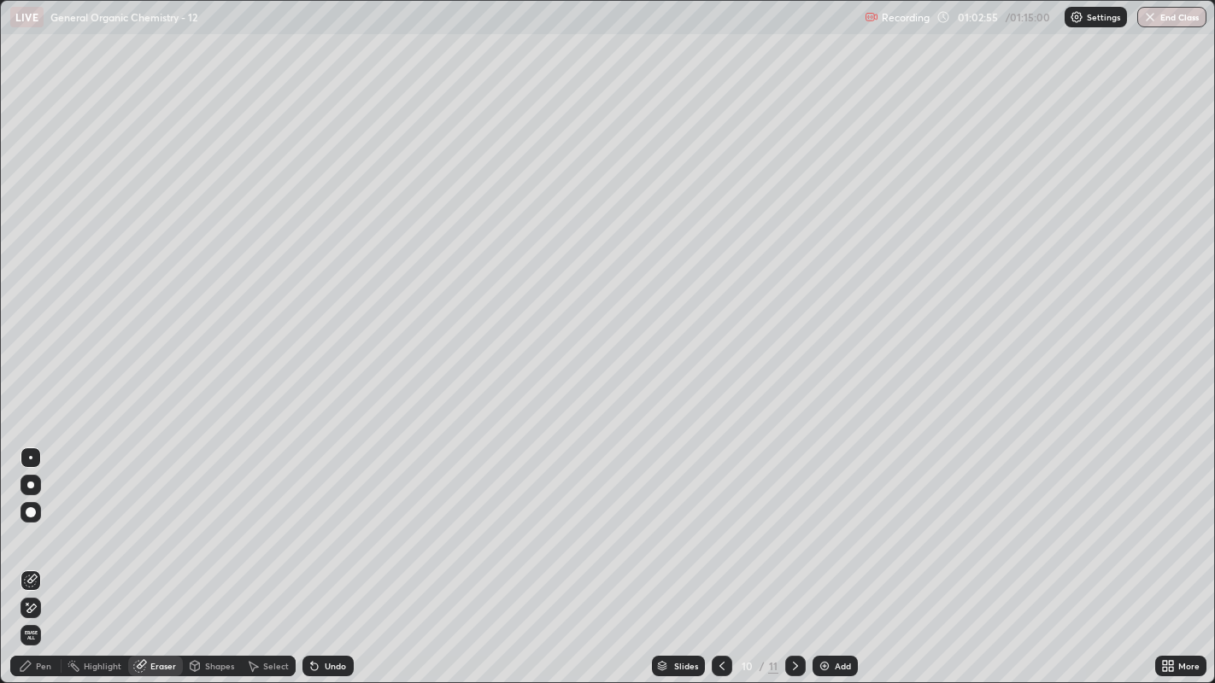
click at [329, 522] on div "Undo" at bounding box center [335, 666] width 21 height 9
click at [45, 522] on div "Pen" at bounding box center [43, 666] width 15 height 9
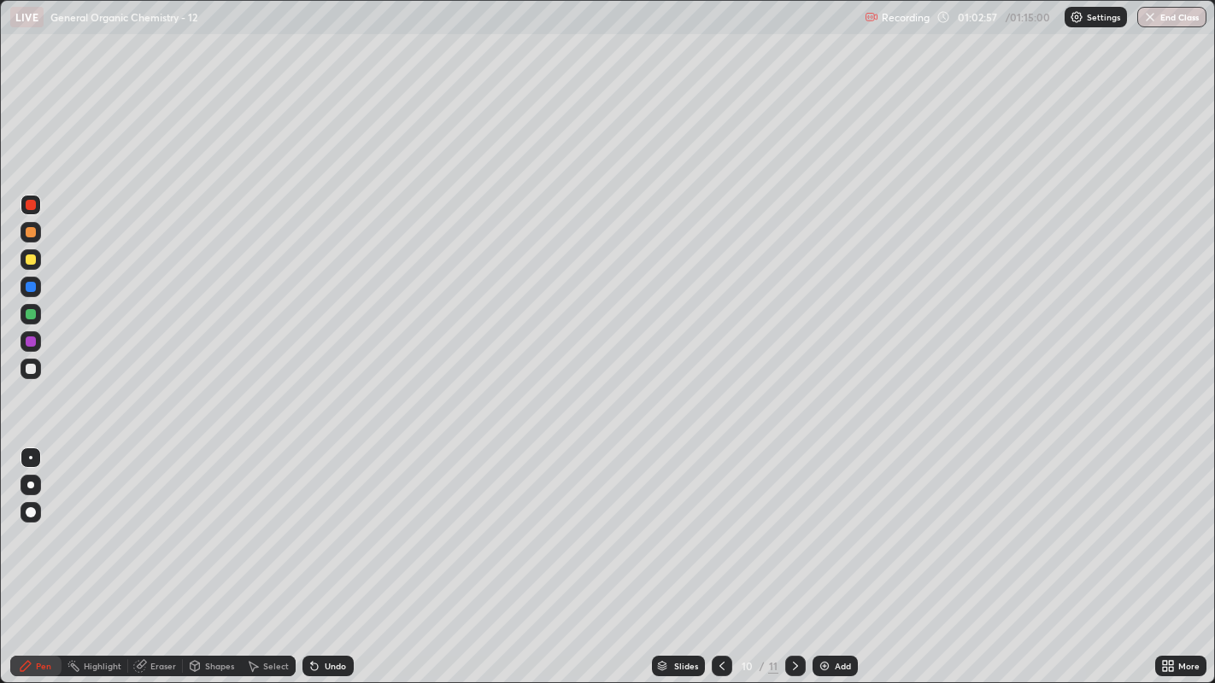
click at [30, 369] on div at bounding box center [31, 369] width 10 height 10
click at [793, 522] on icon at bounding box center [795, 666] width 14 height 14
click at [829, 522] on div "Add" at bounding box center [834, 666] width 45 height 21
click at [31, 202] on div at bounding box center [31, 205] width 10 height 10
click at [38, 501] on div at bounding box center [31, 512] width 21 height 27
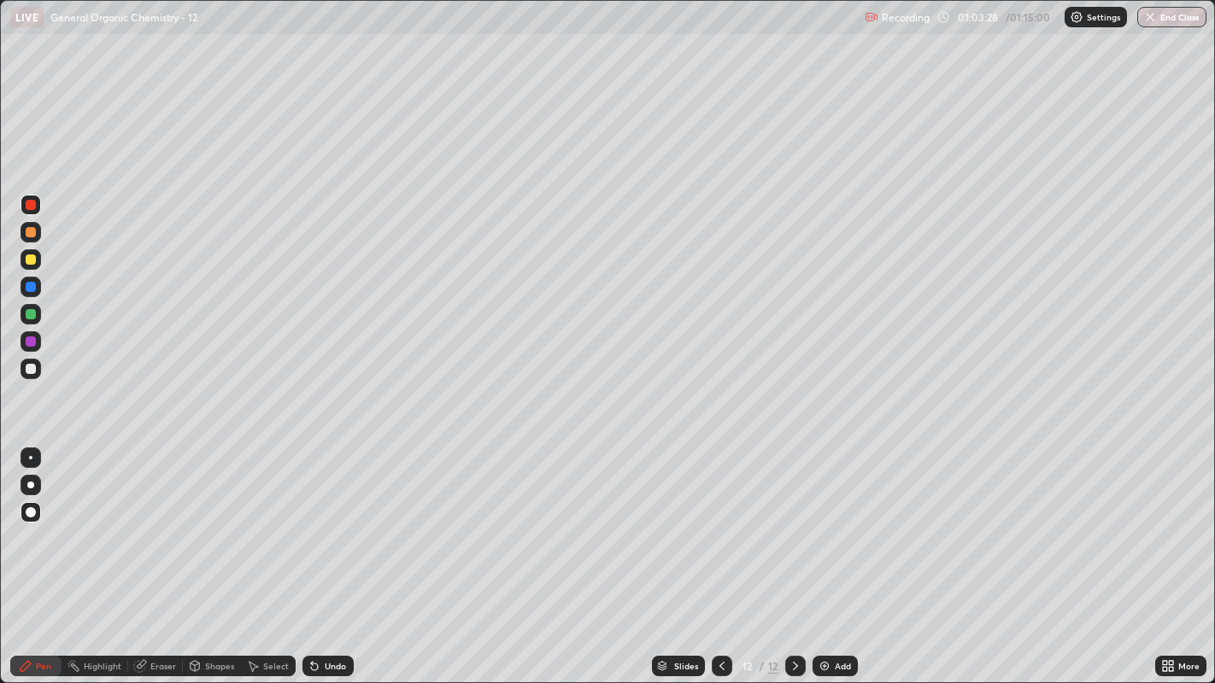
click at [256, 522] on icon at bounding box center [253, 666] width 14 height 14
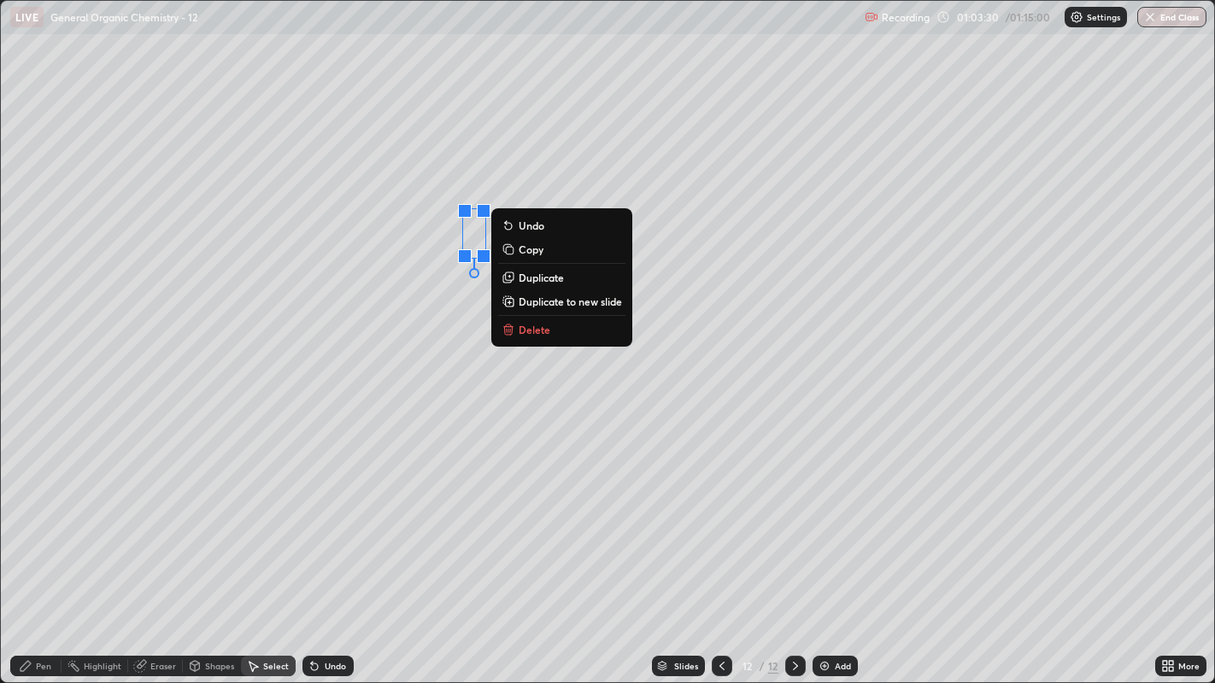
click at [565, 326] on button "Delete" at bounding box center [561, 329] width 127 height 21
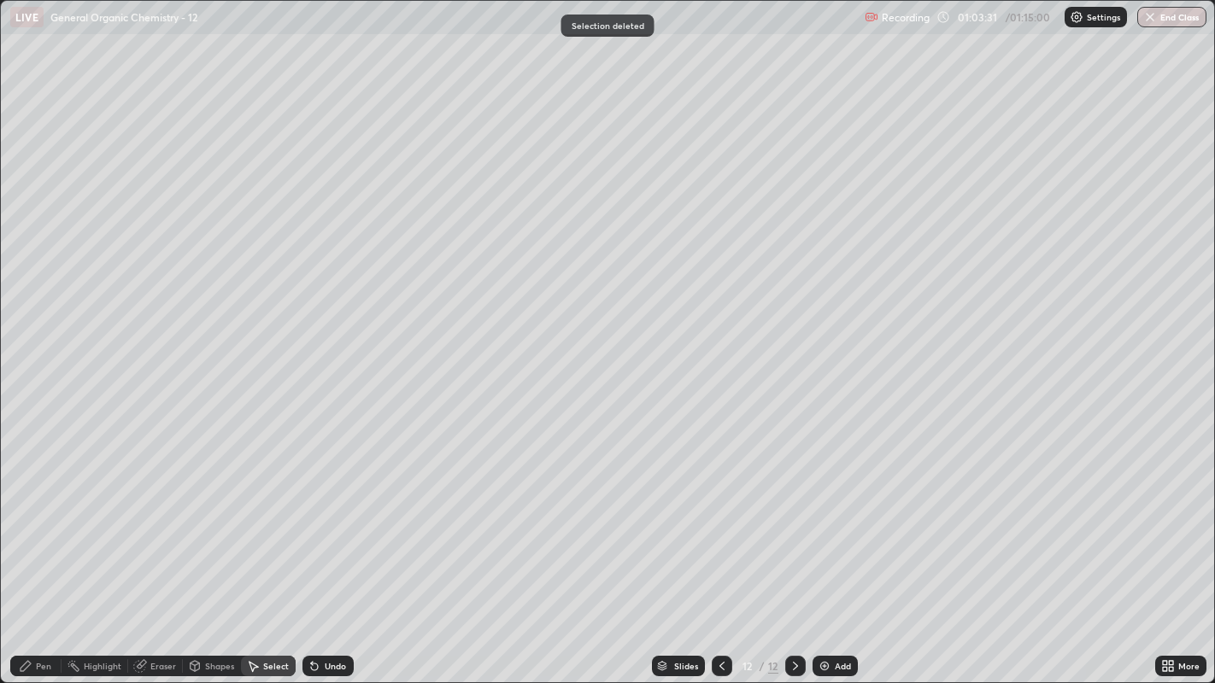
click at [44, 522] on div "Pen" at bounding box center [35, 666] width 51 height 21
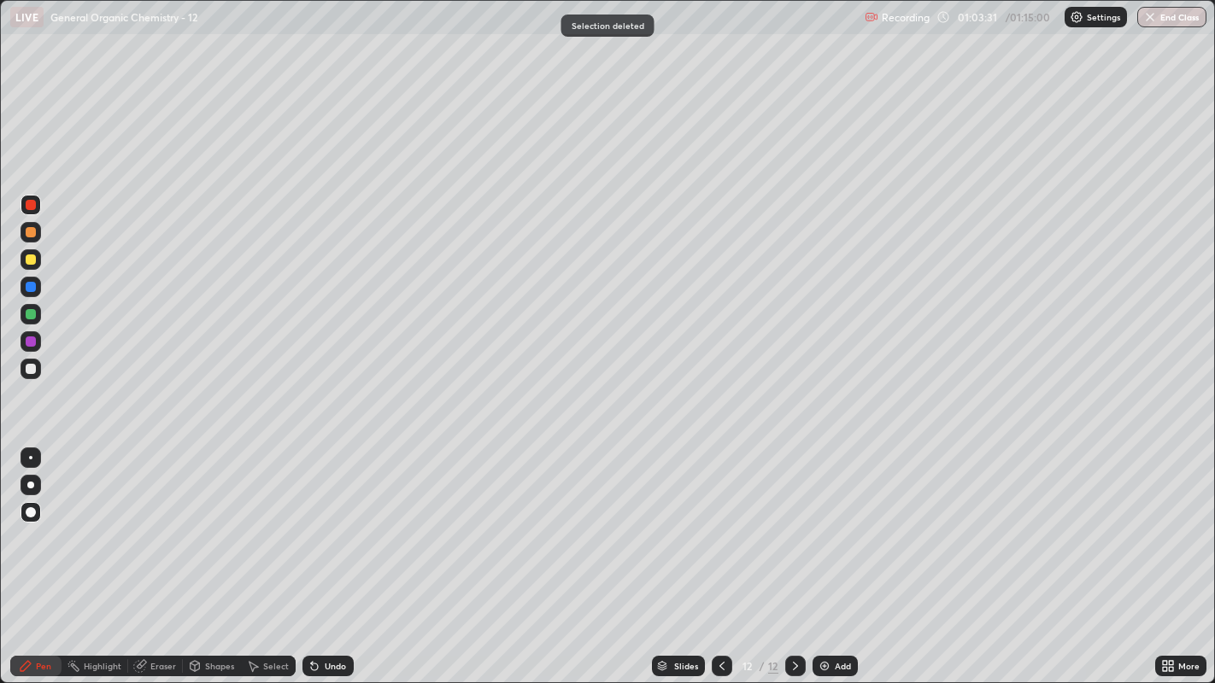
click at [30, 365] on div at bounding box center [31, 369] width 10 height 10
click at [33, 446] on div at bounding box center [31, 457] width 21 height 27
click at [34, 208] on div at bounding box center [31, 205] width 10 height 10
click at [30, 261] on div at bounding box center [31, 260] width 10 height 10
click at [316, 522] on icon at bounding box center [315, 666] width 14 height 14
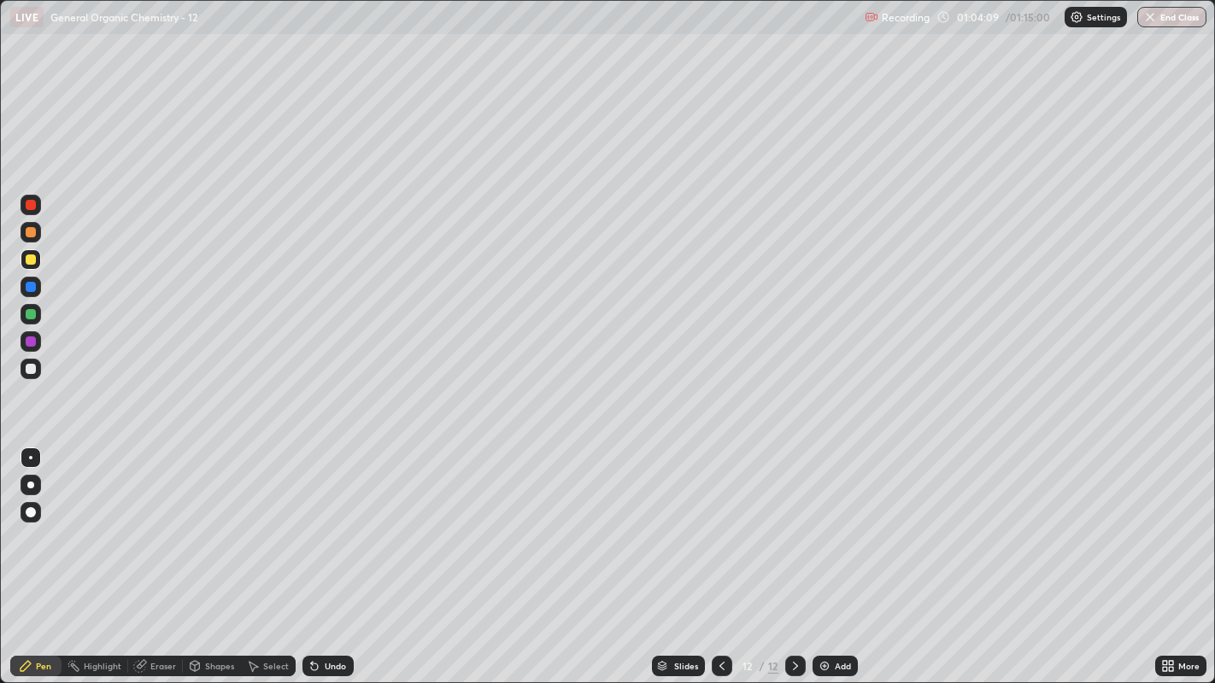
click at [322, 522] on div "Undo" at bounding box center [327, 666] width 51 height 21
click at [30, 369] on div at bounding box center [31, 369] width 10 height 10
click at [30, 255] on div at bounding box center [31, 260] width 10 height 10
click at [719, 522] on icon at bounding box center [722, 666] width 14 height 14
click at [30, 369] on div at bounding box center [31, 369] width 10 height 10
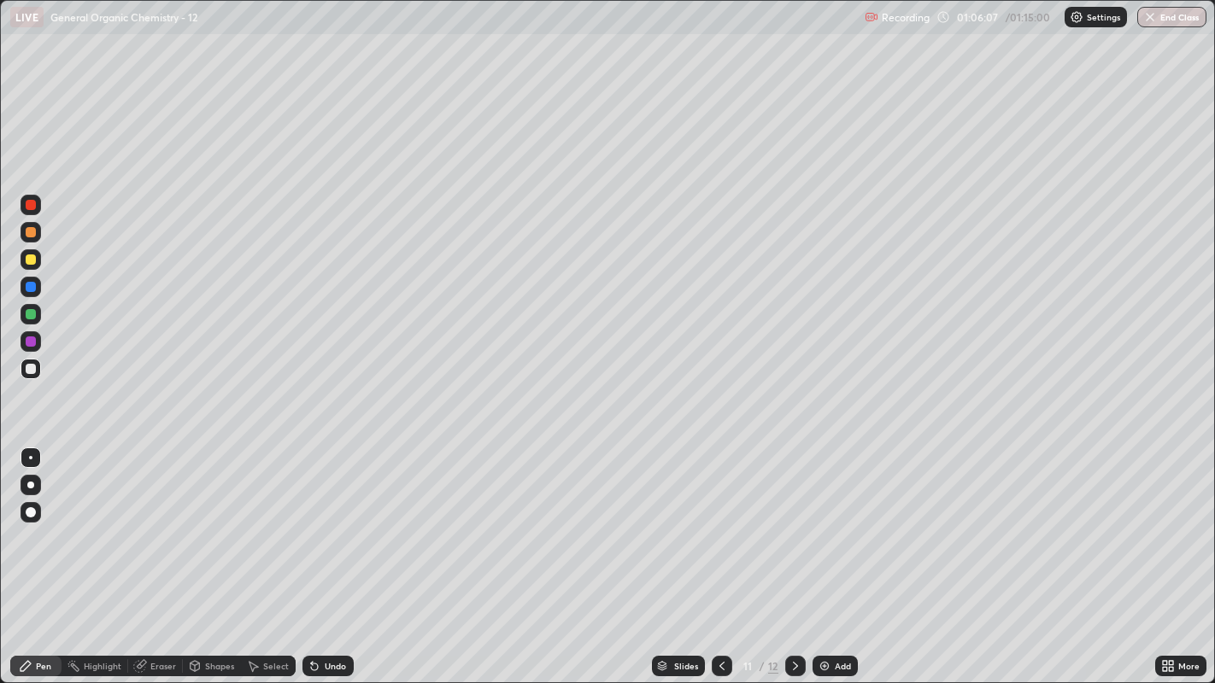
click at [823, 522] on img at bounding box center [824, 666] width 14 height 14
click at [208, 522] on div "Shapes" at bounding box center [212, 666] width 58 height 21
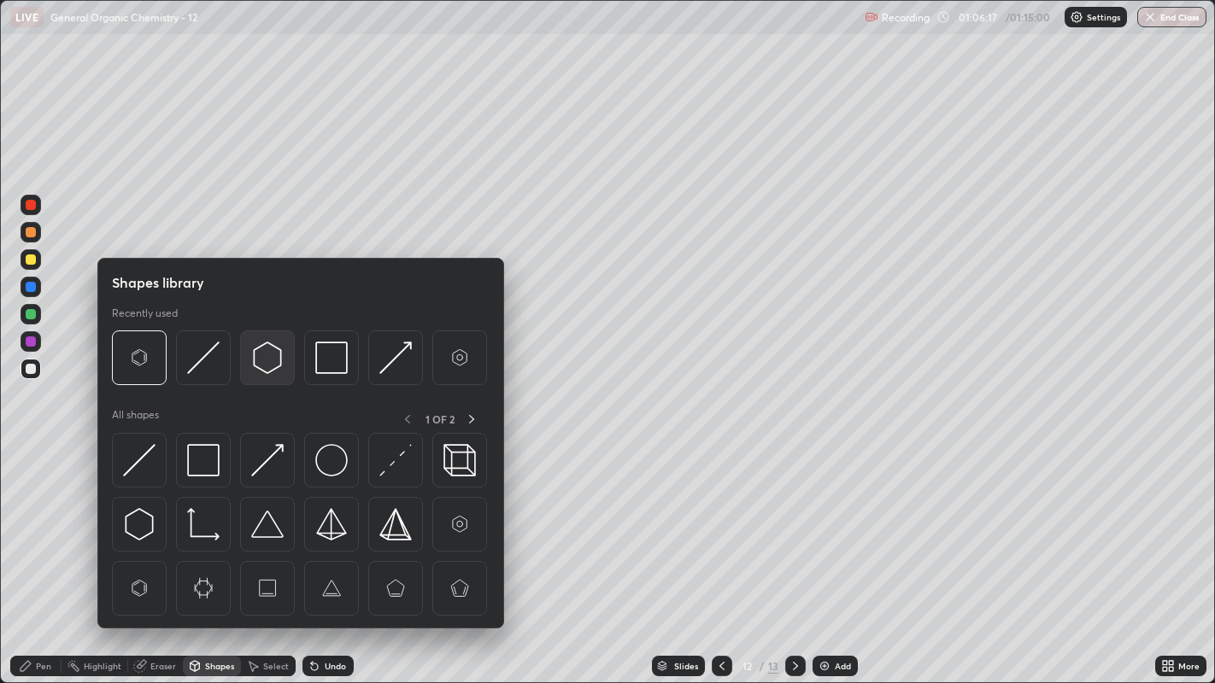
click at [255, 359] on img at bounding box center [267, 358] width 32 height 32
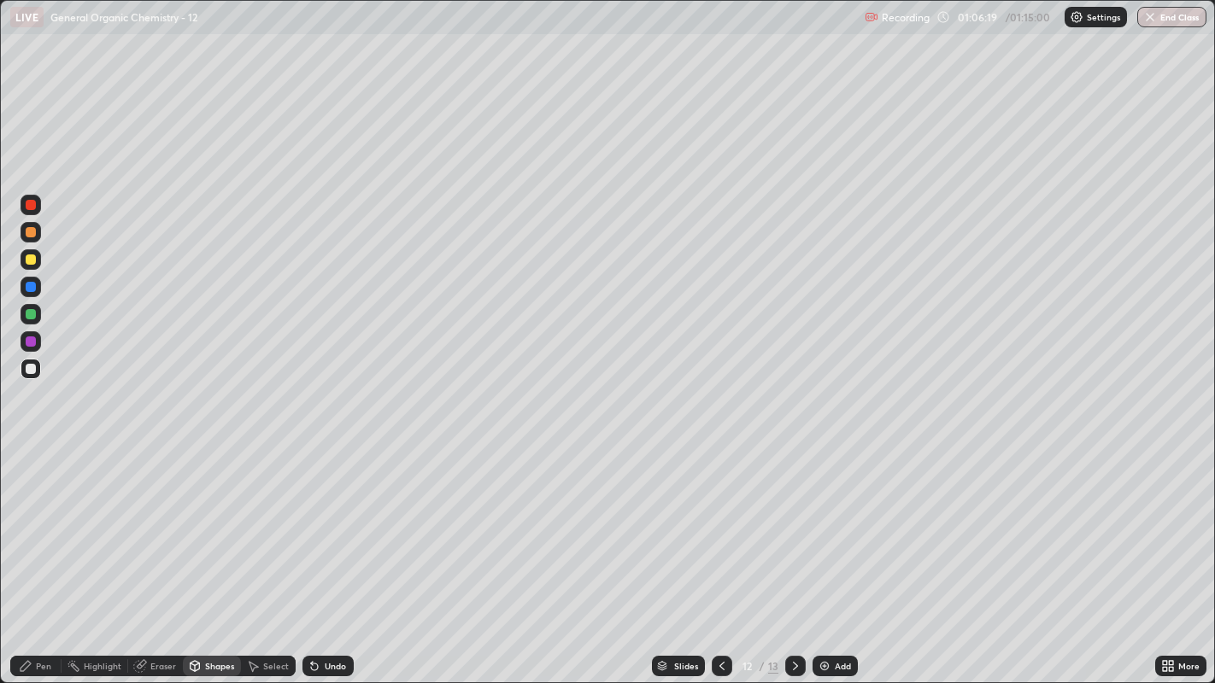
click at [47, 522] on div "Pen" at bounding box center [43, 666] width 15 height 9
click at [252, 522] on icon at bounding box center [253, 667] width 9 height 10
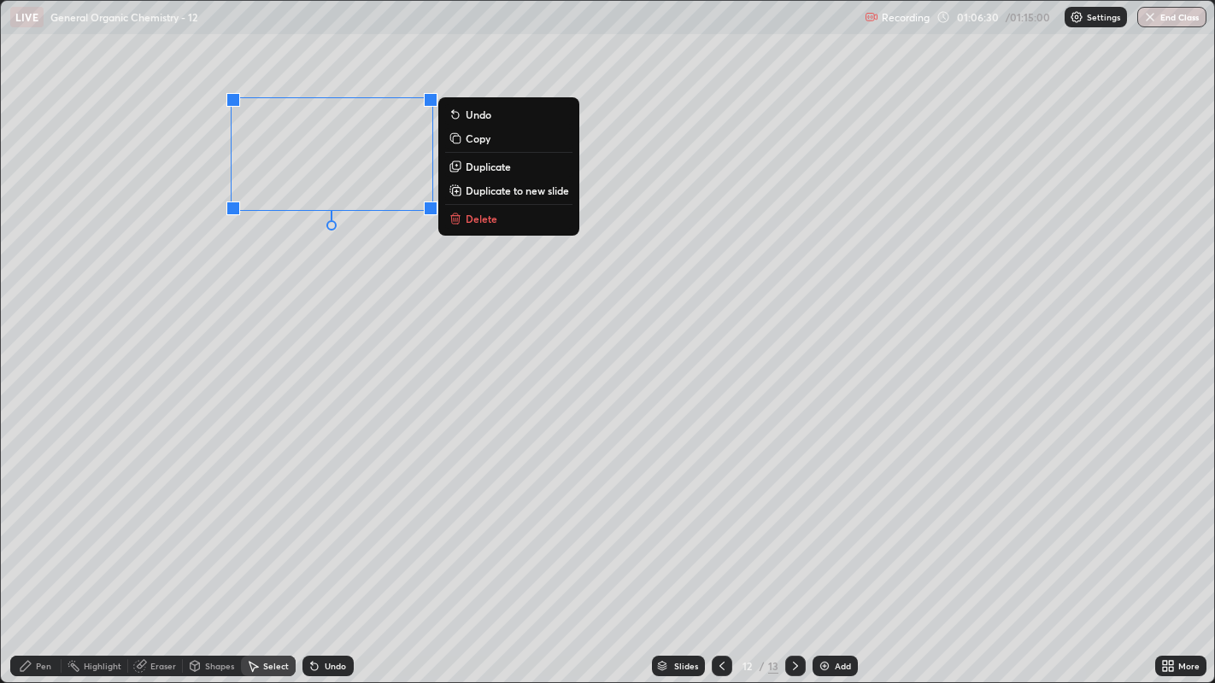
click at [506, 168] on p "Duplicate" at bounding box center [488, 167] width 45 height 14
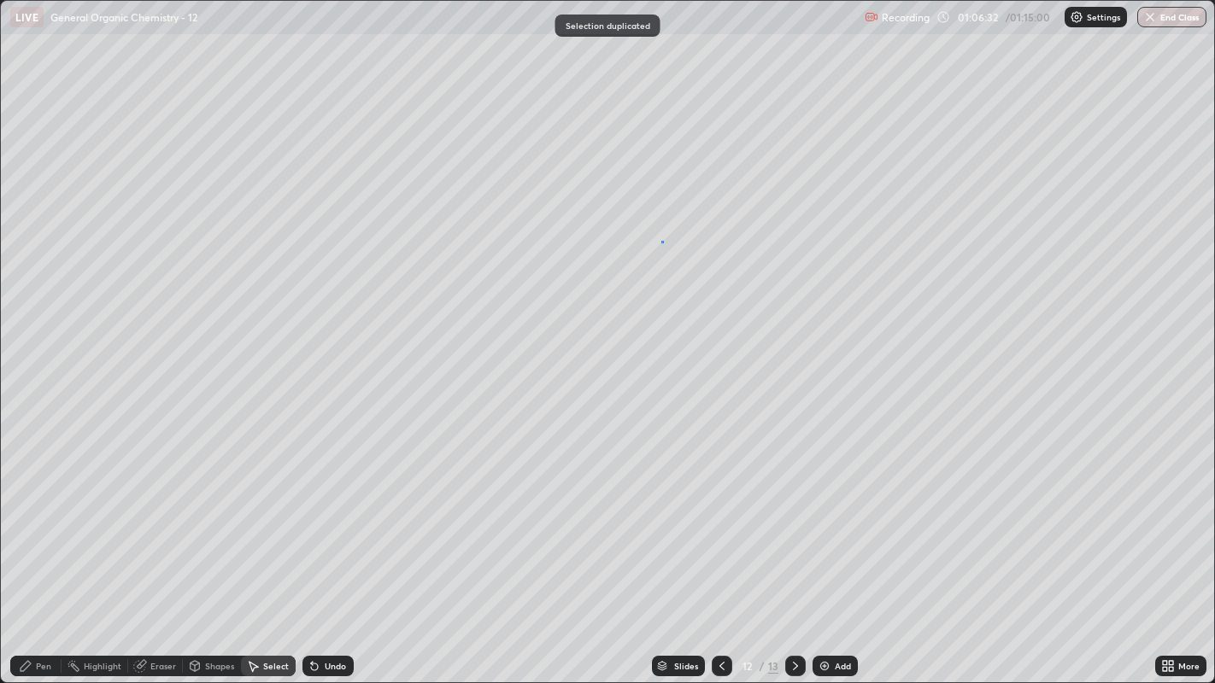
click at [660, 241] on div "0 ° Undo Copy Duplicate Duplicate to new slide Delete" at bounding box center [608, 342] width 1214 height 683
click at [158, 522] on div "Eraser" at bounding box center [163, 666] width 26 height 9
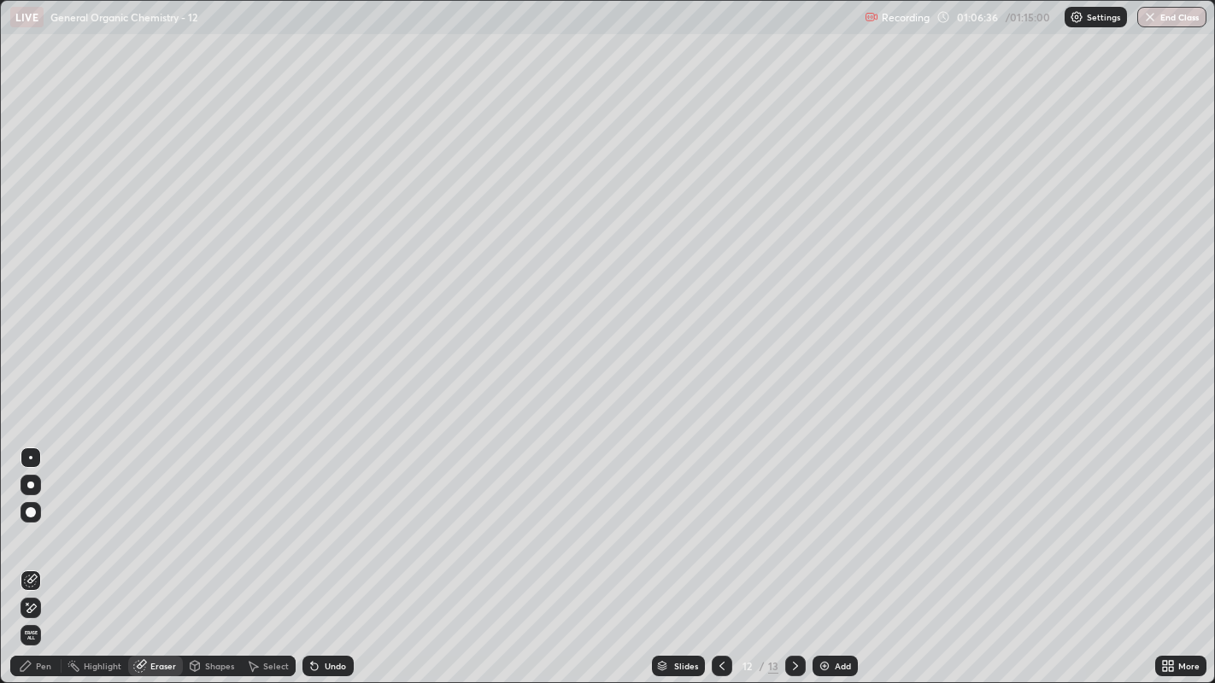
click at [33, 522] on div "Pen" at bounding box center [35, 666] width 51 height 21
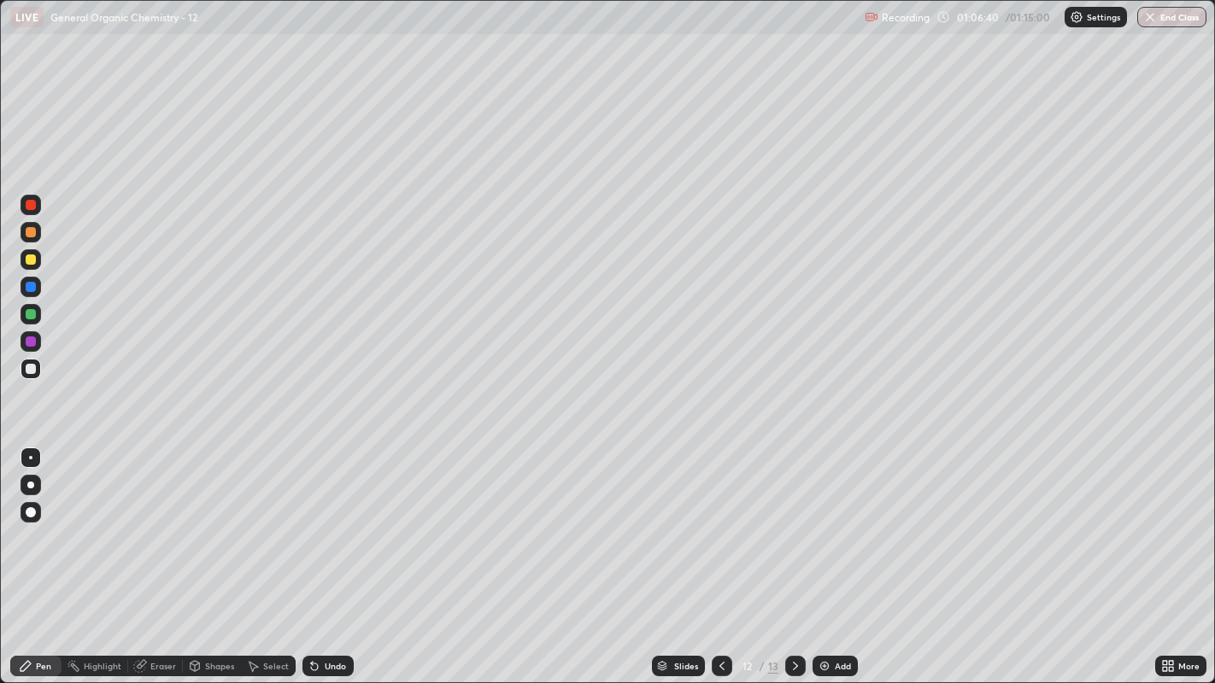
click at [271, 522] on div "Select" at bounding box center [276, 666] width 26 height 9
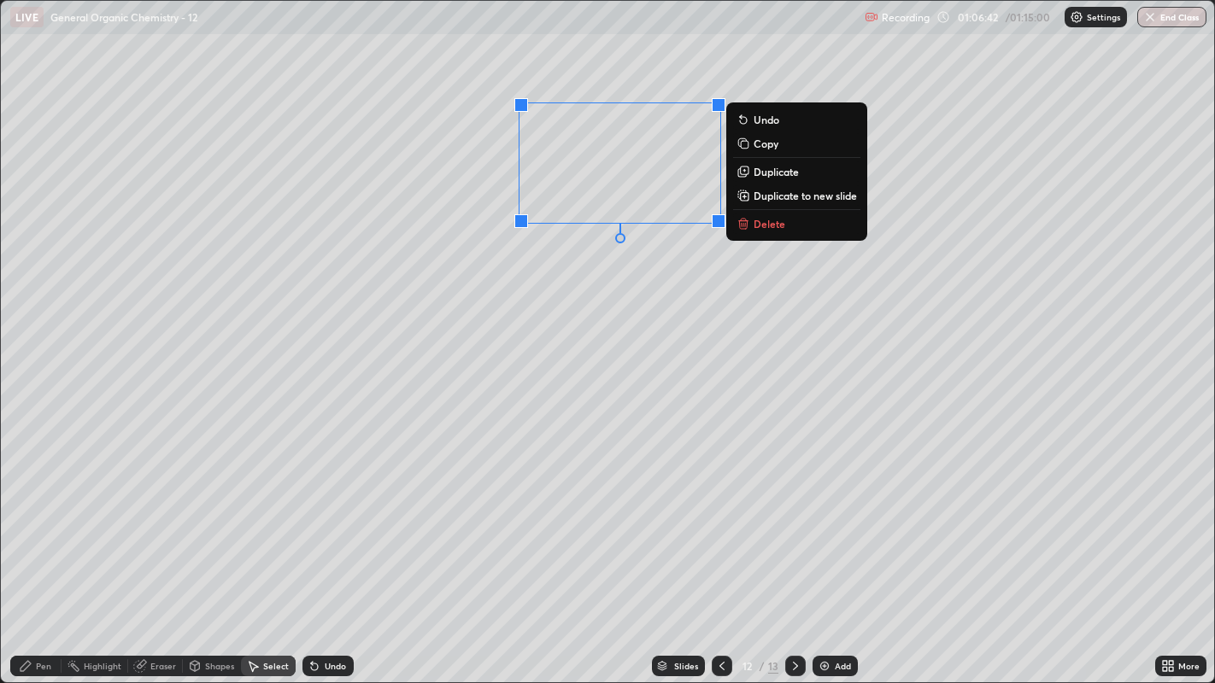
click at [772, 172] on p "Duplicate" at bounding box center [775, 172] width 45 height 14
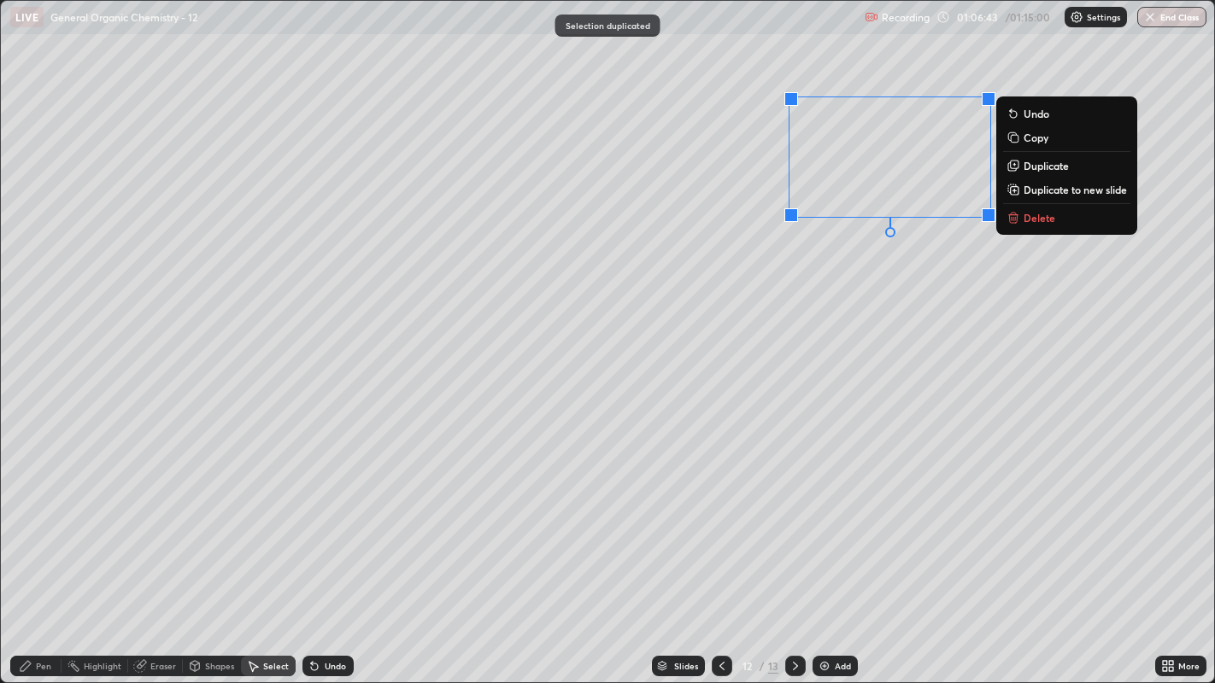
click at [876, 270] on div "0 ° Undo Copy Duplicate Duplicate to new slide Delete" at bounding box center [608, 342] width 1214 height 683
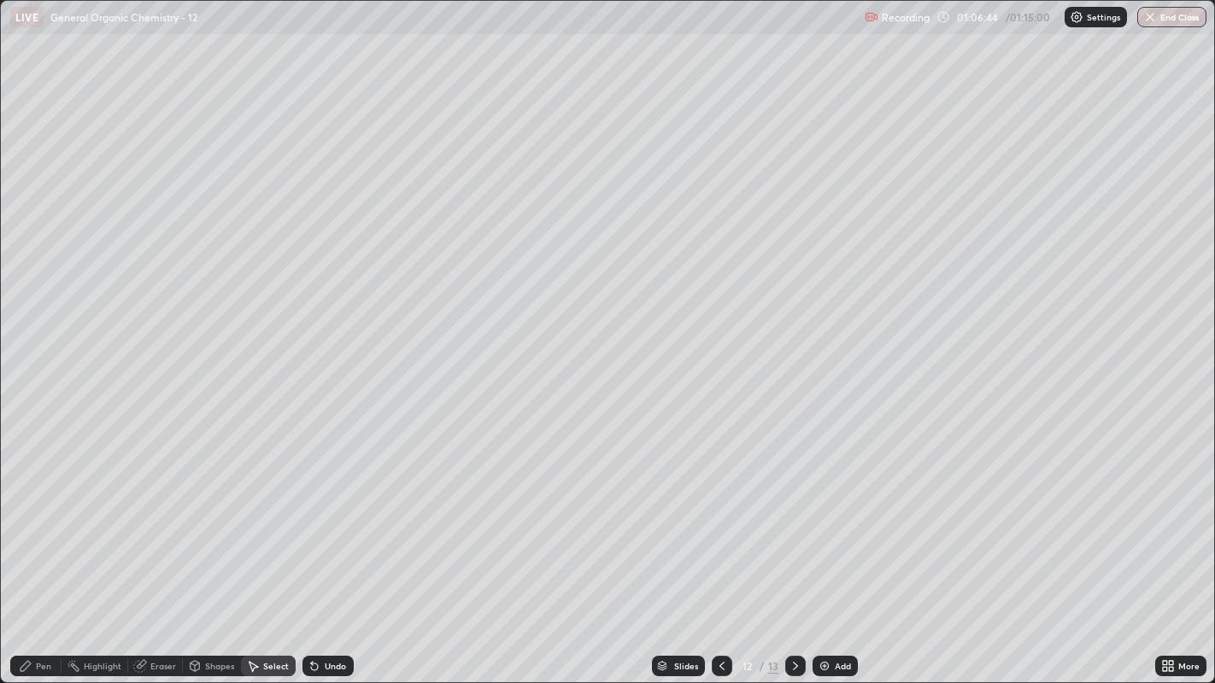
click at [161, 522] on div "Eraser" at bounding box center [163, 666] width 26 height 9
click at [41, 522] on div "Pen" at bounding box center [43, 666] width 15 height 9
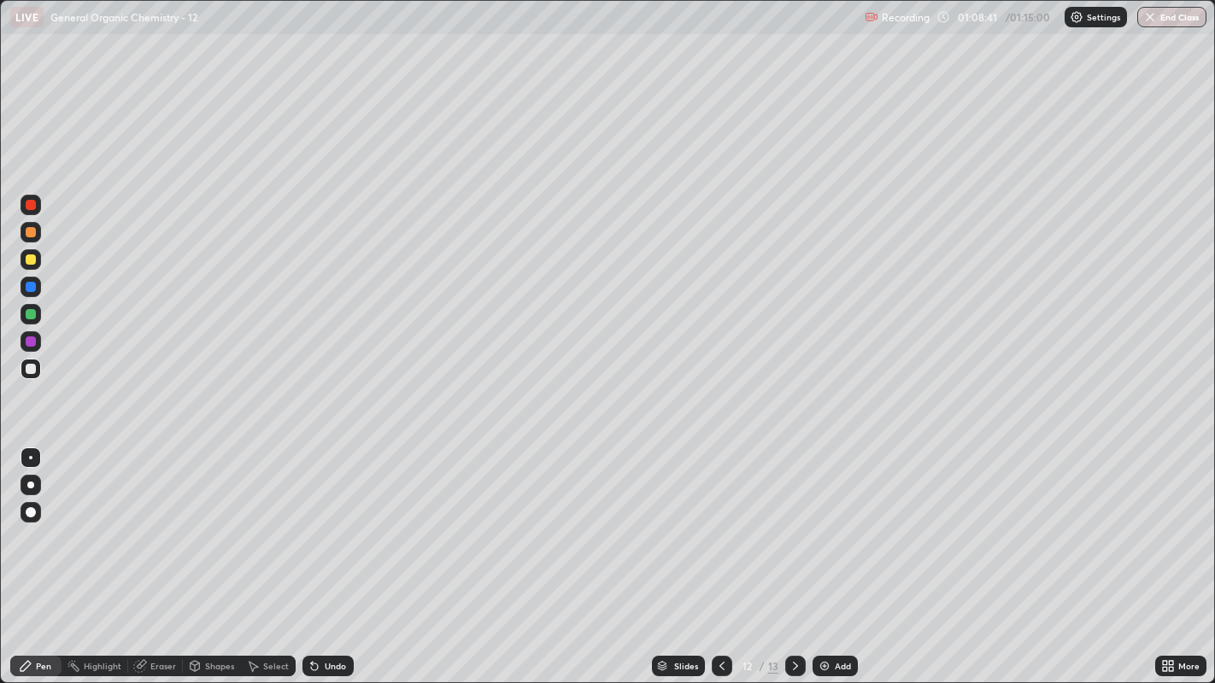
click at [27, 260] on div at bounding box center [31, 260] width 10 height 10
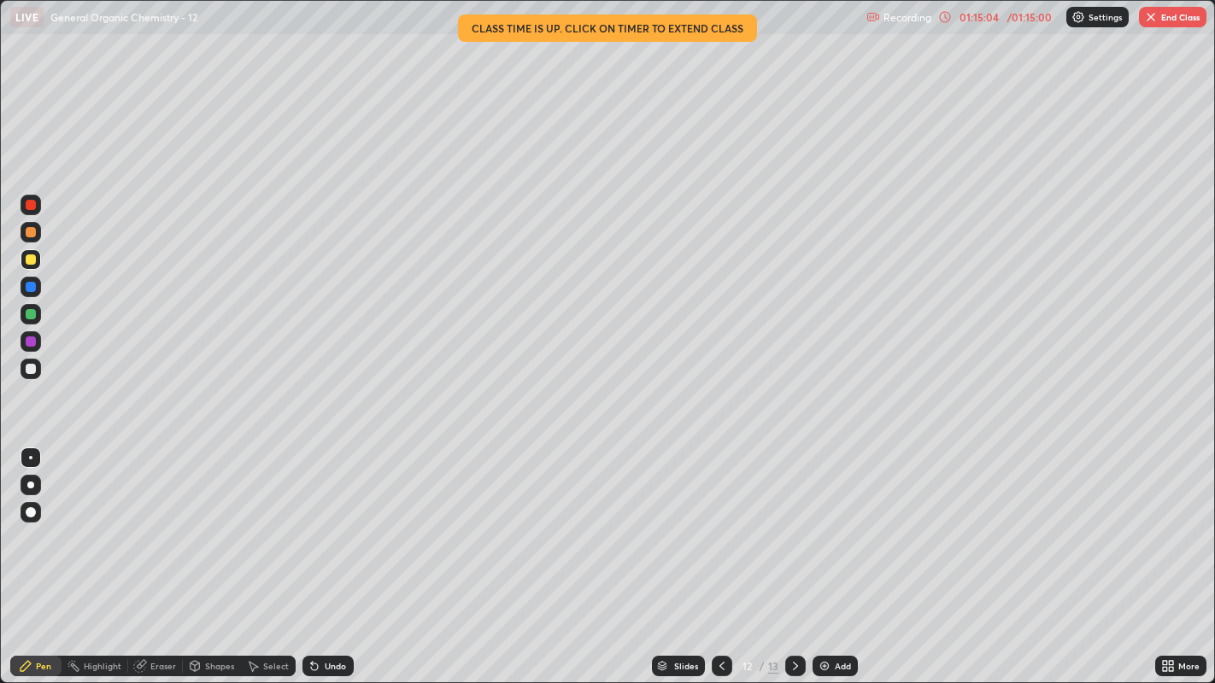
click at [1179, 21] on button "End Class" at bounding box center [1172, 17] width 67 height 21
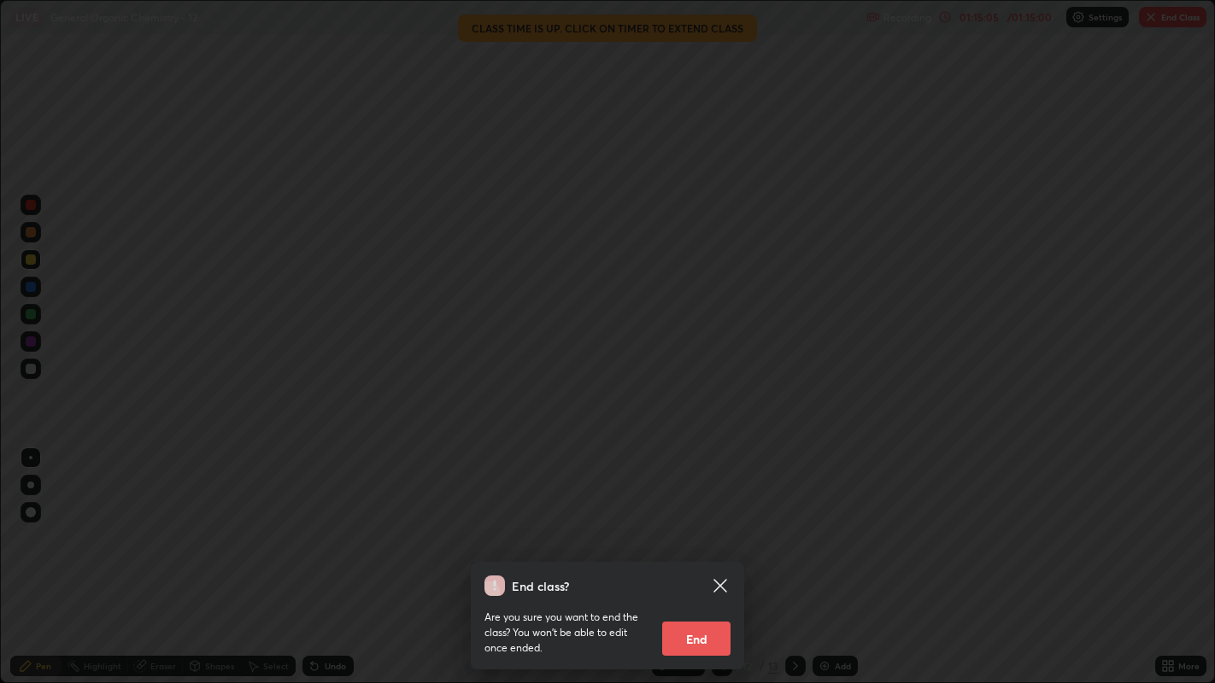
click at [696, 522] on button "End" at bounding box center [696, 639] width 68 height 34
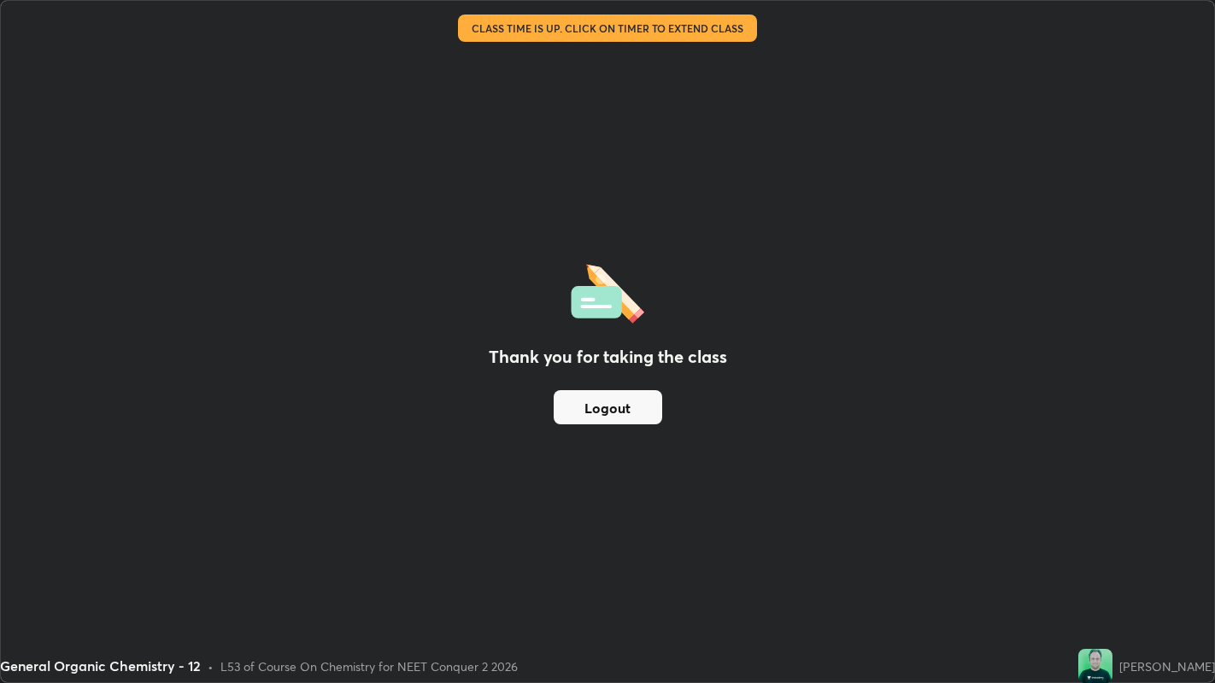
click at [549, 137] on div "Thank you for taking the class Logout" at bounding box center [607, 342] width 1213 height 682
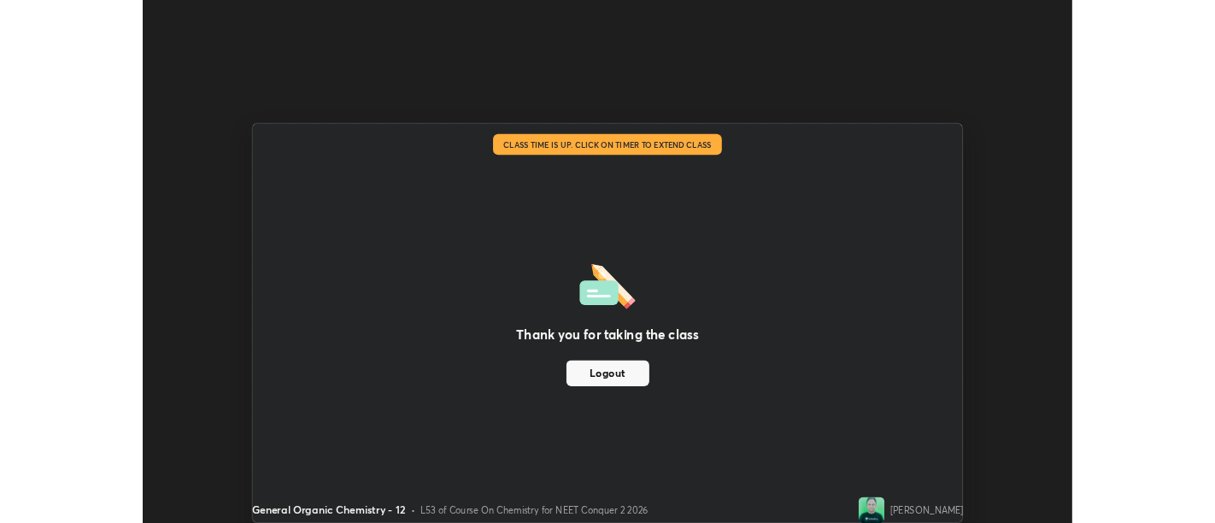
scroll to position [84896, 84204]
